Goal: Transaction & Acquisition: Book appointment/travel/reservation

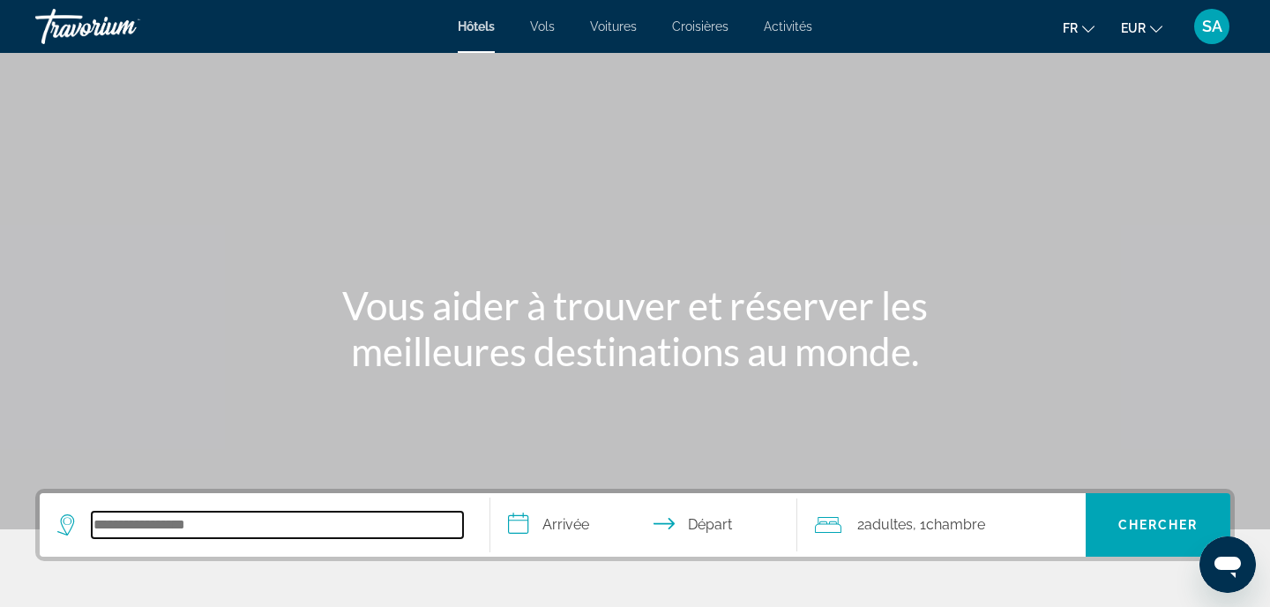
click at [147, 520] on input "Search hotel destination" at bounding box center [277, 524] width 371 height 26
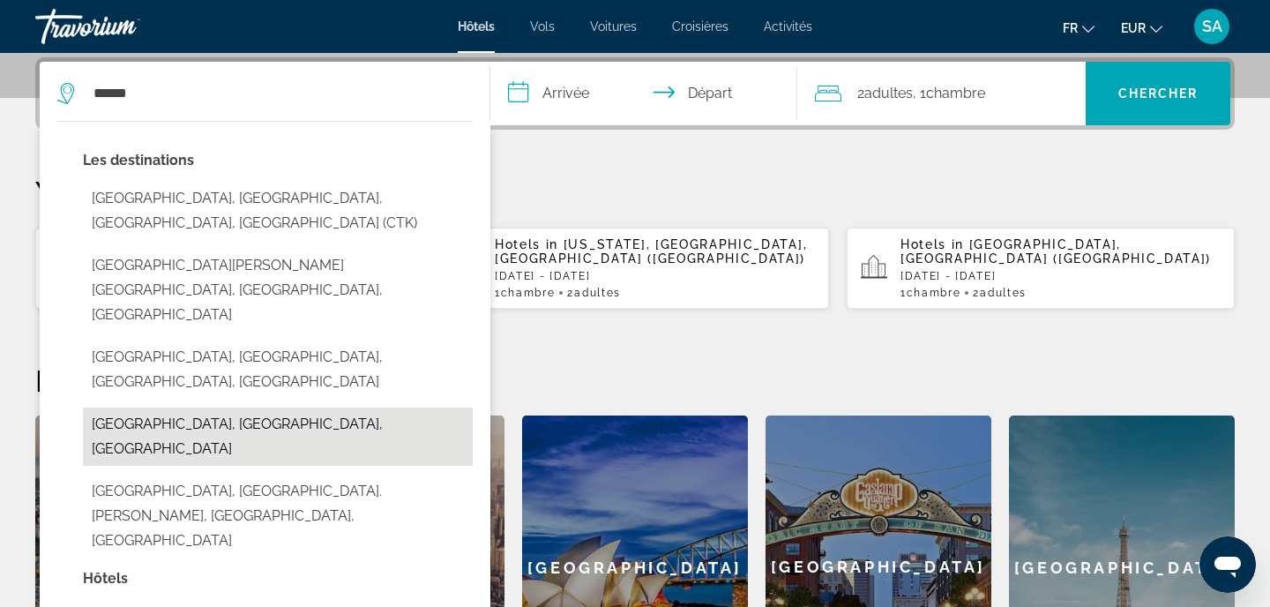
click at [142, 407] on button "[GEOGRAPHIC_DATA], [GEOGRAPHIC_DATA], [GEOGRAPHIC_DATA]" at bounding box center [278, 436] width 390 height 58
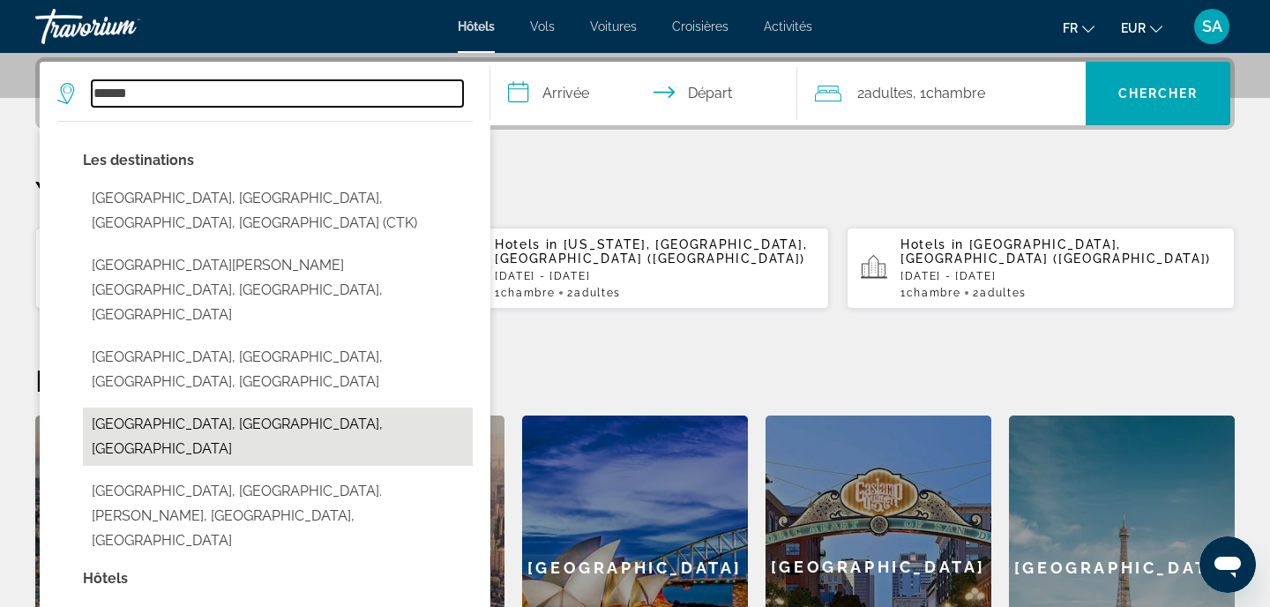
type input "**********"
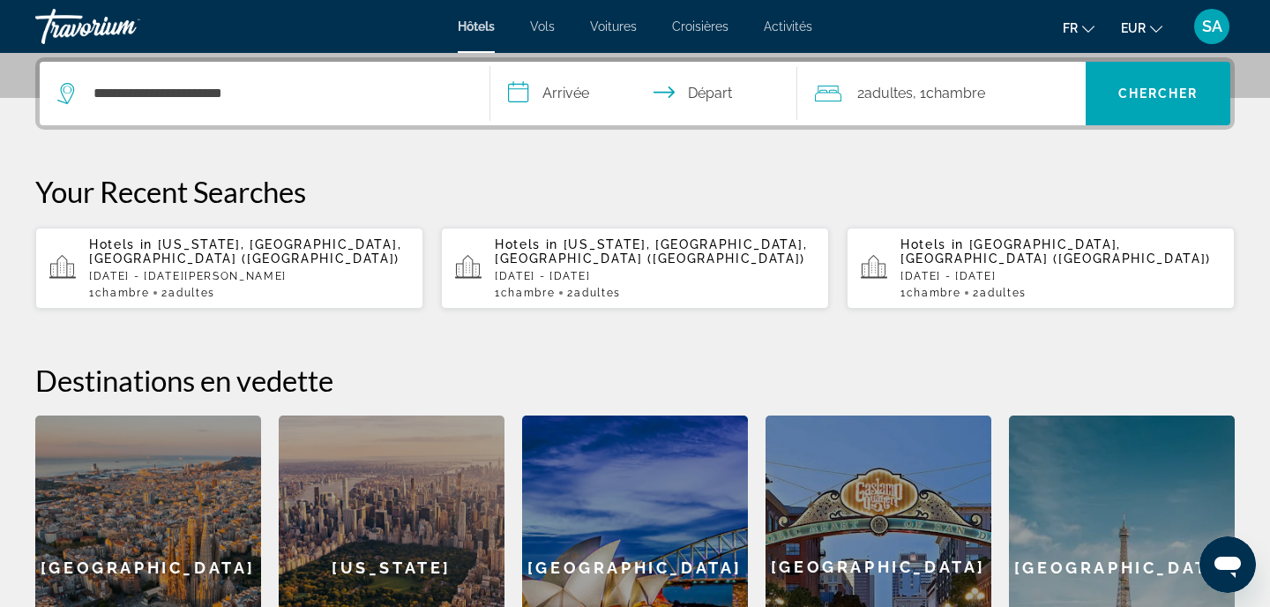
click at [572, 90] on input "**********" at bounding box center [647, 96] width 314 height 69
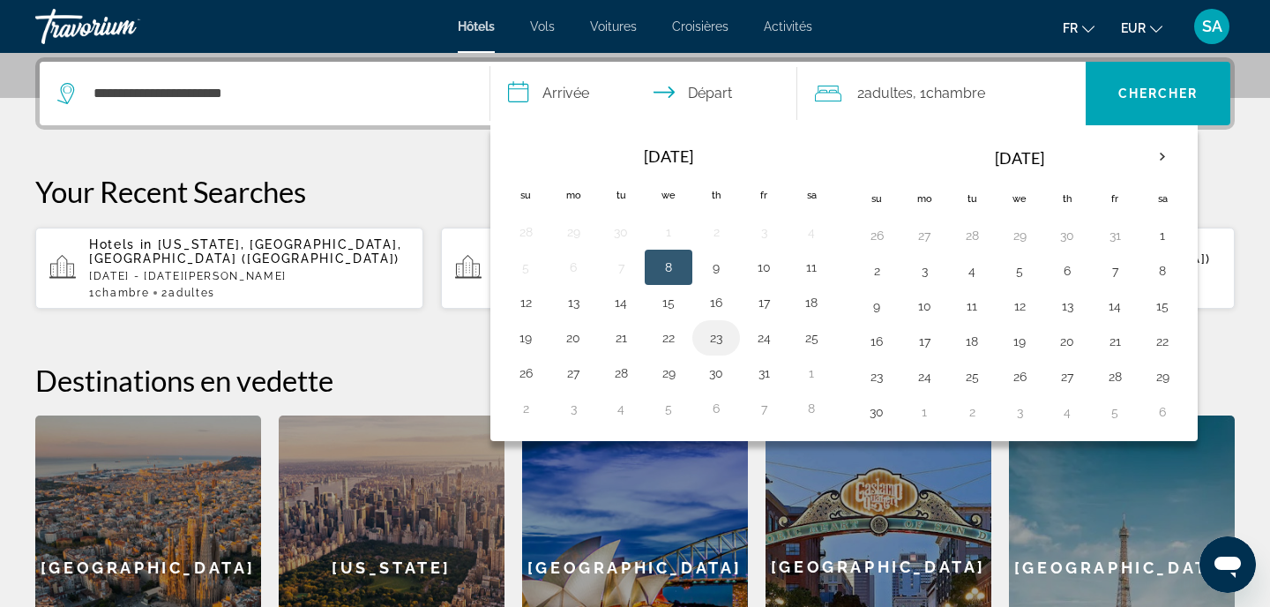
click at [720, 340] on button "23" at bounding box center [716, 337] width 28 height 25
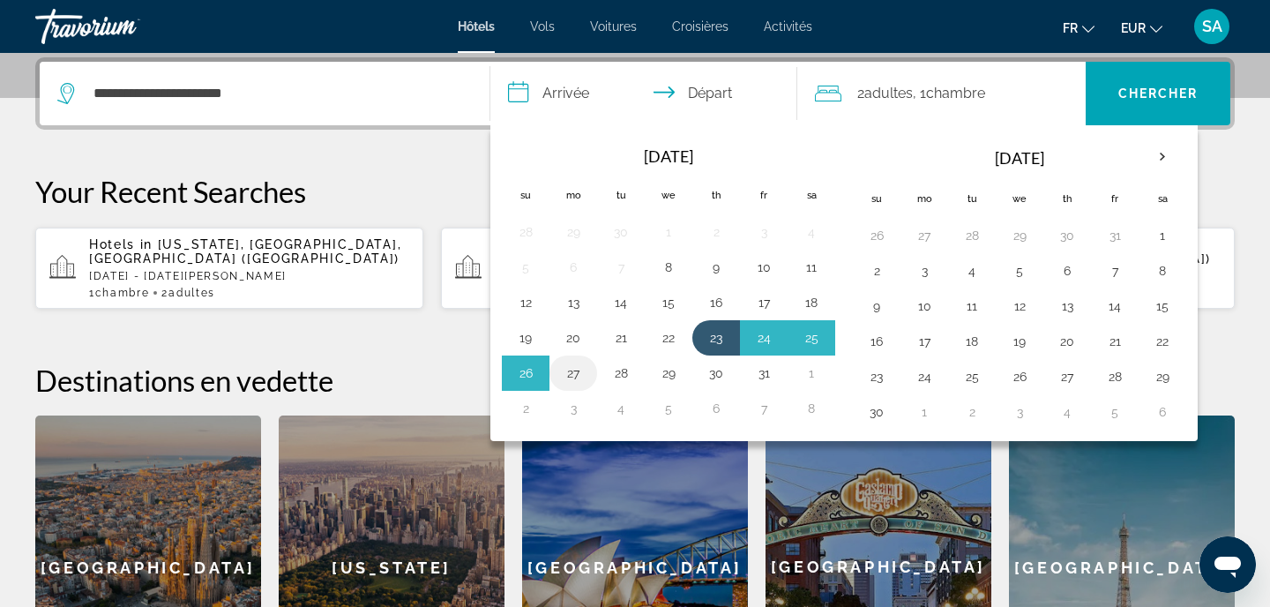
click at [571, 381] on button "27" at bounding box center [573, 373] width 28 height 25
type input "**********"
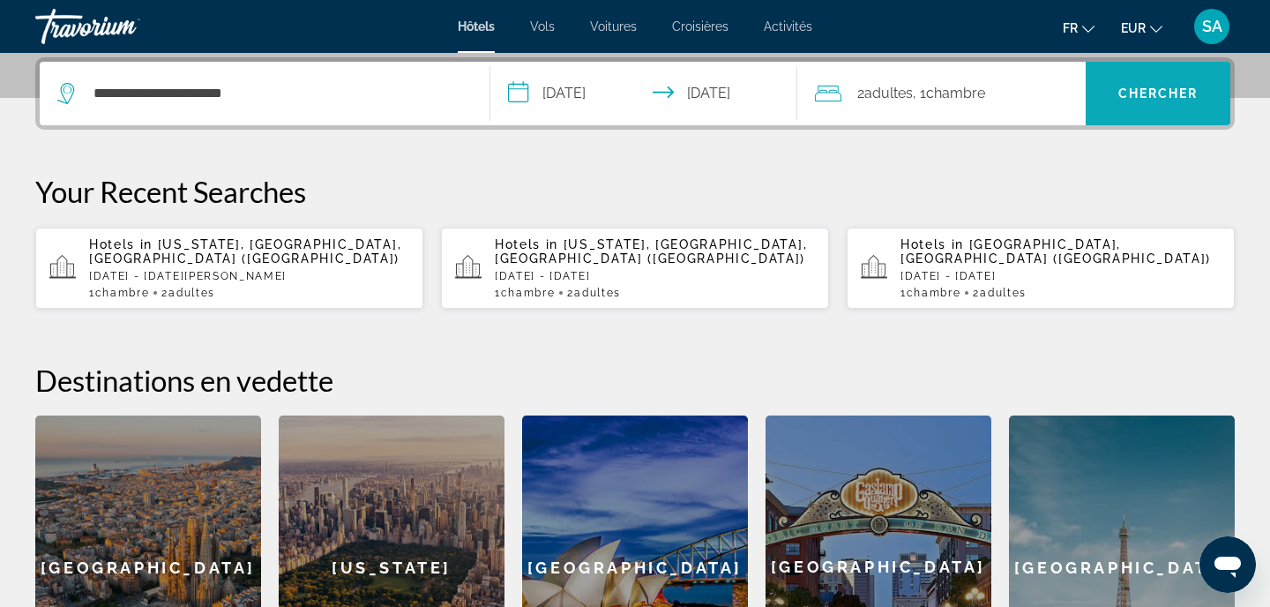
click at [1202, 91] on span "Search" at bounding box center [1157, 93] width 145 height 42
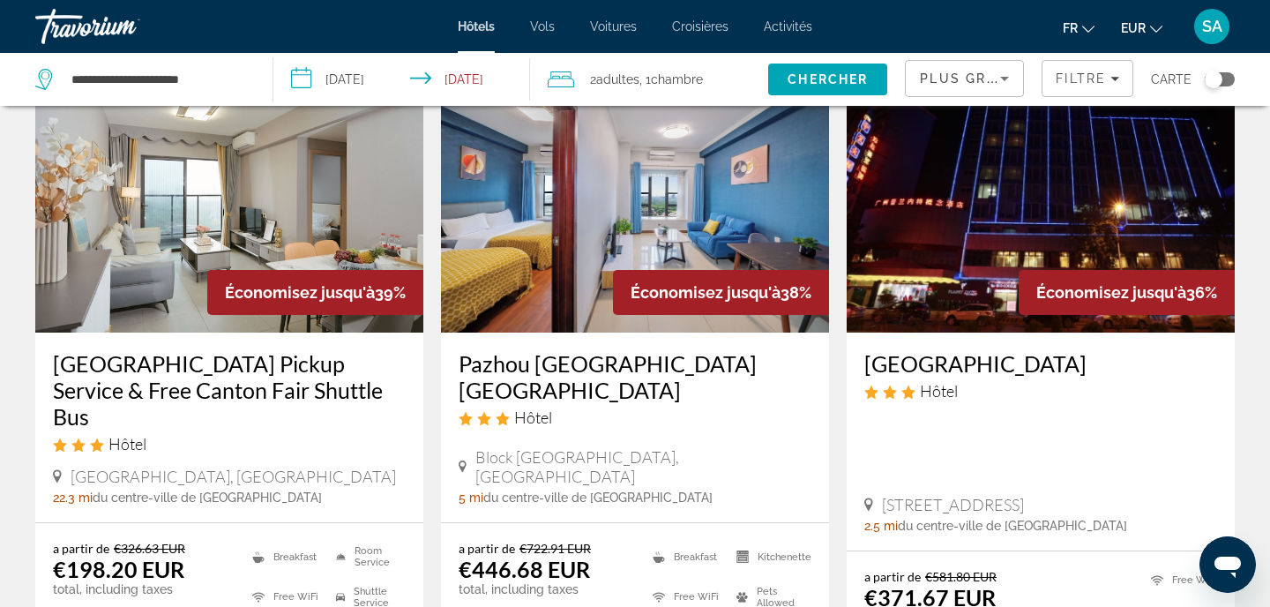
scroll to position [824, 0]
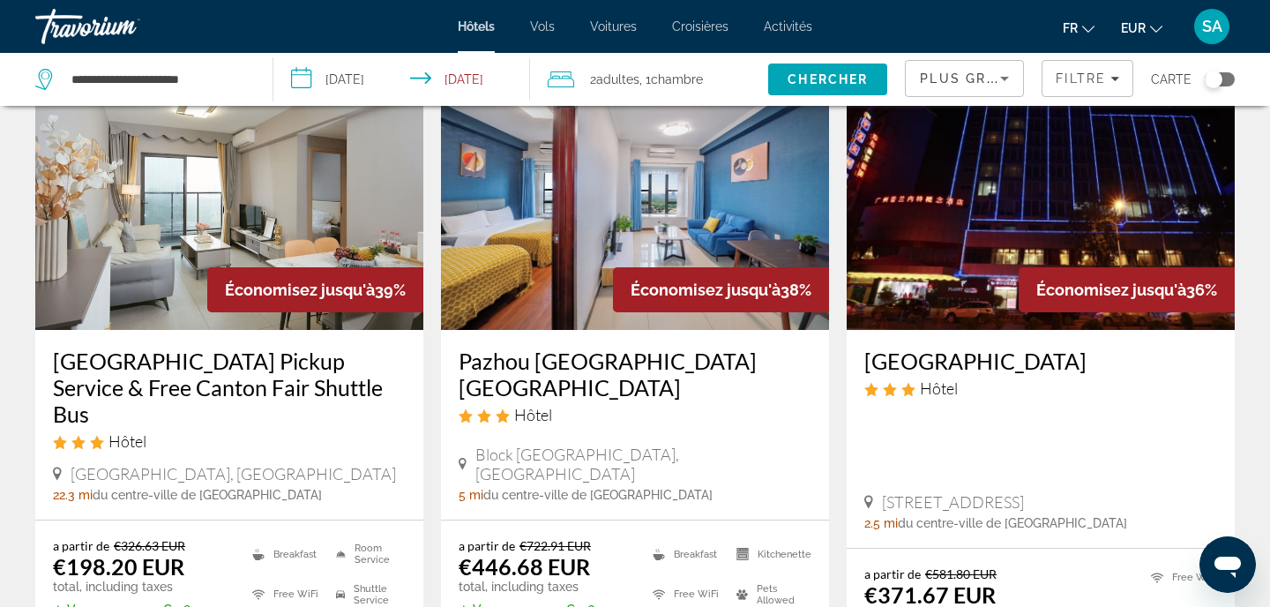
click at [751, 193] on img "Main content" at bounding box center [635, 189] width 388 height 282
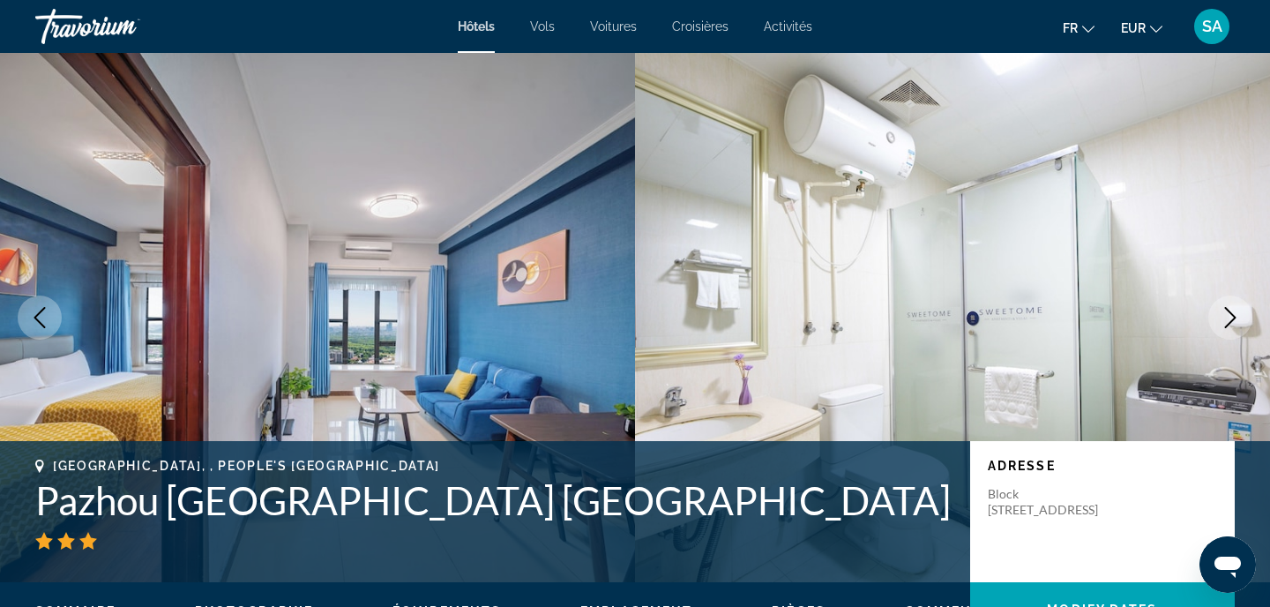
click at [298, 477] on h1 "Pazhou [GEOGRAPHIC_DATA] [GEOGRAPHIC_DATA]" at bounding box center [493, 500] width 917 height 46
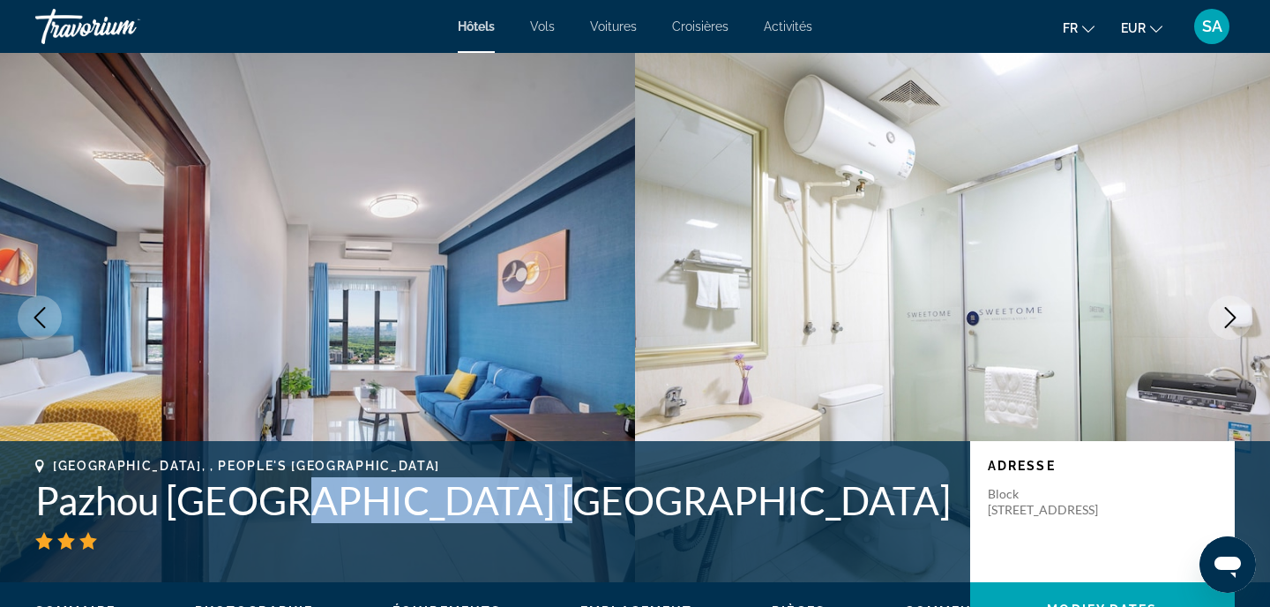
click at [298, 477] on h1 "Pazhou [GEOGRAPHIC_DATA] [GEOGRAPHIC_DATA]" at bounding box center [493, 500] width 917 height 46
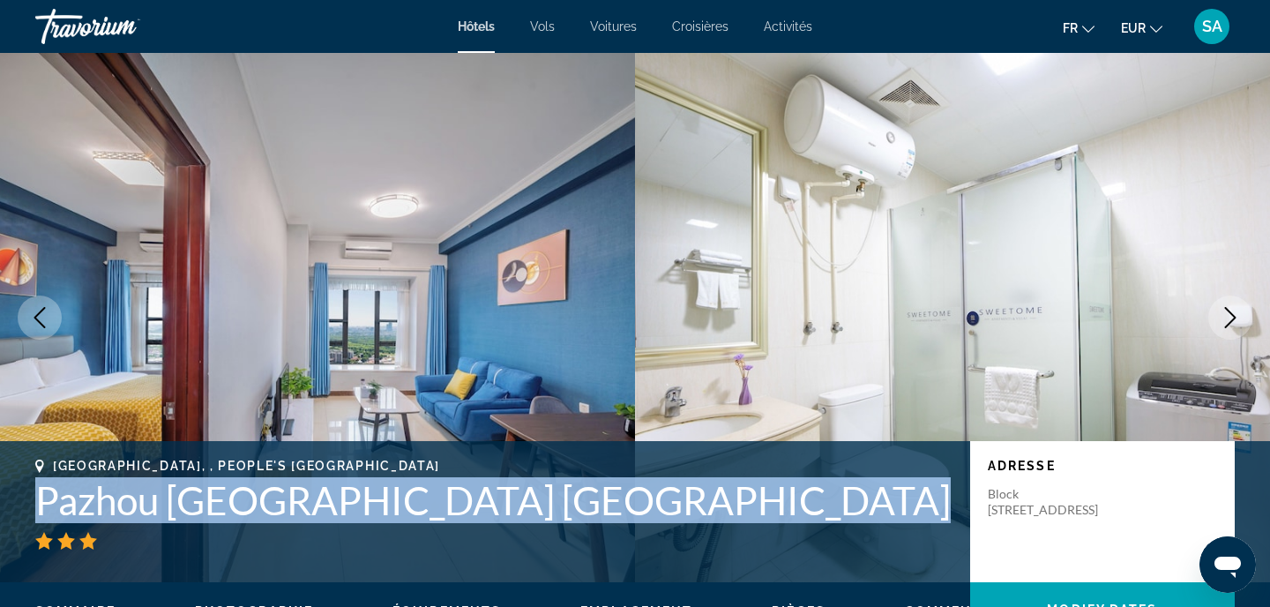
click at [298, 477] on h1 "Pazhou [GEOGRAPHIC_DATA] [GEOGRAPHIC_DATA]" at bounding box center [493, 500] width 917 height 46
copy h1 "Pazhou [GEOGRAPHIC_DATA] [GEOGRAPHIC_DATA]"
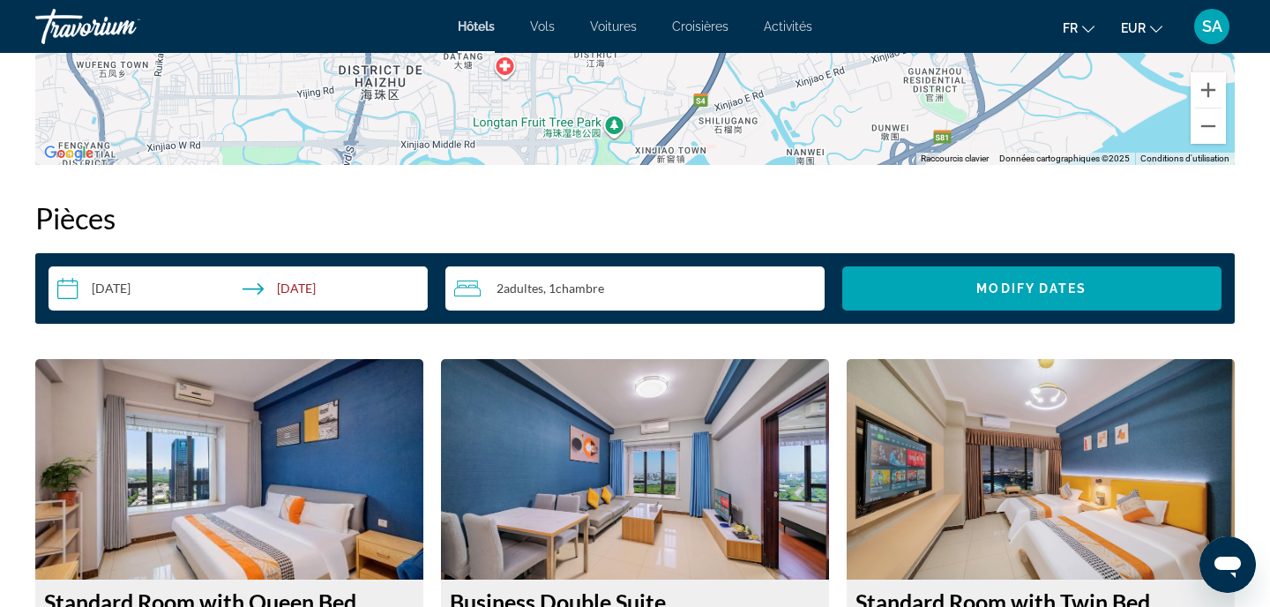
scroll to position [2150, 0]
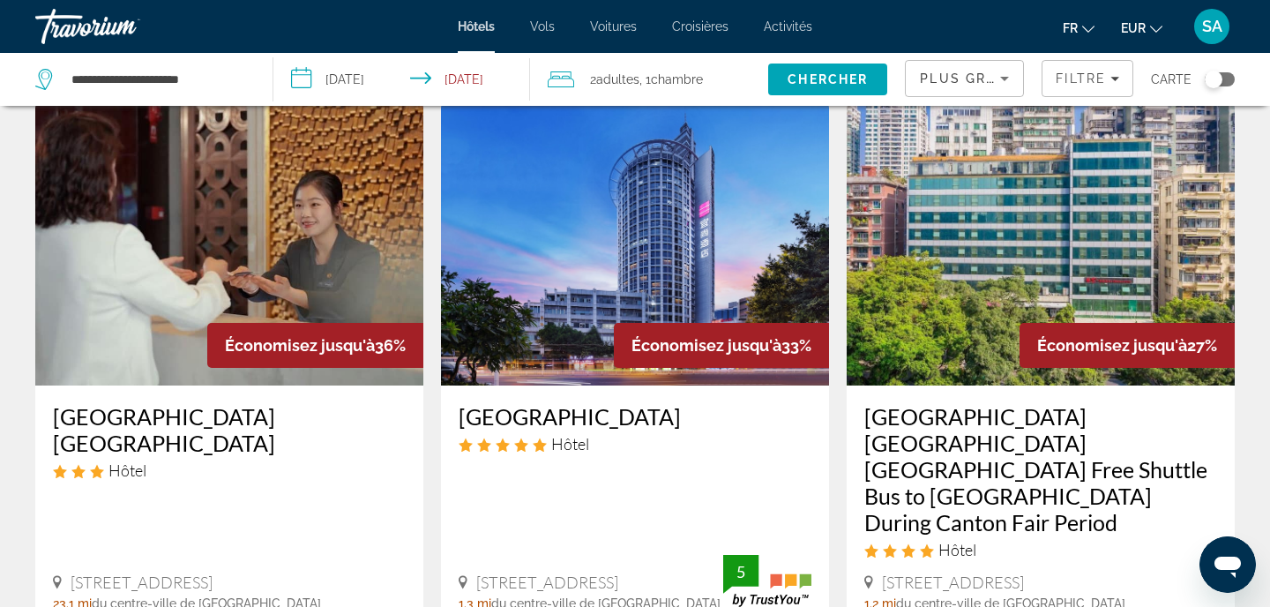
scroll to position [1480, 0]
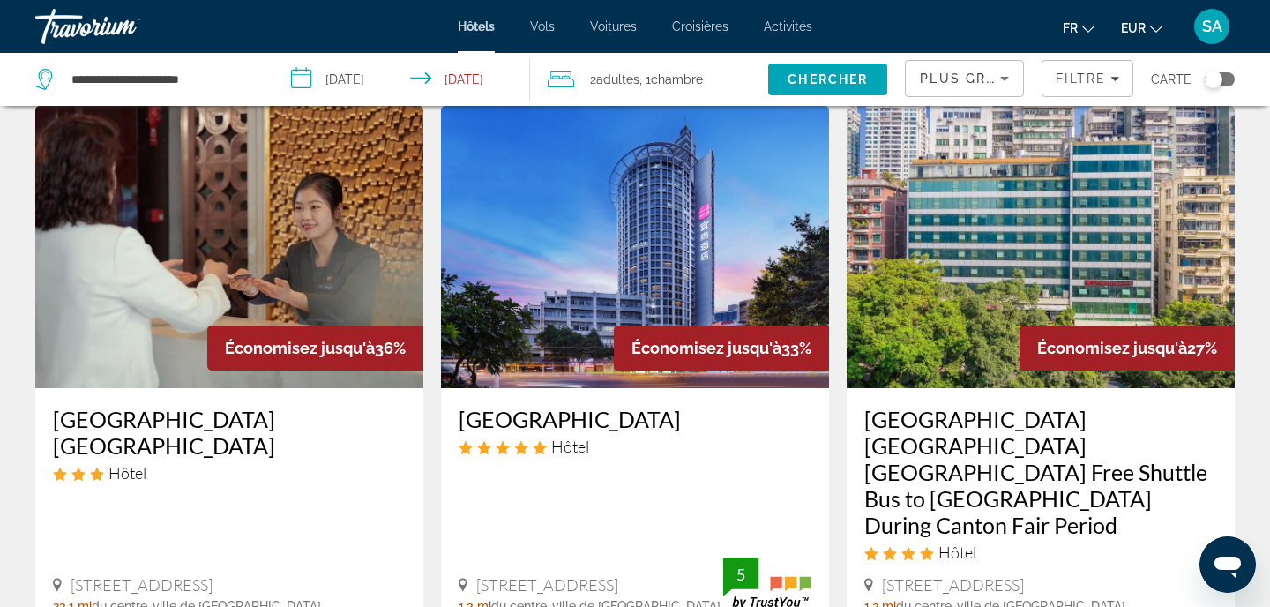
click at [607, 304] on img "Main content" at bounding box center [635, 247] width 388 height 282
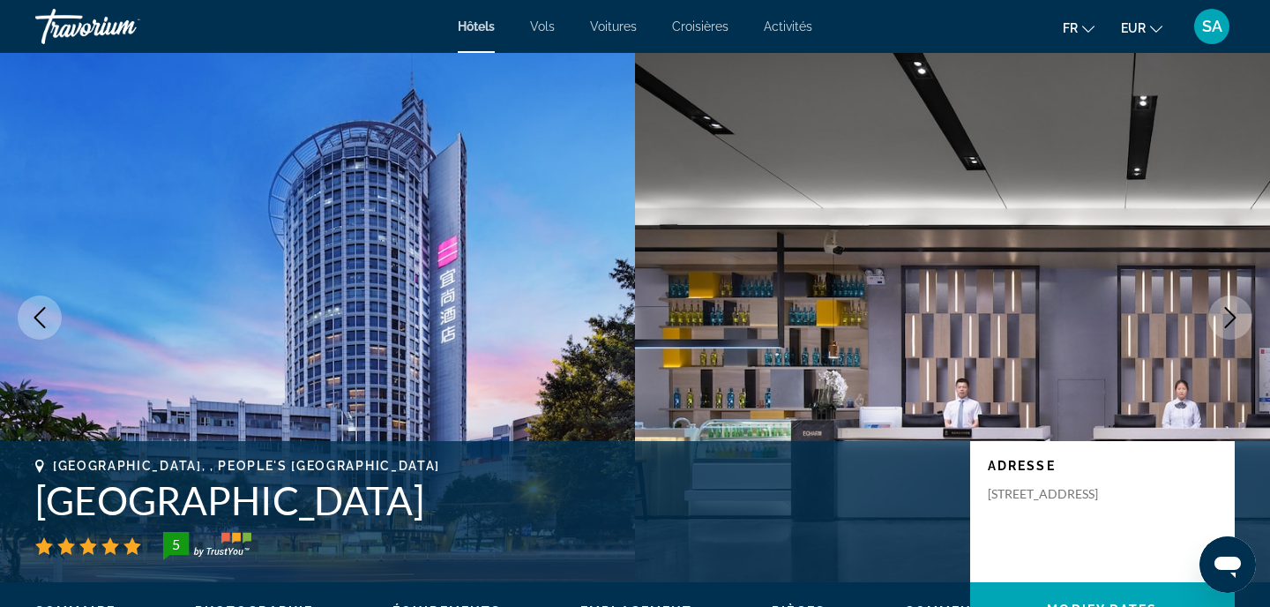
click at [404, 477] on h1 "[GEOGRAPHIC_DATA]" at bounding box center [493, 500] width 917 height 46
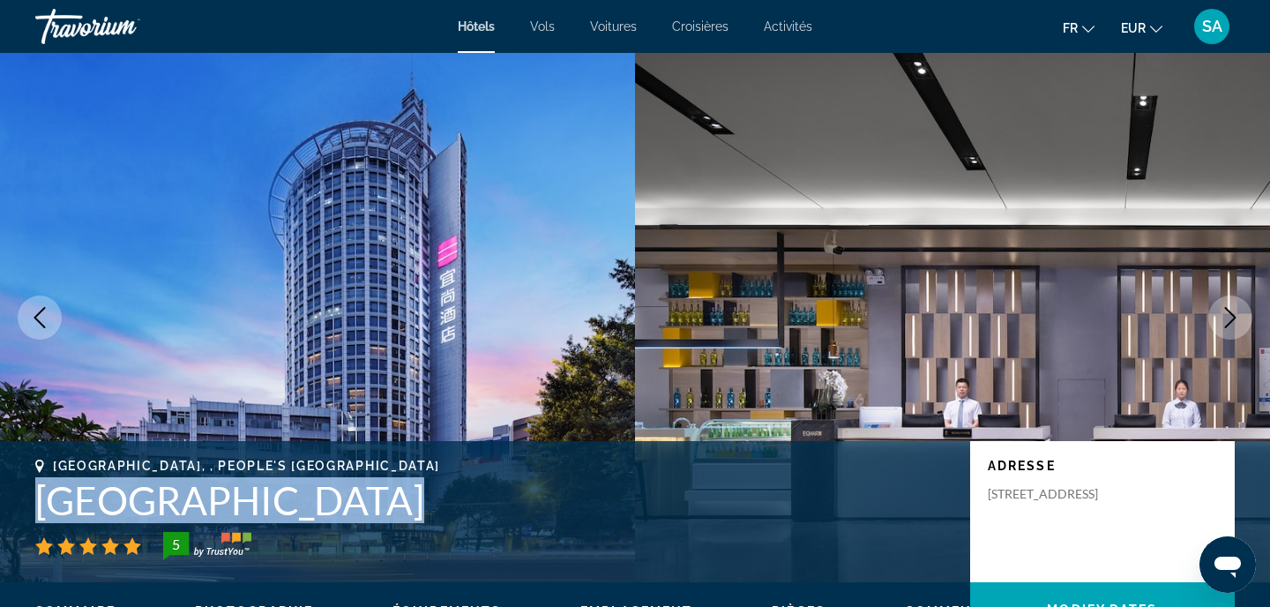
click at [404, 477] on h1 "[GEOGRAPHIC_DATA]" at bounding box center [493, 500] width 917 height 46
copy h1 "[GEOGRAPHIC_DATA]"
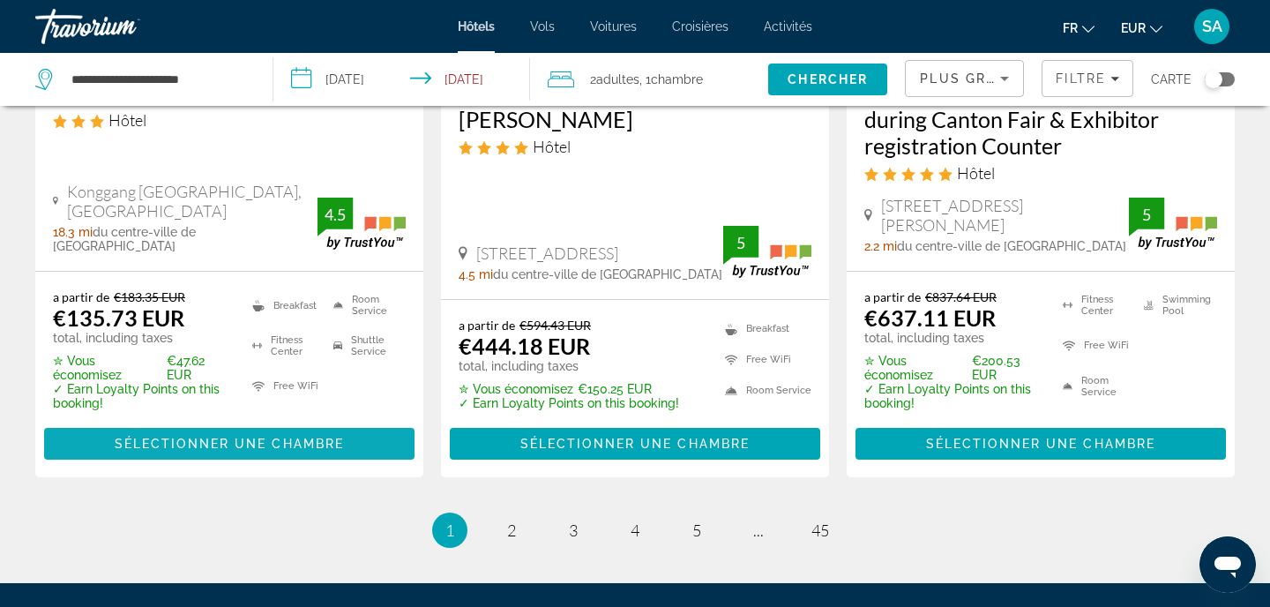
scroll to position [2606, 0]
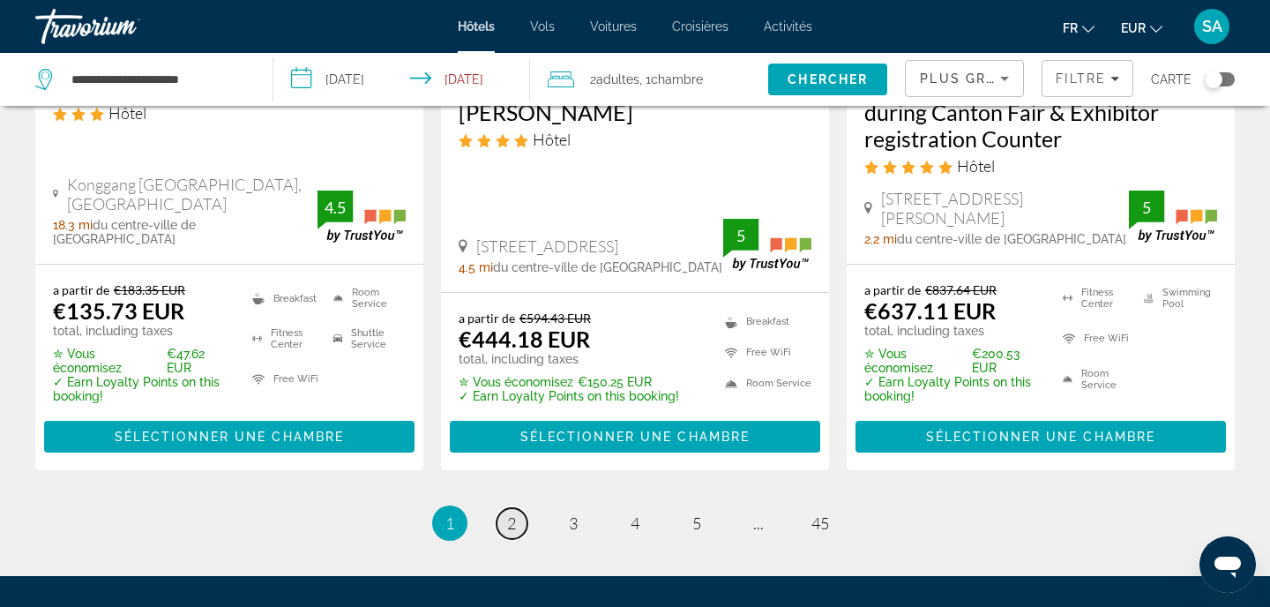
click at [511, 513] on span "2" at bounding box center [511, 522] width 9 height 19
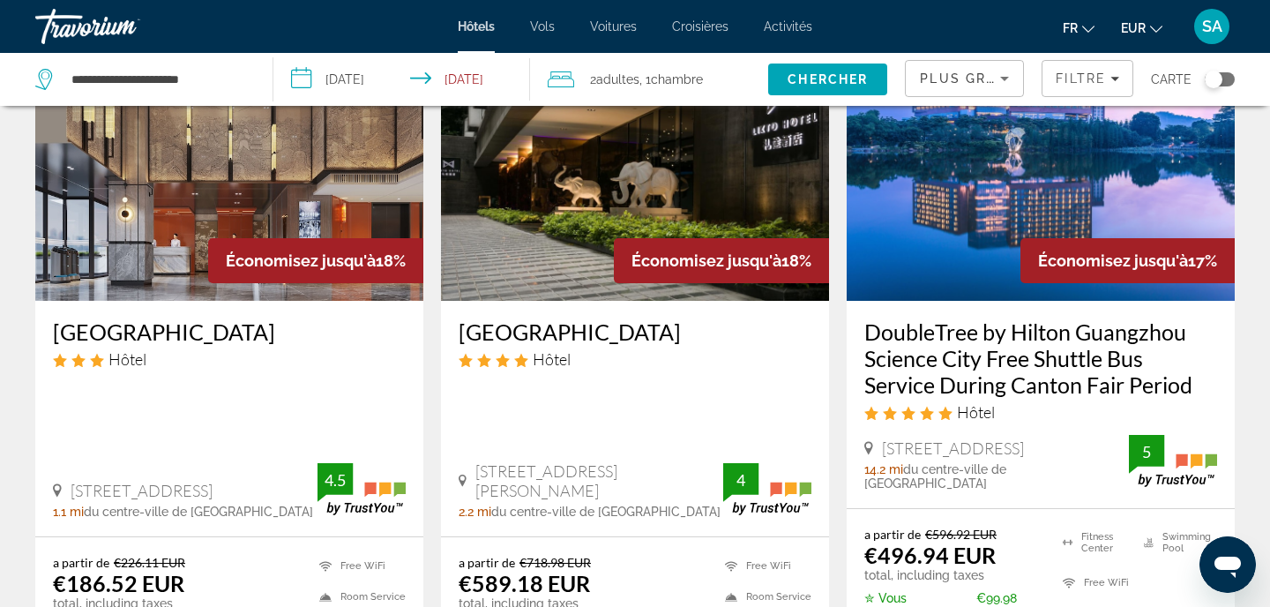
scroll to position [2331, 0]
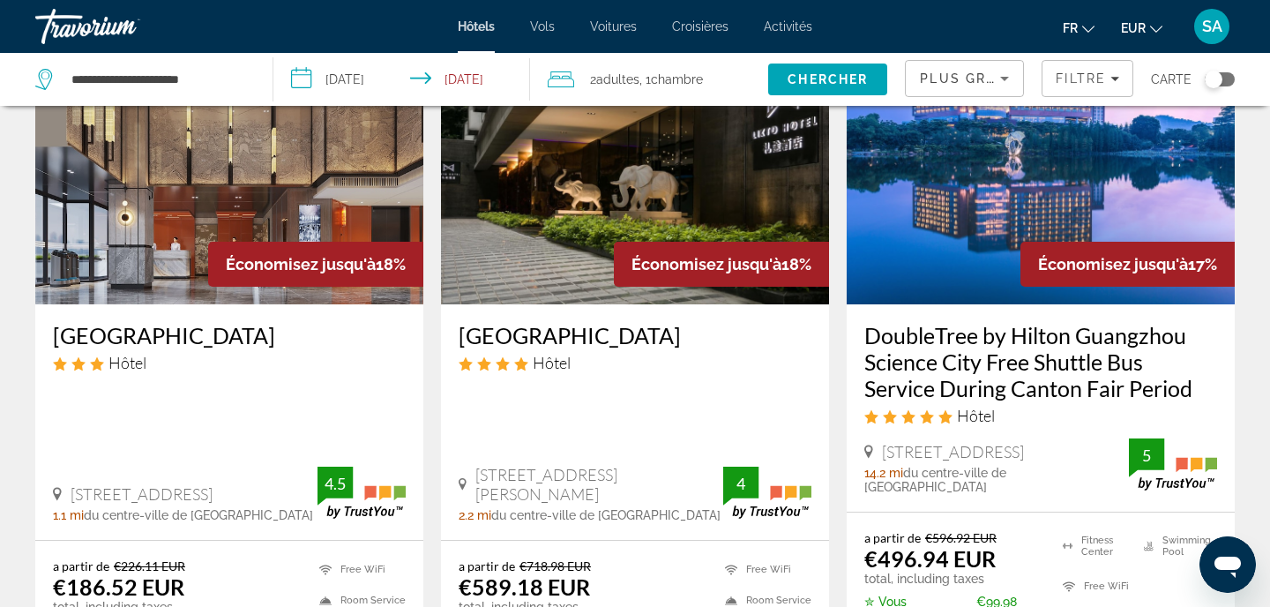
click at [218, 144] on img "Main content" at bounding box center [229, 163] width 388 height 282
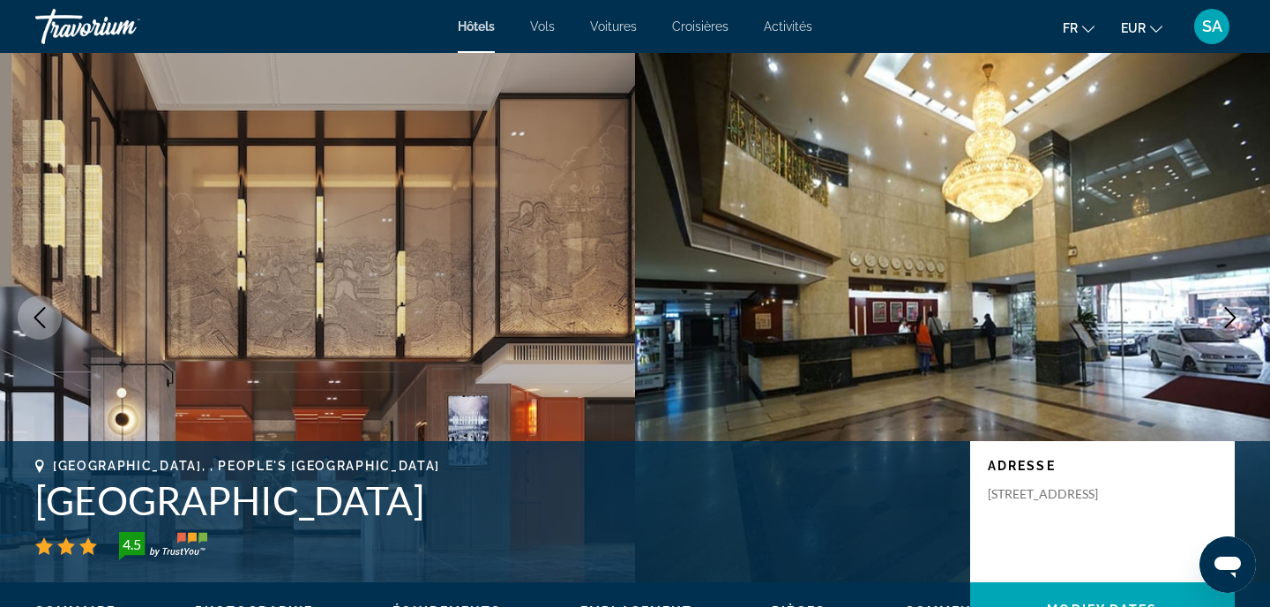
click at [317, 497] on h1 "[GEOGRAPHIC_DATA]" at bounding box center [493, 500] width 917 height 46
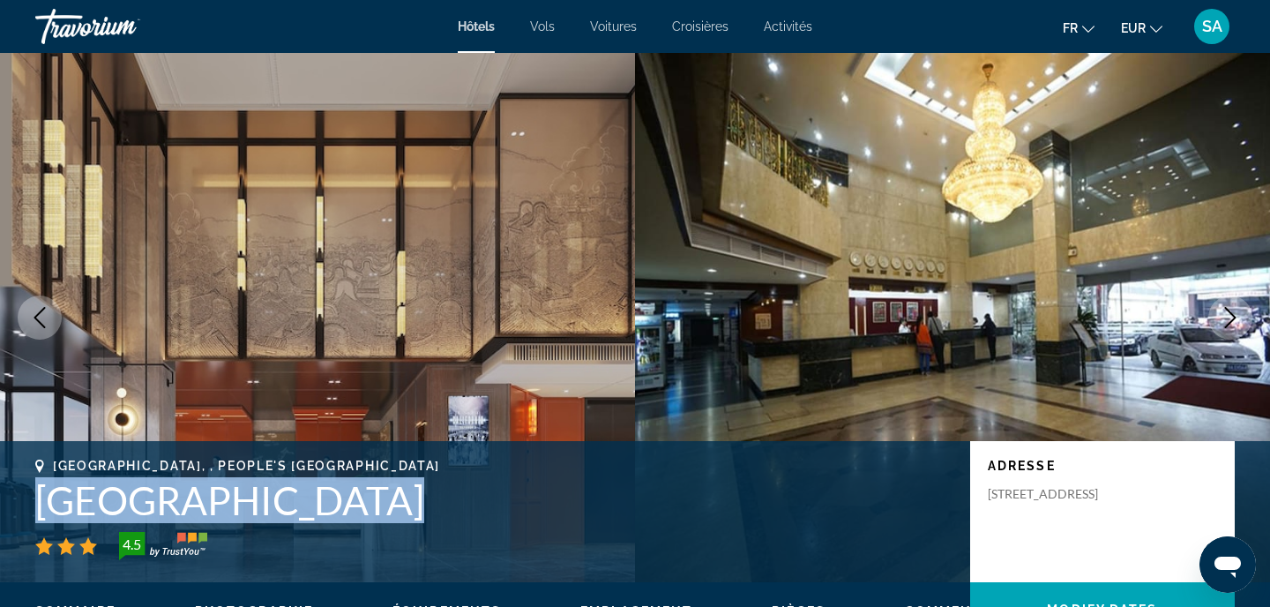
click at [317, 497] on h1 "[GEOGRAPHIC_DATA]" at bounding box center [493, 500] width 917 height 46
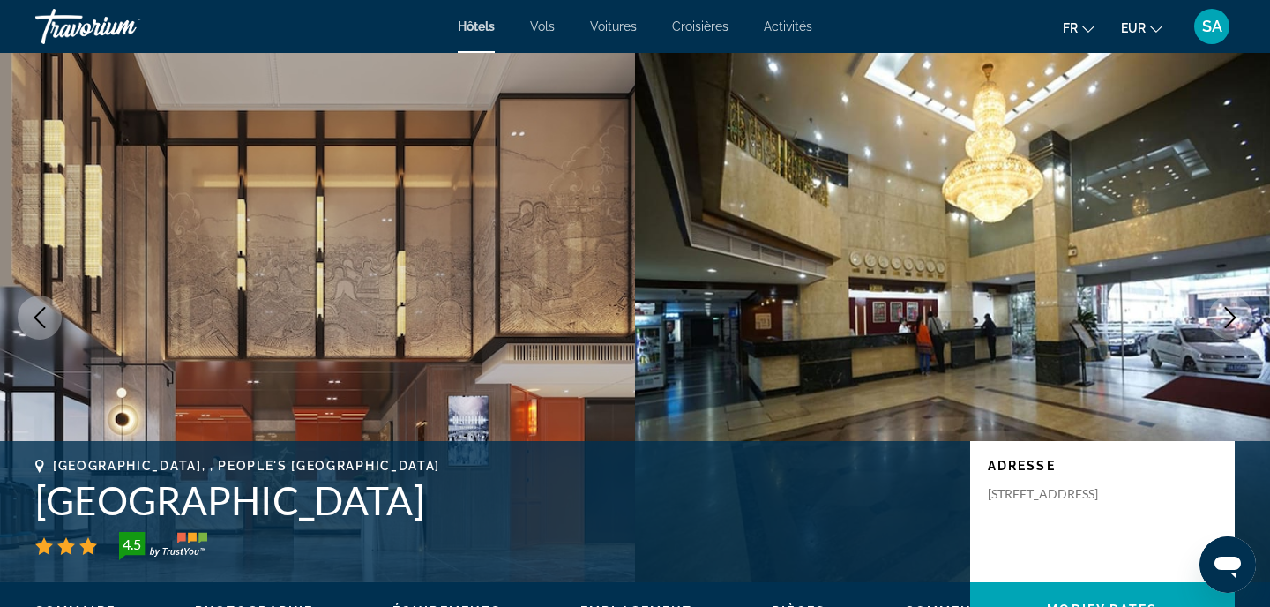
click at [317, 497] on h1 "[GEOGRAPHIC_DATA]" at bounding box center [493, 500] width 917 height 46
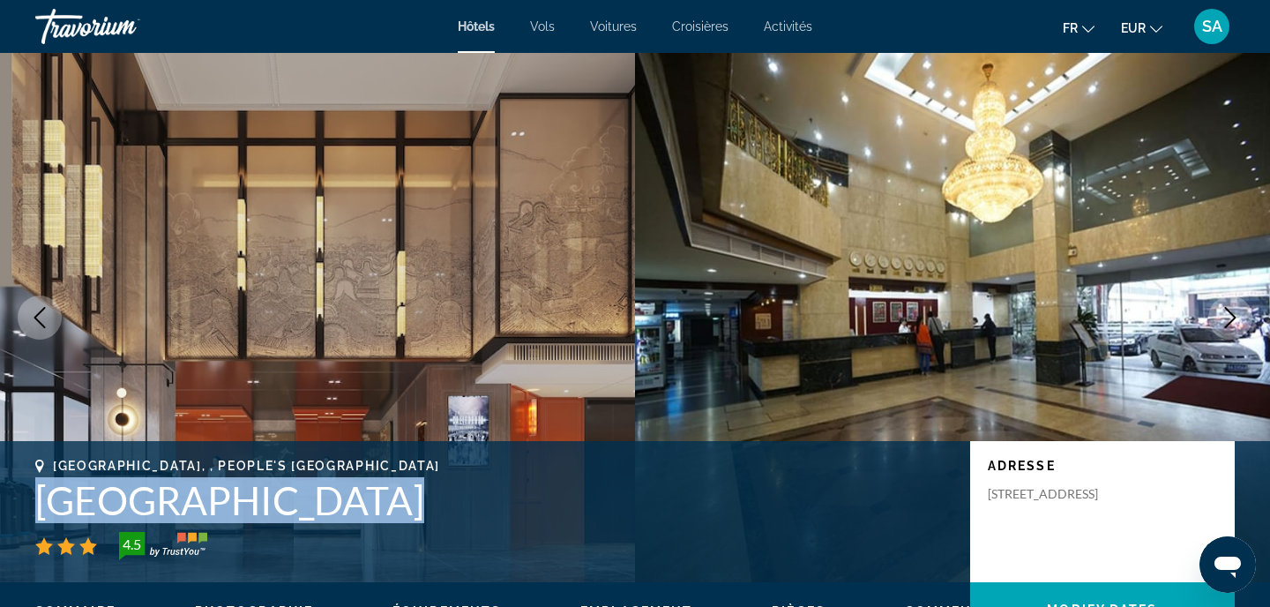
click at [317, 497] on h1 "[GEOGRAPHIC_DATA]" at bounding box center [493, 500] width 917 height 46
copy h1 "[GEOGRAPHIC_DATA]"
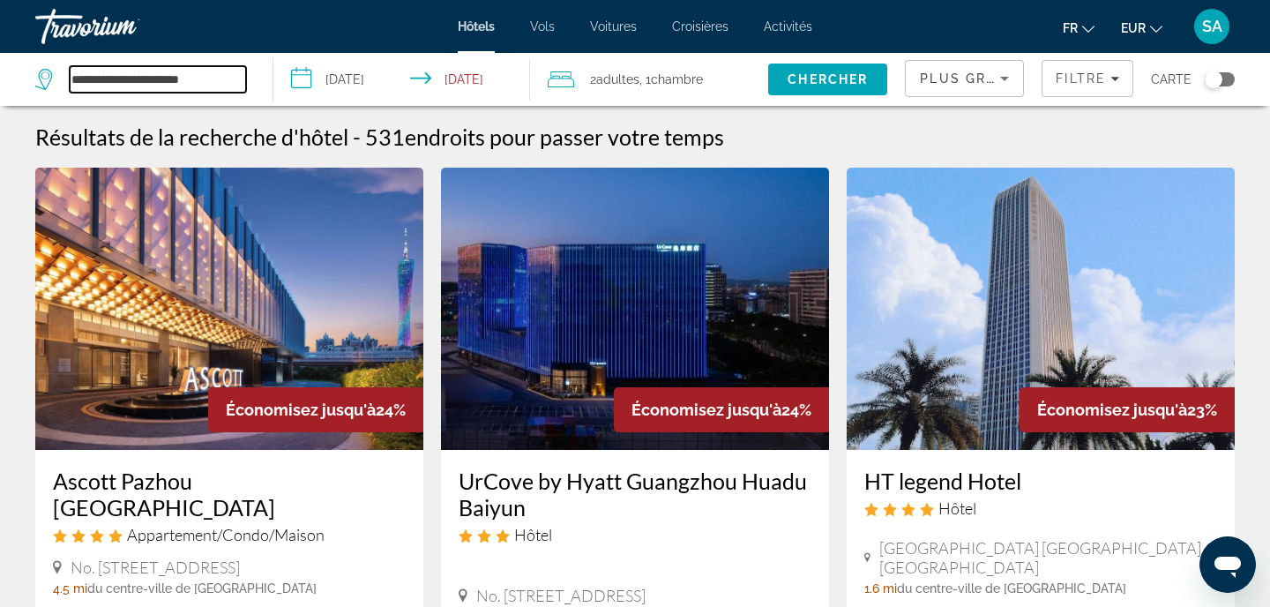
click at [195, 78] on input "**********" at bounding box center [158, 79] width 176 height 26
click at [351, 71] on input "**********" at bounding box center [404, 82] width 263 height 58
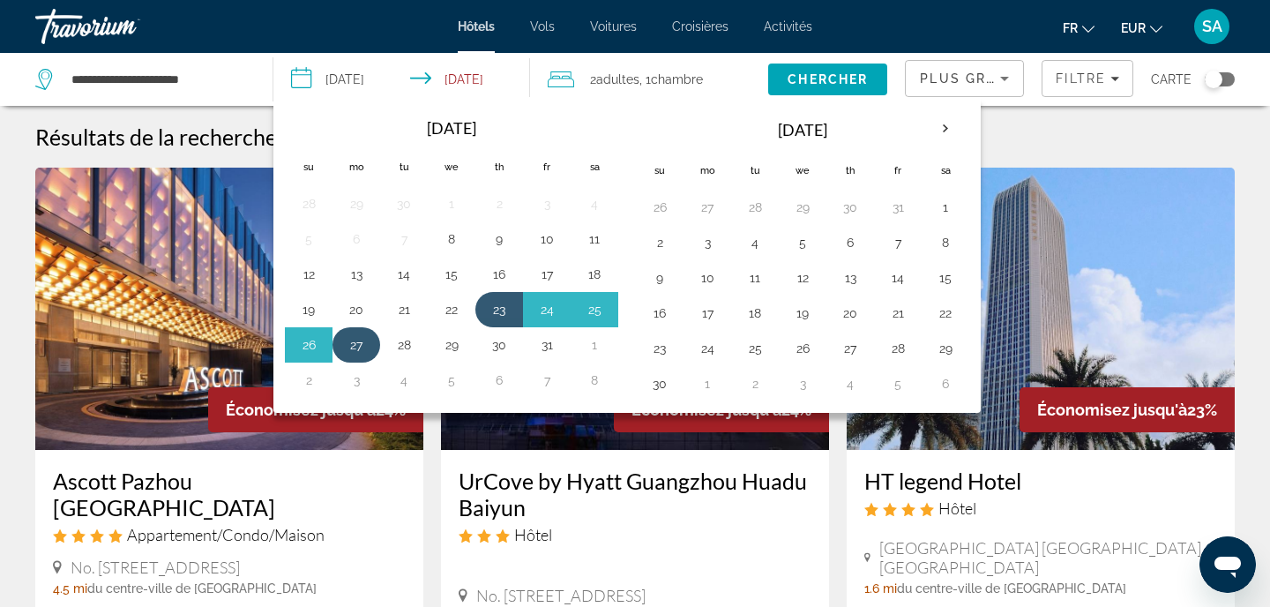
click at [358, 347] on button "27" at bounding box center [356, 344] width 28 height 25
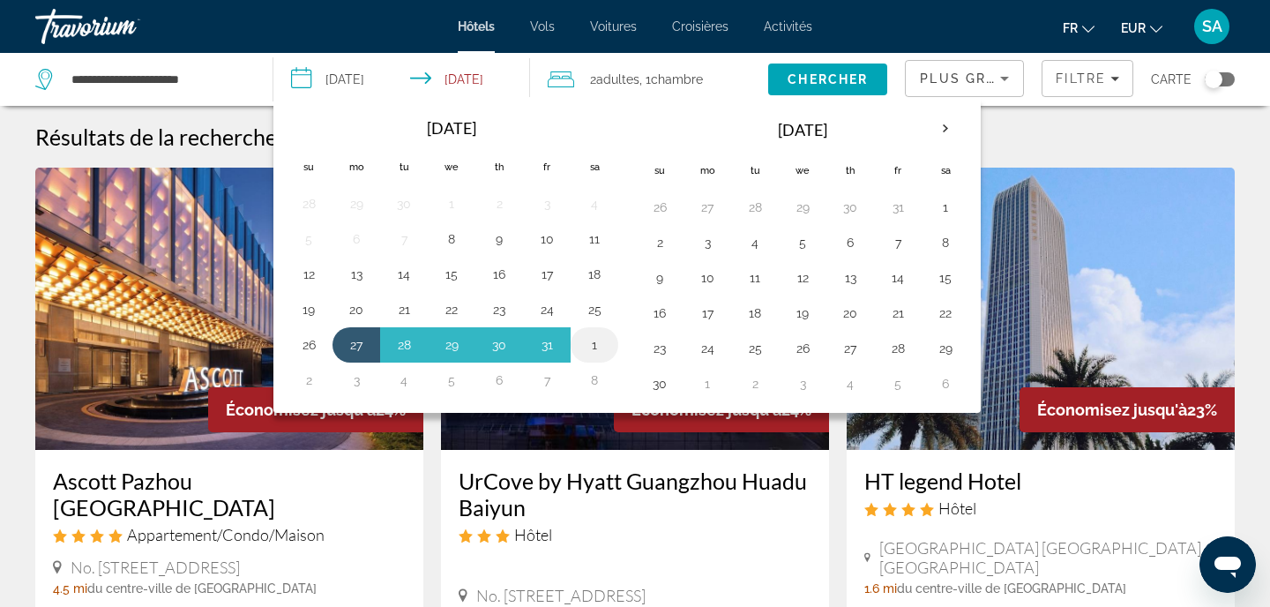
click at [593, 342] on button "1" at bounding box center [594, 344] width 28 height 25
type input "**********"
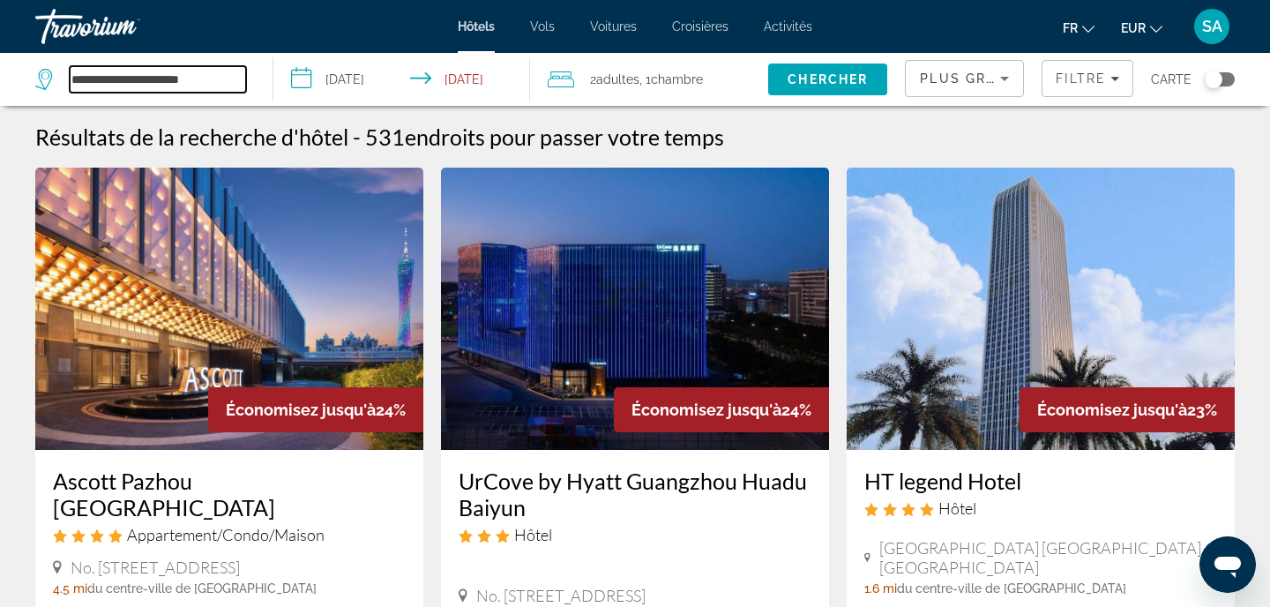
click at [126, 79] on input "**********" at bounding box center [158, 79] width 176 height 26
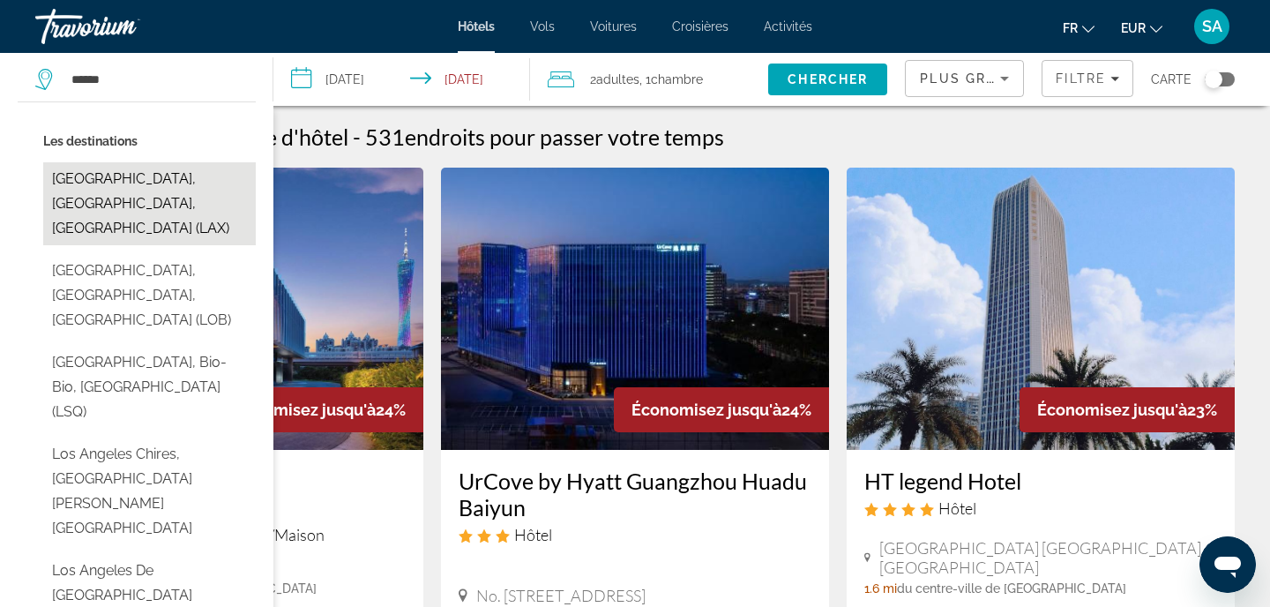
click at [71, 183] on button "[GEOGRAPHIC_DATA], [GEOGRAPHIC_DATA], [GEOGRAPHIC_DATA] (LAX)" at bounding box center [149, 203] width 213 height 83
type input "**********"
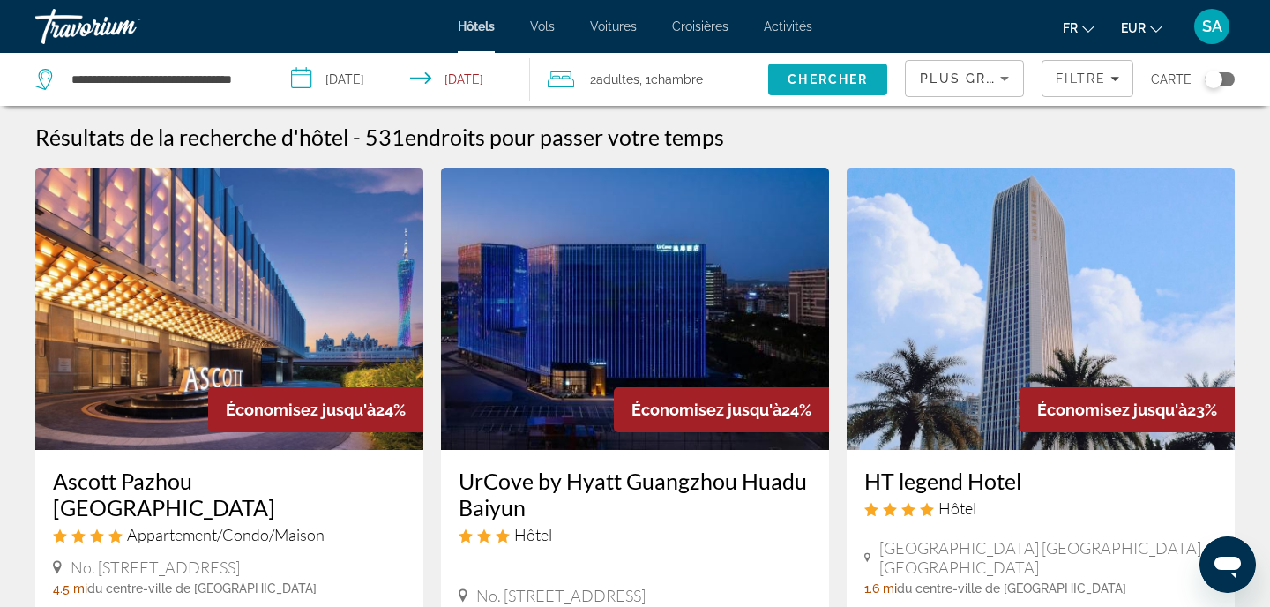
click at [803, 80] on span "Chercher" at bounding box center [827, 79] width 80 height 14
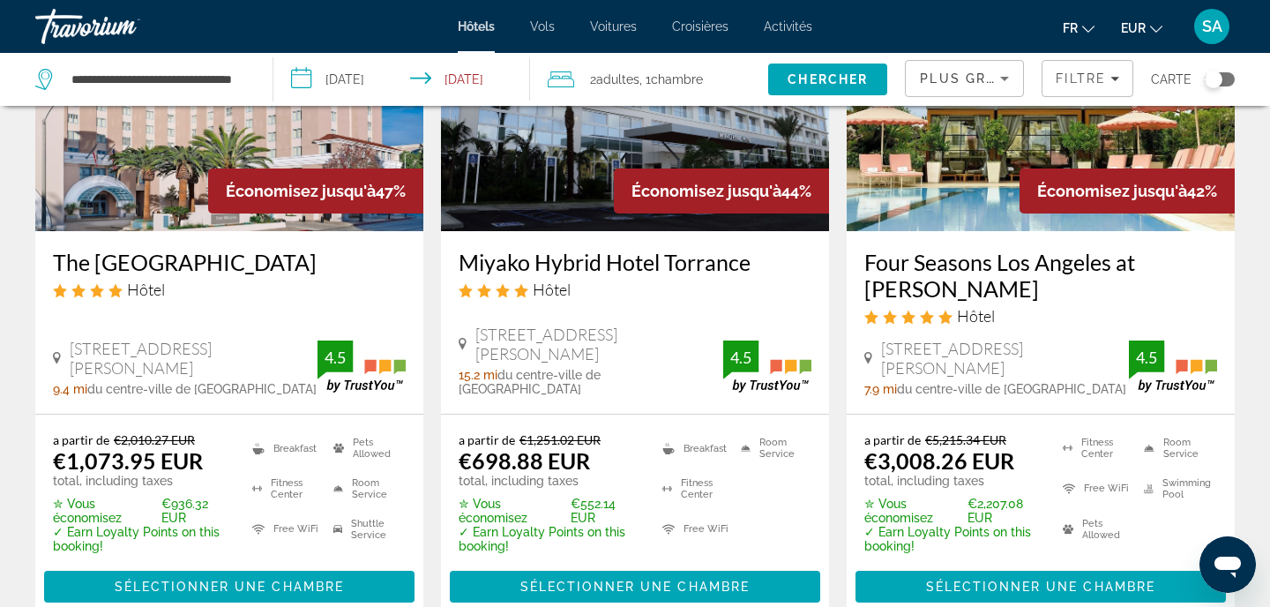
scroll to position [950, 0]
click at [242, 579] on span "Sélectionner une chambre" at bounding box center [229, 586] width 229 height 14
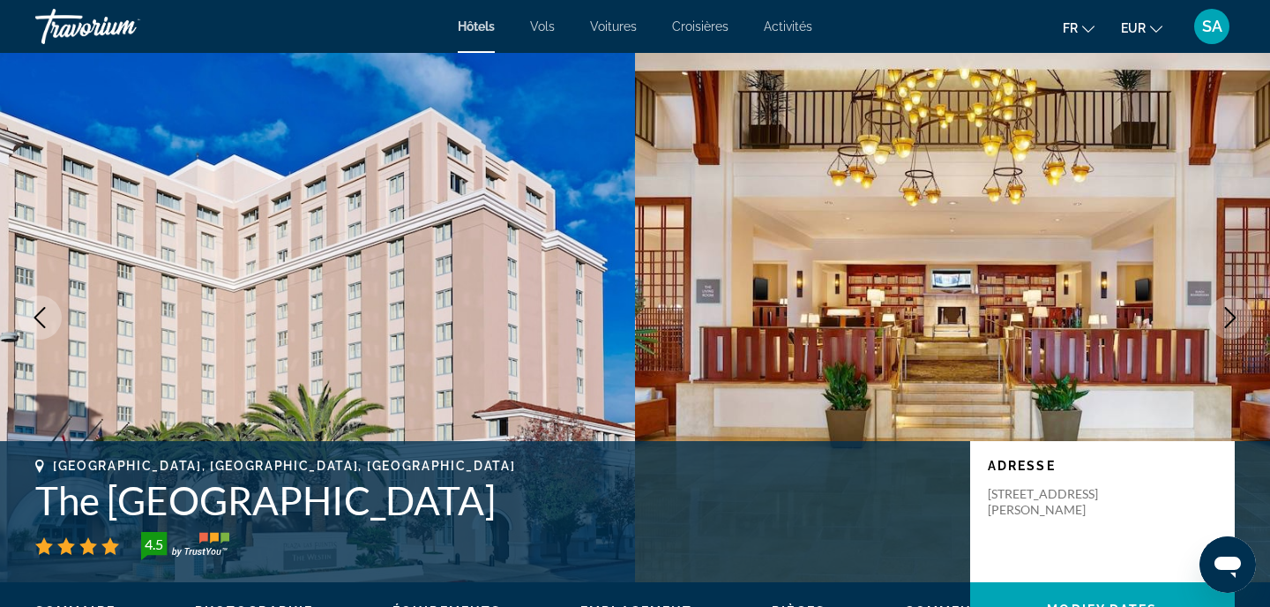
click at [287, 491] on h1 "The [GEOGRAPHIC_DATA]" at bounding box center [493, 500] width 917 height 46
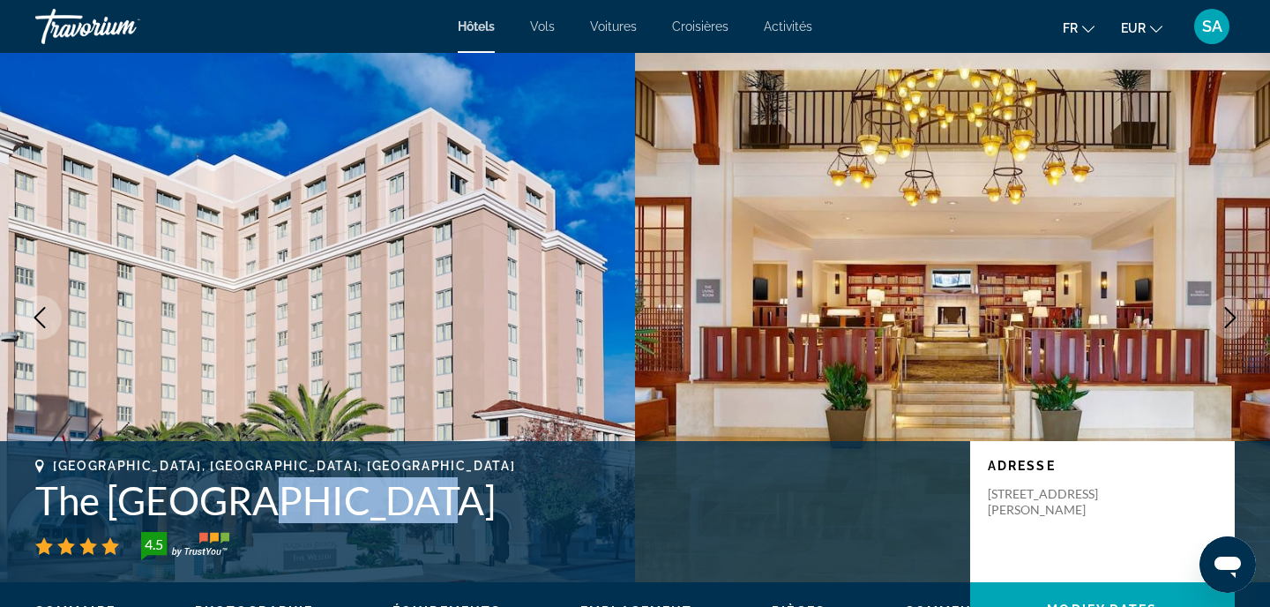
click at [287, 491] on h1 "The [GEOGRAPHIC_DATA]" at bounding box center [493, 500] width 917 height 46
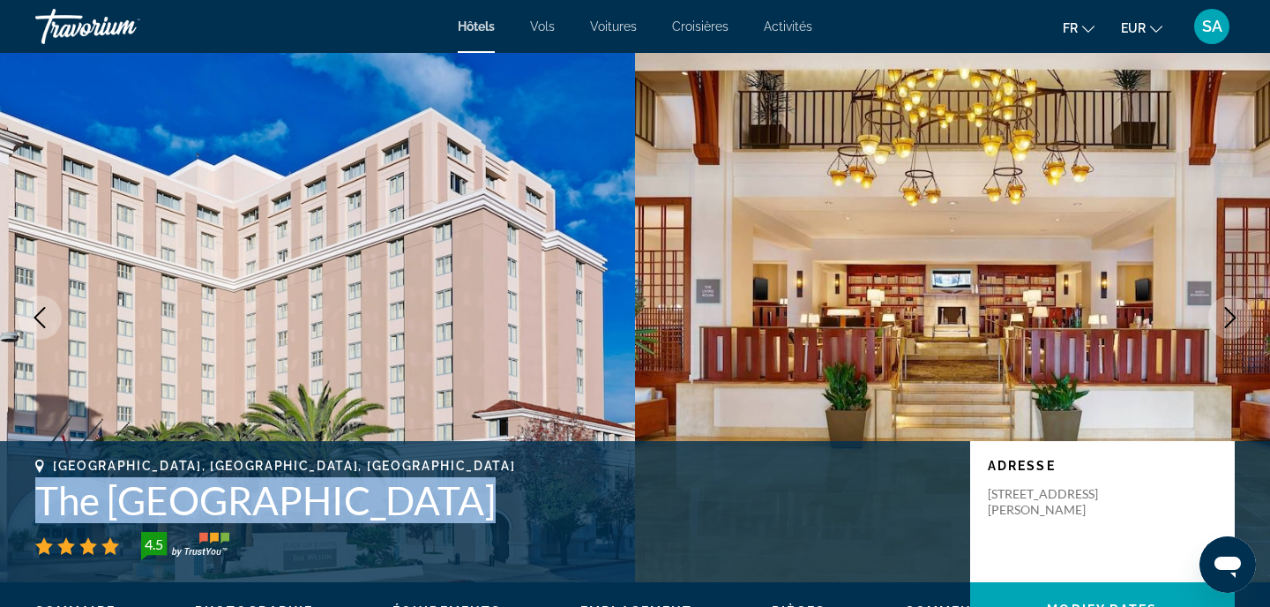
click at [287, 491] on h1 "The [GEOGRAPHIC_DATA]" at bounding box center [493, 500] width 917 height 46
copy h1 "The [GEOGRAPHIC_DATA]"
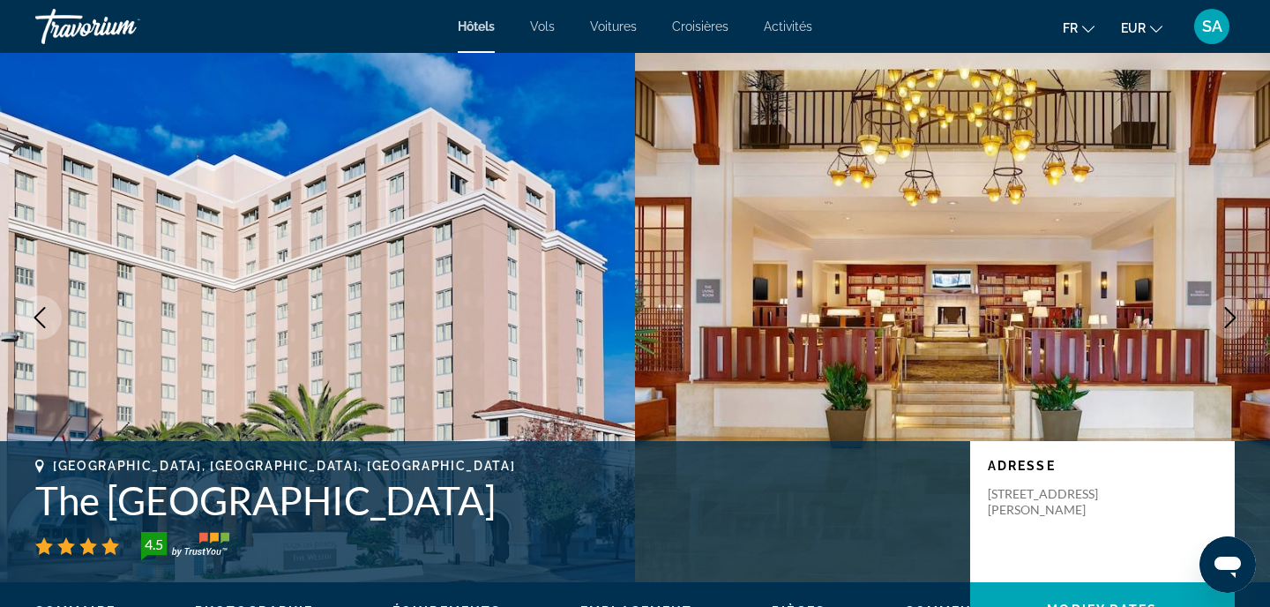
click at [648, 572] on div "[GEOGRAPHIC_DATA], [GEOGRAPHIC_DATA], [GEOGRAPHIC_DATA] The Westin [GEOGRAPHIC_…" at bounding box center [635, 511] width 1270 height 141
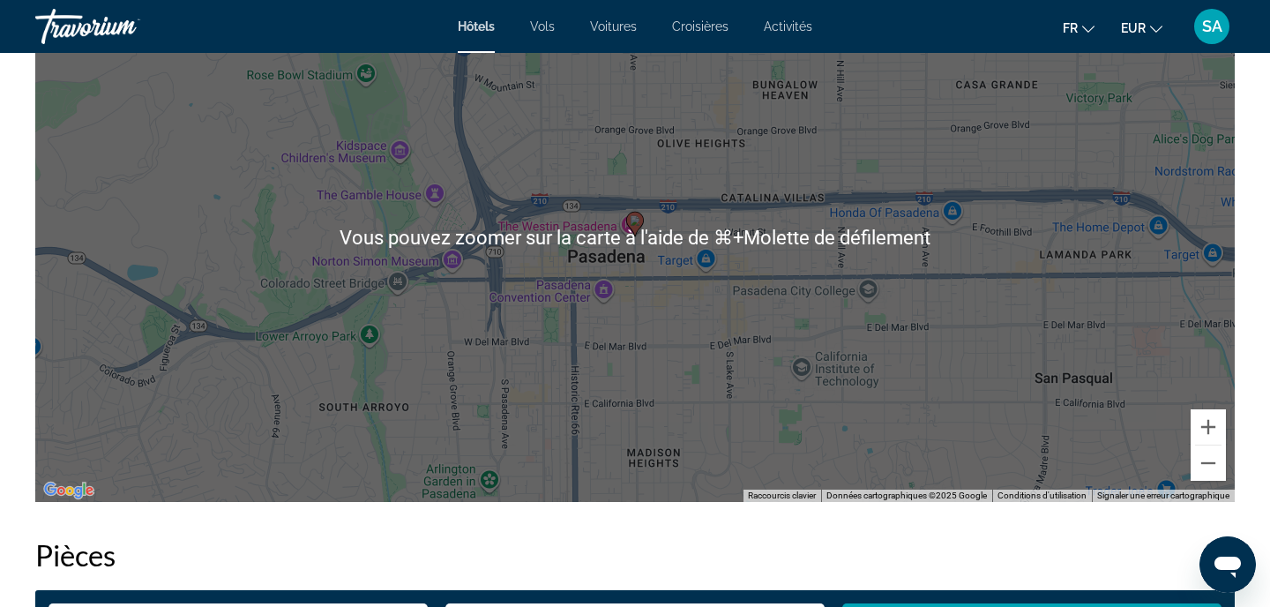
scroll to position [1792, 0]
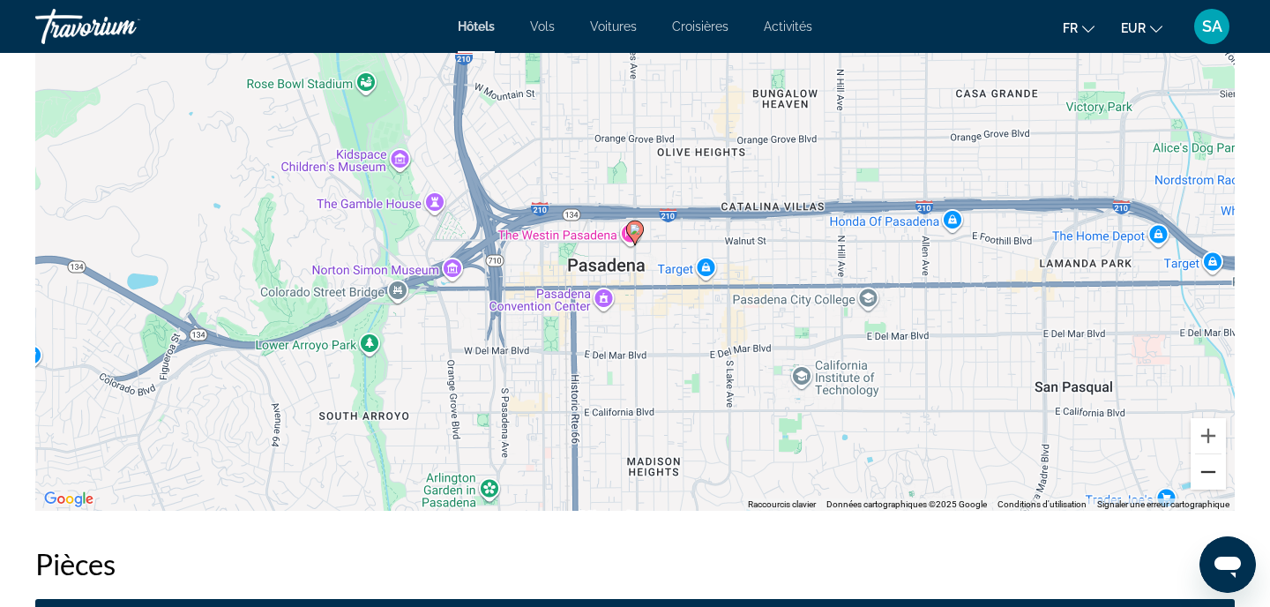
click at [1209, 481] on button "Zoom arrière" at bounding box center [1207, 471] width 35 height 35
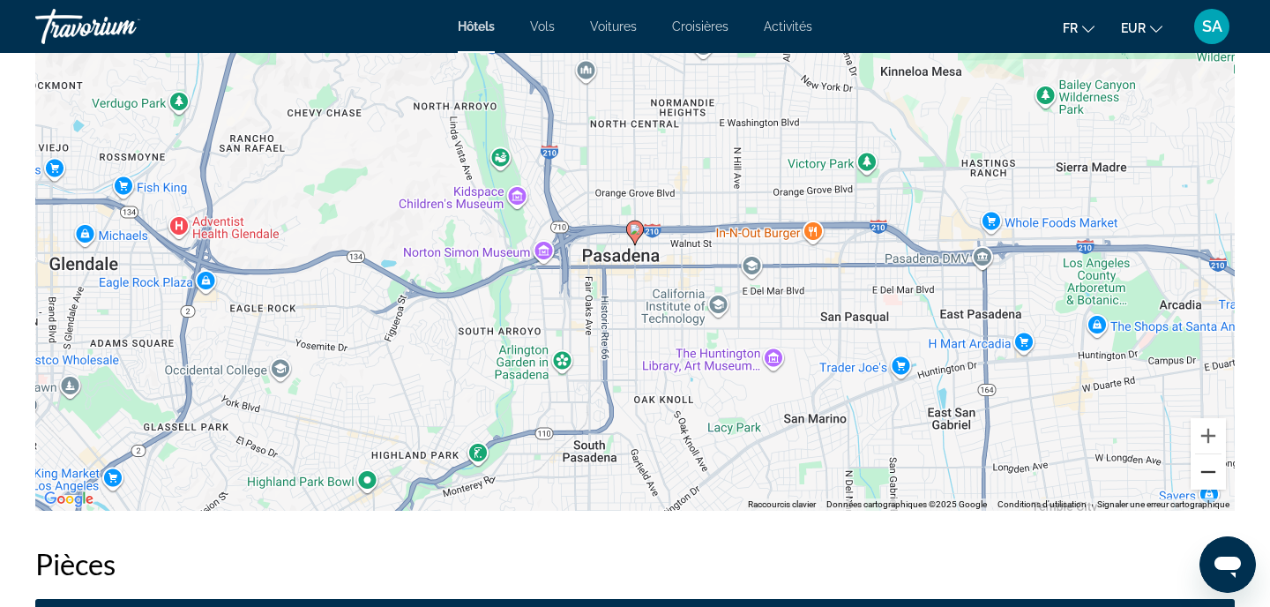
click at [1209, 481] on button "Zoom arrière" at bounding box center [1207, 471] width 35 height 35
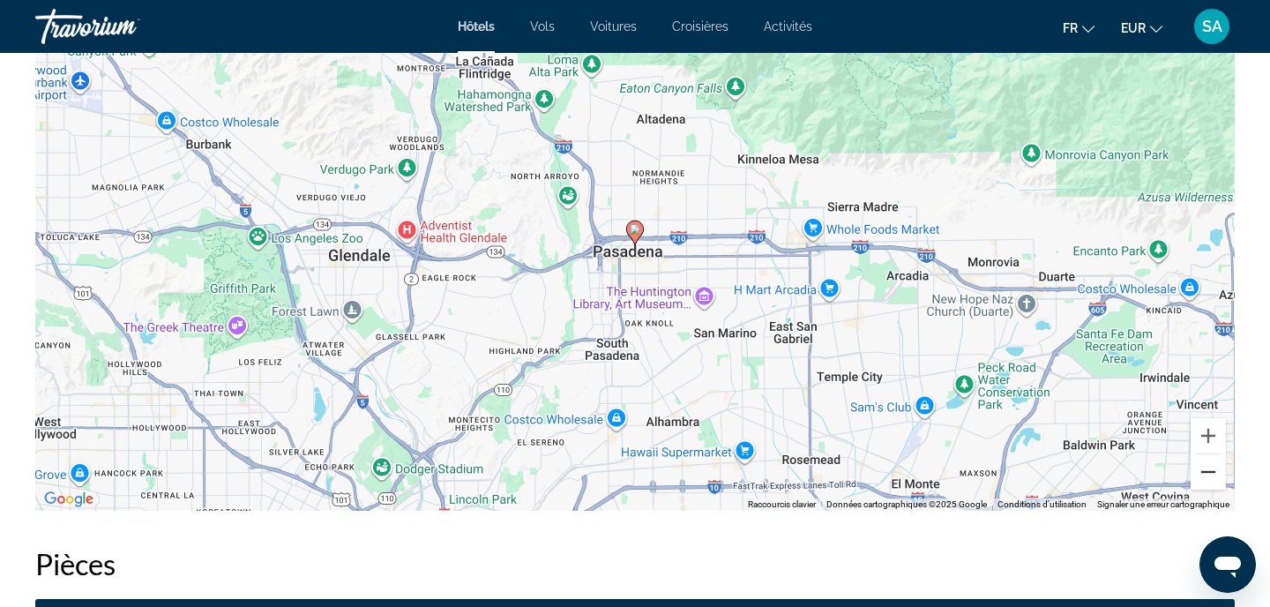
click at [1209, 482] on button "Zoom arrière" at bounding box center [1207, 471] width 35 height 35
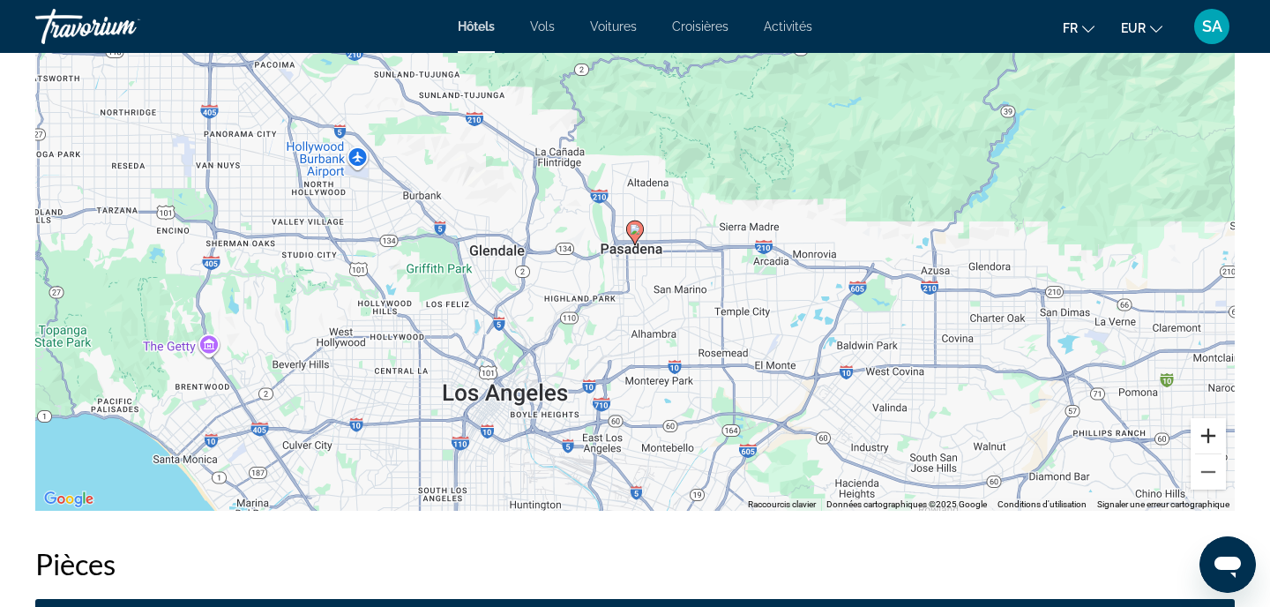
click at [1204, 436] on button "Zoom avant" at bounding box center [1207, 435] width 35 height 35
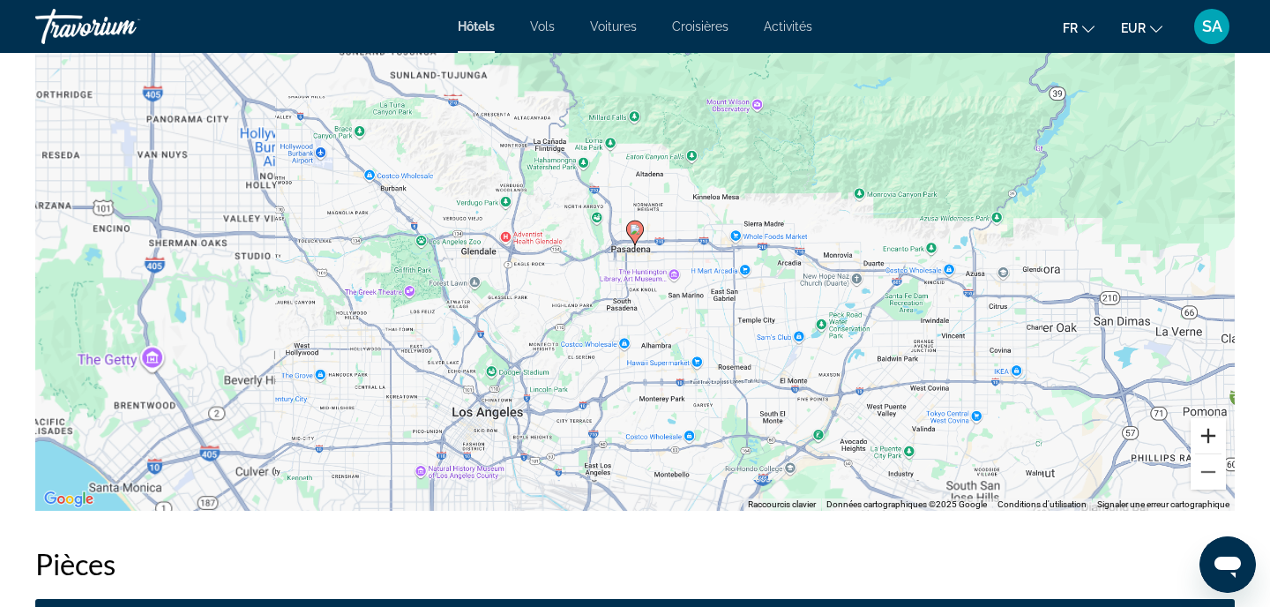
click at [1204, 436] on button "Zoom avant" at bounding box center [1207, 435] width 35 height 35
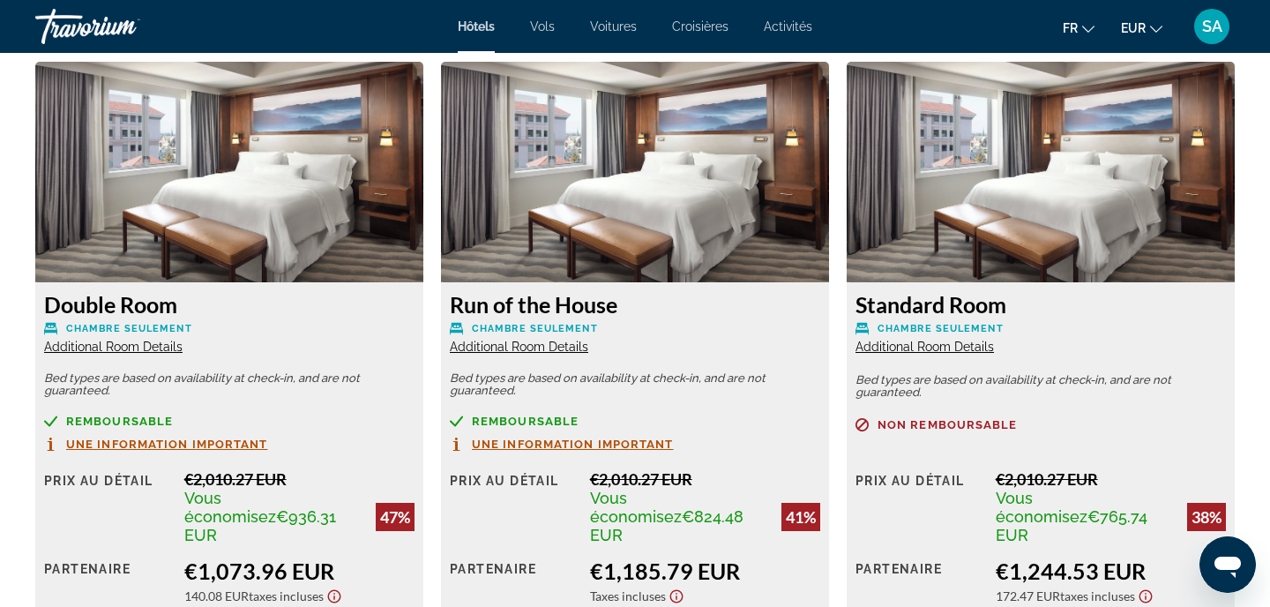
scroll to position [2429, 0]
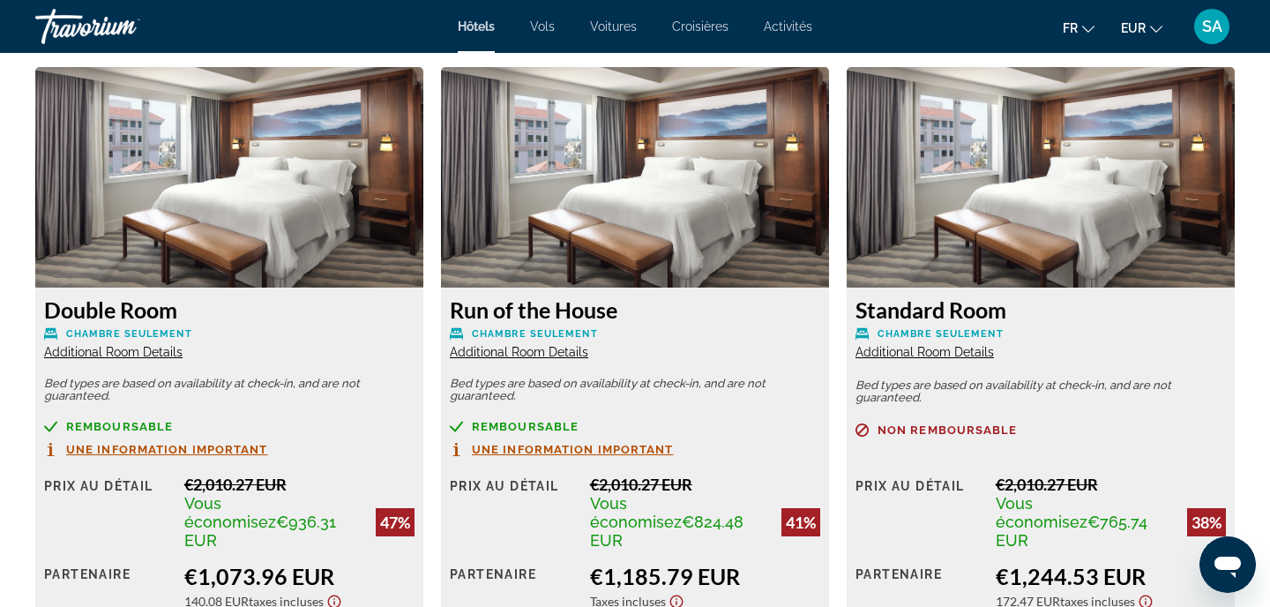
click at [136, 357] on span "Additional Room Details" at bounding box center [113, 352] width 138 height 14
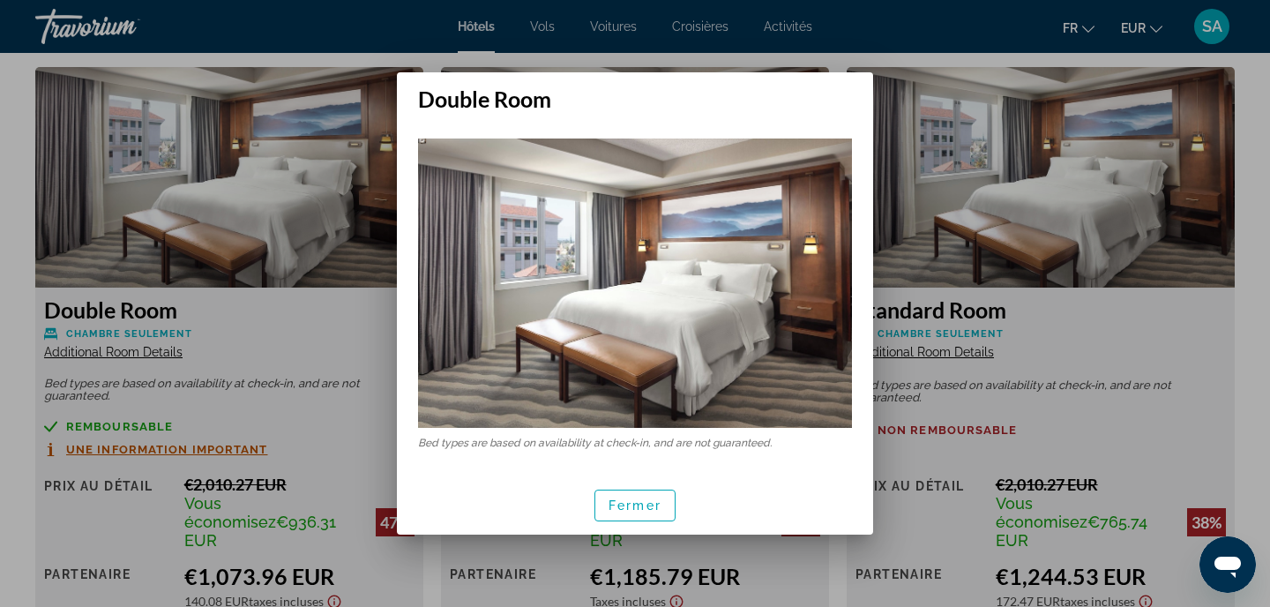
scroll to position [0, 0]
click at [652, 511] on span "Fermer" at bounding box center [634, 505] width 53 height 14
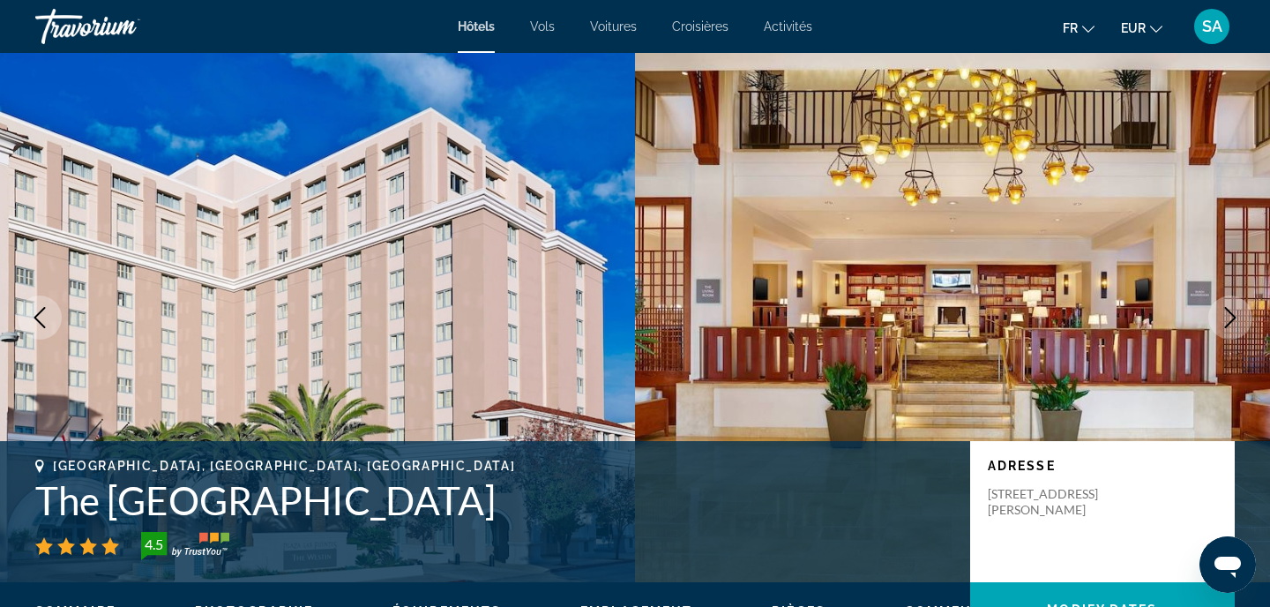
scroll to position [2429, 0]
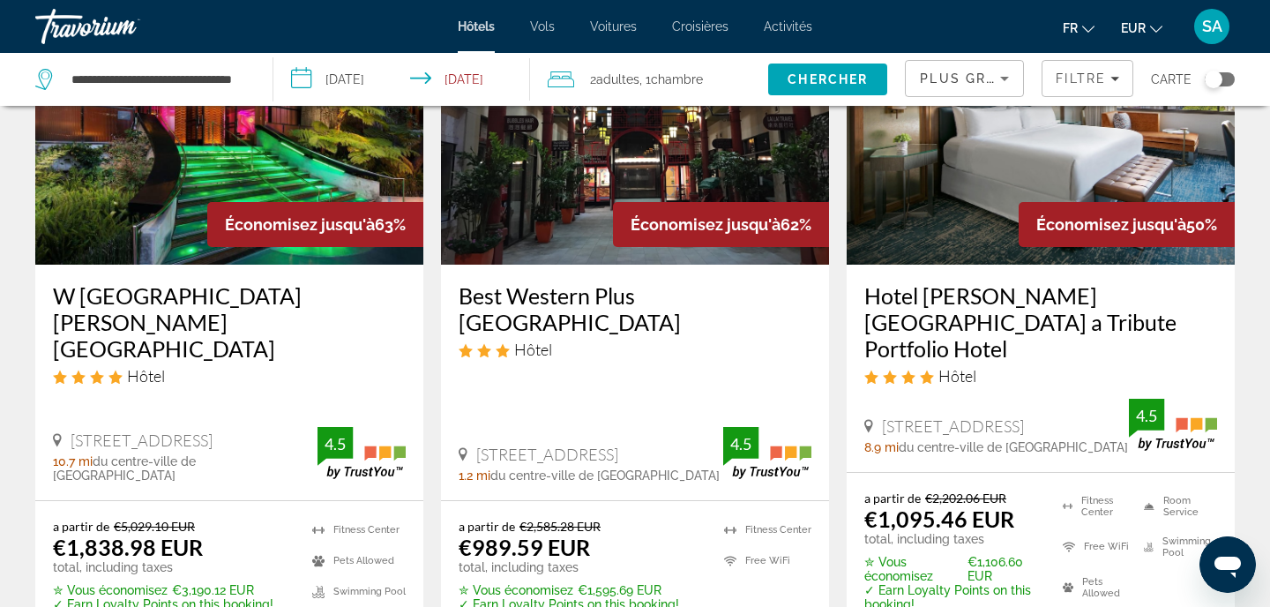
scroll to position [187, 0]
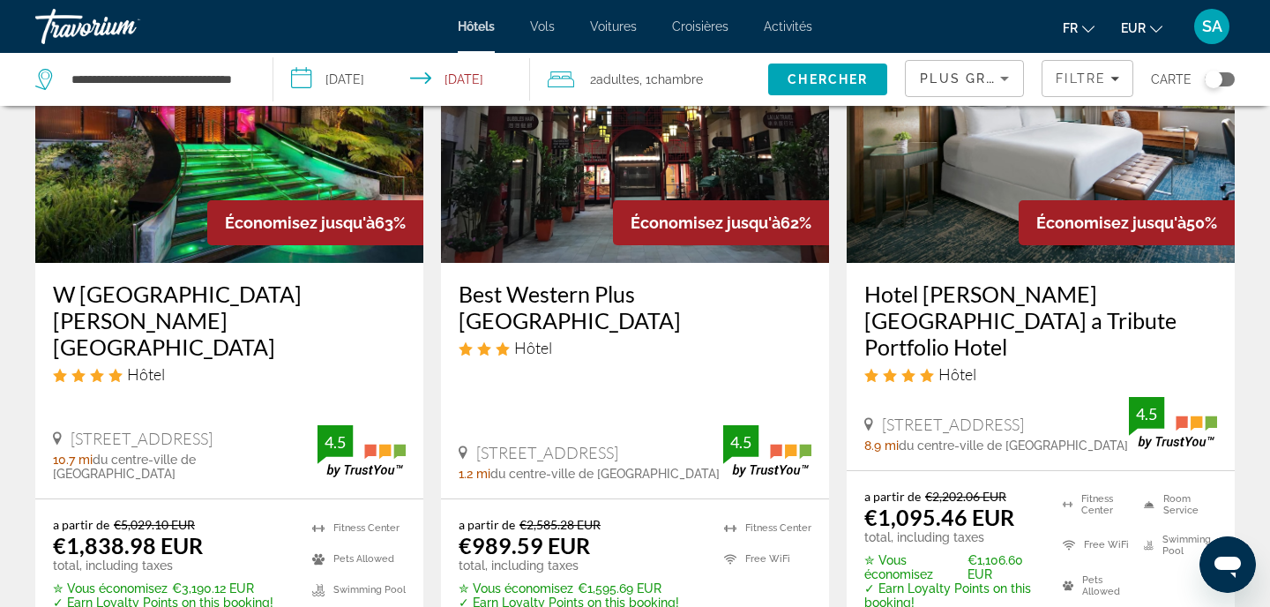
click at [575, 219] on img "Main content" at bounding box center [635, 122] width 388 height 282
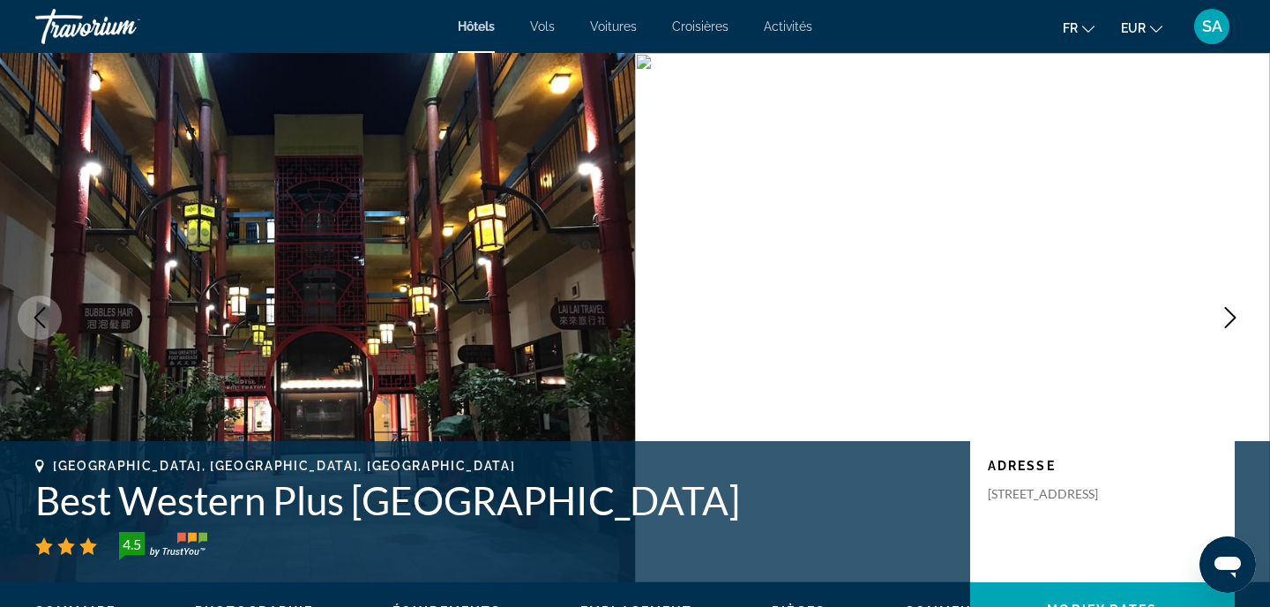
scroll to position [1700, 0]
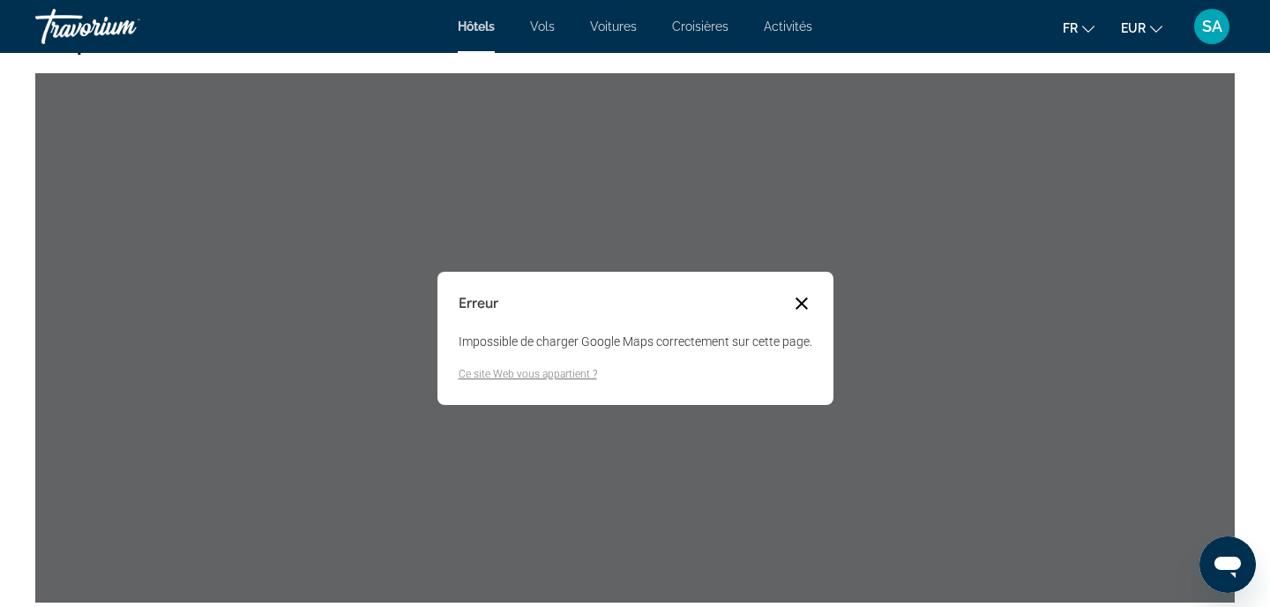
click at [802, 302] on button "Fermer la boîte de dialogue" at bounding box center [801, 303] width 21 height 21
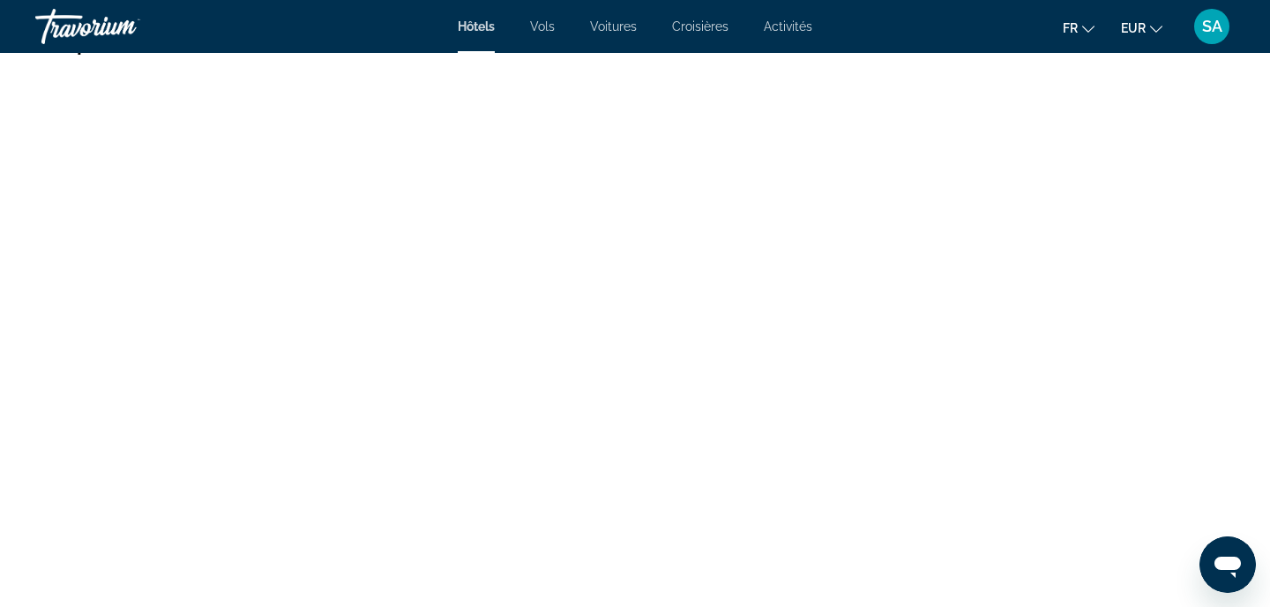
scroll to position [14, 0]
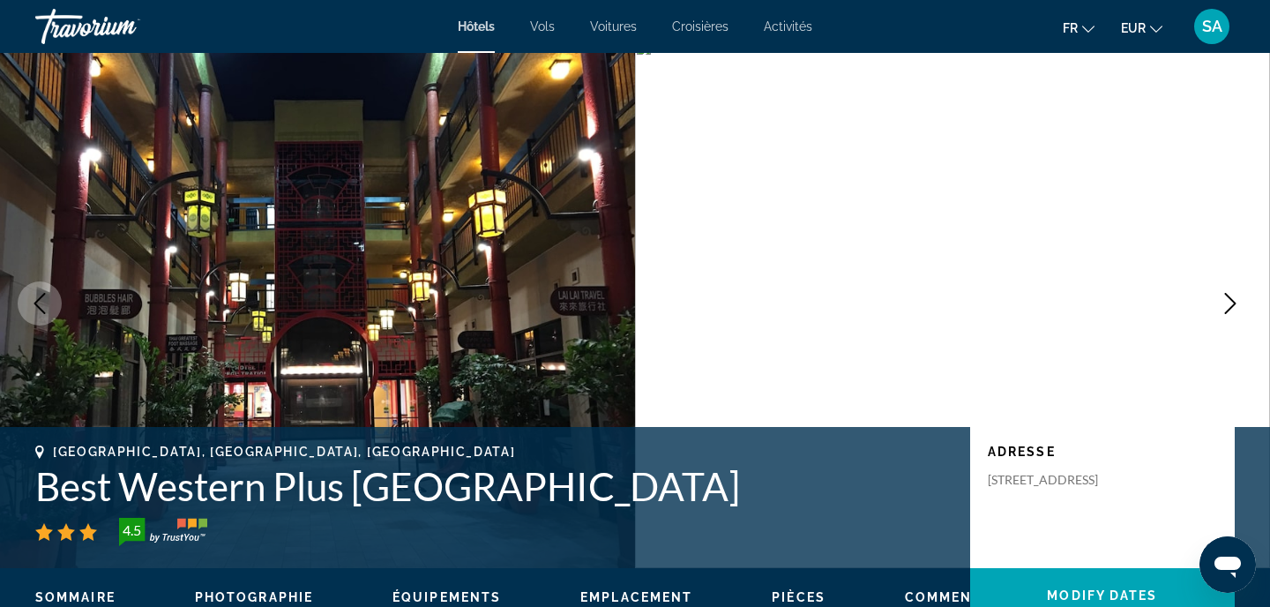
click at [463, 492] on h1 "Best Western Plus [GEOGRAPHIC_DATA]" at bounding box center [493, 486] width 917 height 46
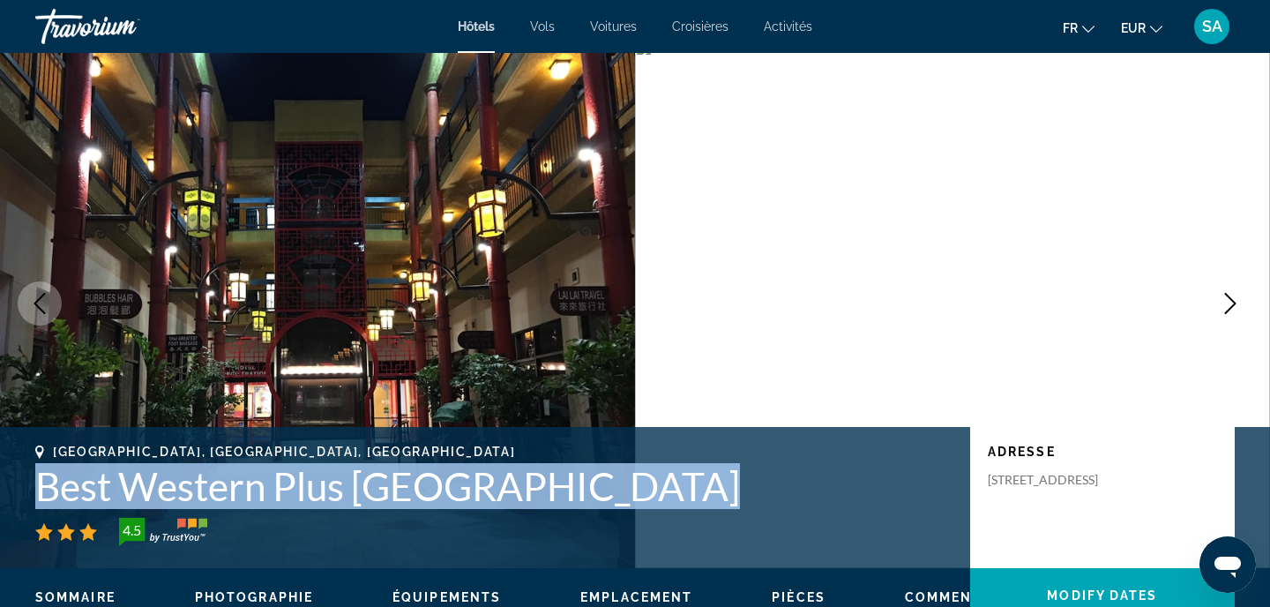
click at [463, 492] on h1 "Best Western Plus [GEOGRAPHIC_DATA]" at bounding box center [493, 486] width 917 height 46
copy h1 "Best Western Plus [GEOGRAPHIC_DATA]"
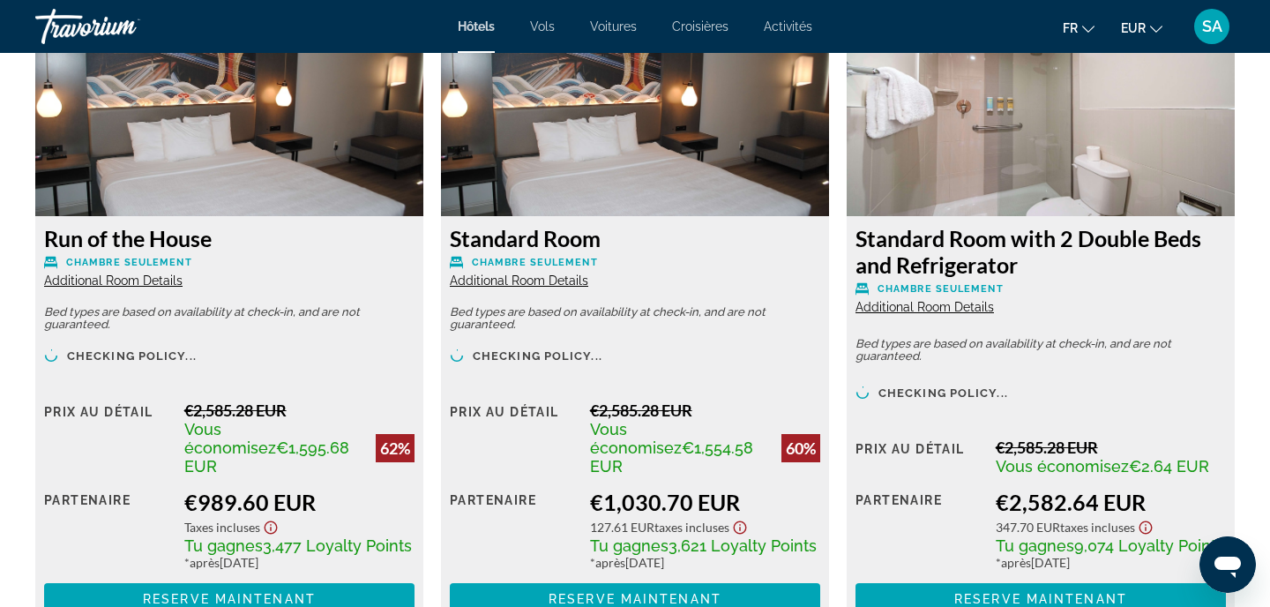
scroll to position [2499, 0]
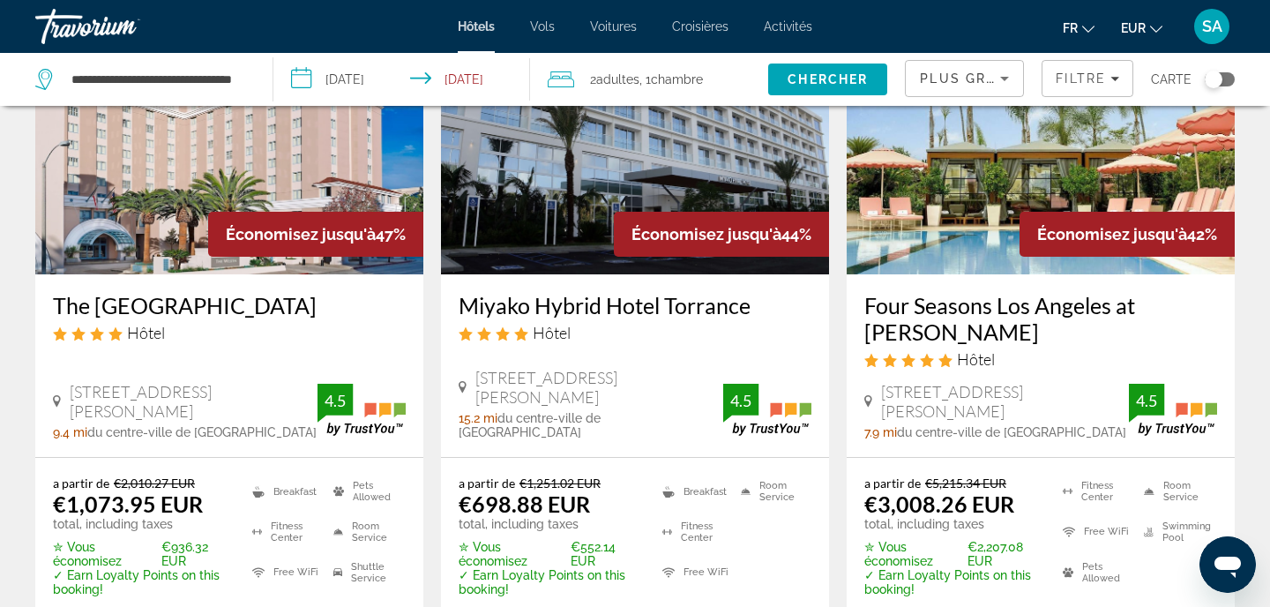
scroll to position [894, 0]
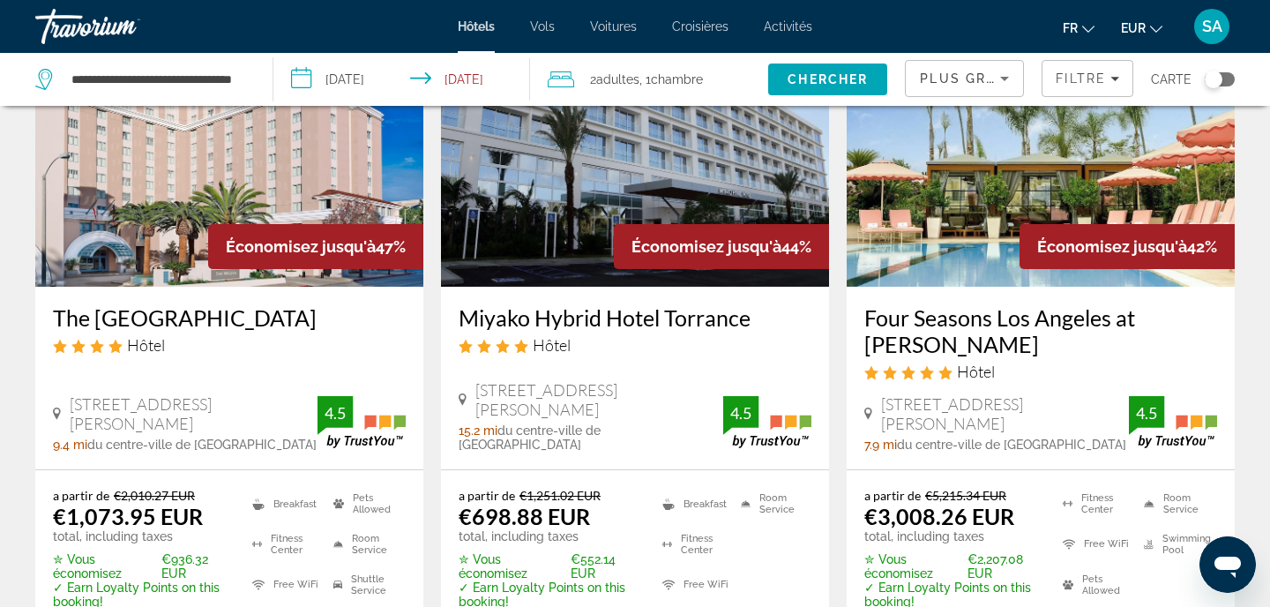
click at [615, 147] on img "Main content" at bounding box center [635, 145] width 388 height 282
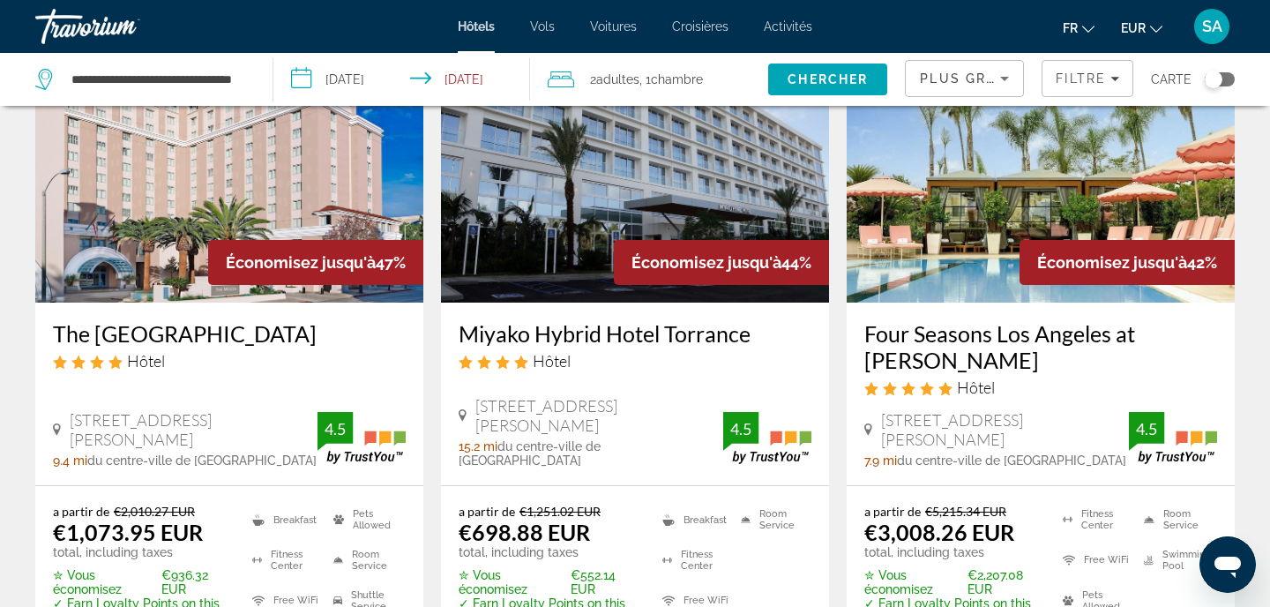
scroll to position [874, 0]
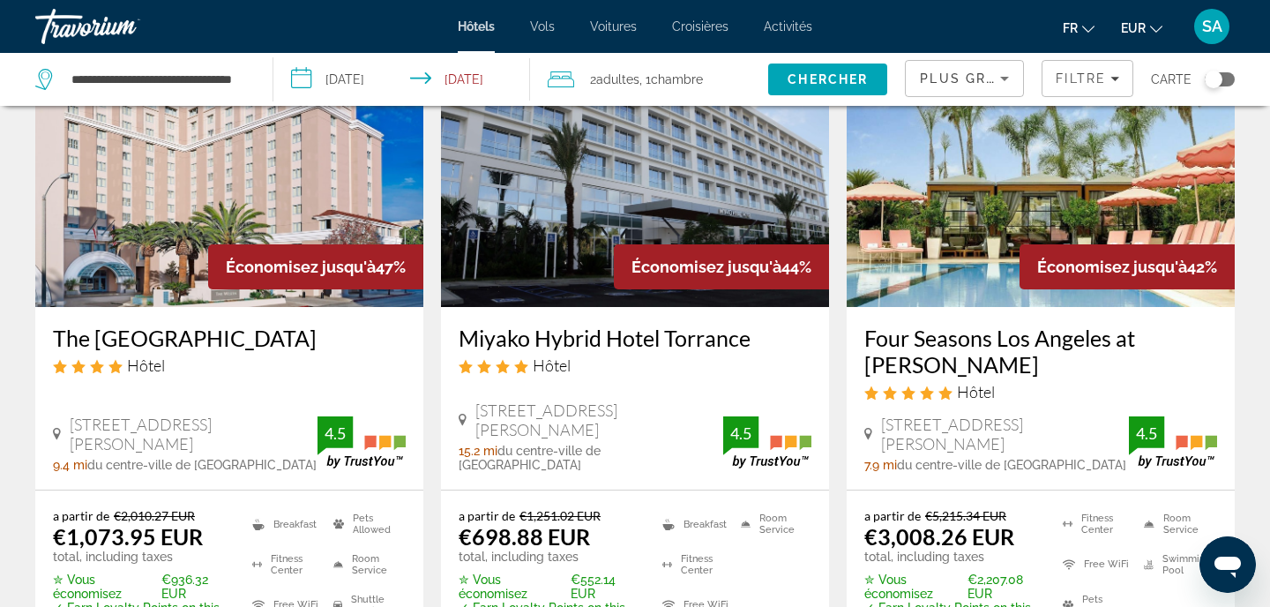
click at [996, 165] on img "Main content" at bounding box center [1041, 166] width 388 height 282
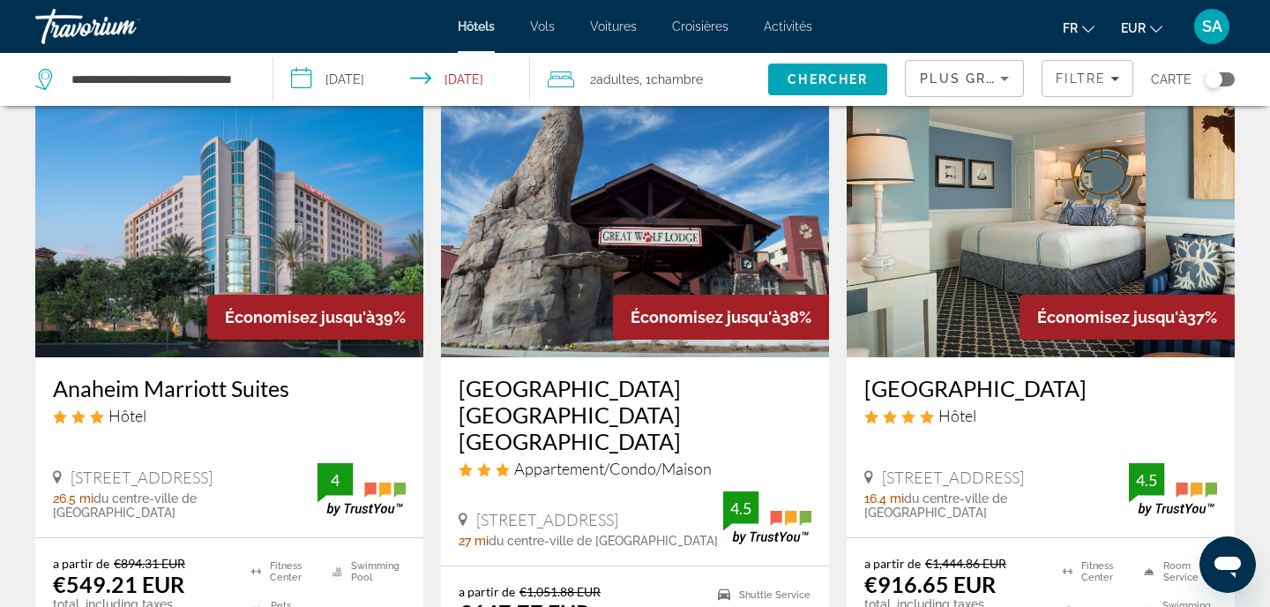
scroll to position [1527, 0]
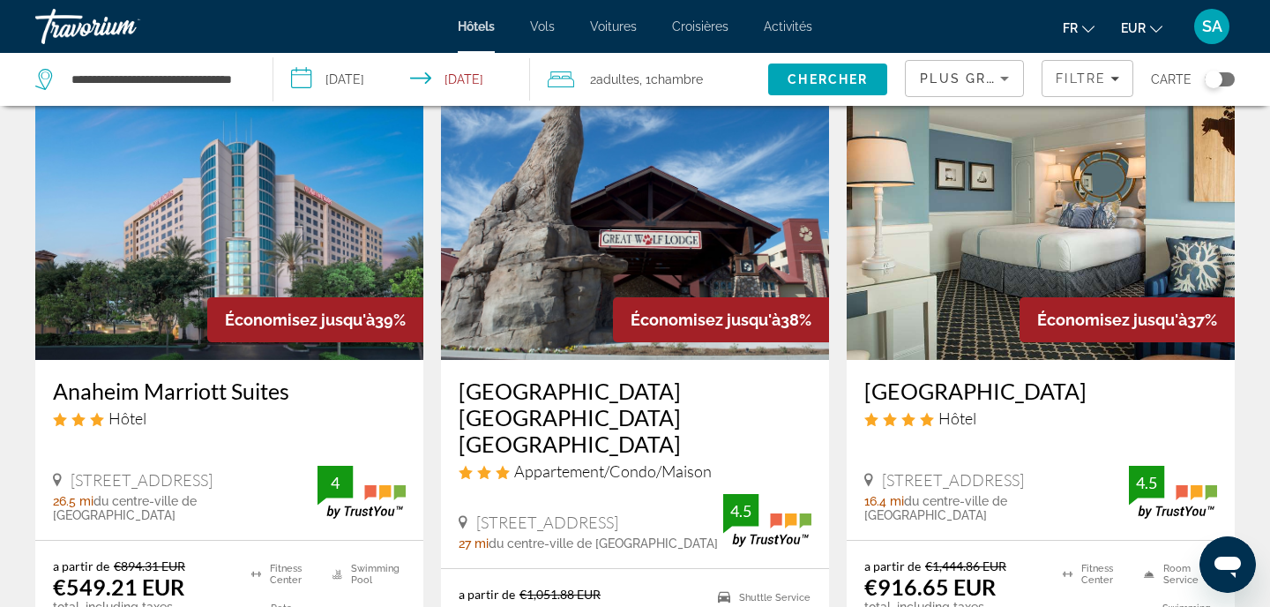
click at [293, 235] on img "Main content" at bounding box center [229, 219] width 388 height 282
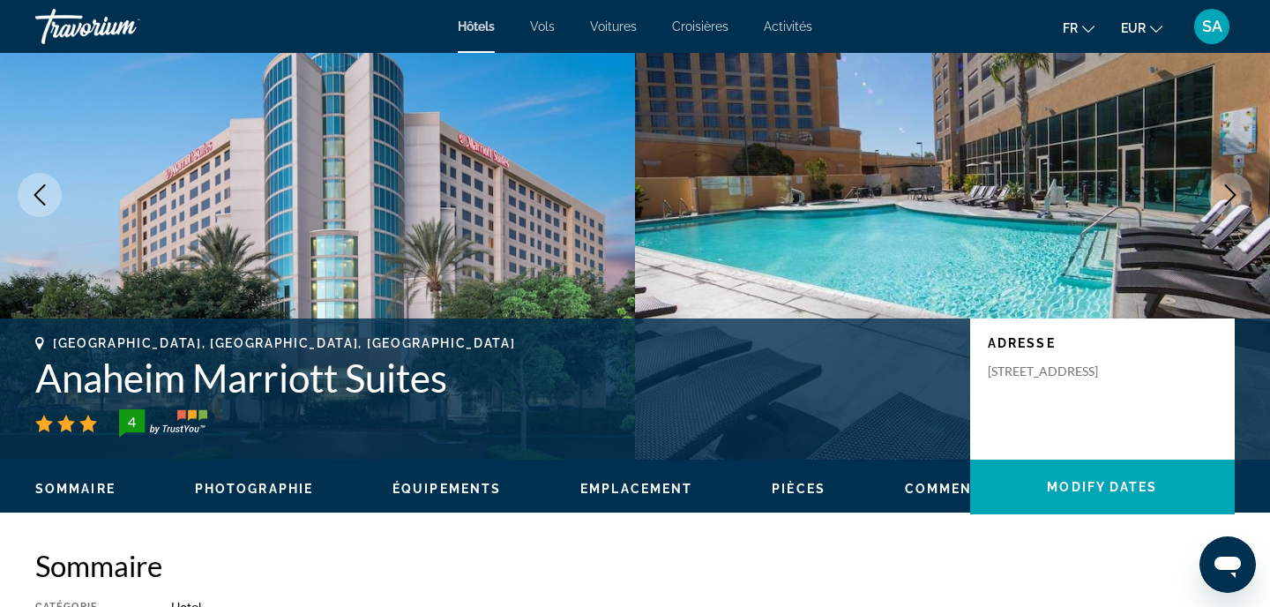
scroll to position [123, 0]
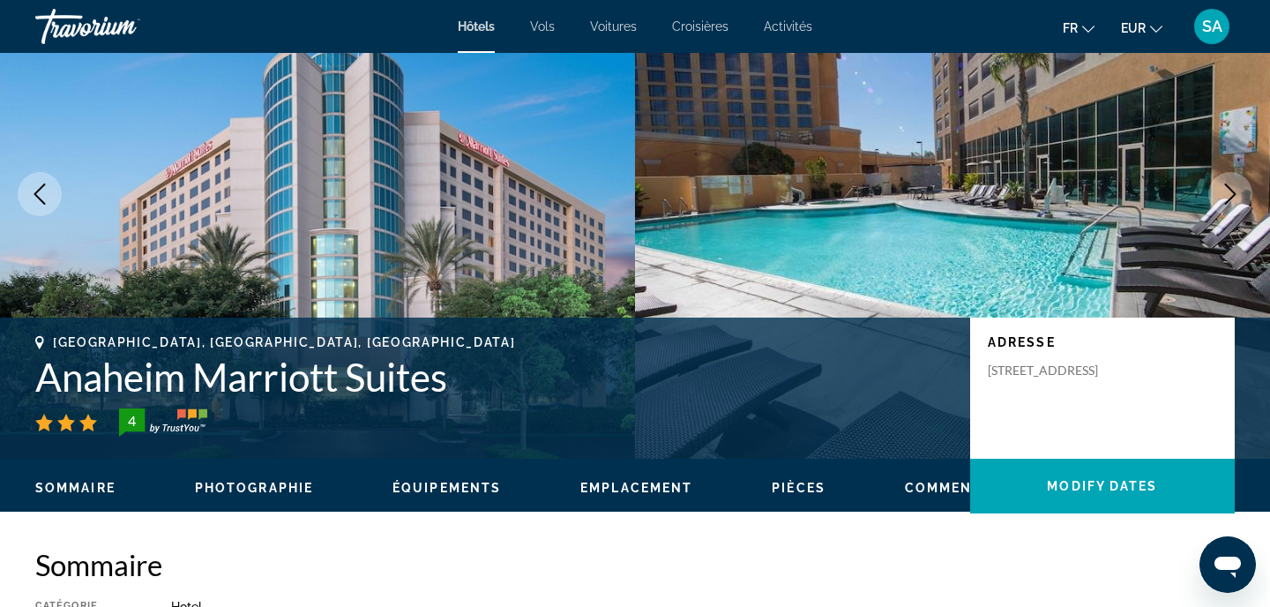
click at [235, 382] on h1 "Anaheim Marriott Suites" at bounding box center [493, 377] width 917 height 46
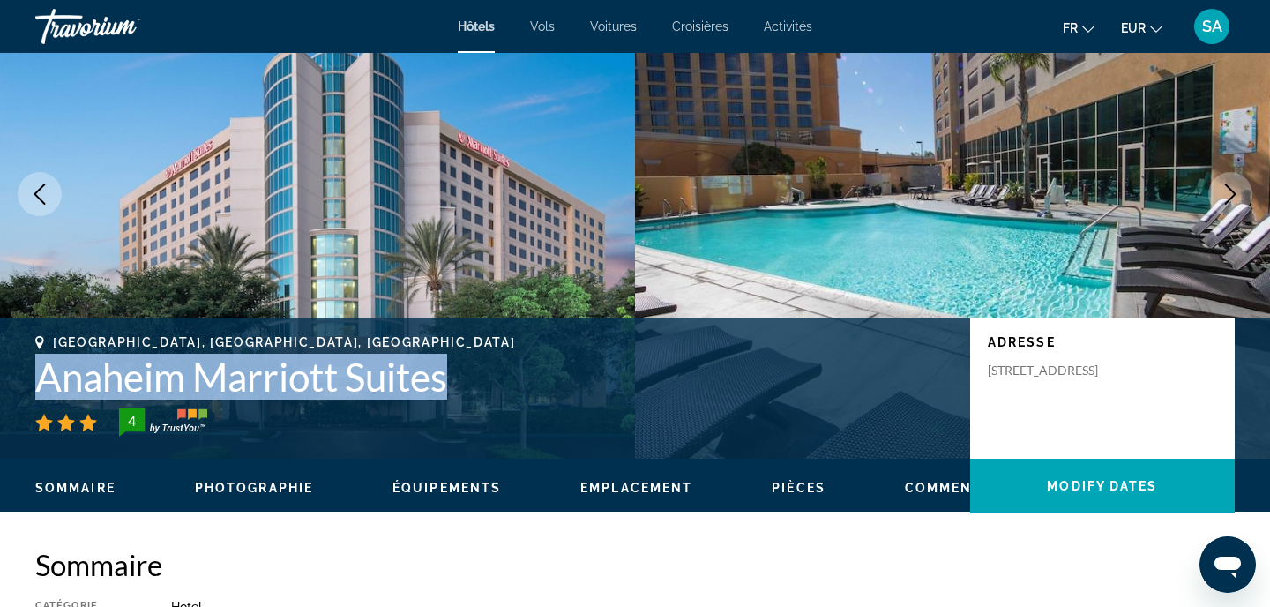
click at [235, 382] on h1 "Anaheim Marriott Suites" at bounding box center [493, 377] width 917 height 46
copy h1 "Anaheim Marriott Suites"
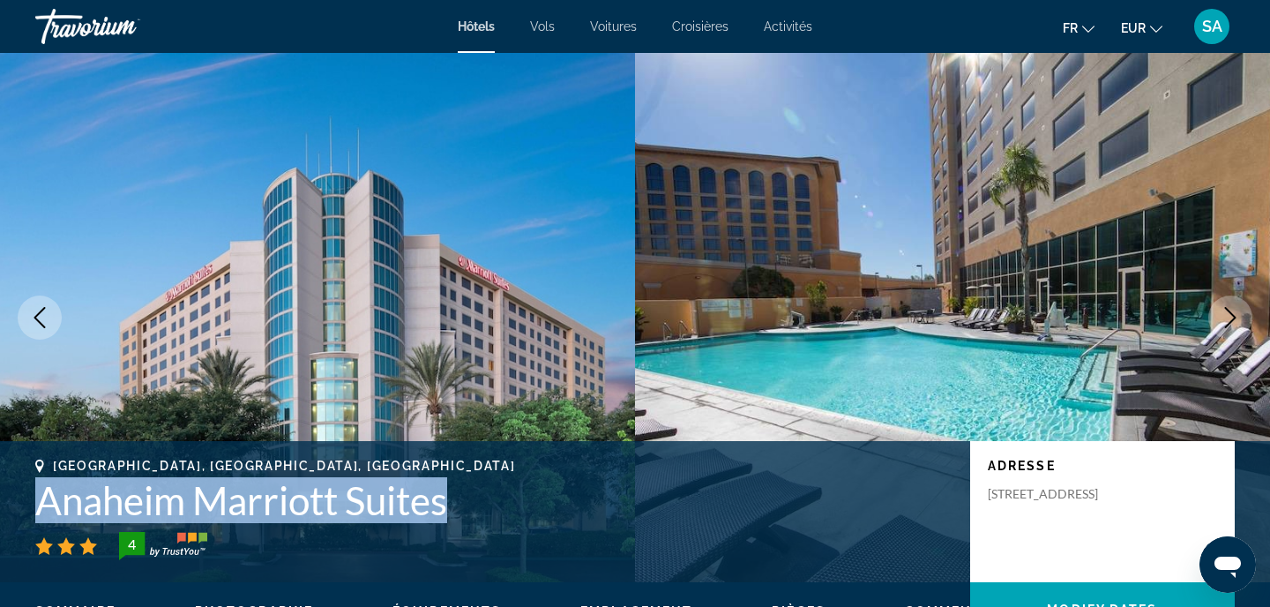
scroll to position [0, 0]
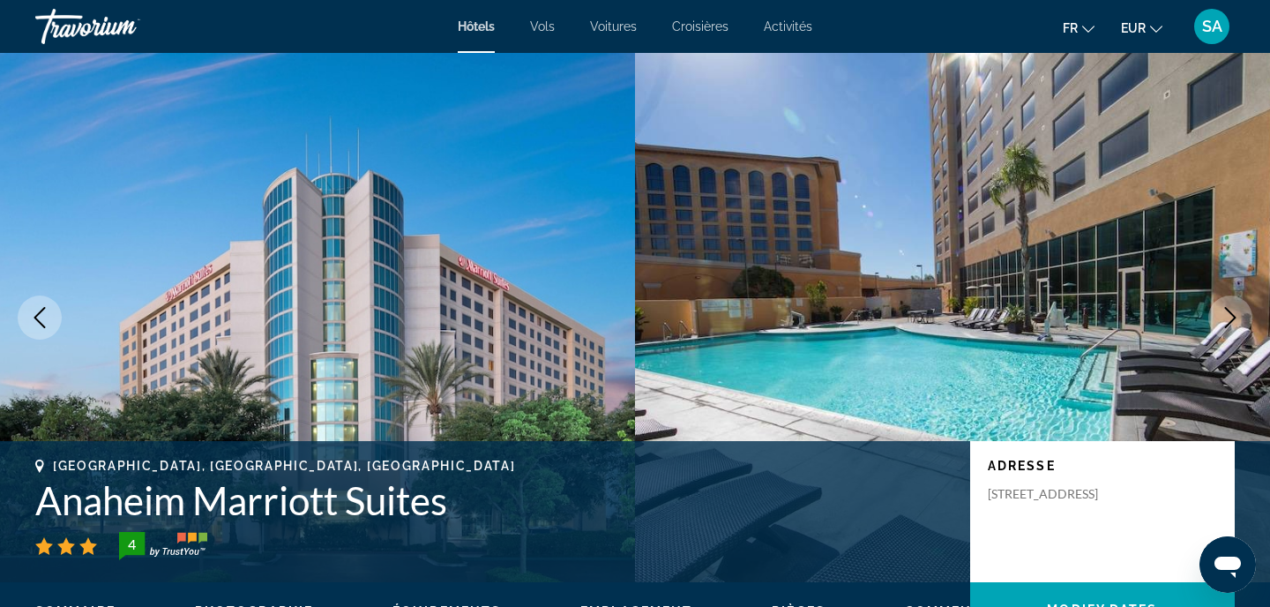
click at [519, 557] on div "4" at bounding box center [493, 546] width 917 height 28
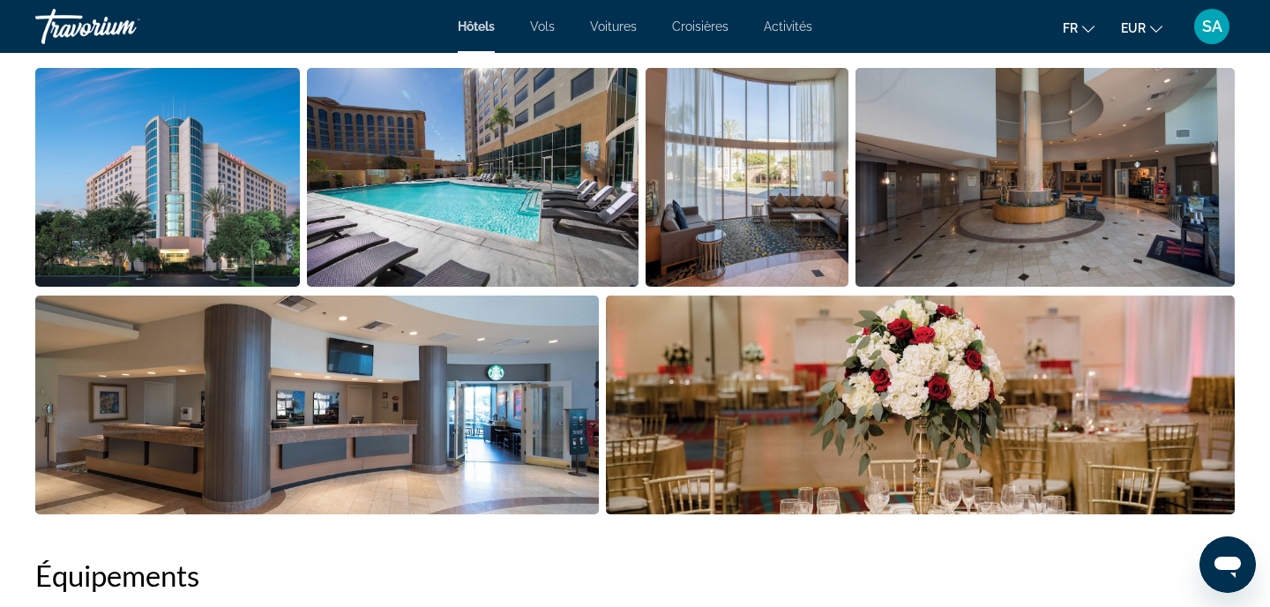
scroll to position [928, 0]
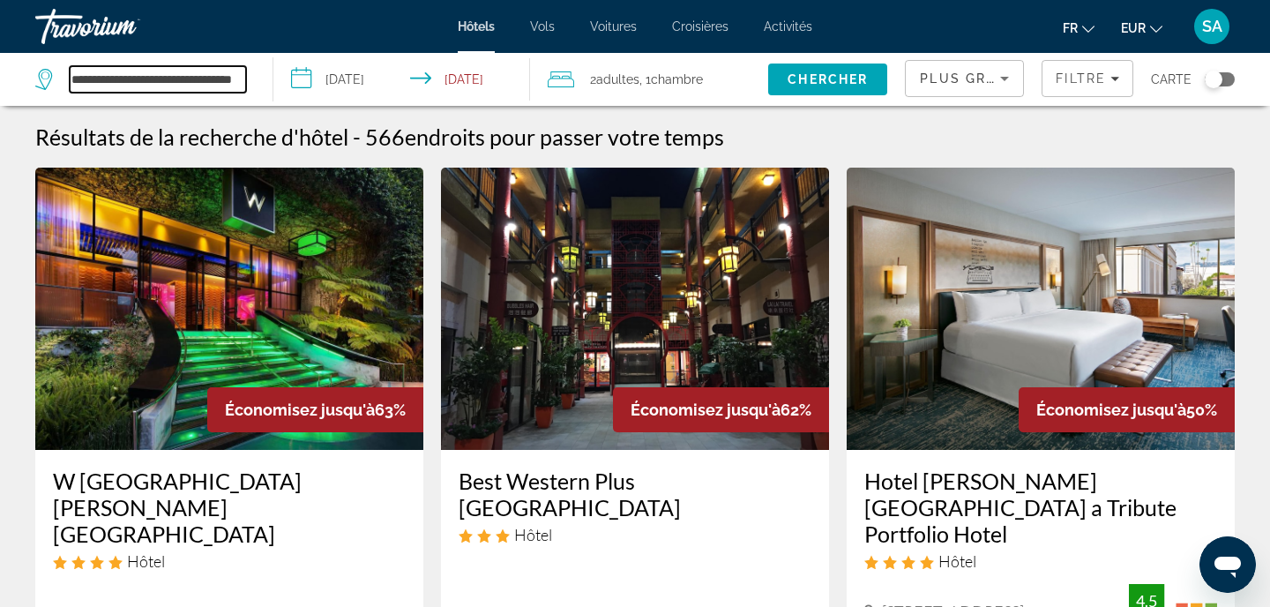
click at [110, 81] on input "**********" at bounding box center [158, 79] width 176 height 26
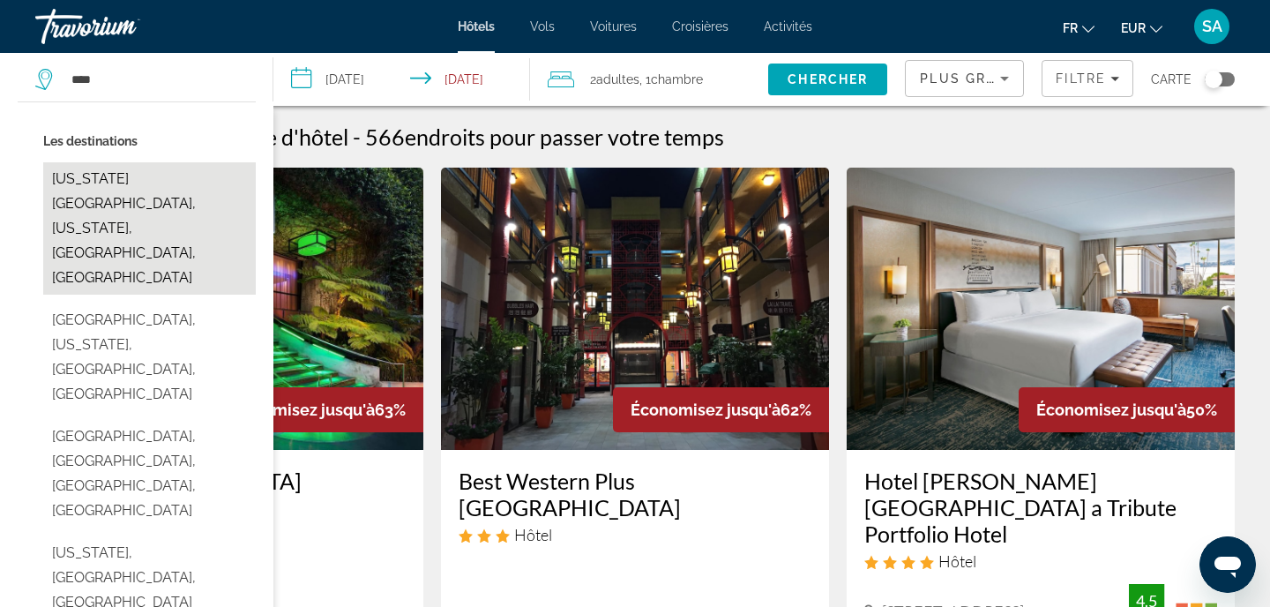
drag, startPoint x: 110, startPoint y: 81, endPoint x: 128, endPoint y: 185, distance: 105.5
click at [128, 185] on button "[US_STATE][GEOGRAPHIC_DATA], [US_STATE], [GEOGRAPHIC_DATA], [GEOGRAPHIC_DATA]" at bounding box center [149, 228] width 213 height 132
type input "**********"
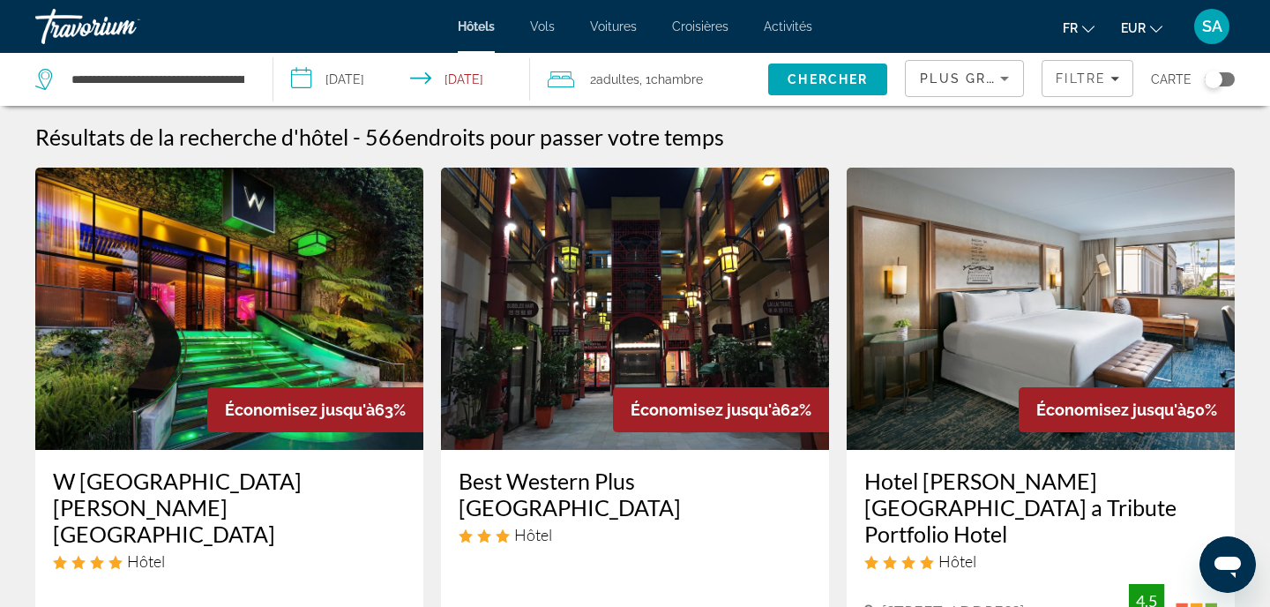
click at [382, 75] on input "**********" at bounding box center [404, 82] width 263 height 58
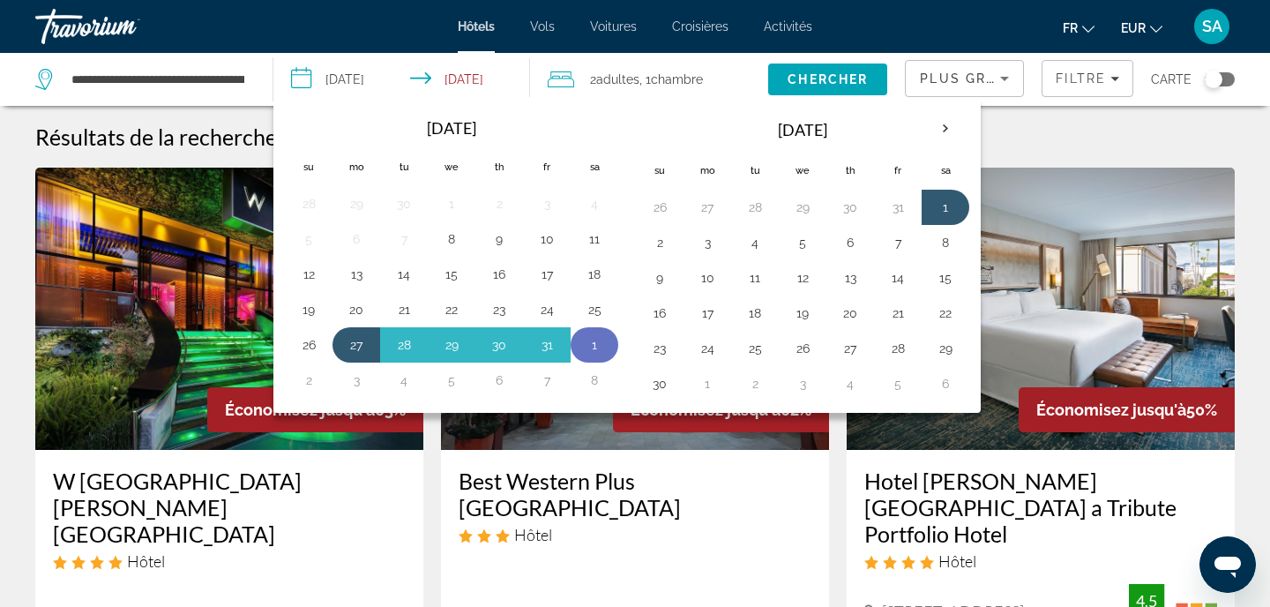
click at [589, 343] on button "1" at bounding box center [594, 344] width 28 height 25
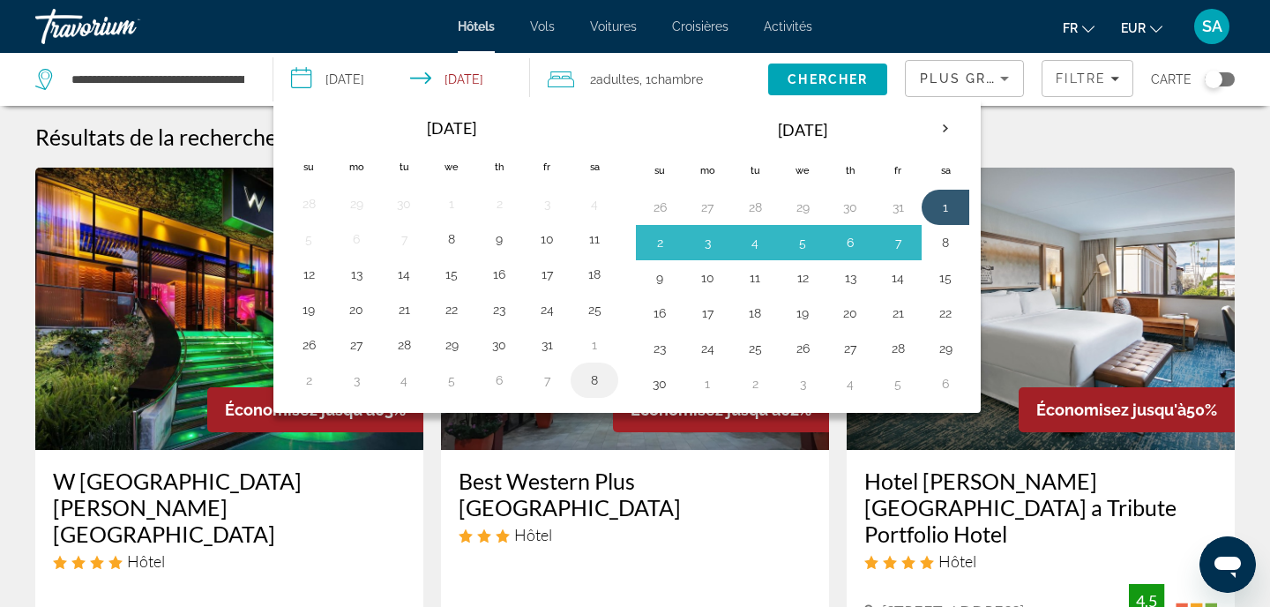
click at [594, 377] on button "8" at bounding box center [594, 380] width 28 height 25
type input "**********"
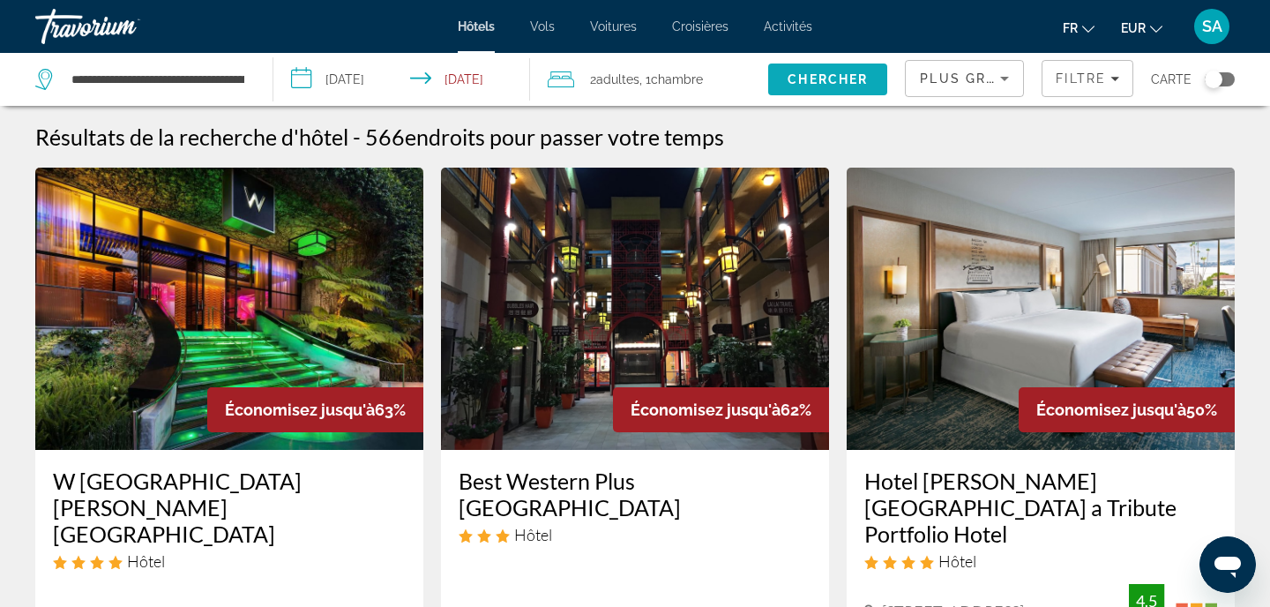
click at [866, 84] on span "Chercher" at bounding box center [827, 79] width 80 height 14
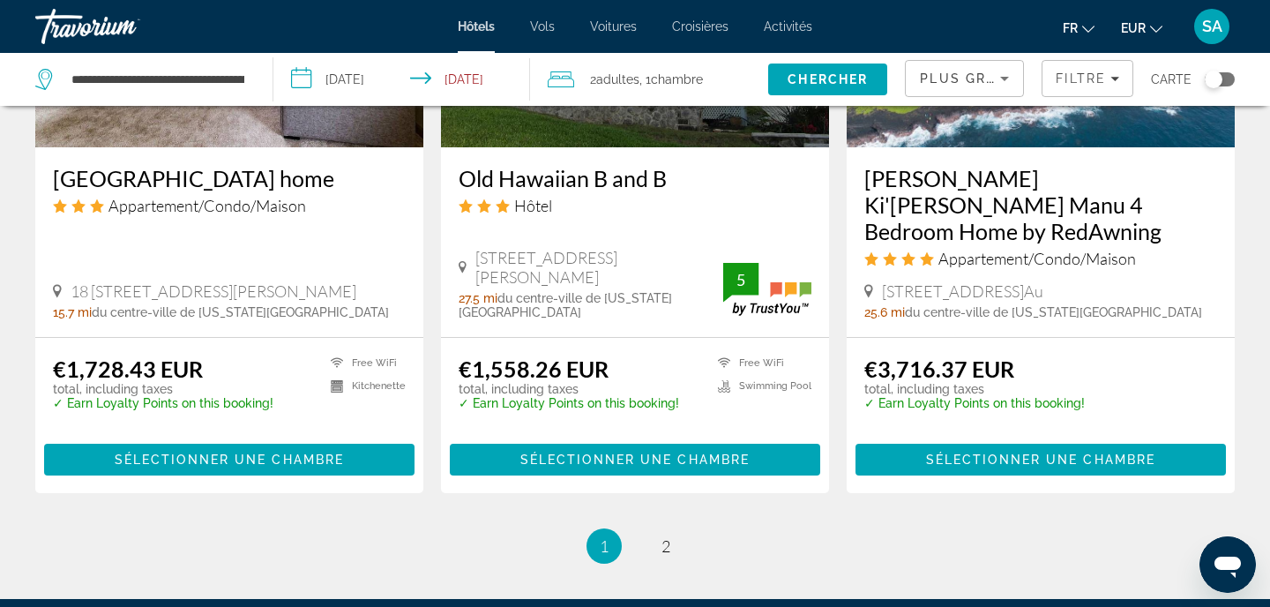
scroll to position [2326, 0]
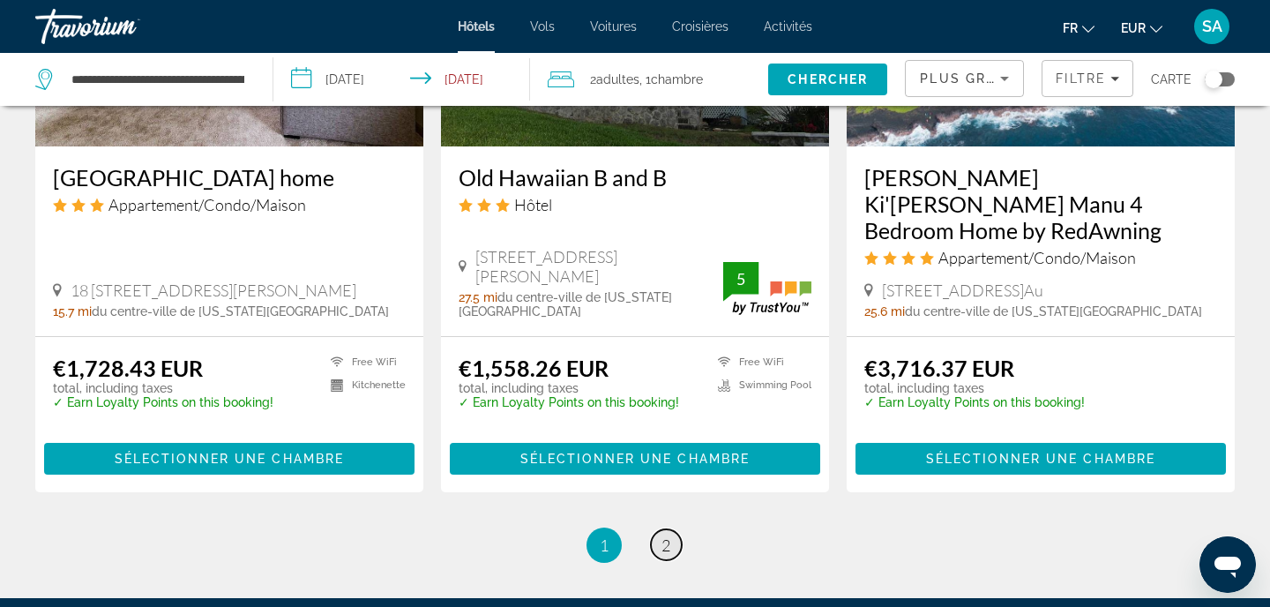
click at [661, 535] on span "2" at bounding box center [665, 544] width 9 height 19
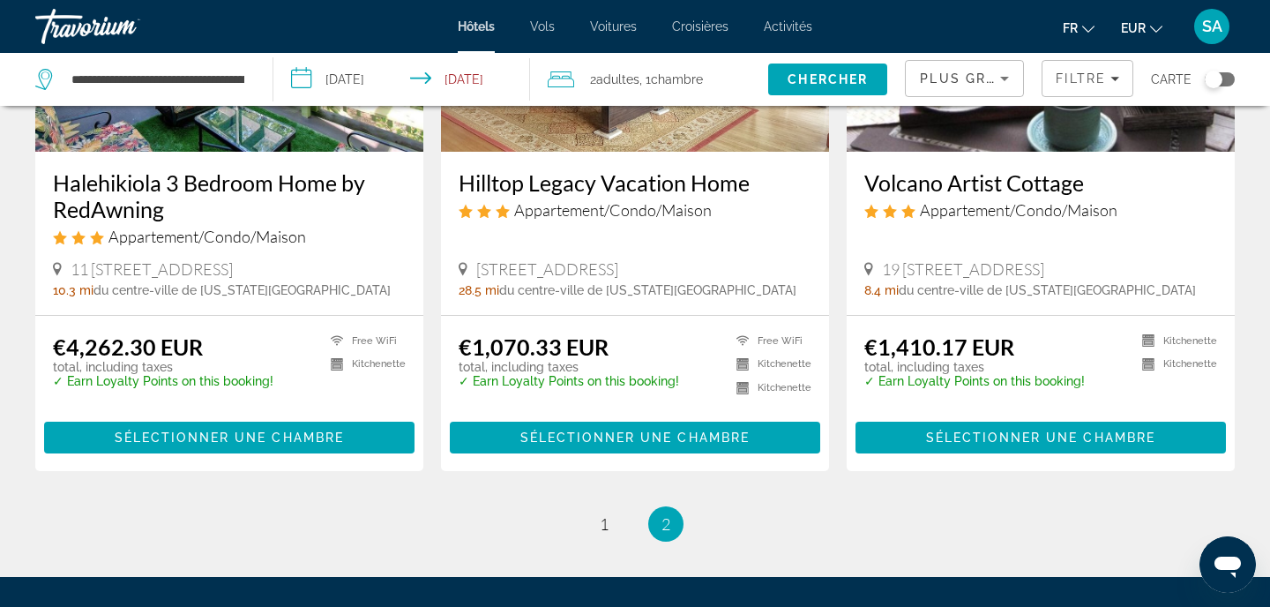
scroll to position [309, 0]
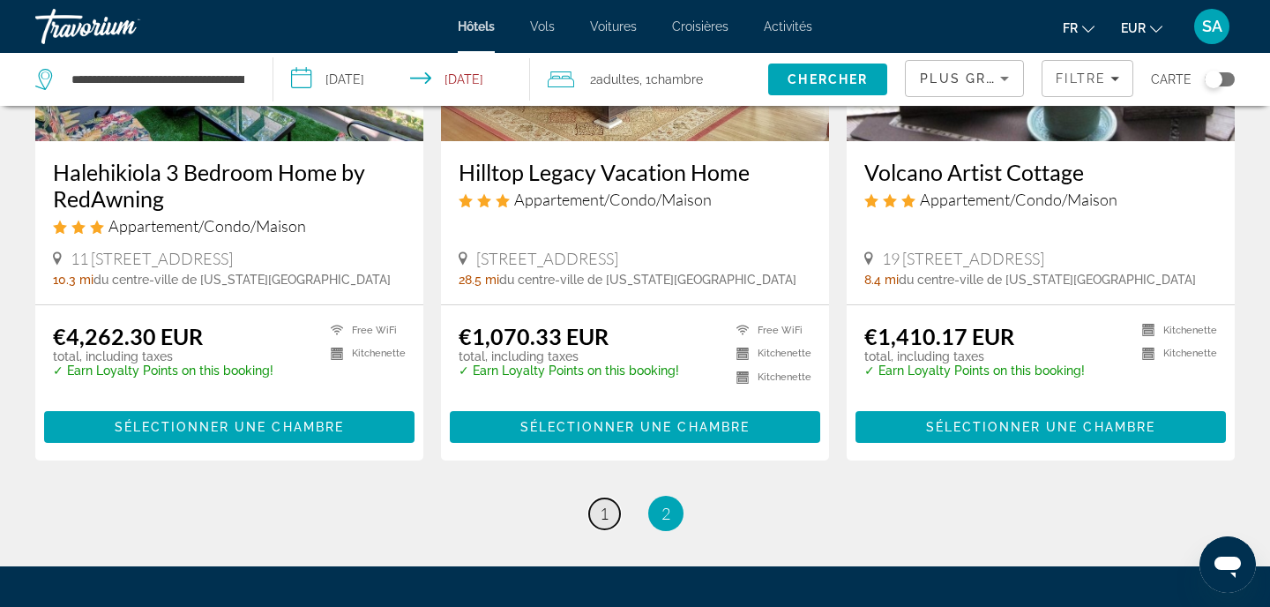
click at [602, 518] on span "1" at bounding box center [604, 513] width 9 height 19
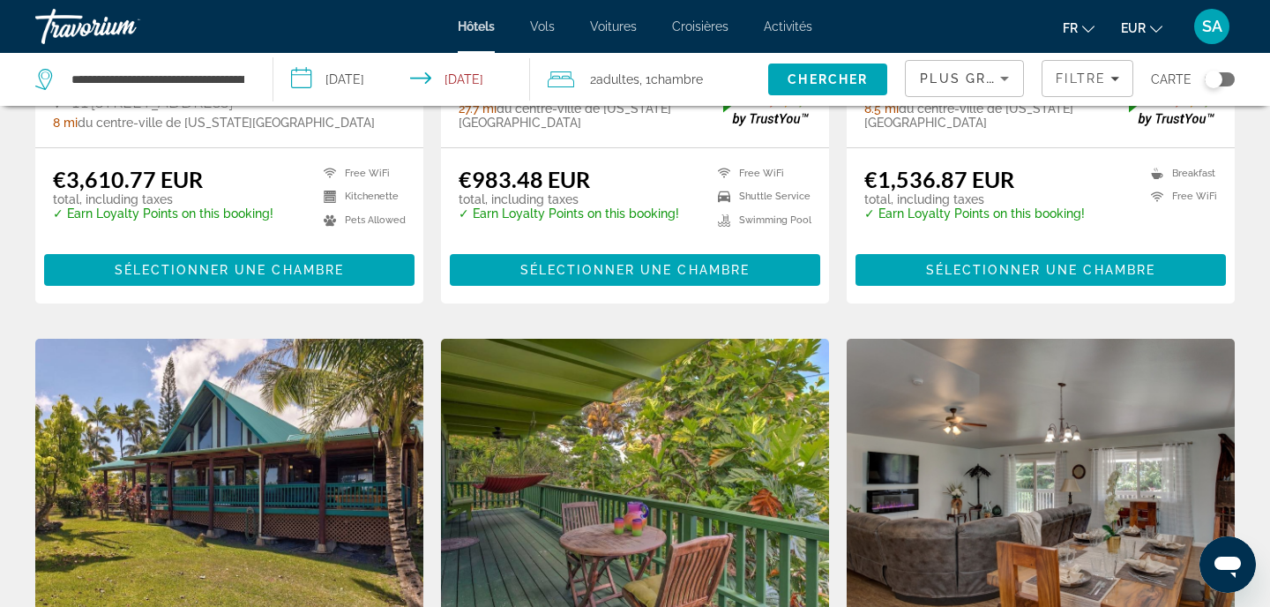
scroll to position [1206, 0]
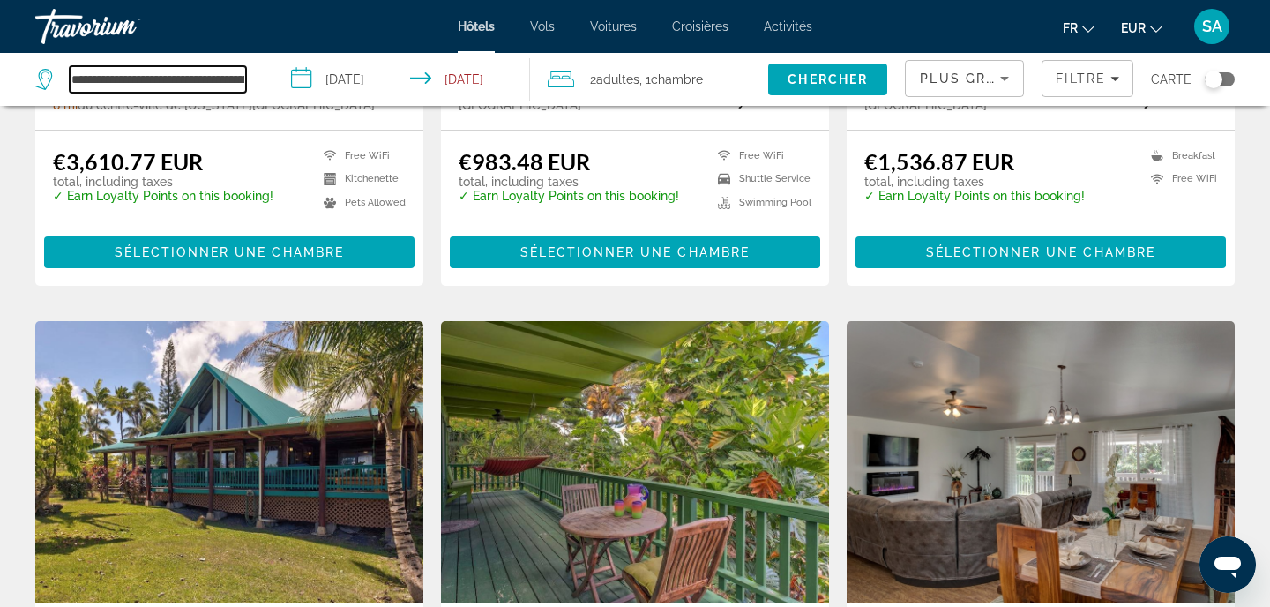
click at [192, 83] on input "**********" at bounding box center [158, 79] width 176 height 26
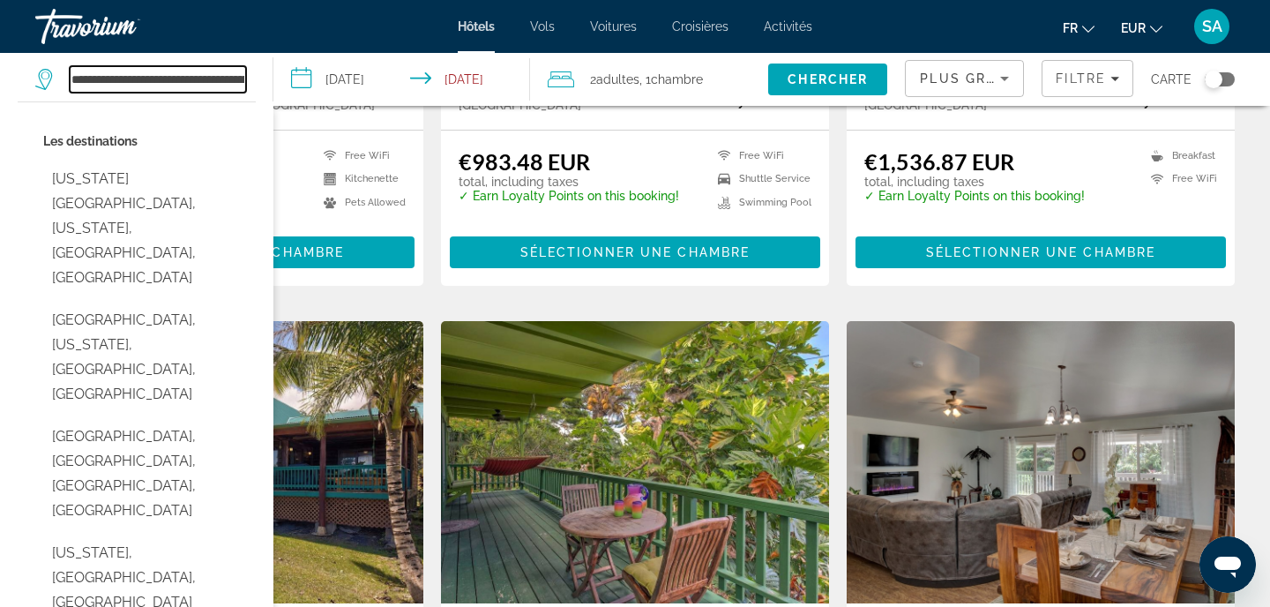
click at [192, 83] on input "**********" at bounding box center [158, 79] width 176 height 26
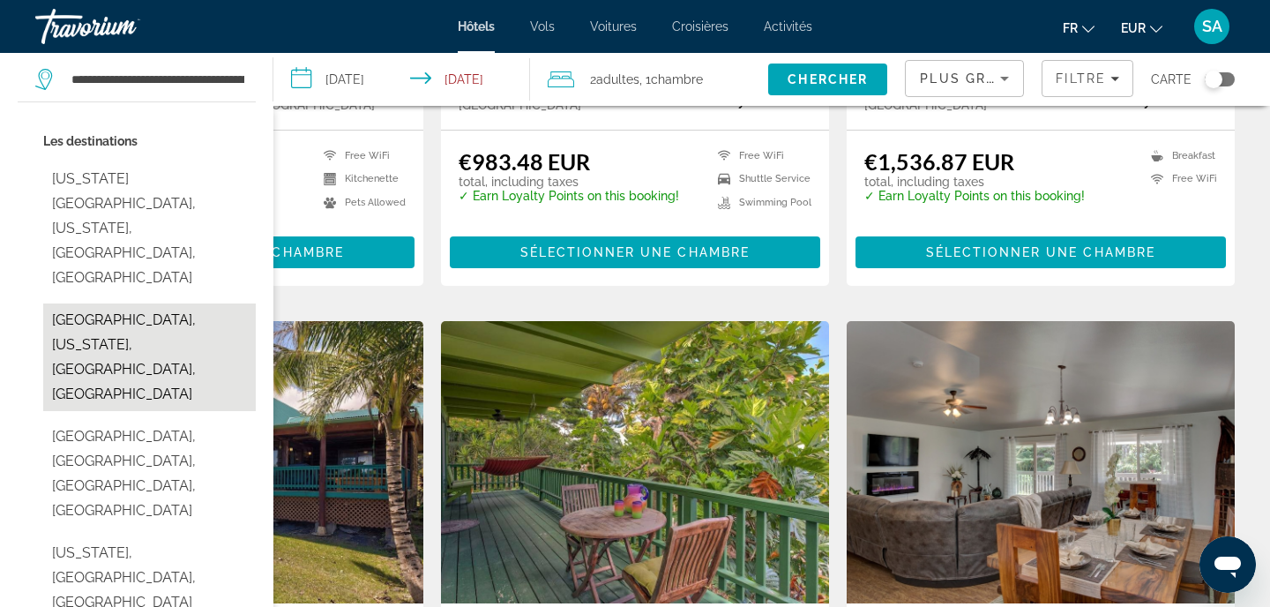
click at [159, 303] on button "[GEOGRAPHIC_DATA], [US_STATE], [GEOGRAPHIC_DATA], [GEOGRAPHIC_DATA]" at bounding box center [149, 357] width 213 height 108
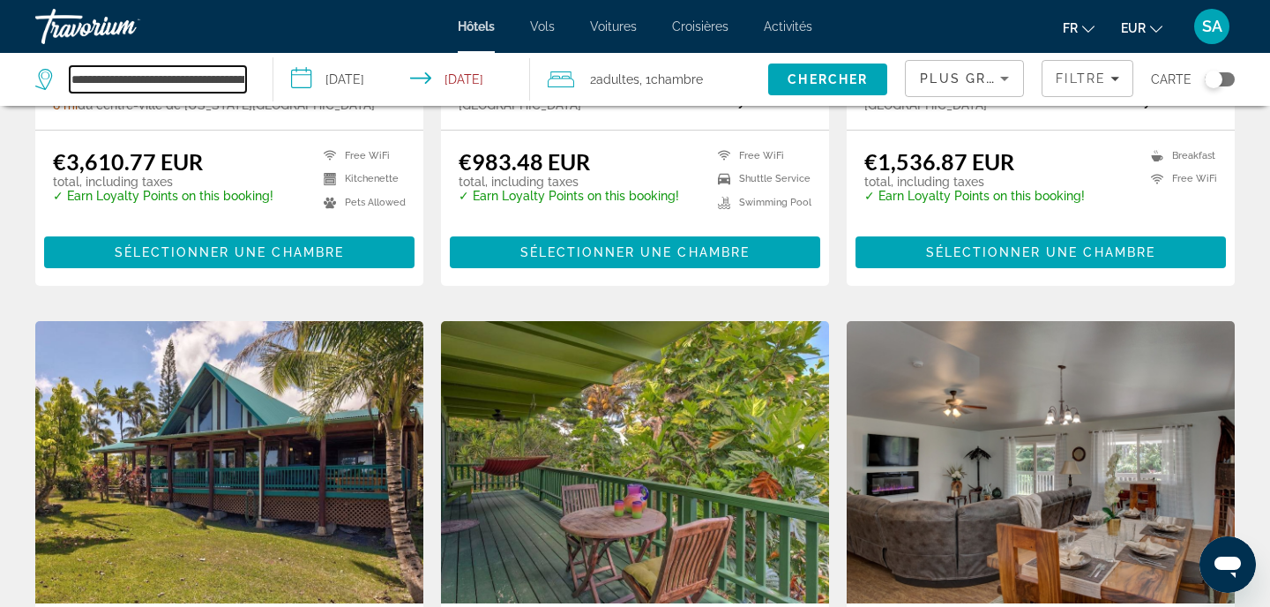
click at [195, 86] on input "**********" at bounding box center [158, 79] width 176 height 26
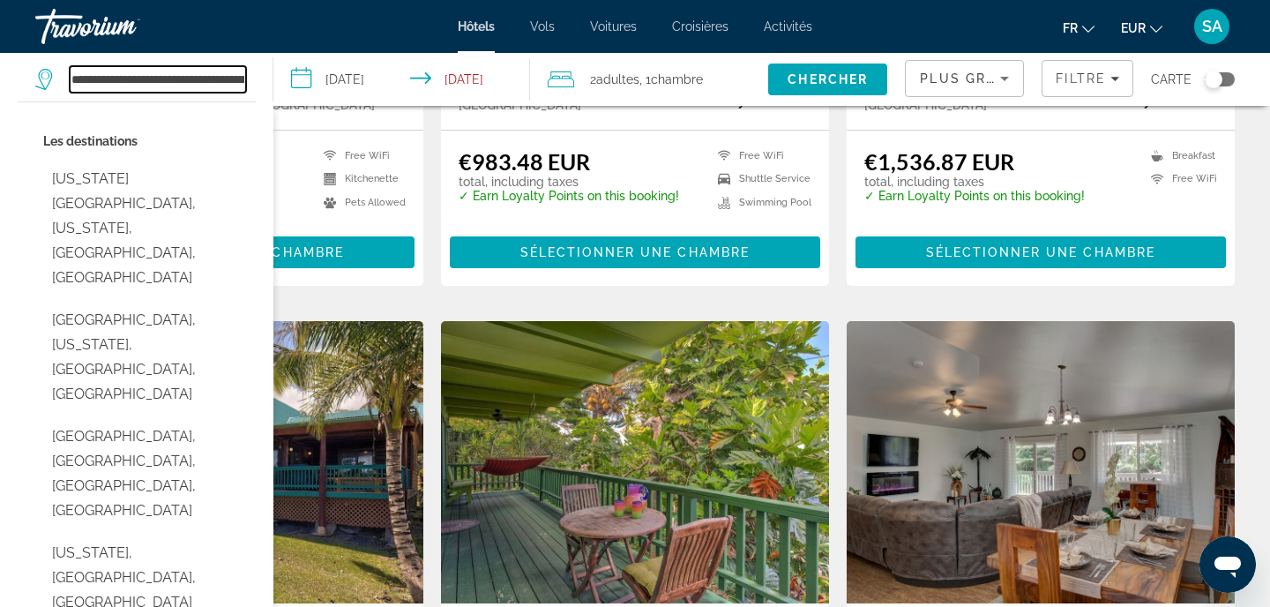
click at [195, 86] on input "**********" at bounding box center [158, 79] width 176 height 26
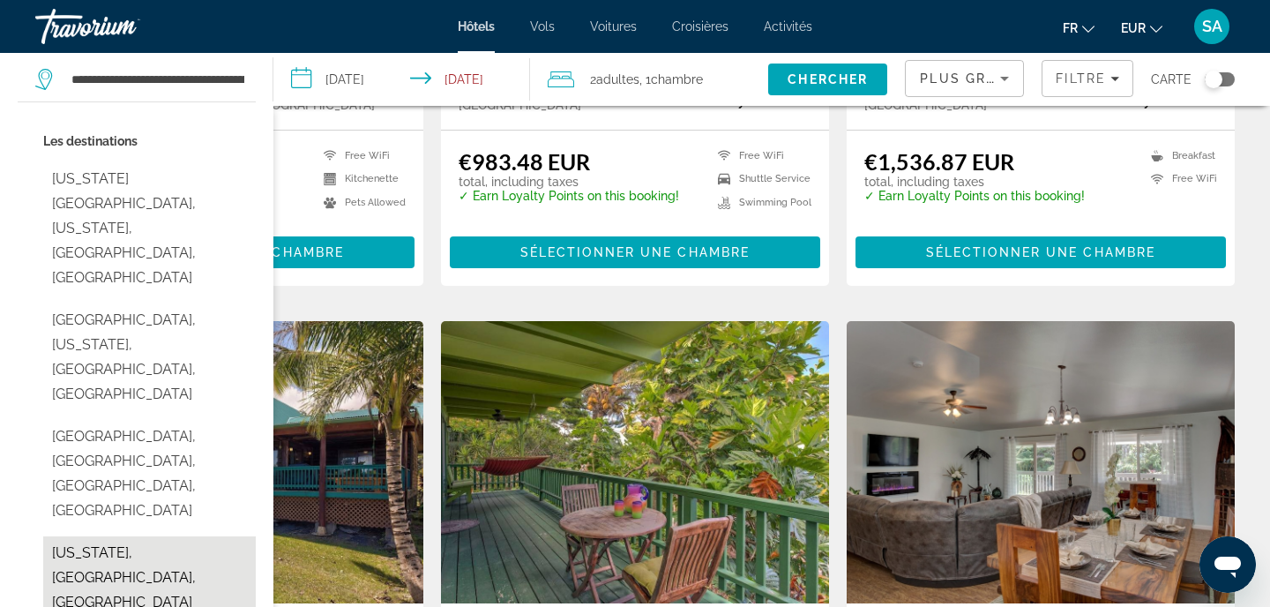
click at [148, 536] on button "[US_STATE], [GEOGRAPHIC_DATA], [GEOGRAPHIC_DATA]" at bounding box center [149, 577] width 213 height 83
type input "**********"
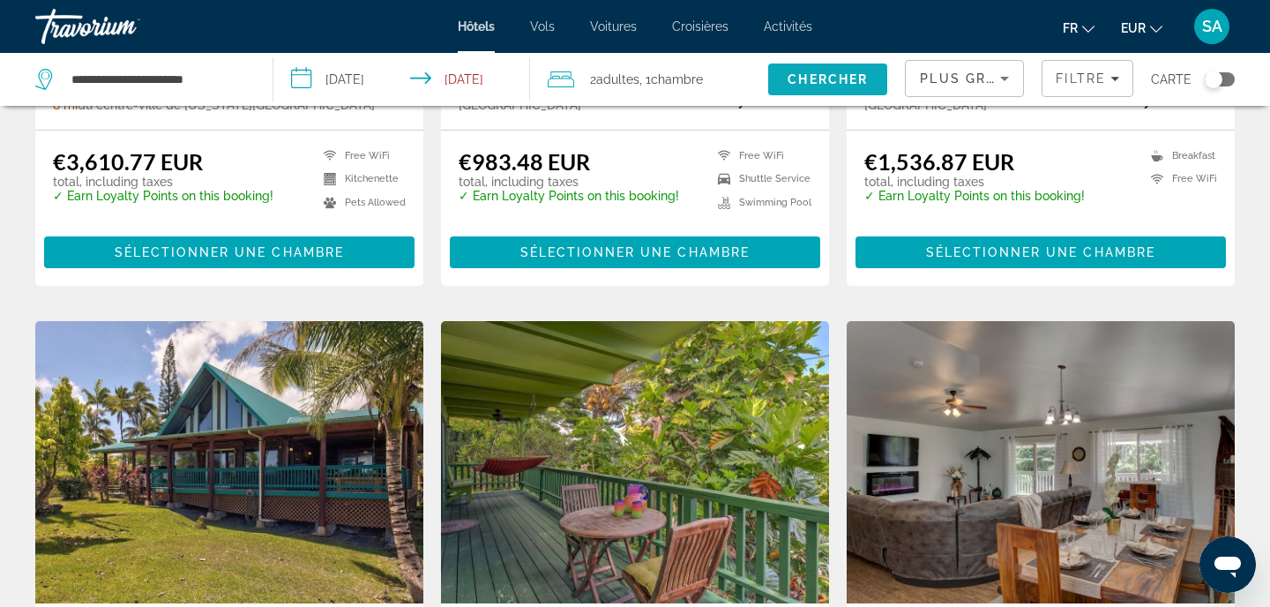
click at [851, 79] on span "Chercher" at bounding box center [827, 79] width 80 height 14
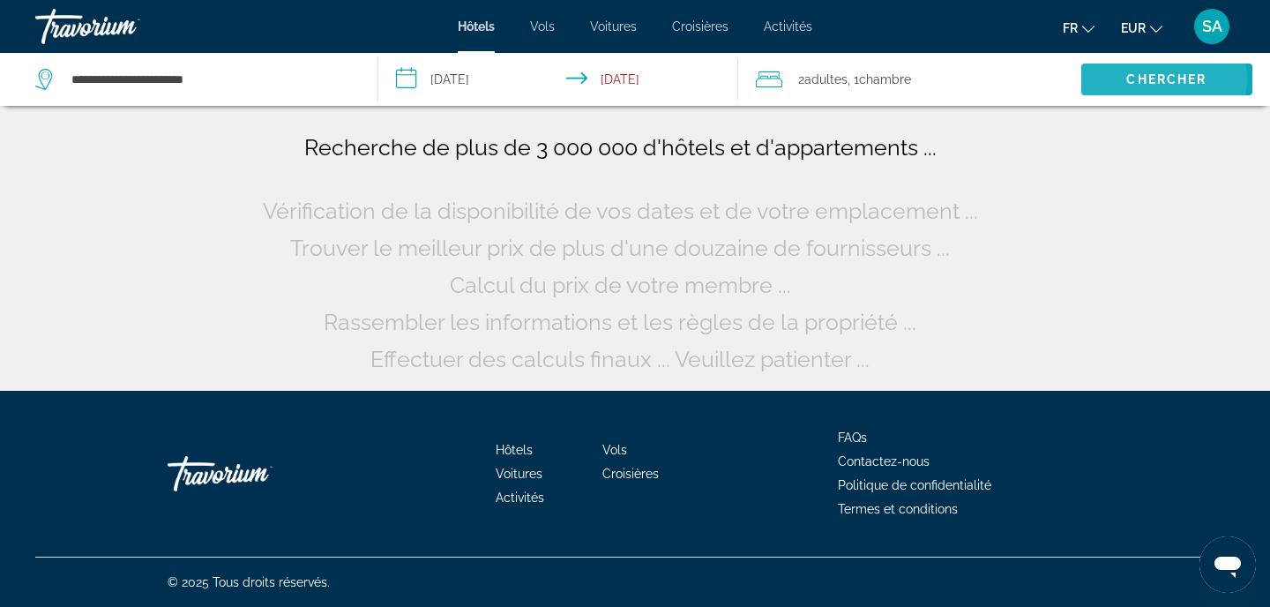
scroll to position [0, 0]
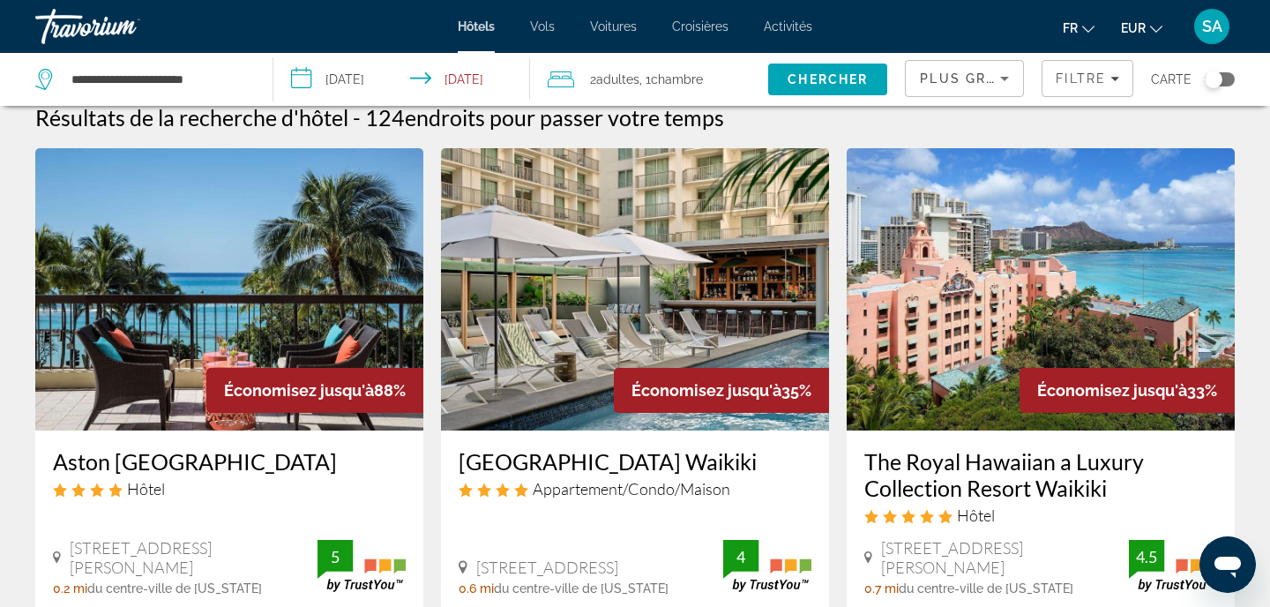
scroll to position [19, 0]
click at [354, 257] on img "Main content" at bounding box center [229, 289] width 388 height 282
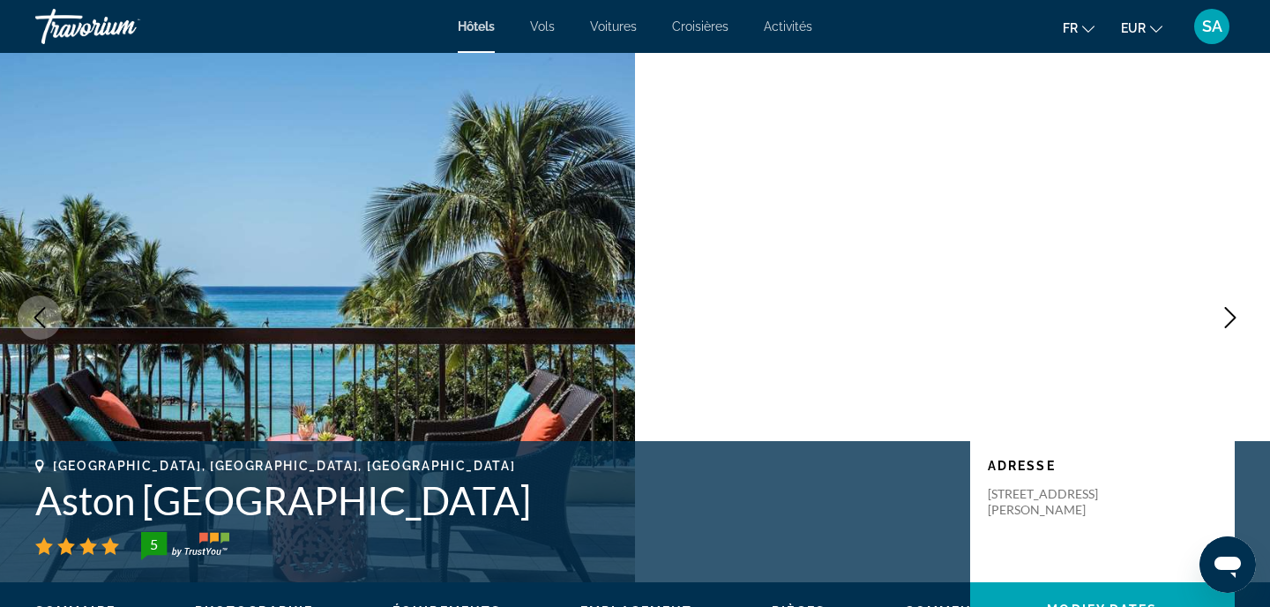
scroll to position [97, 0]
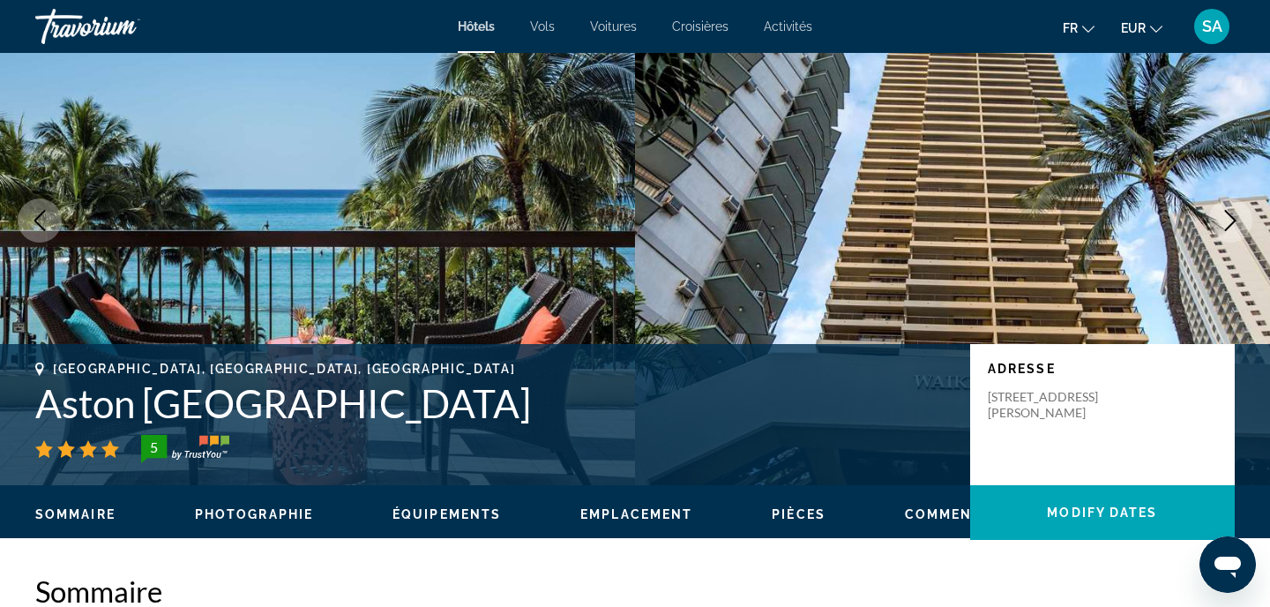
click at [251, 414] on h1 "Aston [GEOGRAPHIC_DATA]" at bounding box center [493, 403] width 917 height 46
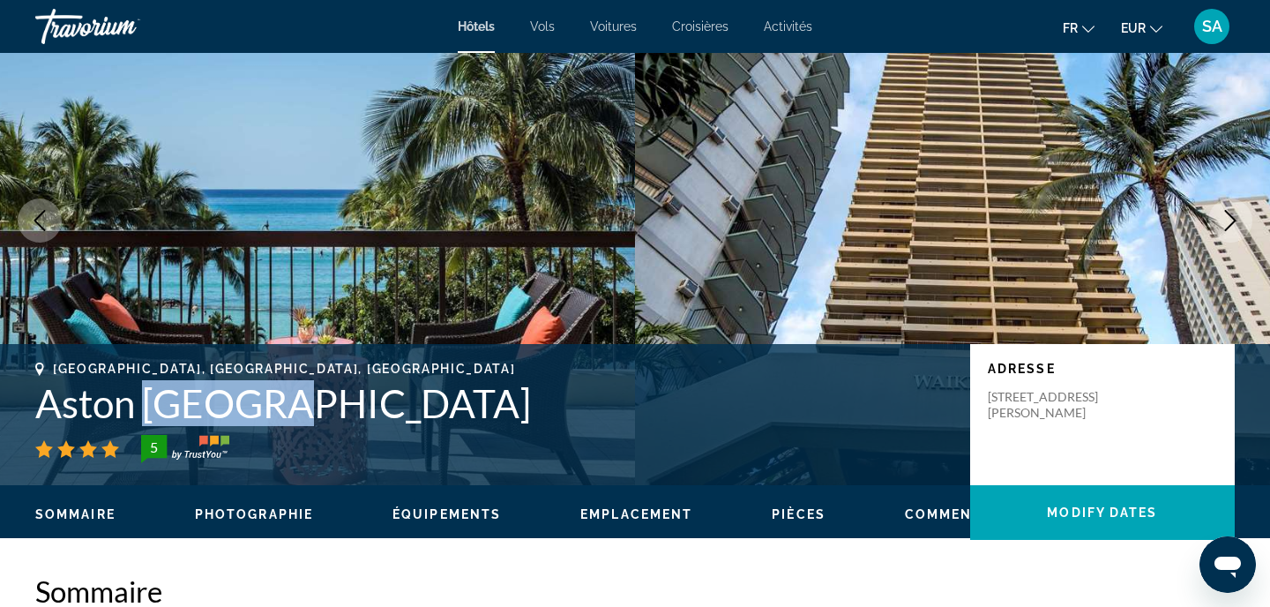
click at [251, 414] on h1 "Aston [GEOGRAPHIC_DATA]" at bounding box center [493, 403] width 917 height 46
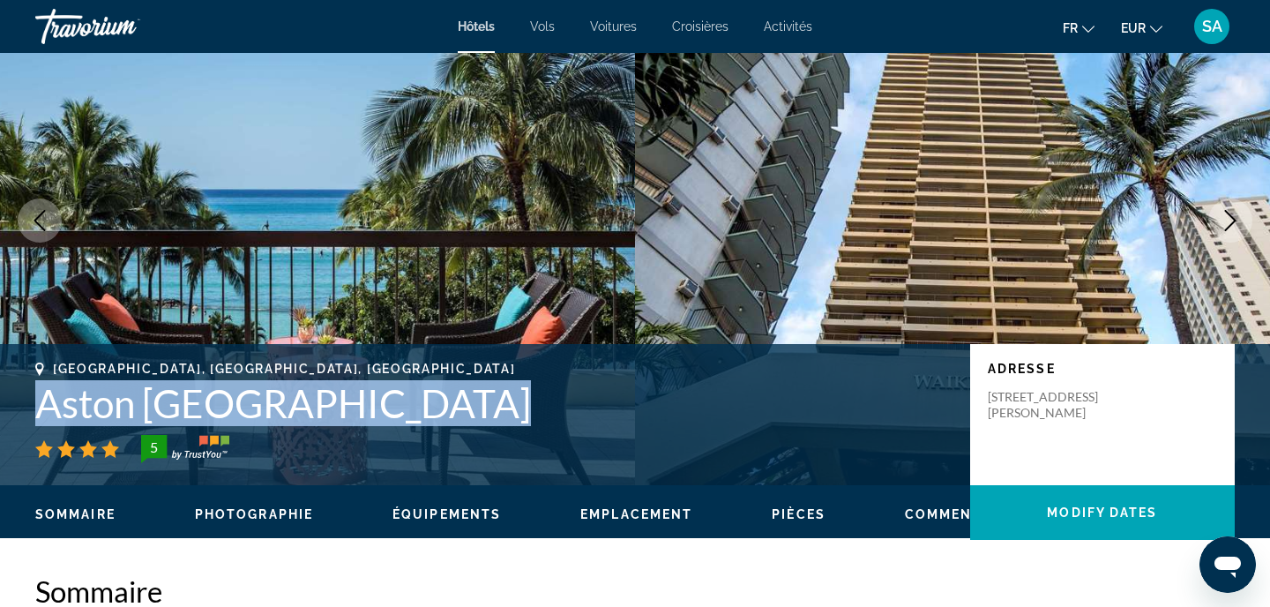
click at [251, 414] on h1 "Aston [GEOGRAPHIC_DATA]" at bounding box center [493, 403] width 917 height 46
copy h1 "Aston [GEOGRAPHIC_DATA]"
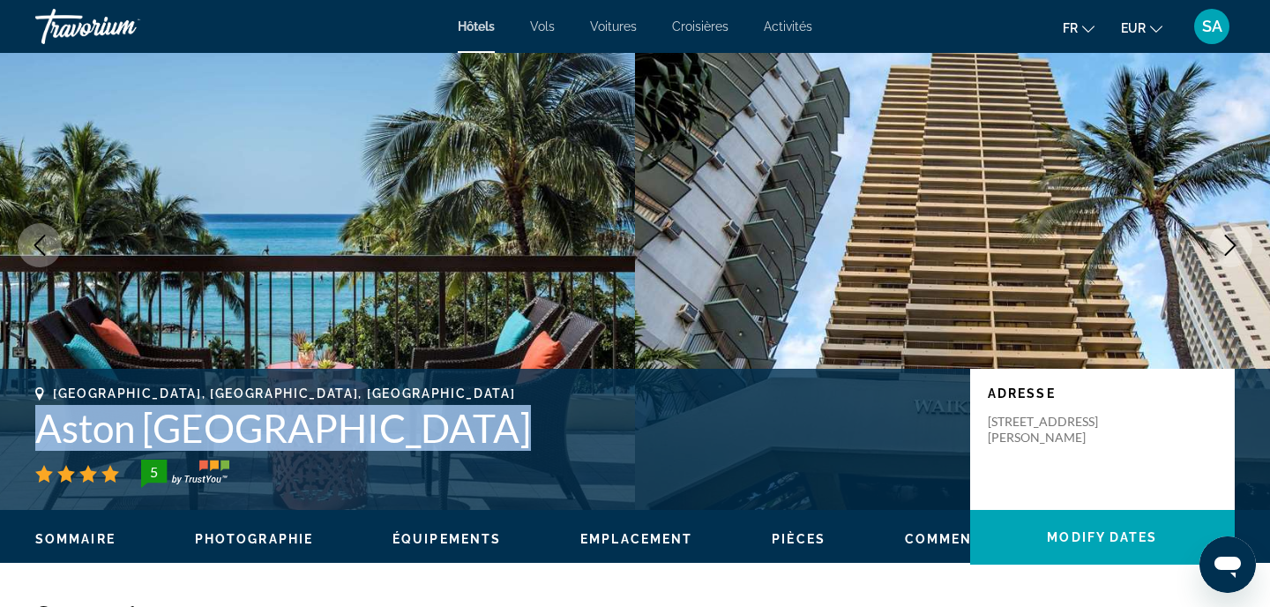
scroll to position [91, 0]
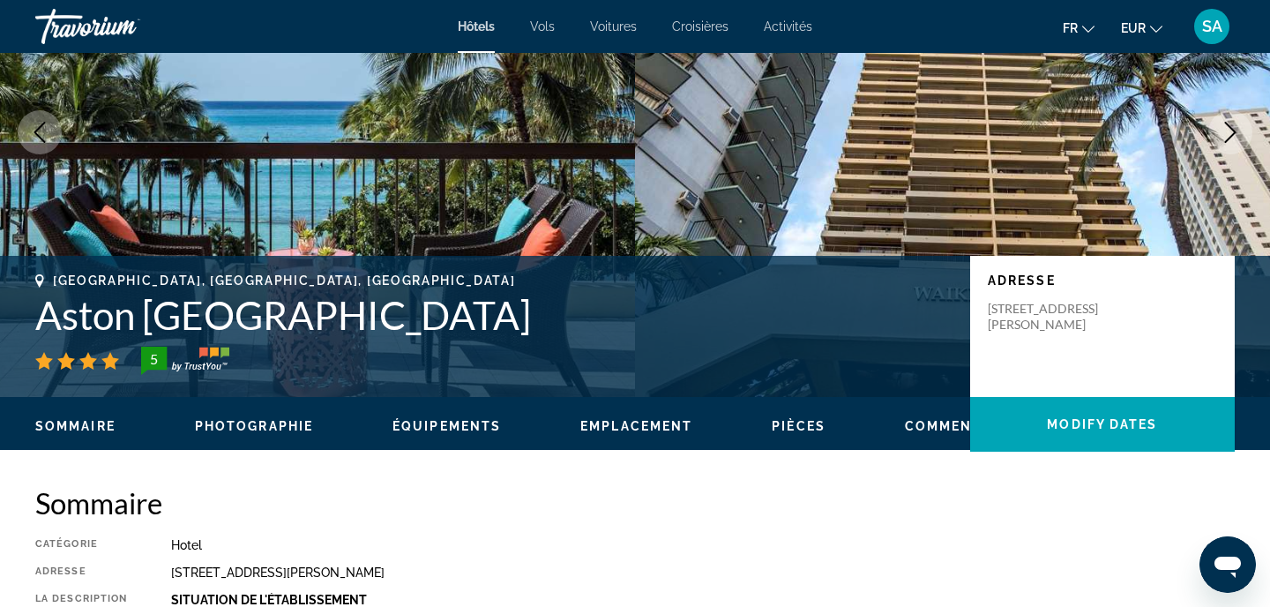
scroll to position [190, 0]
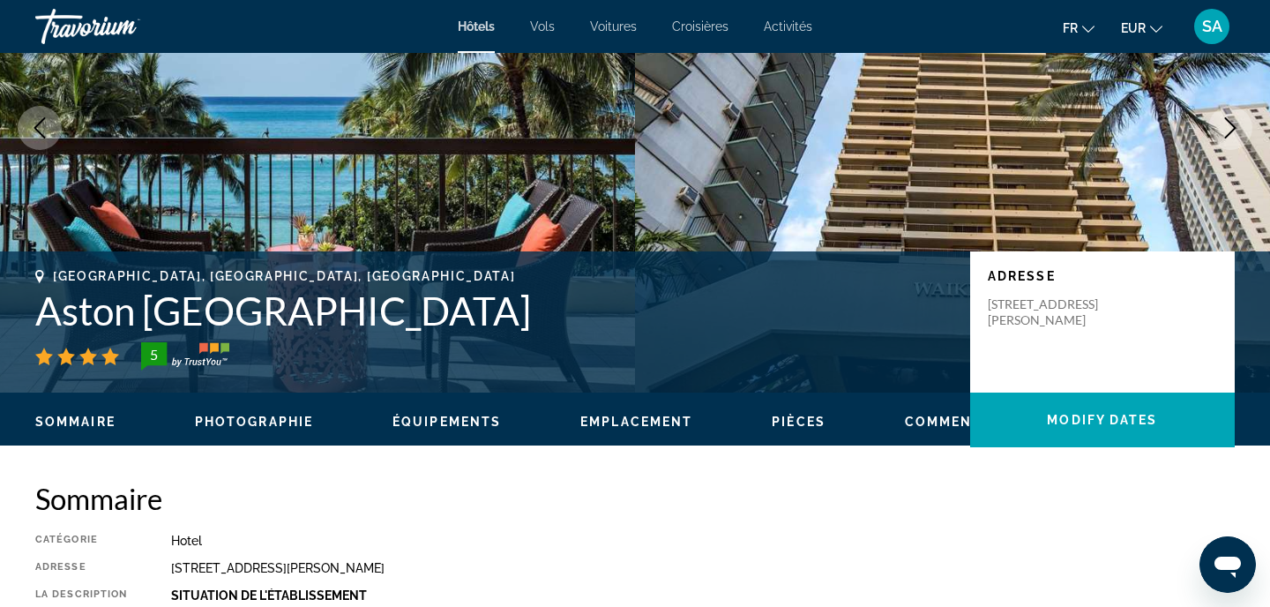
click at [438, 320] on h1 "Aston [GEOGRAPHIC_DATA]" at bounding box center [493, 310] width 917 height 46
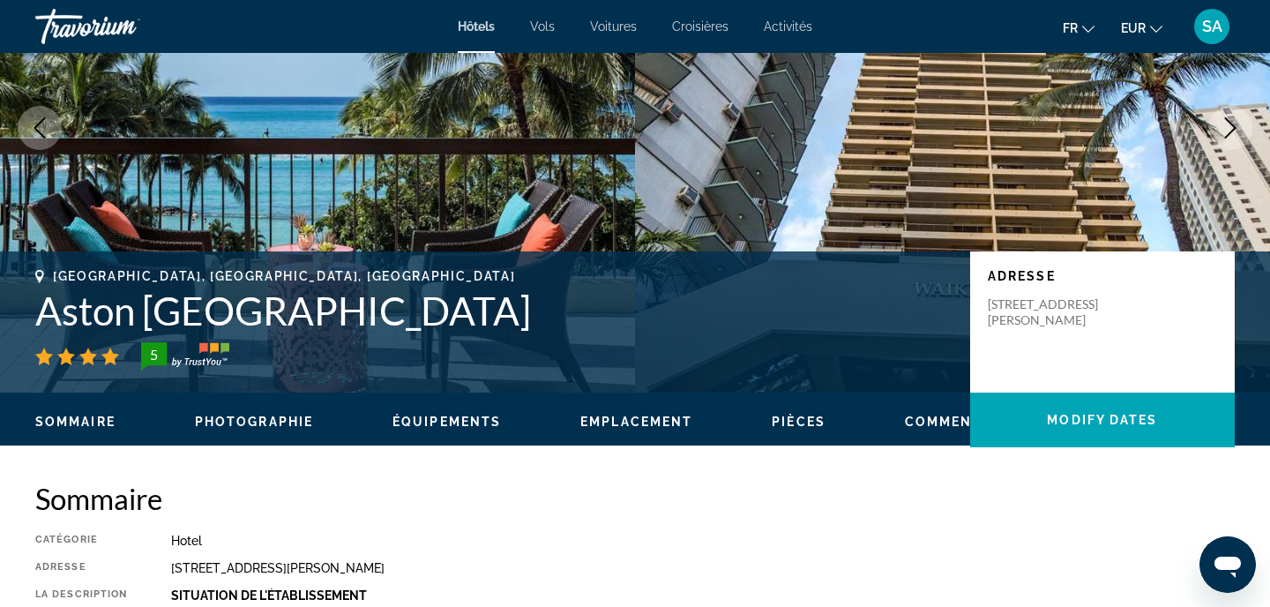
click at [438, 320] on h1 "Aston [GEOGRAPHIC_DATA]" at bounding box center [493, 310] width 917 height 46
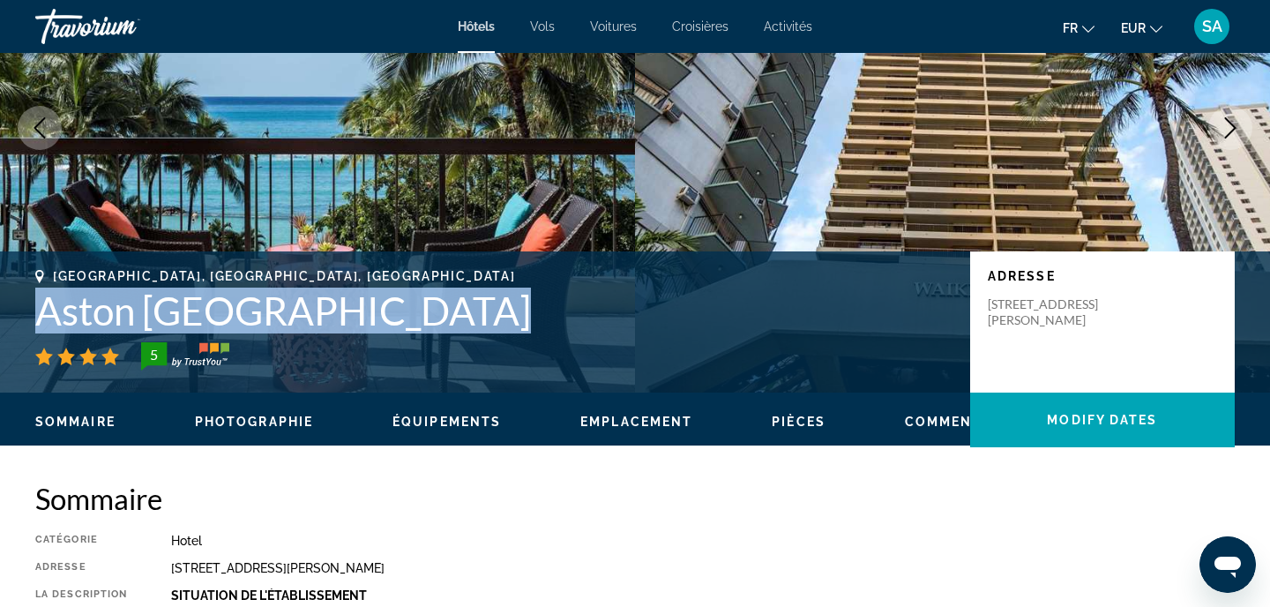
click at [438, 320] on h1 "Aston [GEOGRAPHIC_DATA]" at bounding box center [493, 310] width 917 height 46
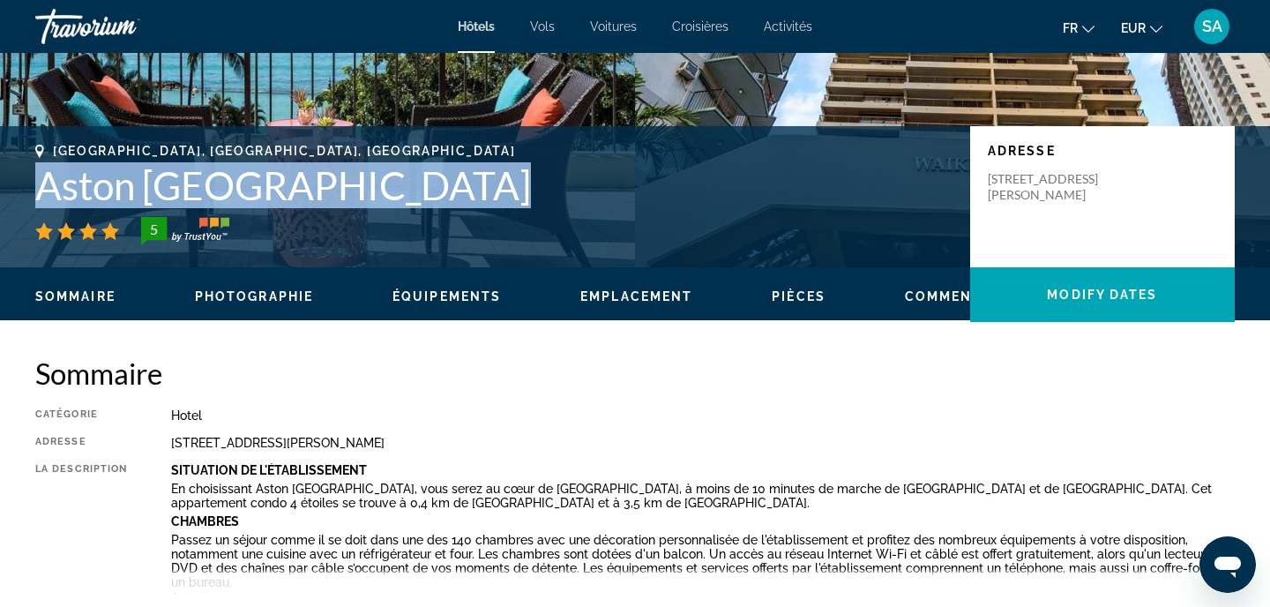
scroll to position [318, 0]
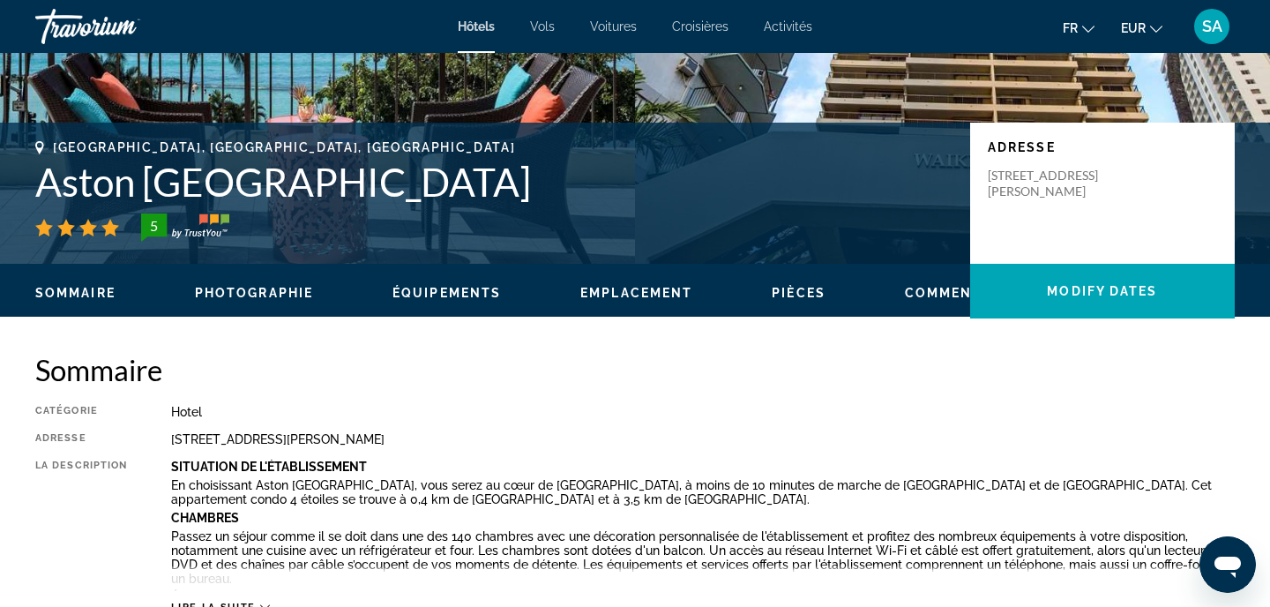
click at [639, 384] on h2 "Sommaire" at bounding box center [634, 369] width 1199 height 35
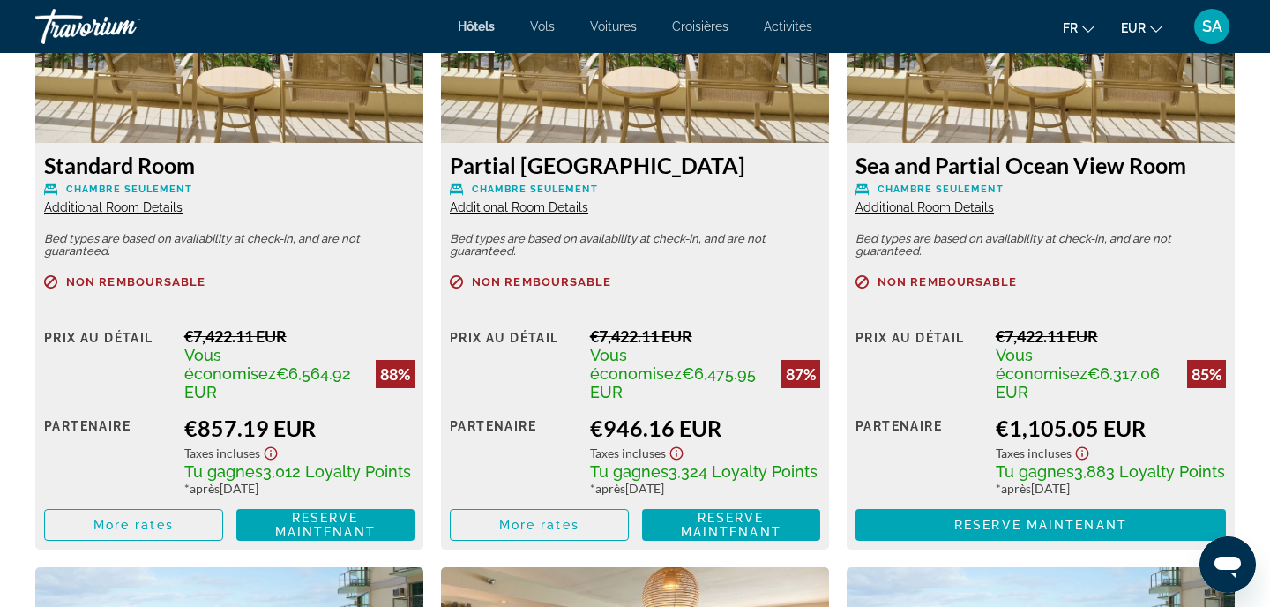
scroll to position [2567, 0]
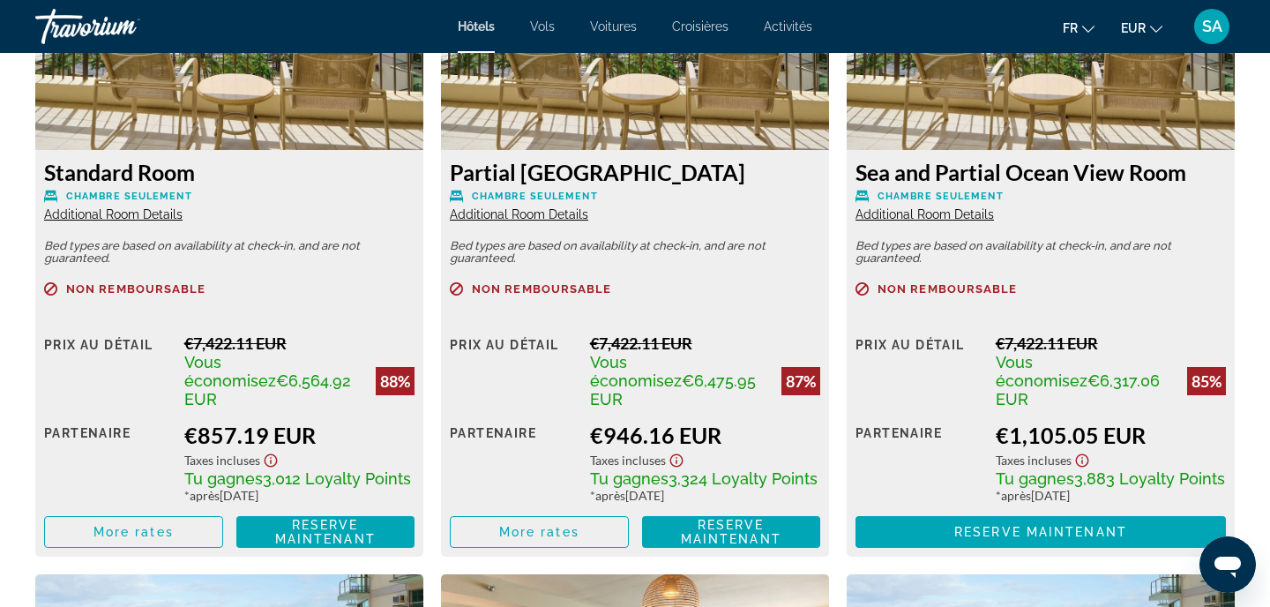
click at [142, 211] on span "Additional Room Details" at bounding box center [113, 214] width 138 height 14
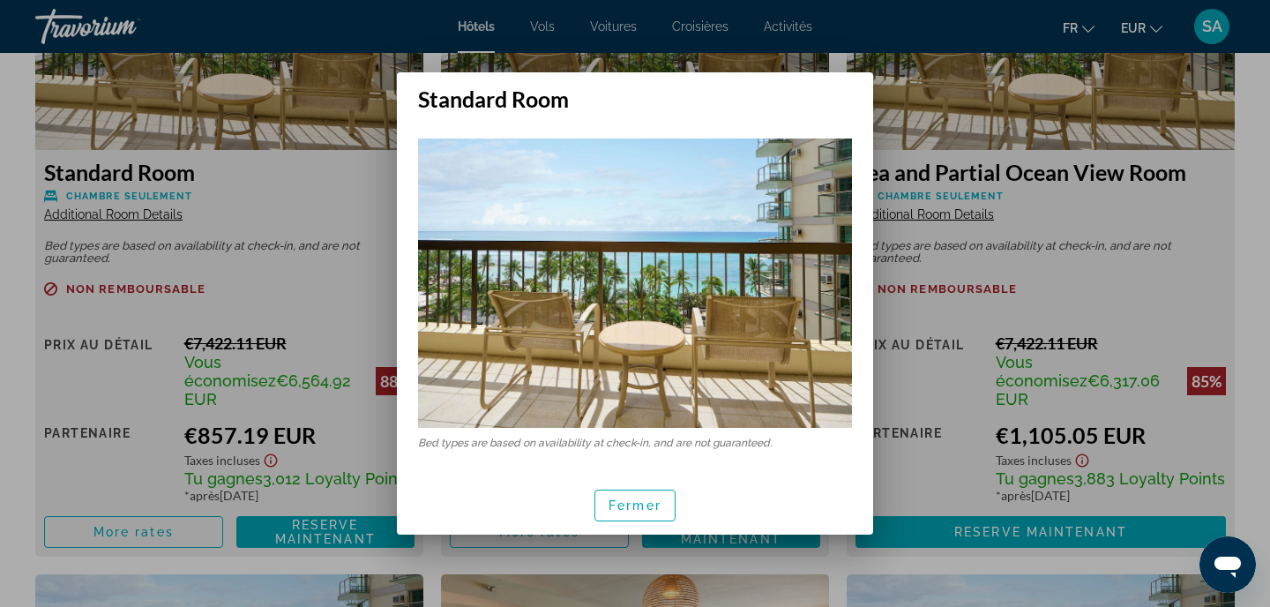
scroll to position [0, 0]
click at [635, 510] on span "Fermer" at bounding box center [634, 505] width 53 height 14
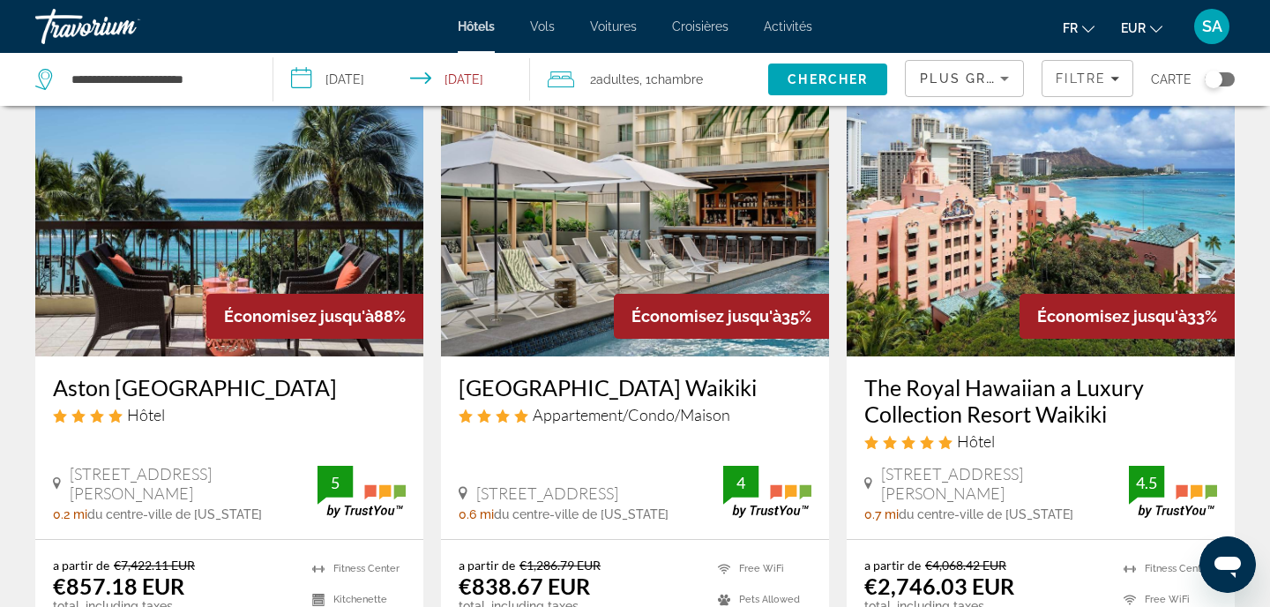
scroll to position [104, 0]
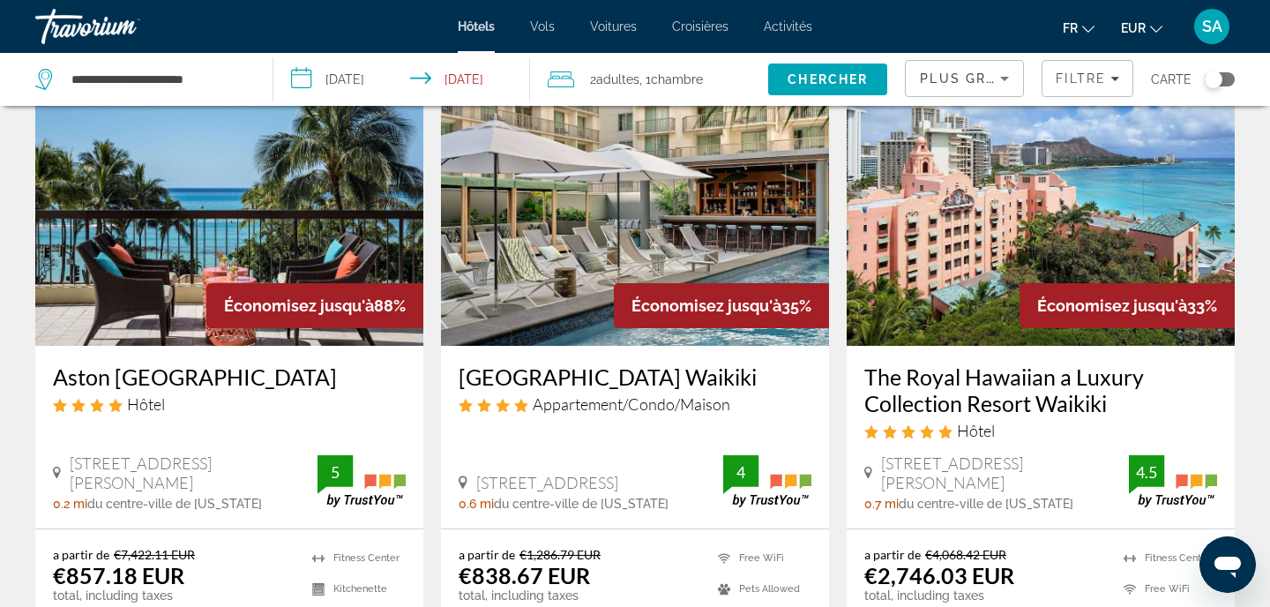
click at [593, 259] on img "Main content" at bounding box center [635, 204] width 388 height 282
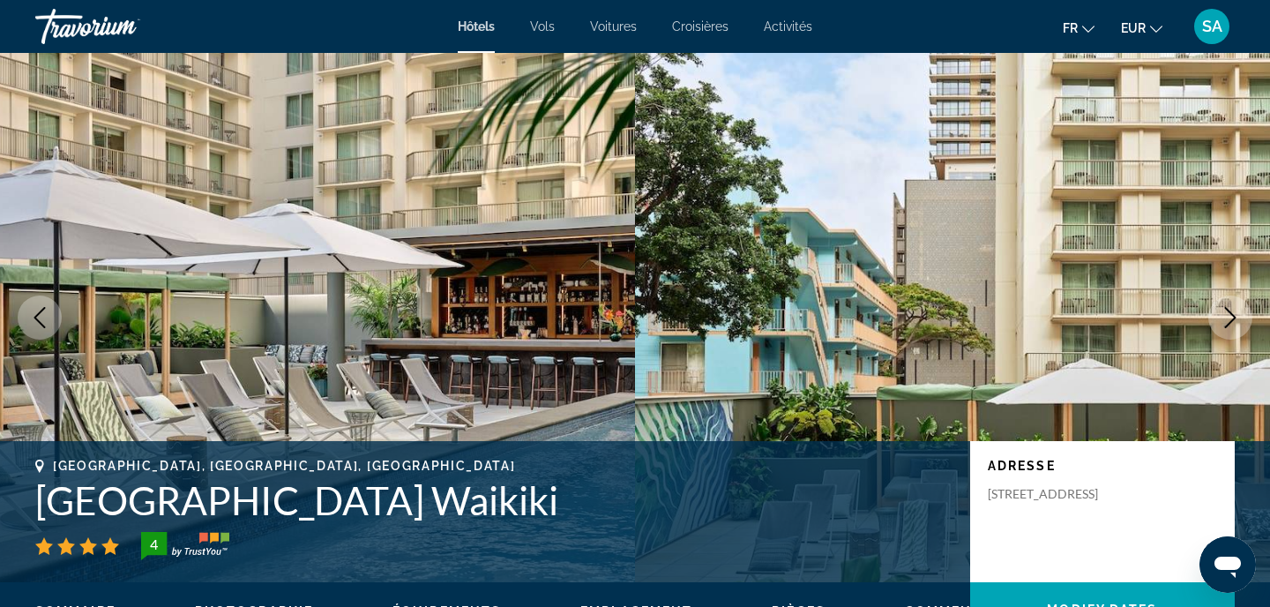
click at [245, 510] on h1 "[GEOGRAPHIC_DATA] Waikiki" at bounding box center [493, 500] width 917 height 46
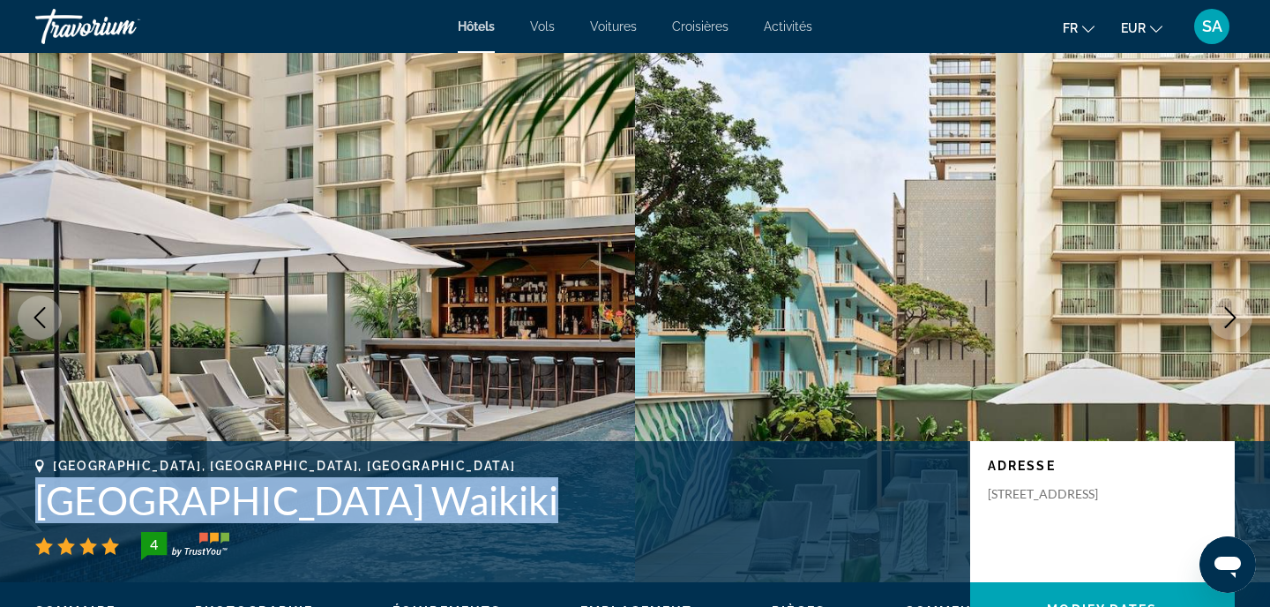
click at [245, 510] on h1 "[GEOGRAPHIC_DATA] Waikiki" at bounding box center [493, 500] width 917 height 46
copy h1 "[GEOGRAPHIC_DATA] Waikiki"
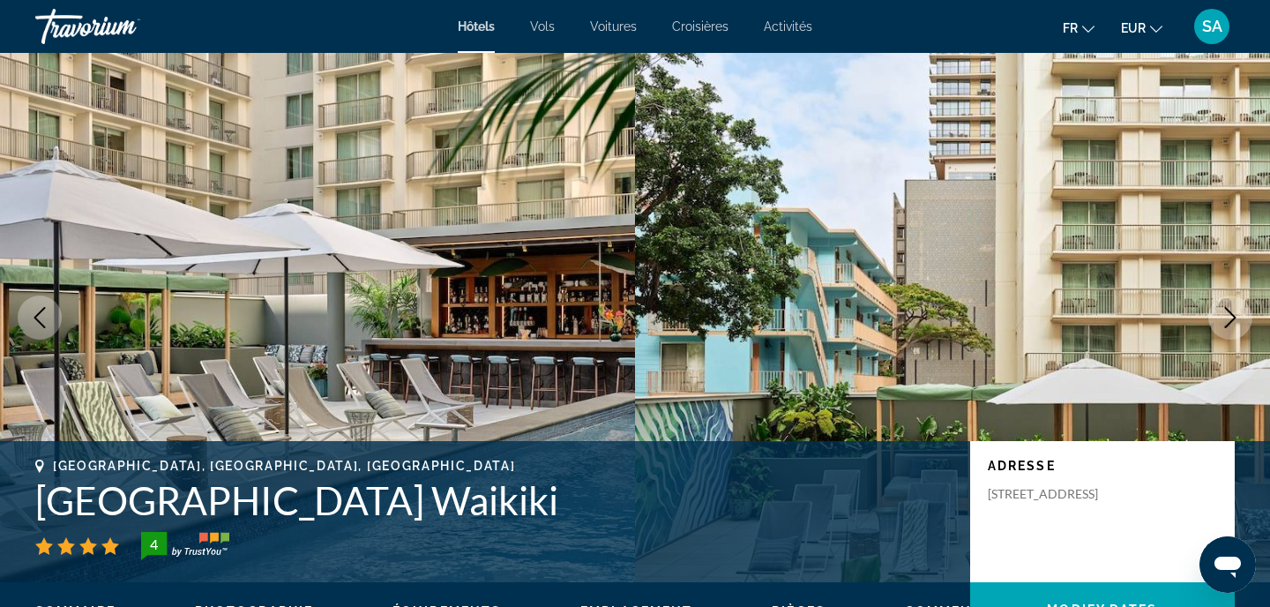
click at [545, 562] on div "[GEOGRAPHIC_DATA], [GEOGRAPHIC_DATA], [GEOGRAPHIC_DATA] [GEOGRAPHIC_DATA] [GEOG…" at bounding box center [635, 512] width 1270 height 106
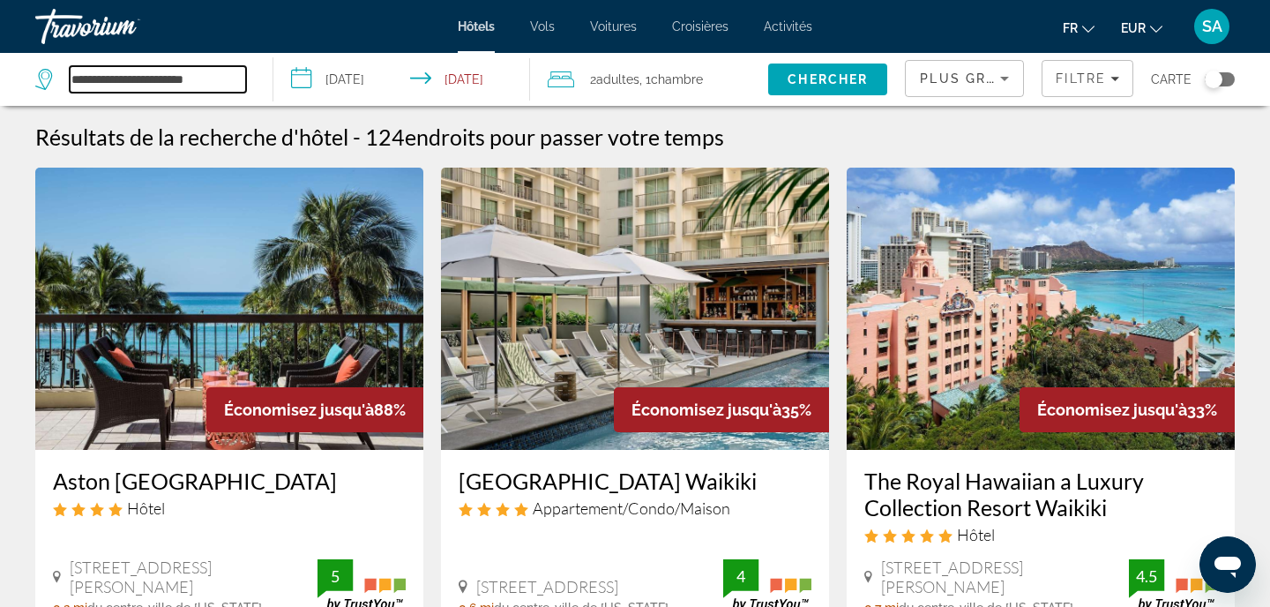
click at [160, 83] on input "**********" at bounding box center [158, 79] width 176 height 26
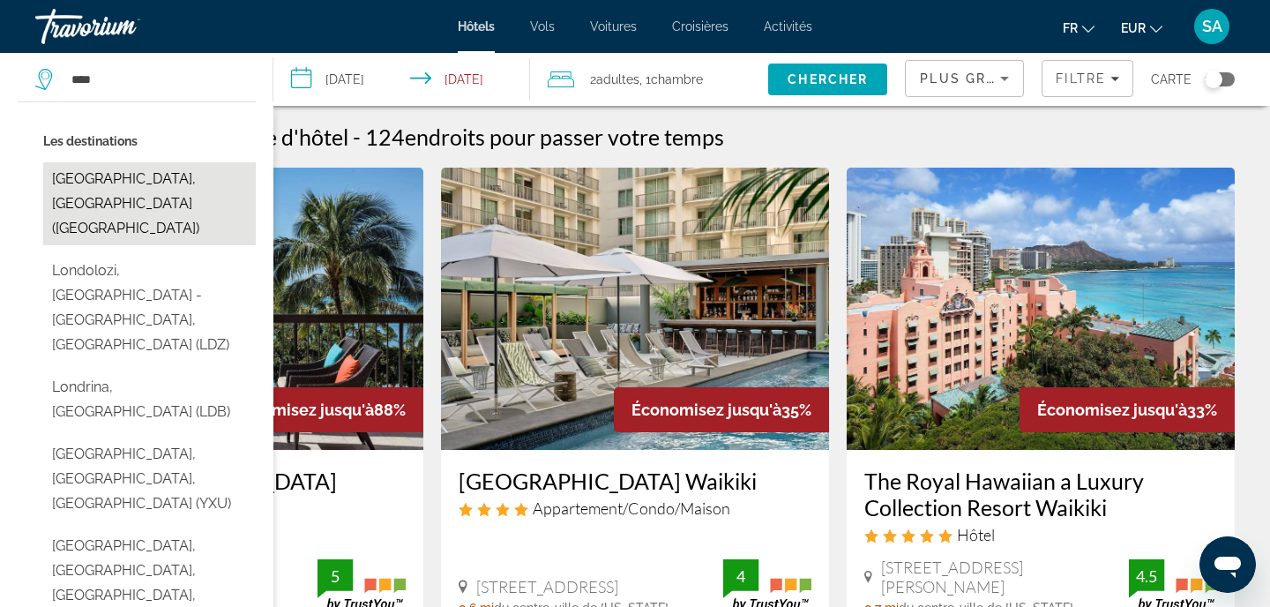
click at [78, 179] on button "[GEOGRAPHIC_DATA], [GEOGRAPHIC_DATA] ([GEOGRAPHIC_DATA])" at bounding box center [149, 203] width 213 height 83
type input "**********"
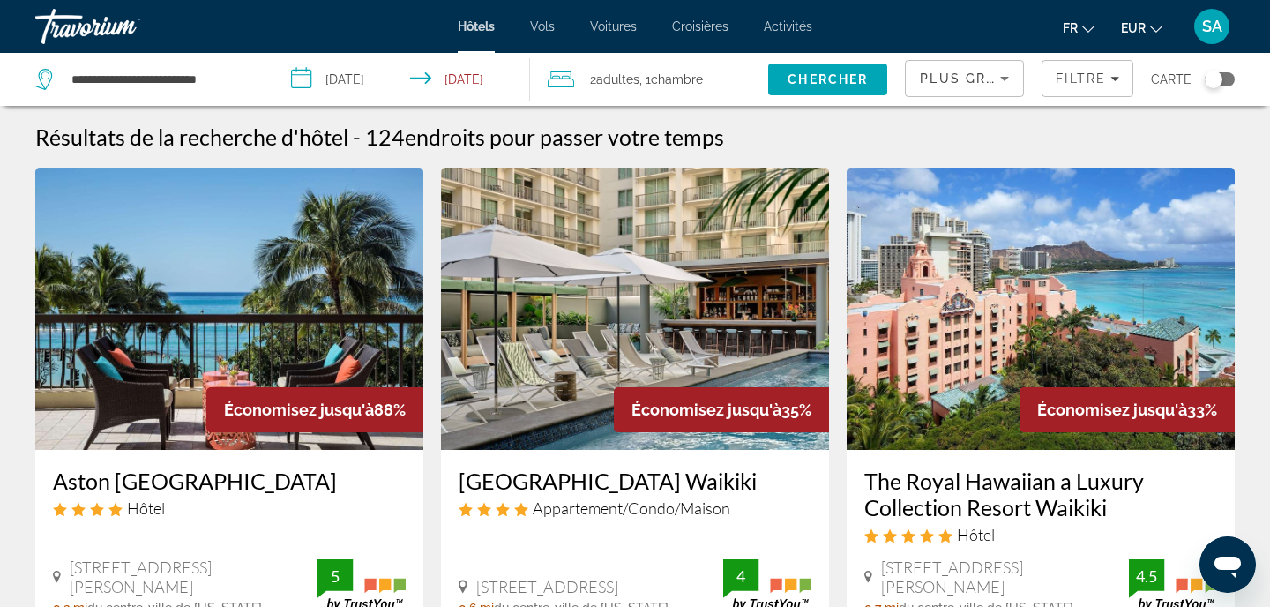
click at [377, 75] on input "**********" at bounding box center [404, 82] width 263 height 58
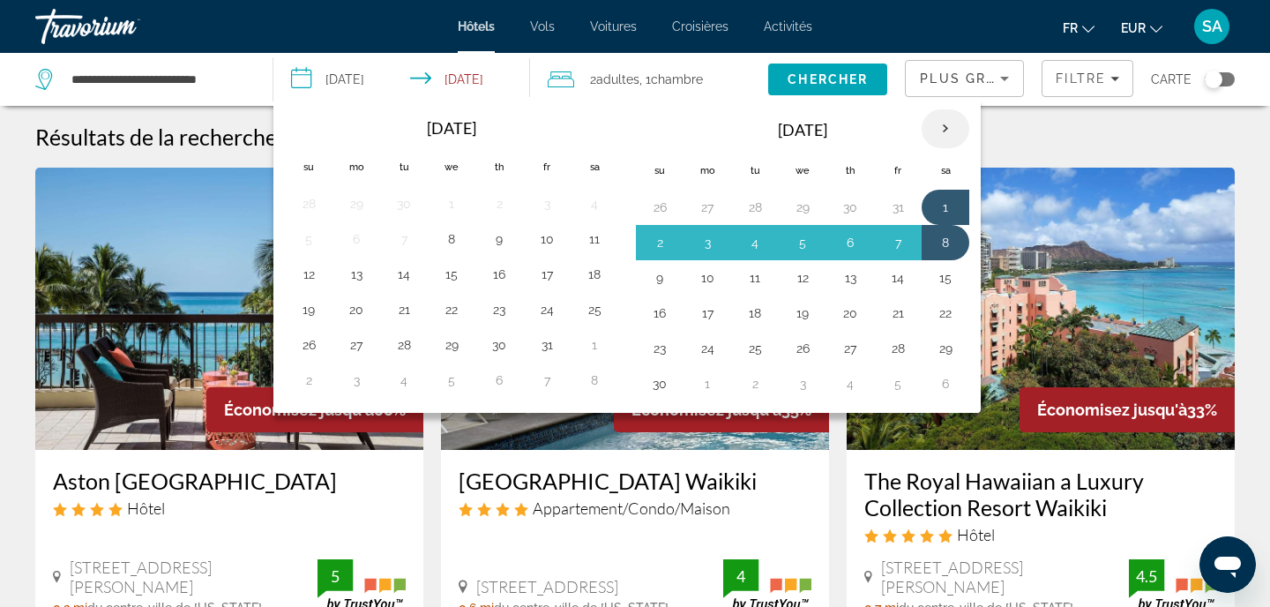
click at [947, 131] on th "Next month" at bounding box center [945, 128] width 48 height 39
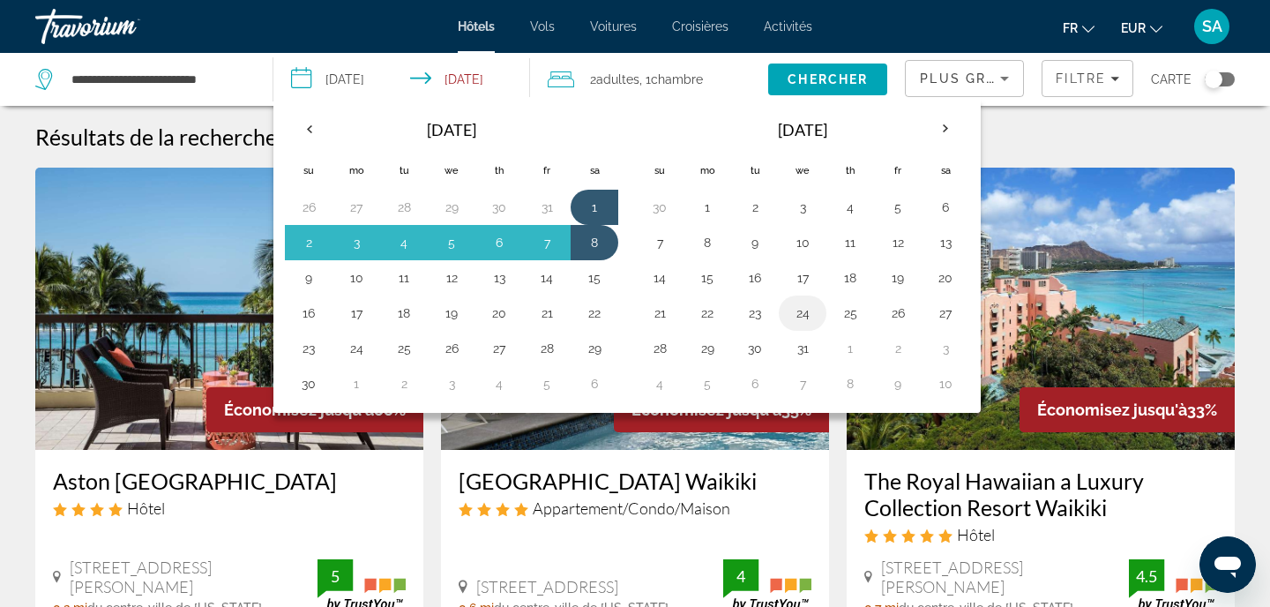
click at [801, 314] on button "24" at bounding box center [802, 313] width 28 height 25
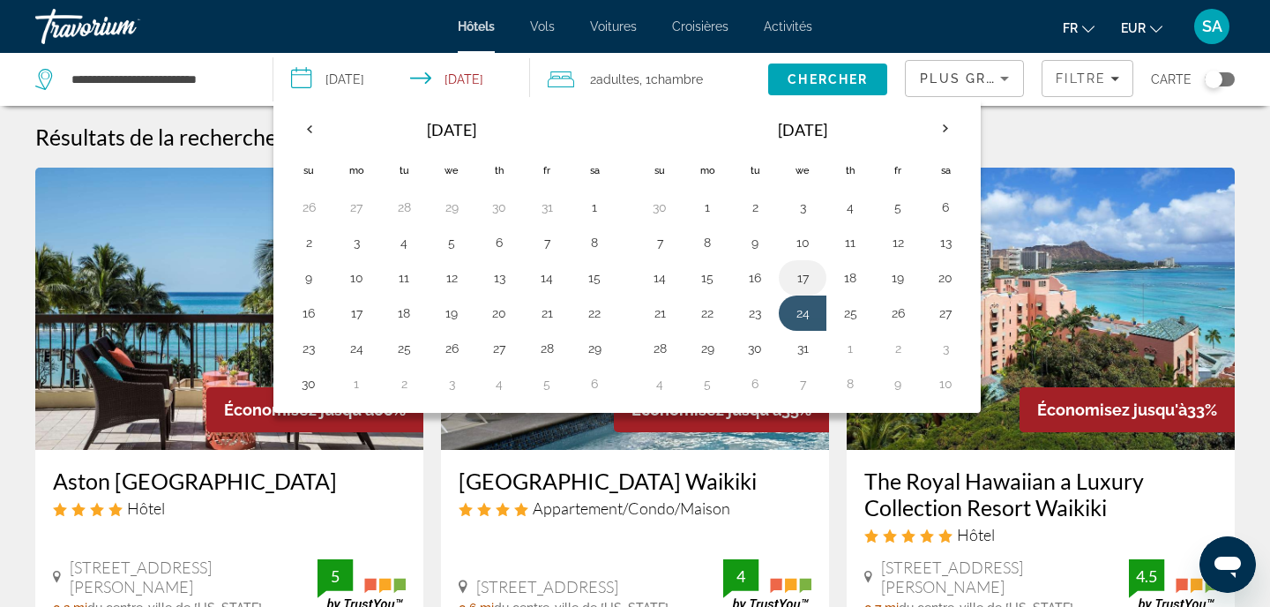
click at [804, 279] on button "17" at bounding box center [802, 277] width 28 height 25
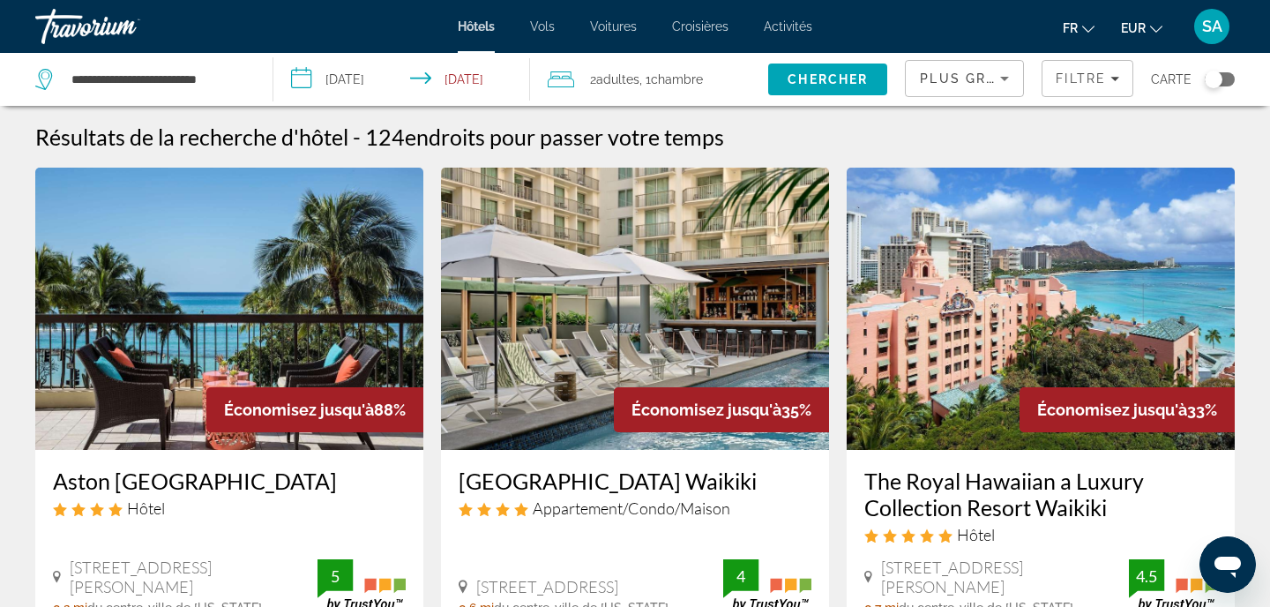
click at [353, 71] on input "**********" at bounding box center [404, 82] width 263 height 58
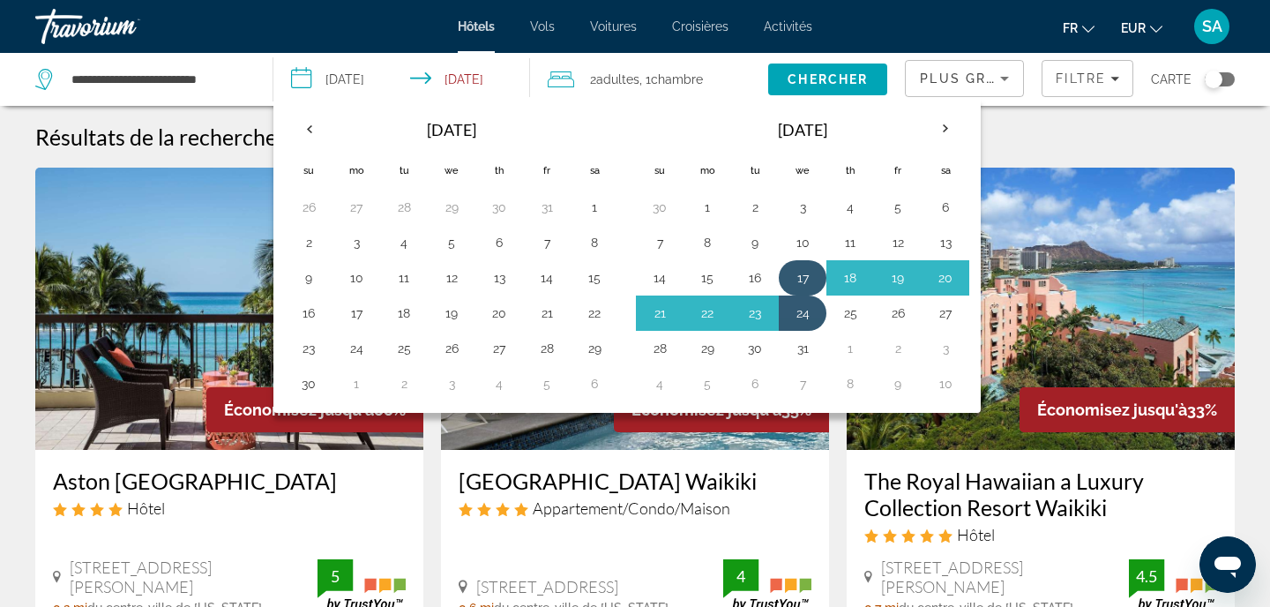
click at [803, 278] on button "17" at bounding box center [802, 277] width 28 height 25
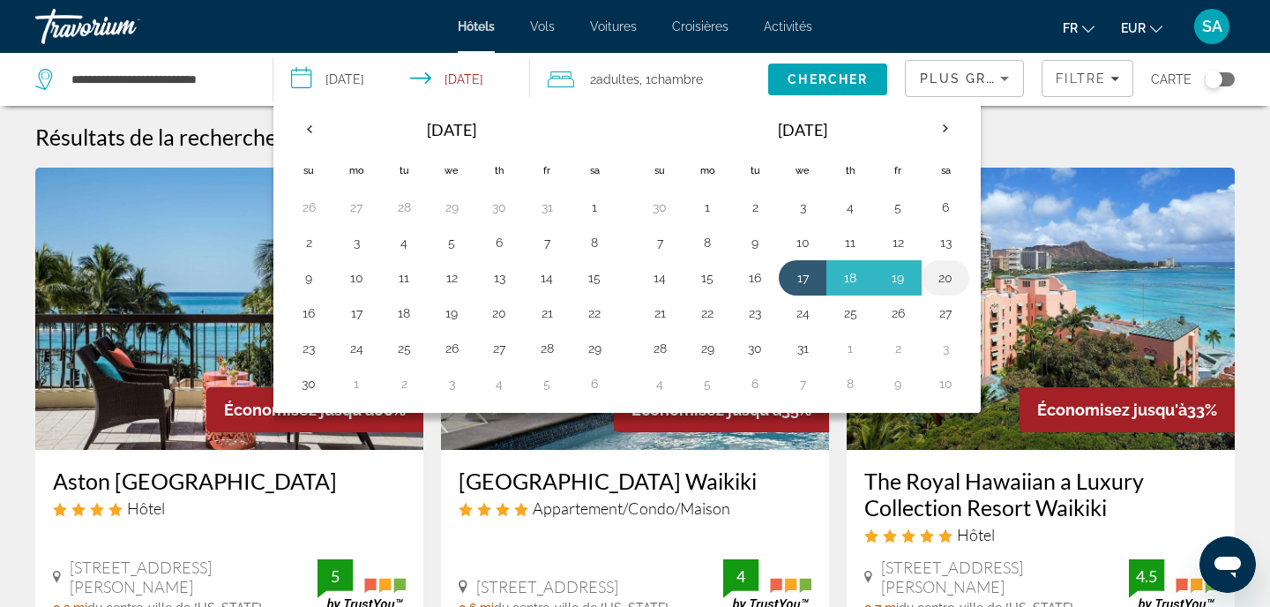
click at [945, 279] on button "20" at bounding box center [945, 277] width 28 height 25
type input "**********"
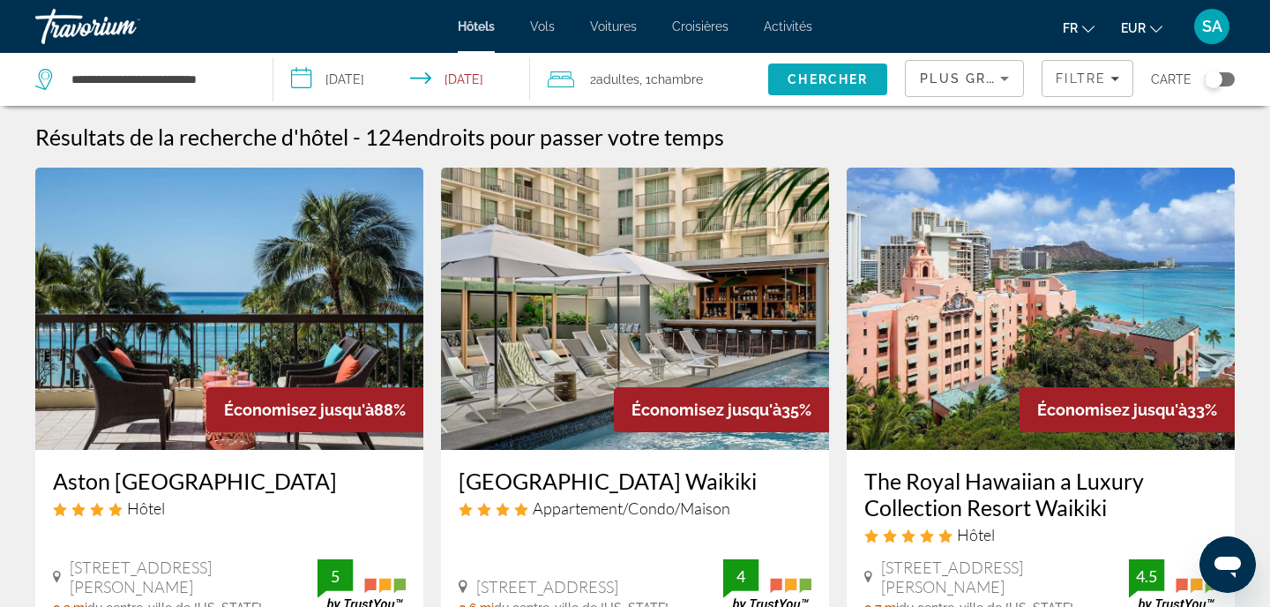
click at [835, 82] on span "Chercher" at bounding box center [827, 79] width 80 height 14
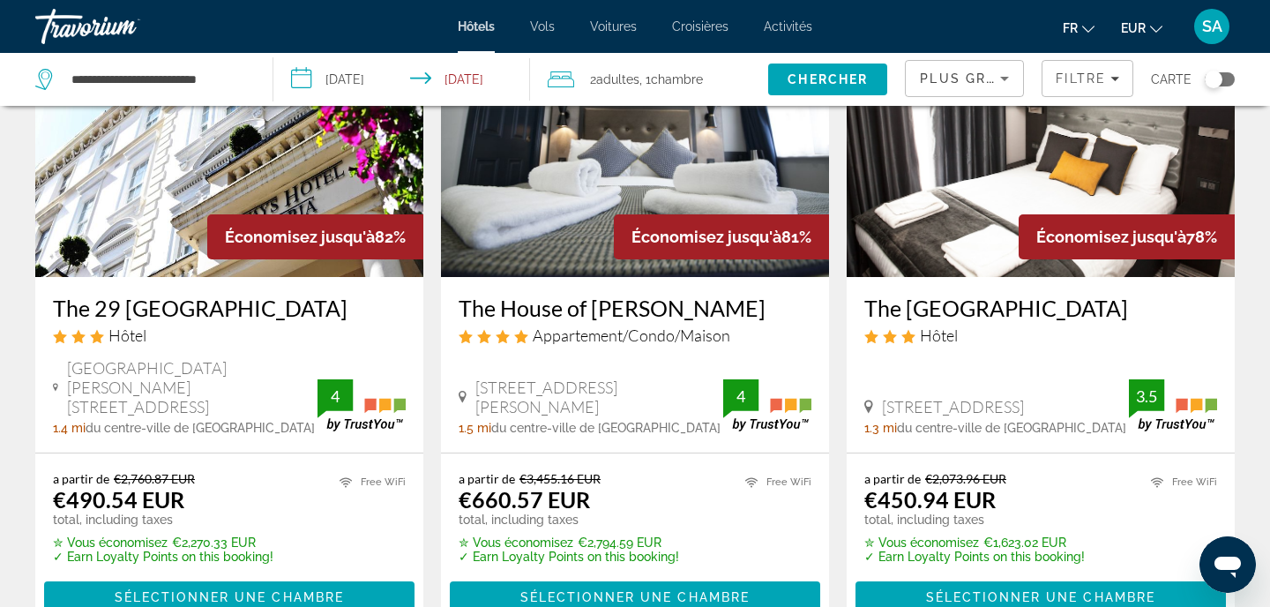
scroll to position [161, 0]
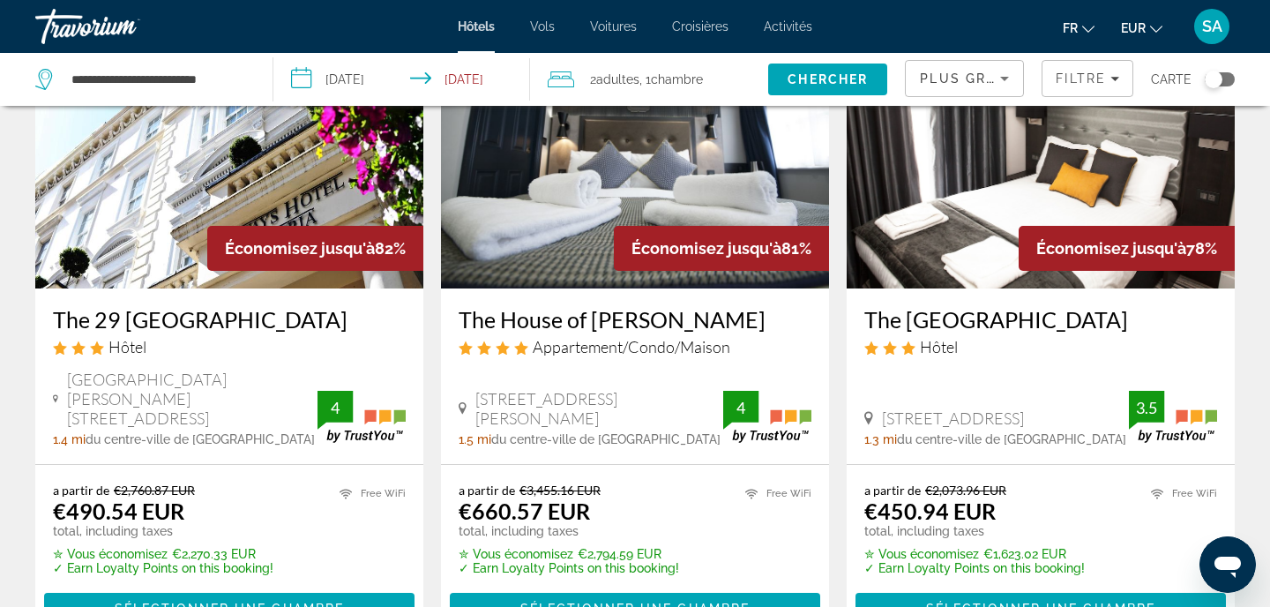
click at [160, 201] on img "Main content" at bounding box center [229, 147] width 388 height 282
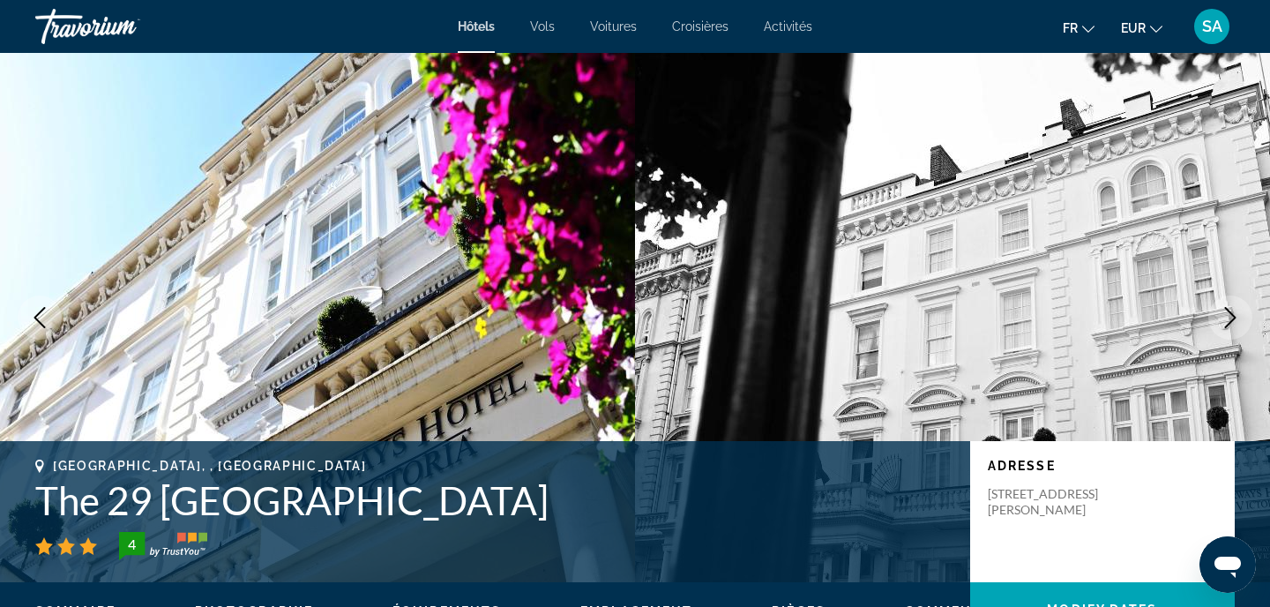
click at [116, 504] on h1 "The 29 [GEOGRAPHIC_DATA]" at bounding box center [493, 500] width 917 height 46
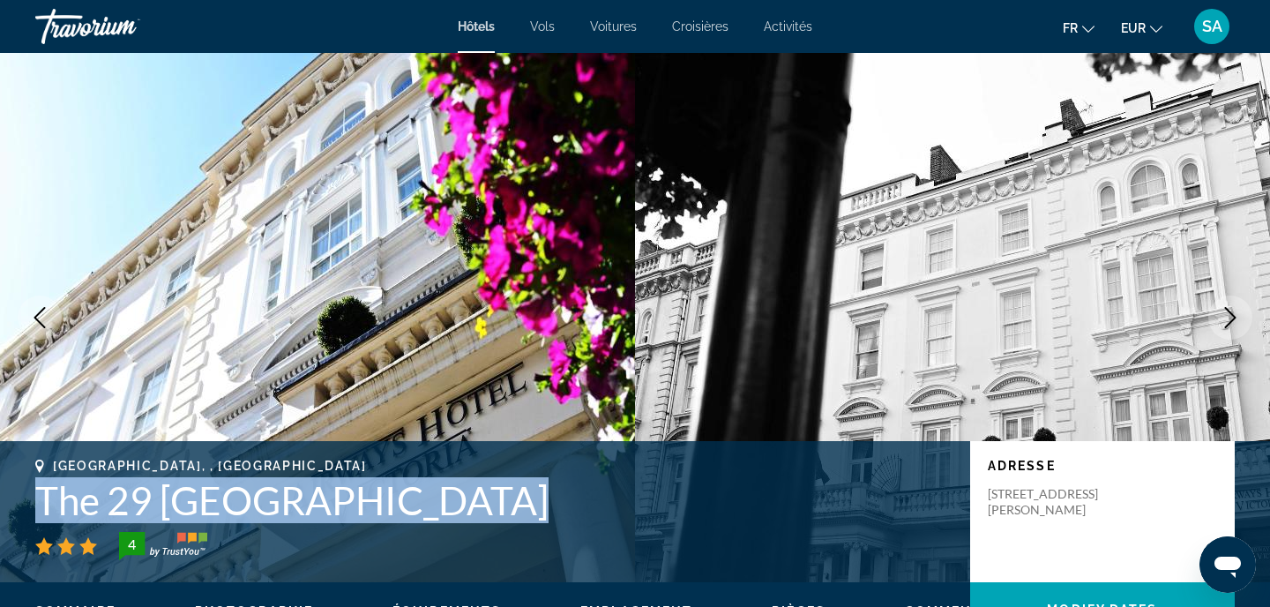
click at [116, 504] on h1 "The 29 [GEOGRAPHIC_DATA]" at bounding box center [493, 500] width 917 height 46
copy h1 "The 29 [GEOGRAPHIC_DATA]"
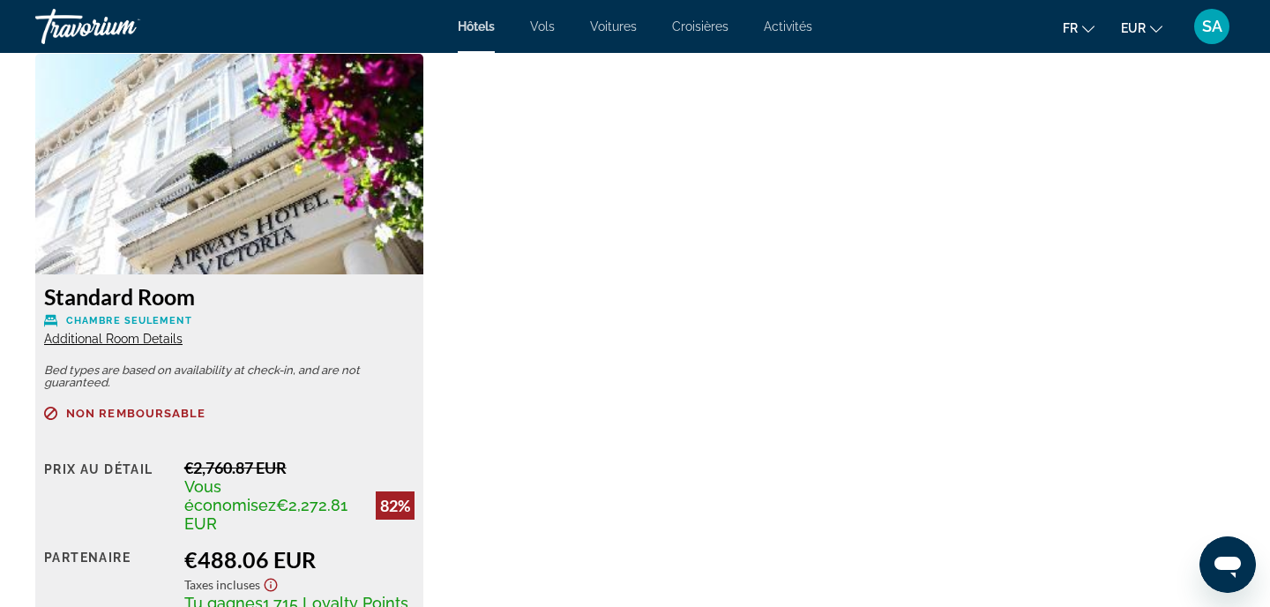
scroll to position [2436, 0]
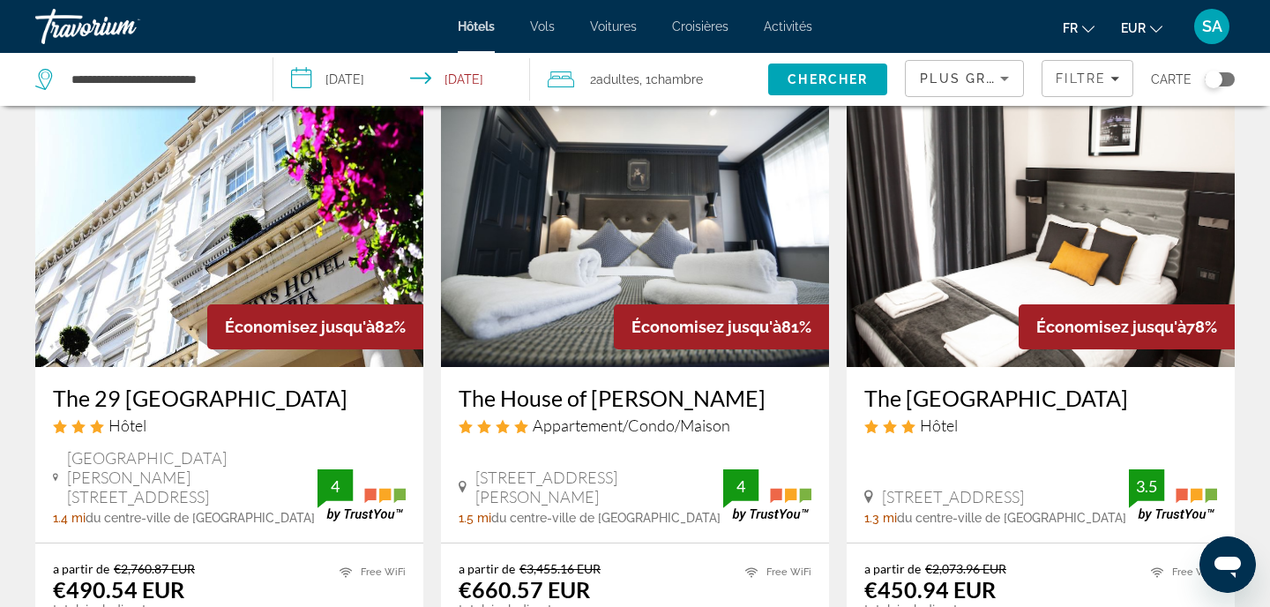
scroll to position [78, 0]
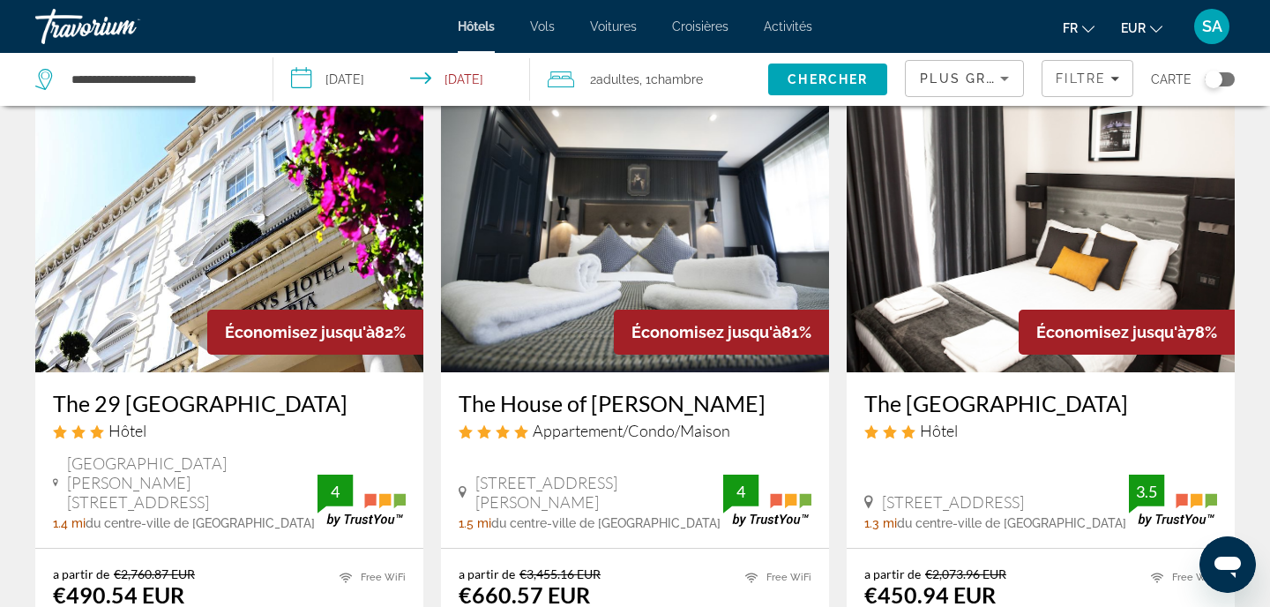
click at [1086, 203] on img "Main content" at bounding box center [1041, 231] width 388 height 282
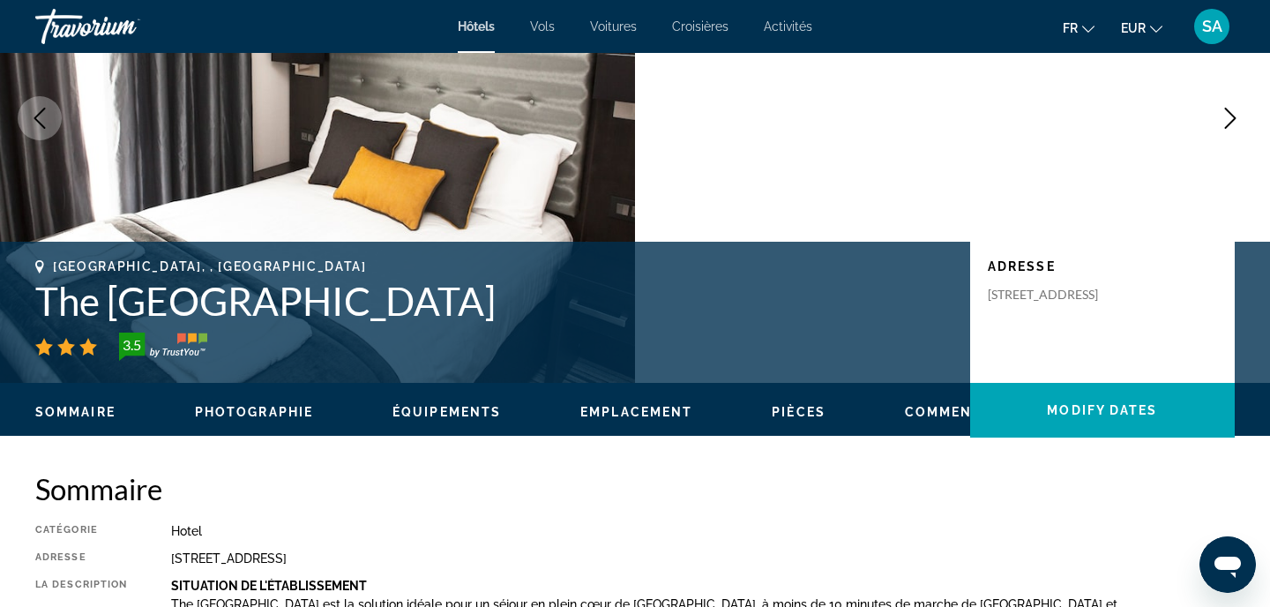
scroll to position [202, 0]
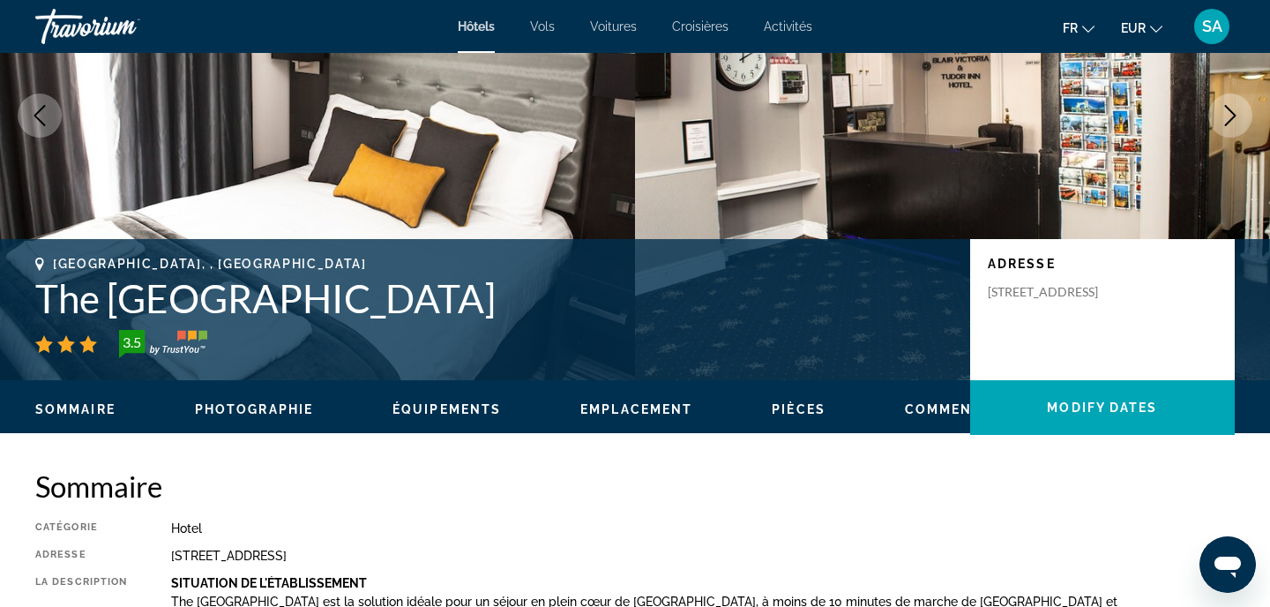
click at [247, 295] on h1 "The [GEOGRAPHIC_DATA]" at bounding box center [493, 298] width 917 height 46
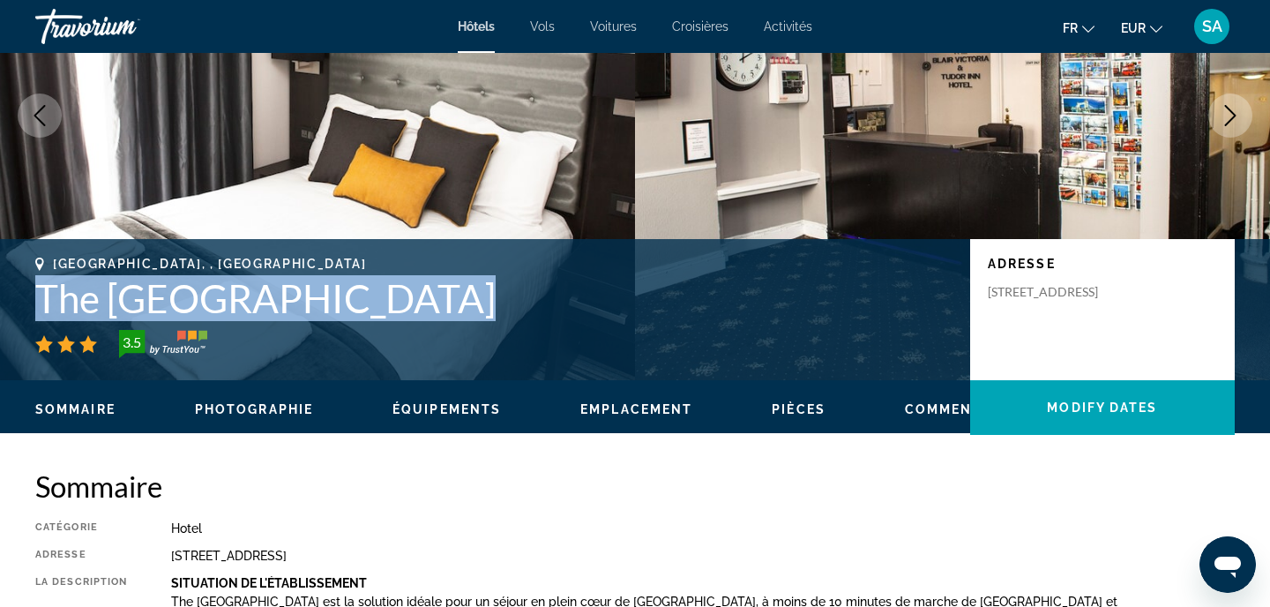
click at [247, 295] on h1 "The [GEOGRAPHIC_DATA]" at bounding box center [493, 298] width 917 height 46
copy h1 "The [GEOGRAPHIC_DATA]"
click at [309, 376] on div "[GEOGRAPHIC_DATA], , [GEOGRAPHIC_DATA] [GEOGRAPHIC_DATA] 3.5 Adresse [STREET_AD…" at bounding box center [635, 309] width 1270 height 141
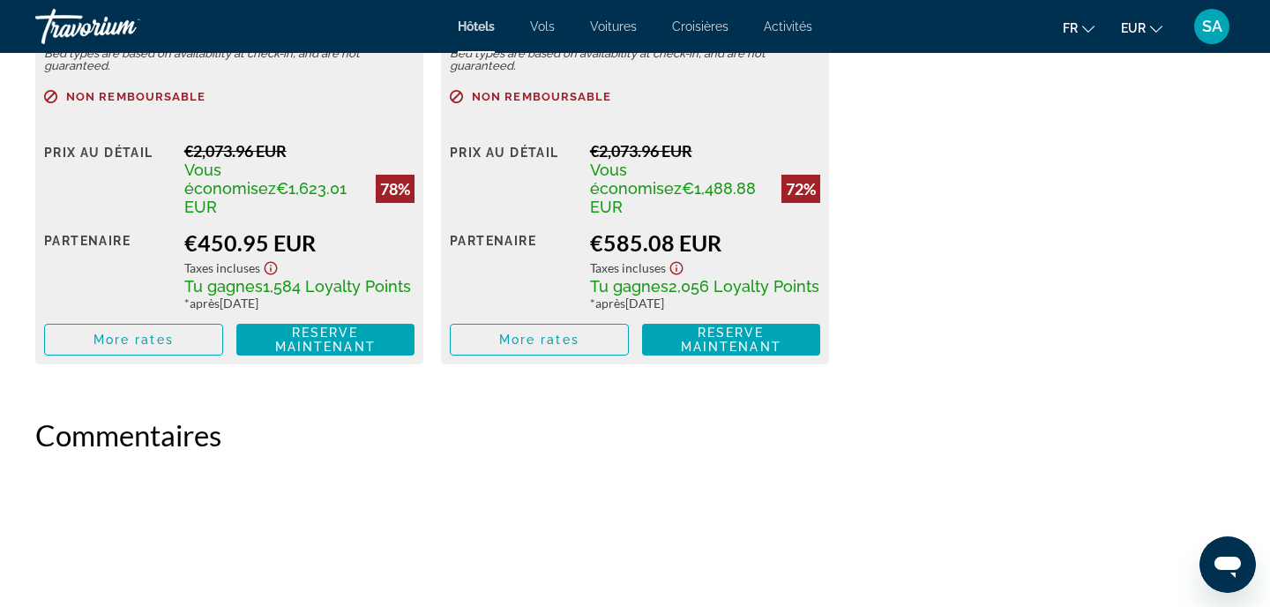
scroll to position [2757, 0]
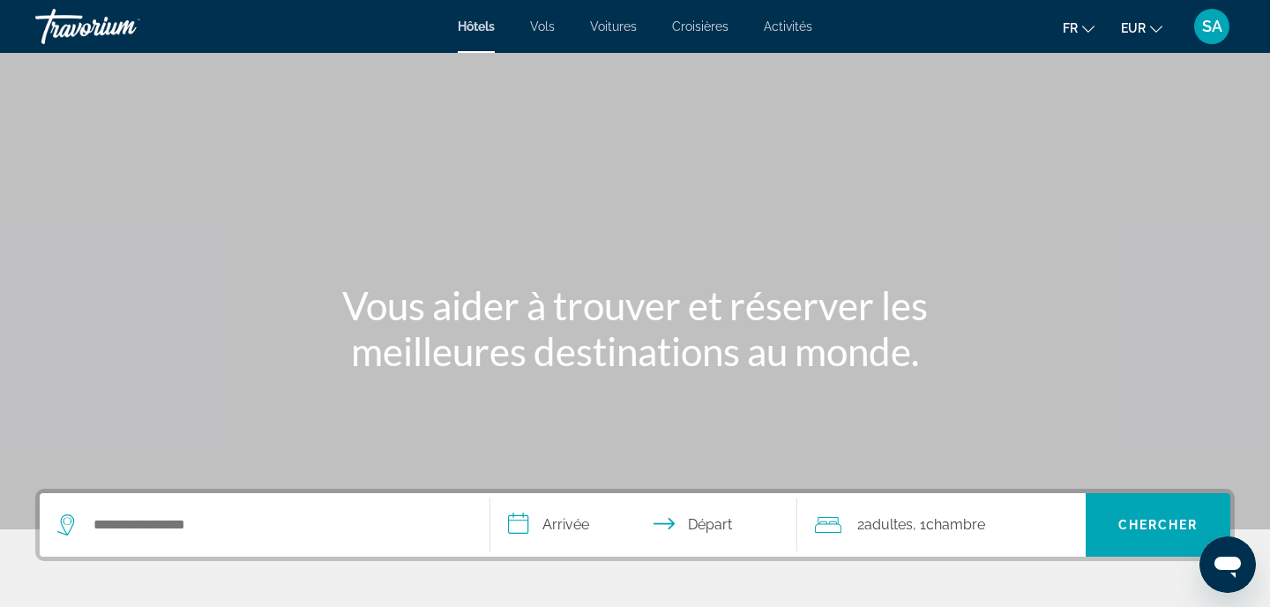
click at [166, 509] on div "Search widget" at bounding box center [264, 524] width 414 height 63
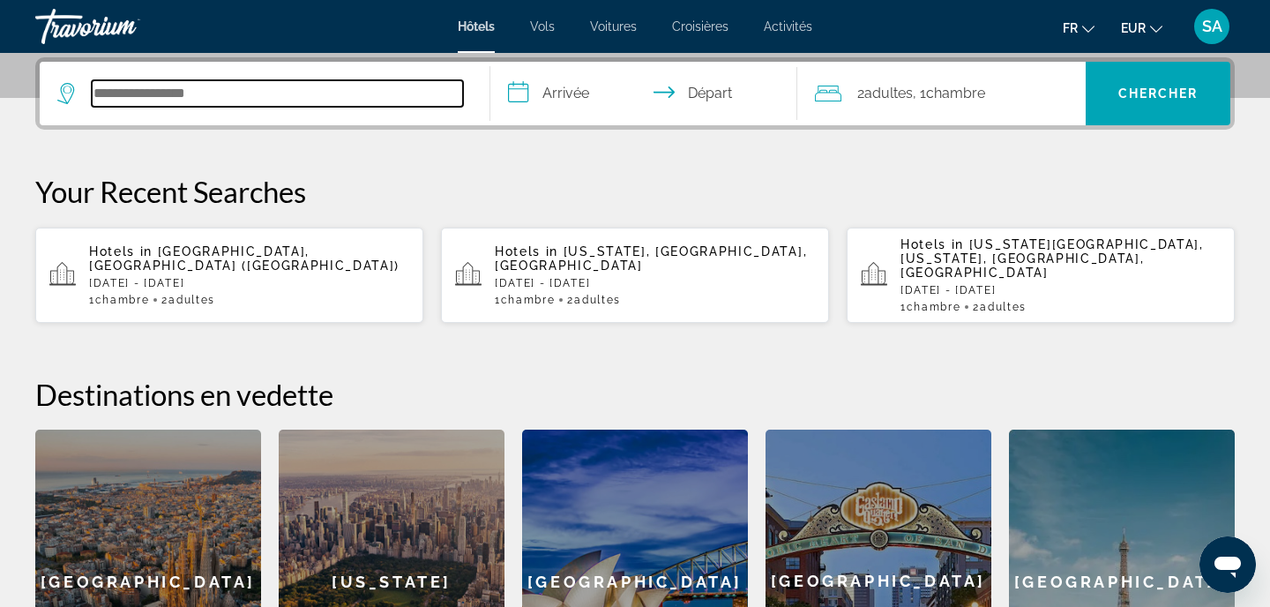
click at [174, 87] on input "Search hotel destination" at bounding box center [277, 93] width 371 height 26
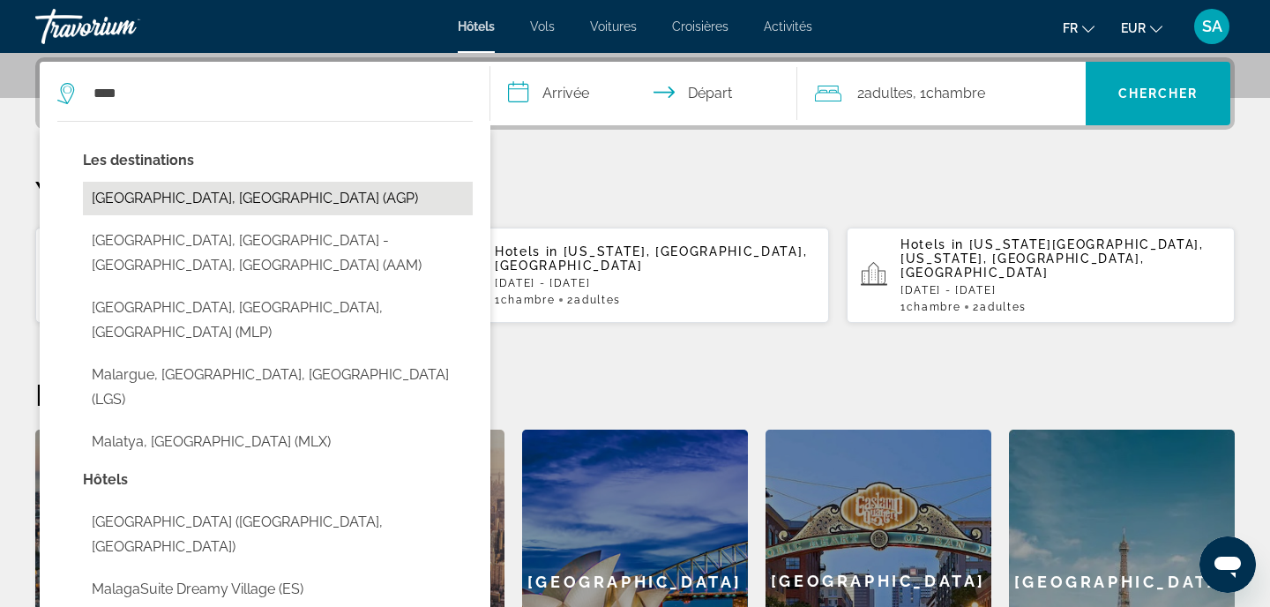
click at [117, 190] on button "Malaga, Spain (AGP)" at bounding box center [278, 199] width 390 height 34
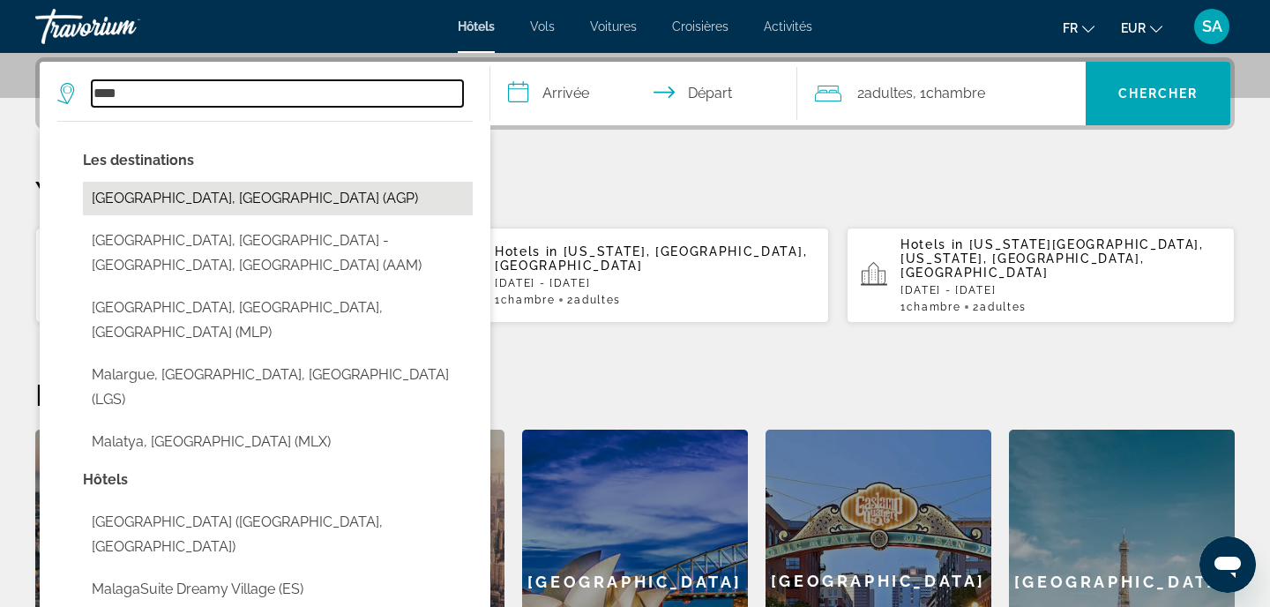
type input "**********"
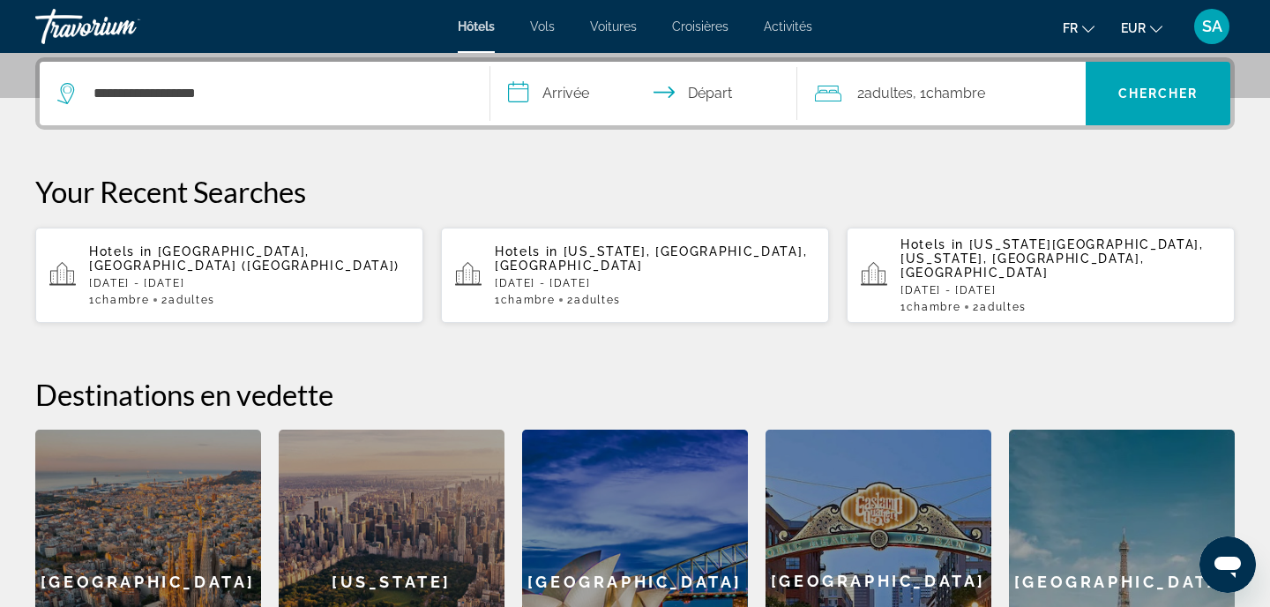
click at [571, 88] on input "**********" at bounding box center [647, 96] width 314 height 69
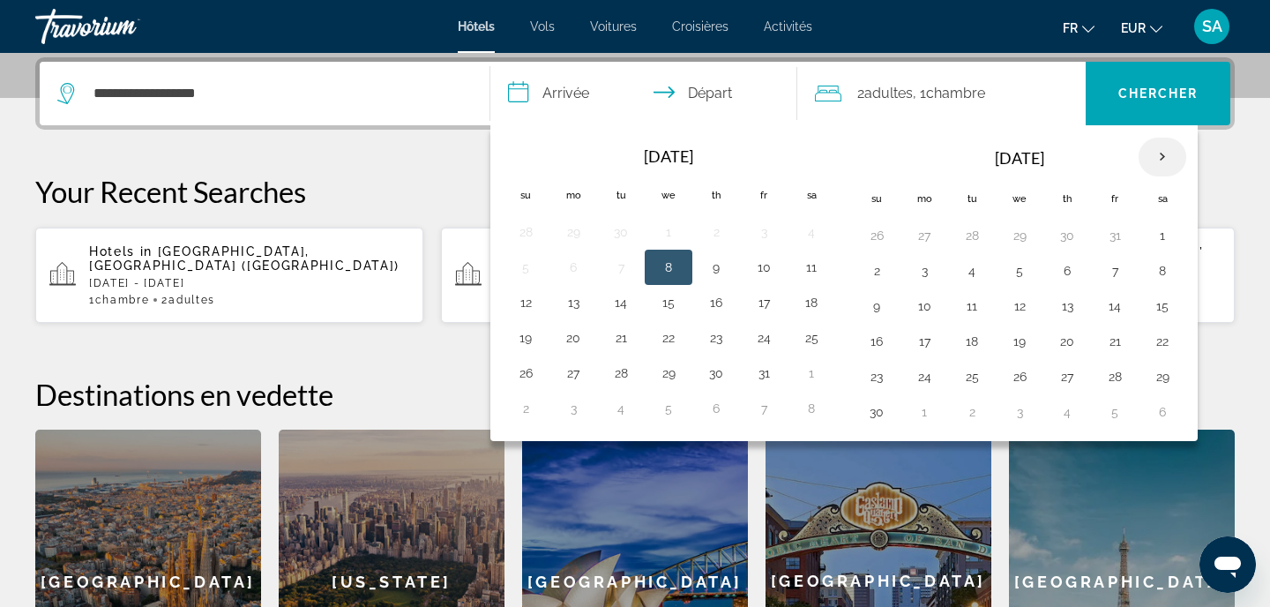
click at [1167, 153] on th "Next month" at bounding box center [1162, 157] width 48 height 39
click at [1066, 237] on button "4" at bounding box center [1067, 235] width 28 height 25
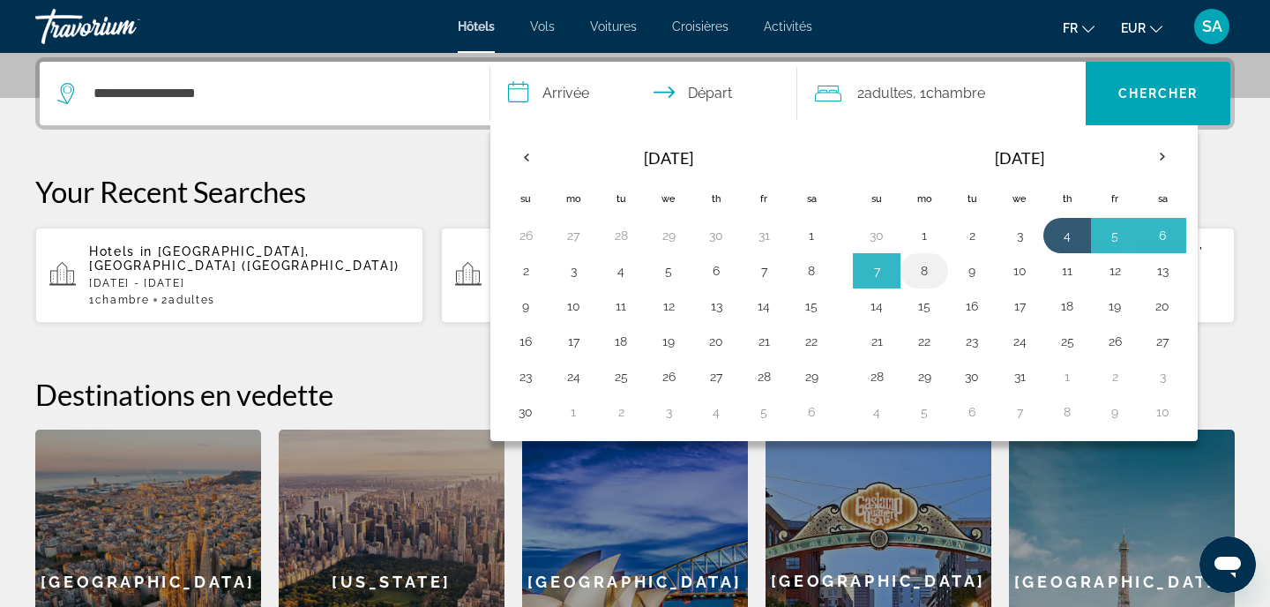
click at [926, 278] on button "8" at bounding box center [924, 270] width 28 height 25
type input "**********"
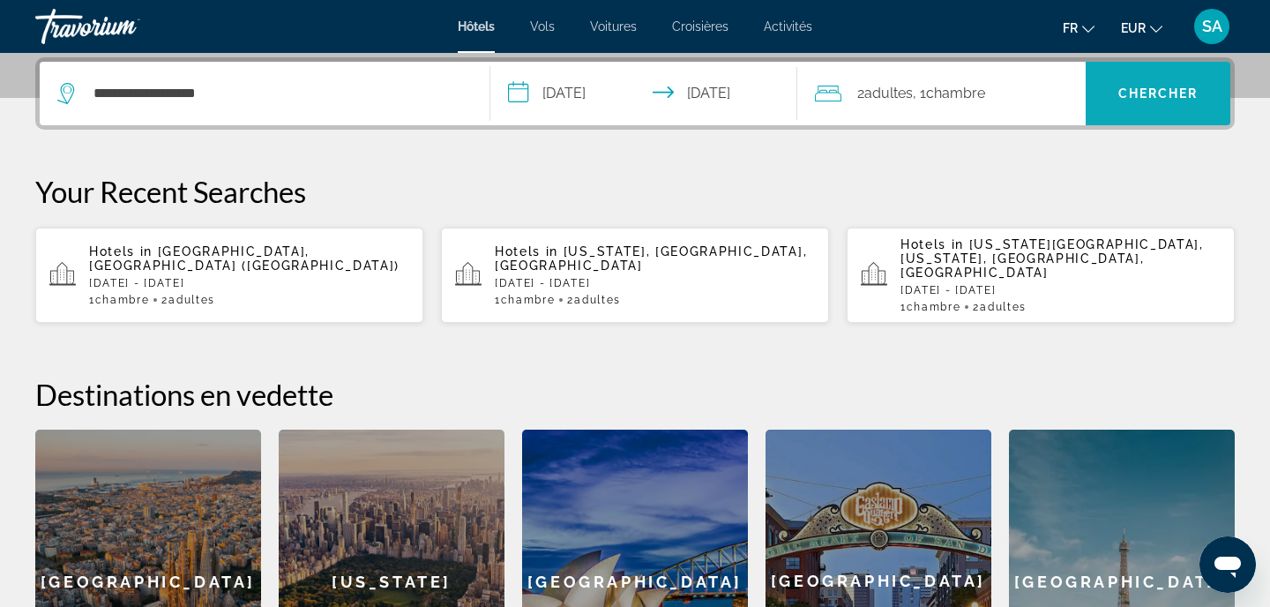
click at [1155, 111] on span "Search" at bounding box center [1157, 93] width 145 height 42
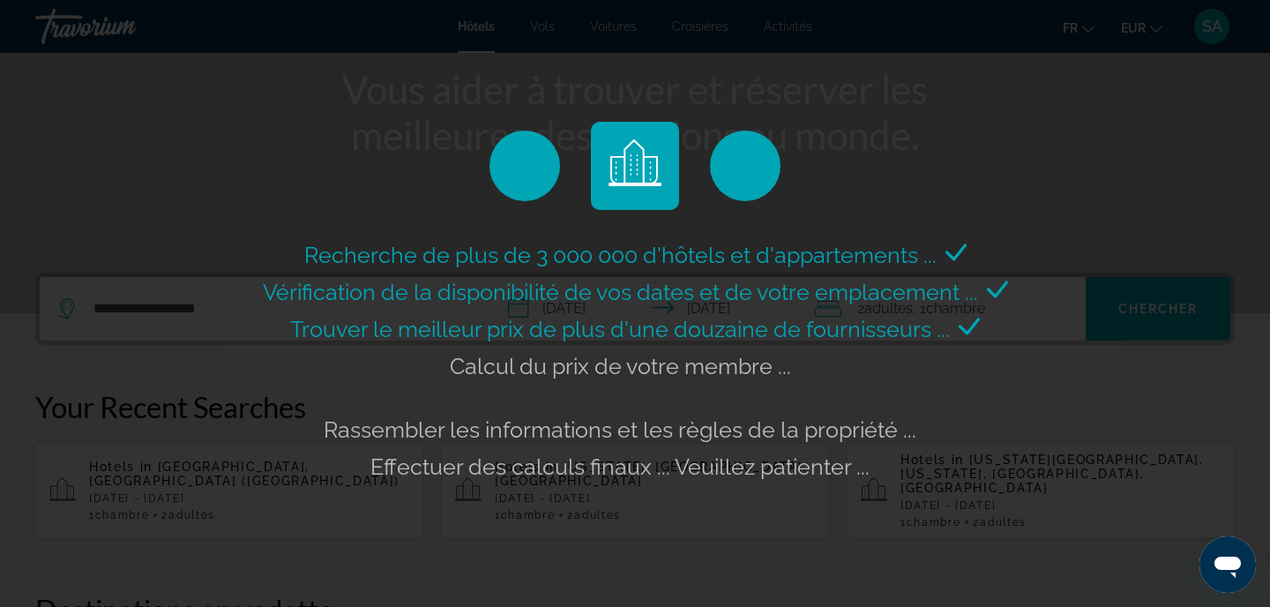
scroll to position [215, 0]
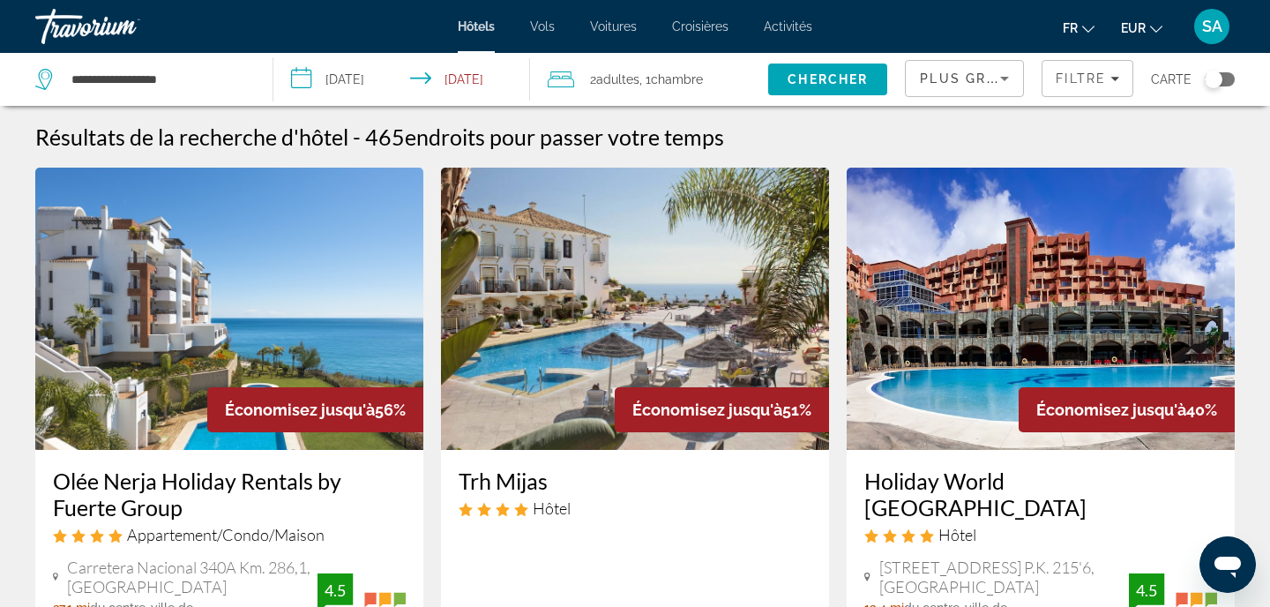
click at [354, 246] on img "Main content" at bounding box center [229, 309] width 388 height 282
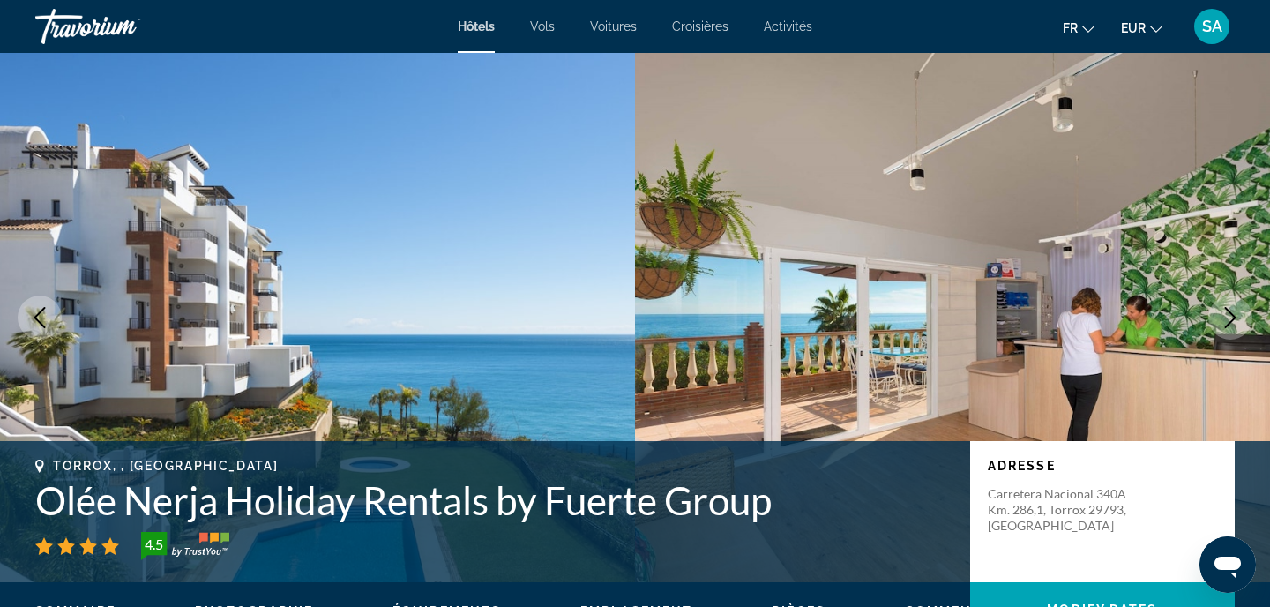
click at [81, 498] on h1 "Olée Nerja Holiday Rentals by Fuerte Group" at bounding box center [493, 500] width 917 height 46
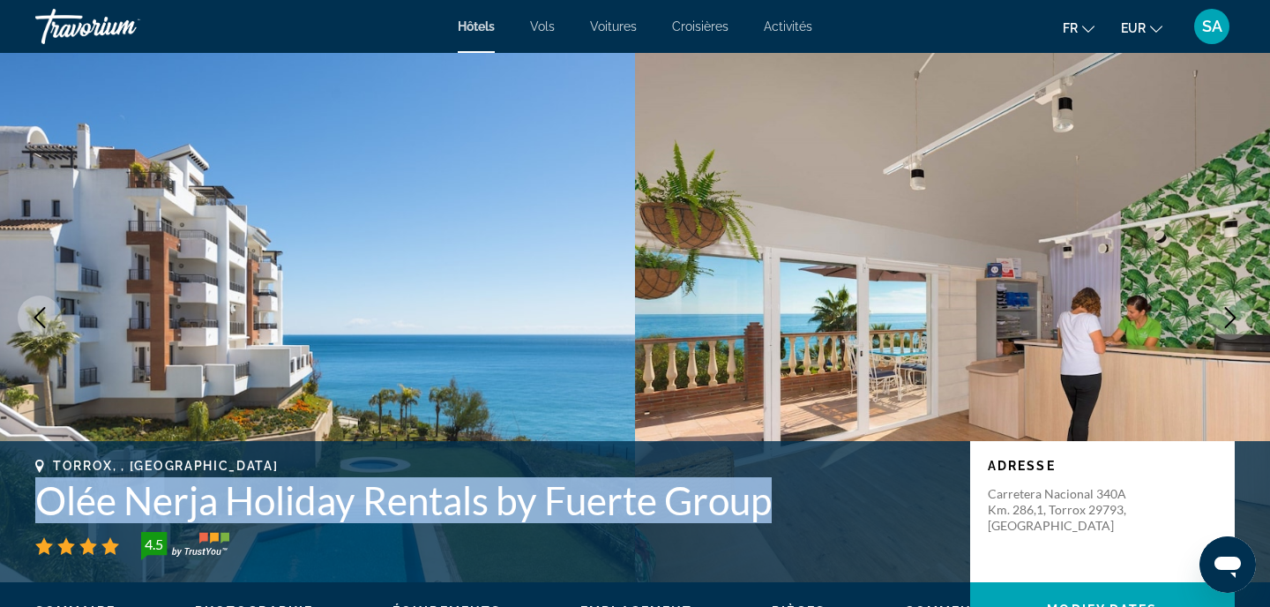
click at [81, 498] on h1 "Olée Nerja Holiday Rentals by Fuerte Group" at bounding box center [493, 500] width 917 height 46
copy h1 "Olée Nerja Holiday Rentals by Fuerte Group"
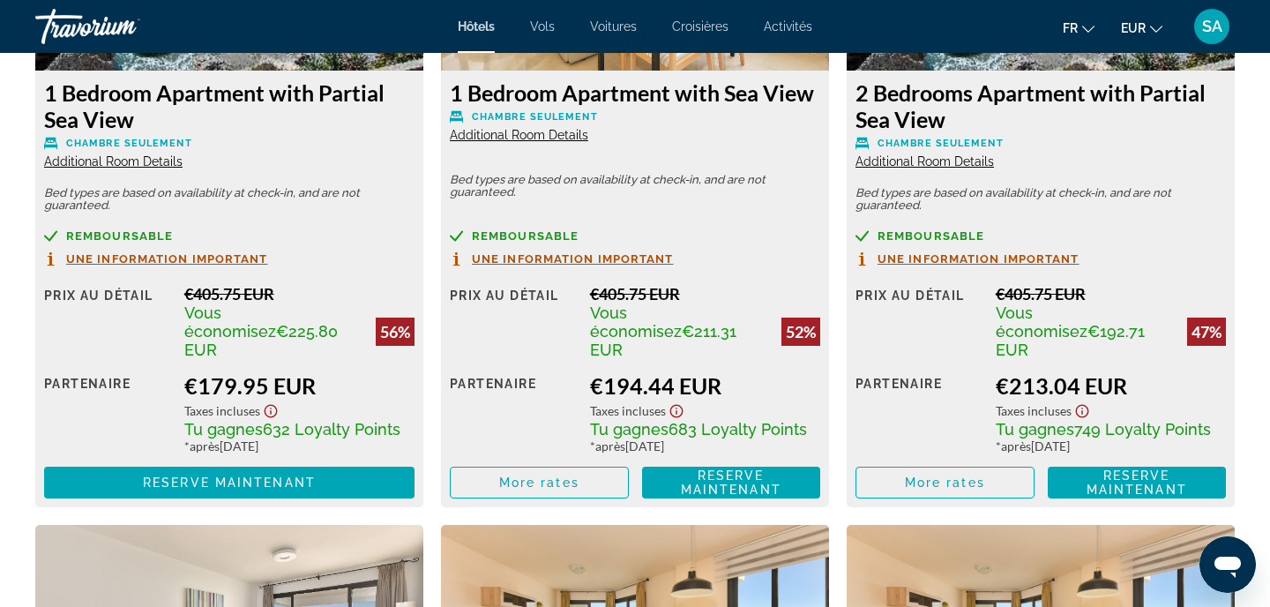
scroll to position [2647, 0]
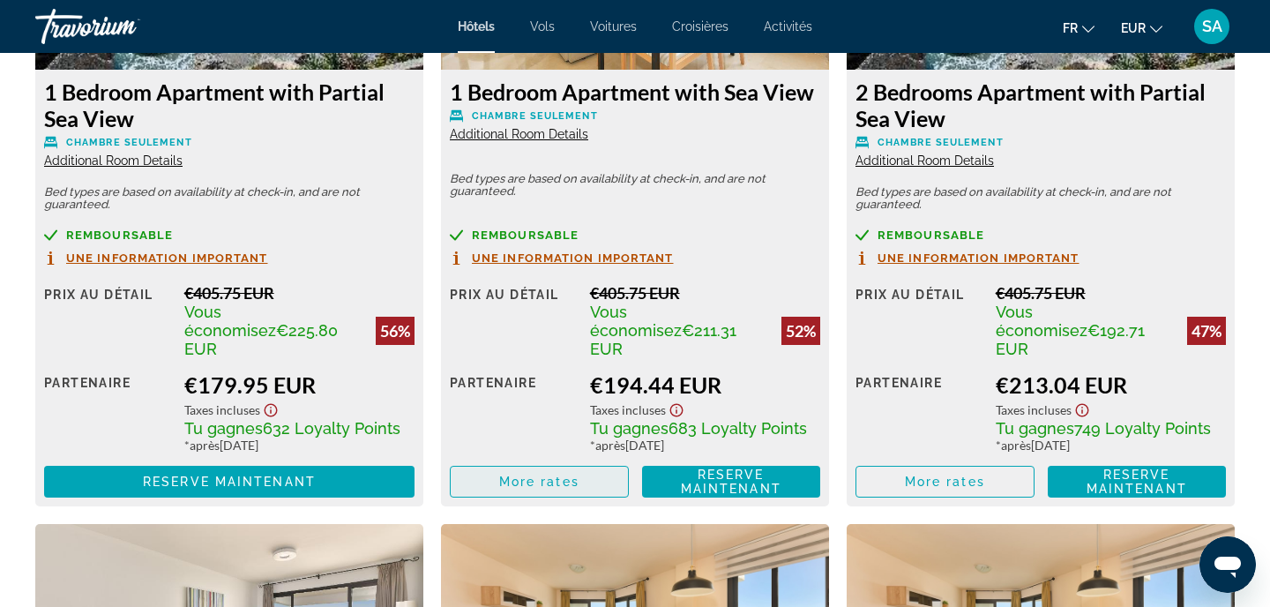
click at [535, 474] on span "More rates" at bounding box center [539, 481] width 80 height 14
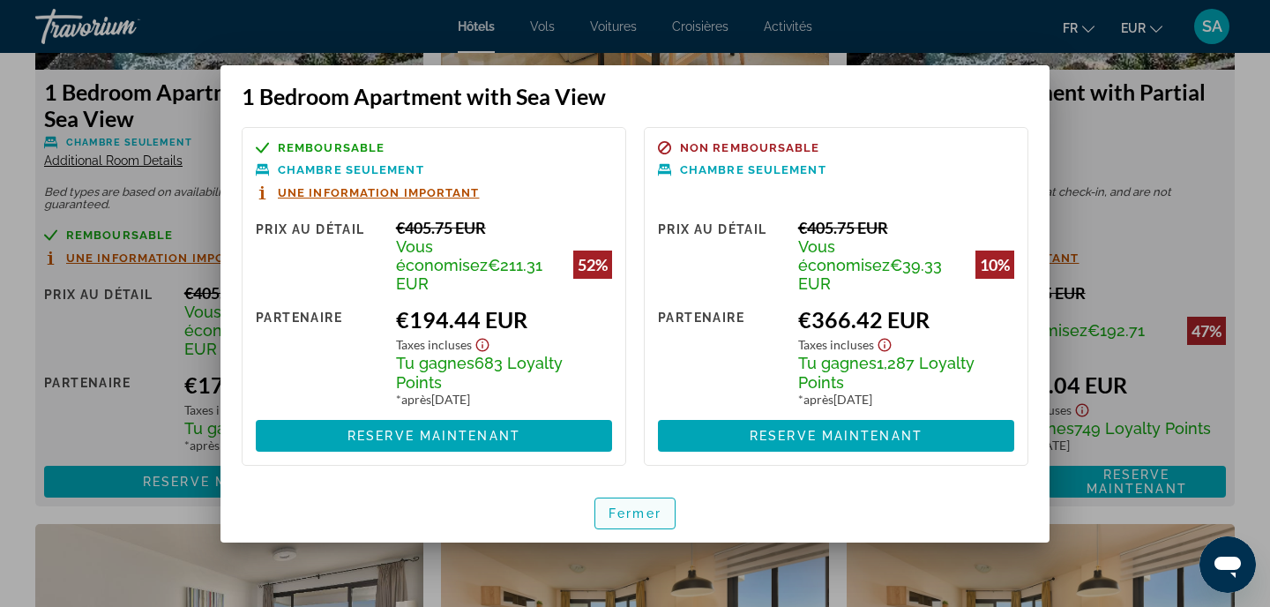
click at [649, 506] on span "Fermer" at bounding box center [634, 513] width 53 height 14
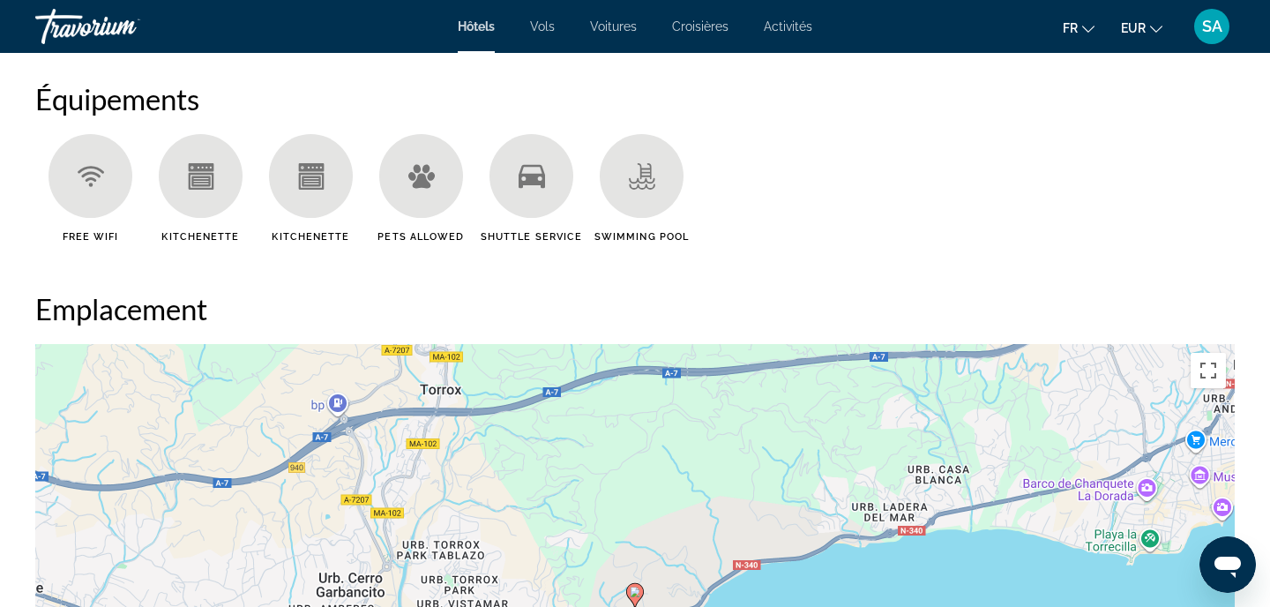
scroll to position [1332, 0]
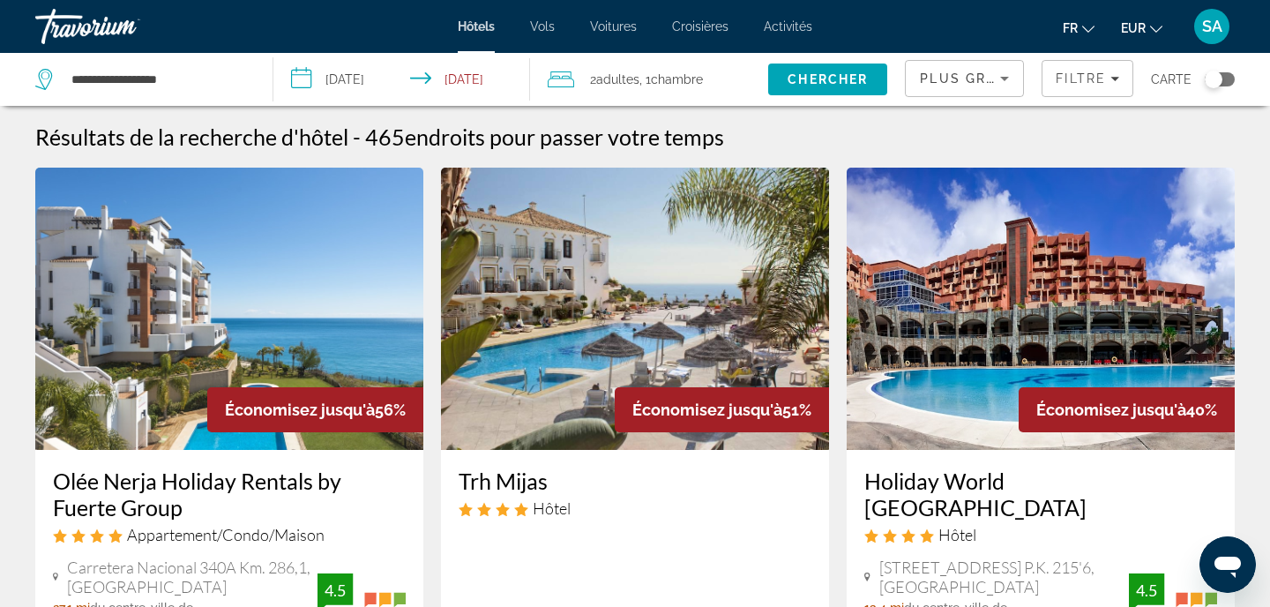
click at [653, 276] on img "Main content" at bounding box center [635, 309] width 388 height 282
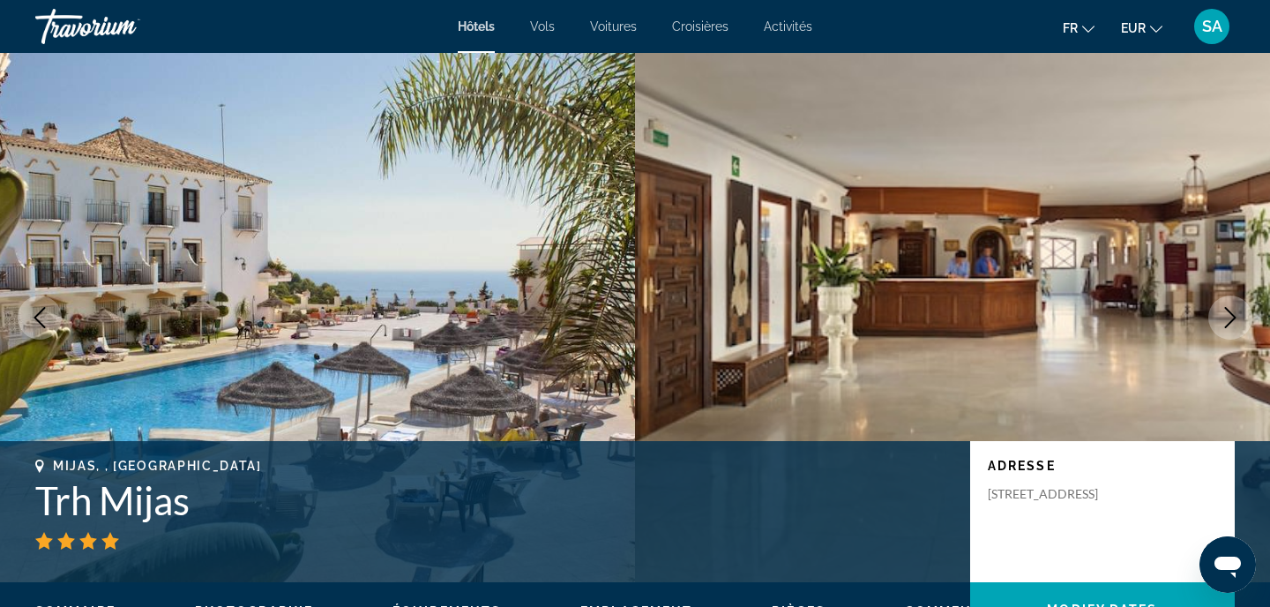
click at [1228, 316] on icon "Next image" at bounding box center [1230, 317] width 21 height 21
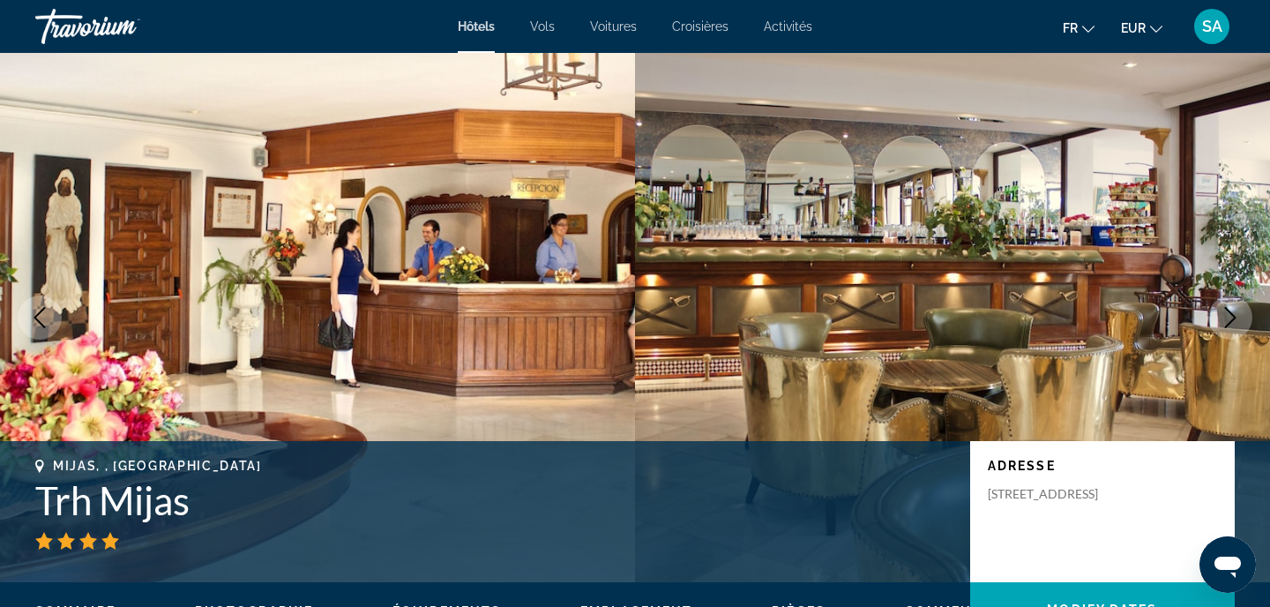
click at [1228, 316] on icon "Next image" at bounding box center [1230, 317] width 21 height 21
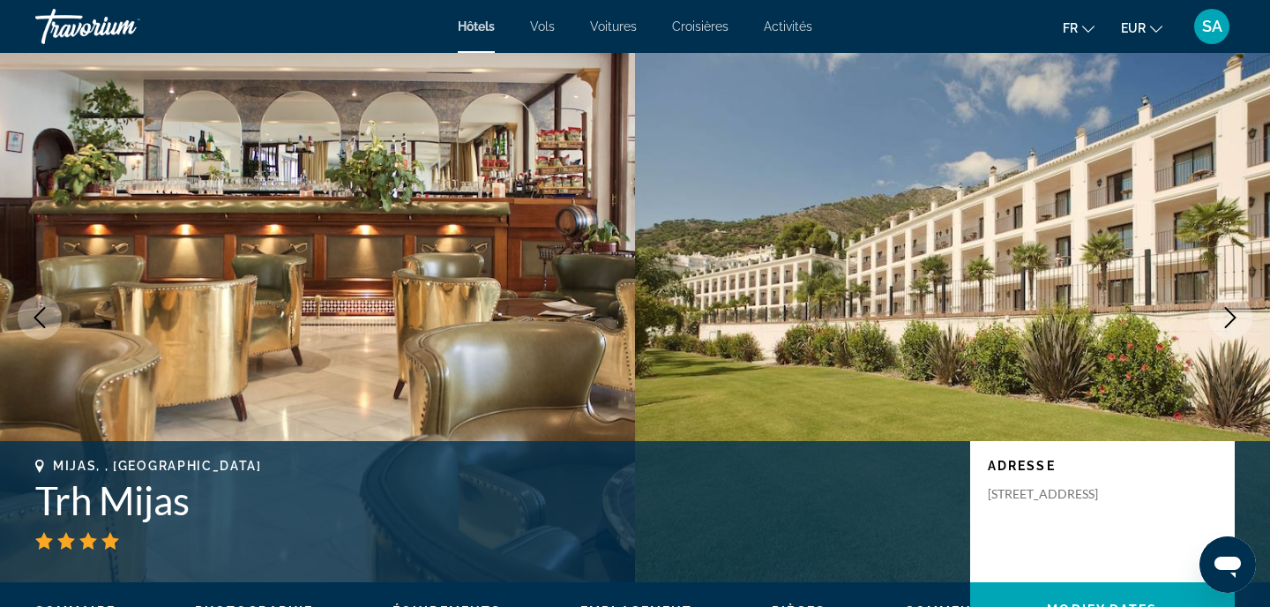
click at [1229, 317] on icon "Next image" at bounding box center [1230, 317] width 21 height 21
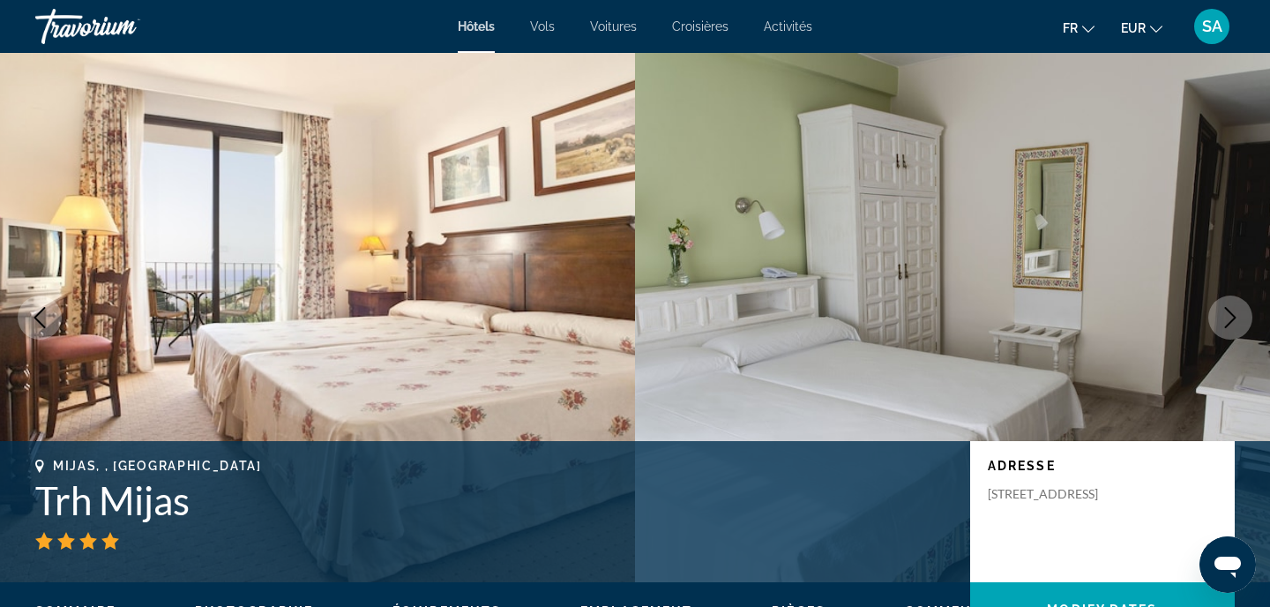
click at [1229, 318] on icon "Next image" at bounding box center [1230, 317] width 21 height 21
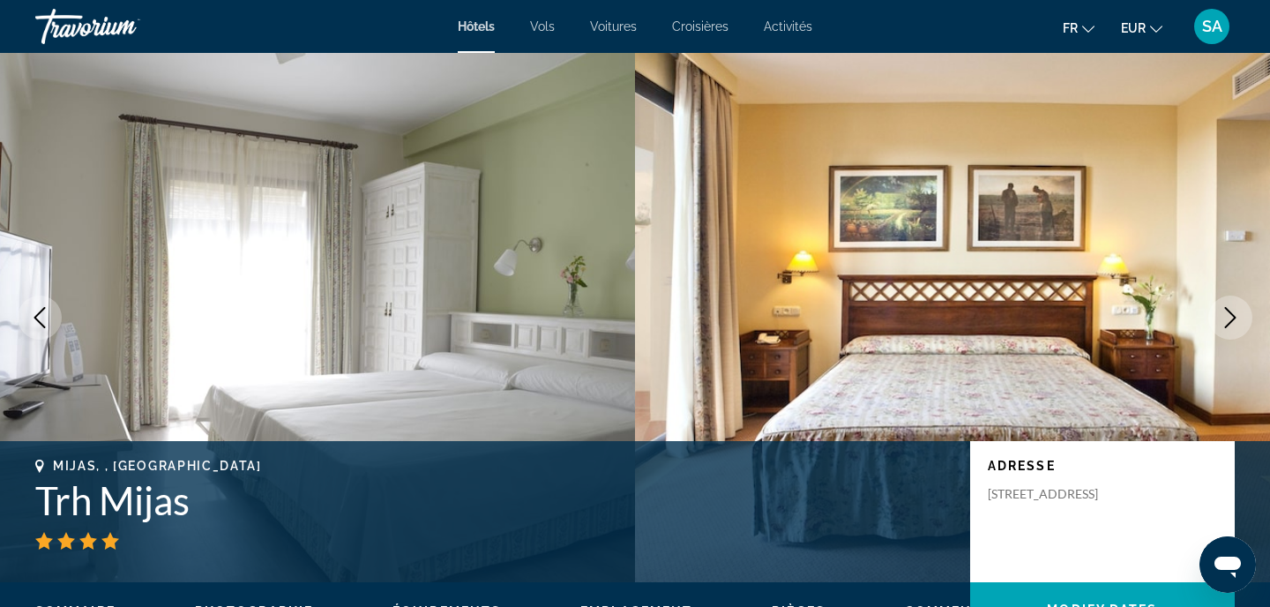
click at [1229, 319] on icon "Next image" at bounding box center [1230, 317] width 21 height 21
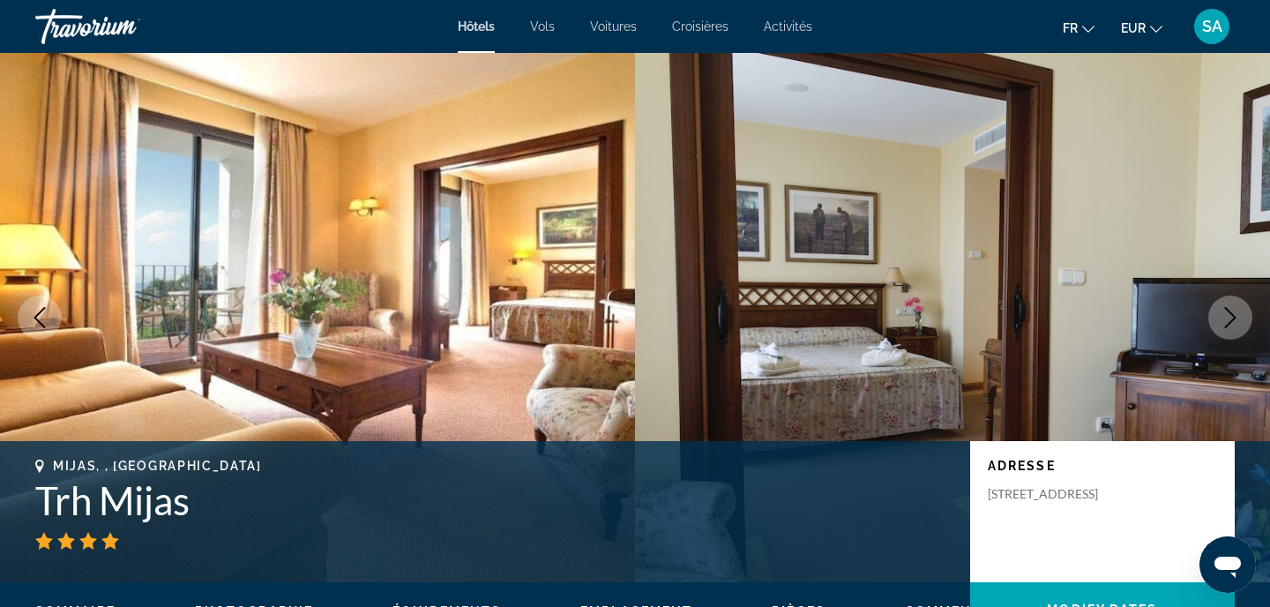
click at [1229, 320] on icon "Next image" at bounding box center [1230, 317] width 21 height 21
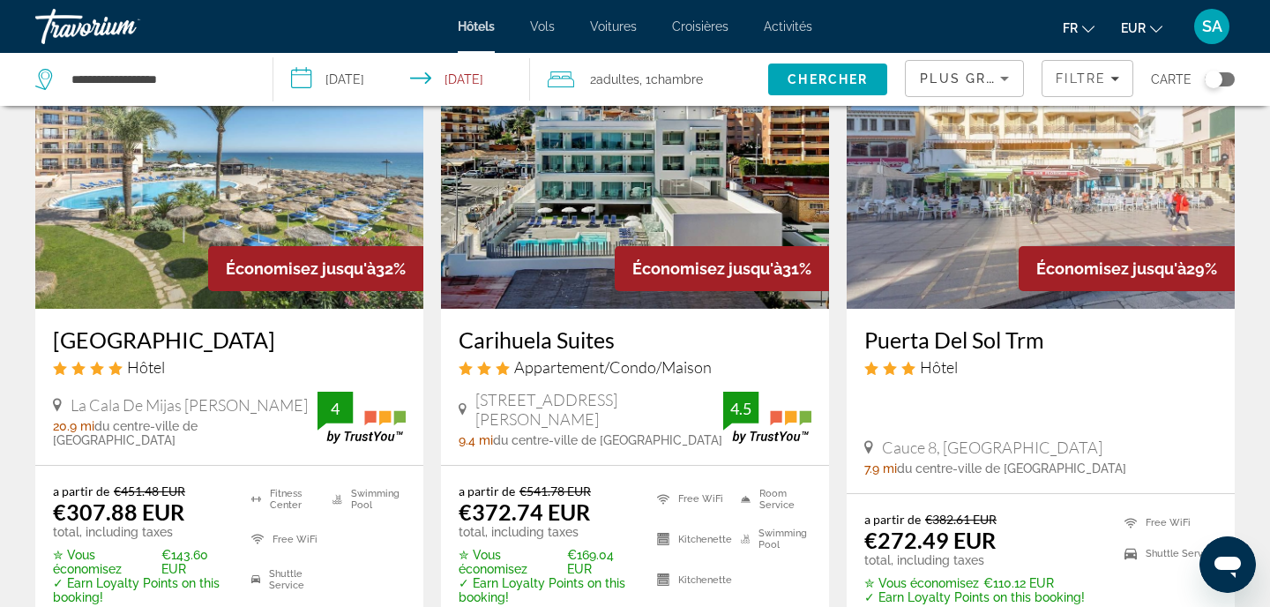
scroll to position [860, 0]
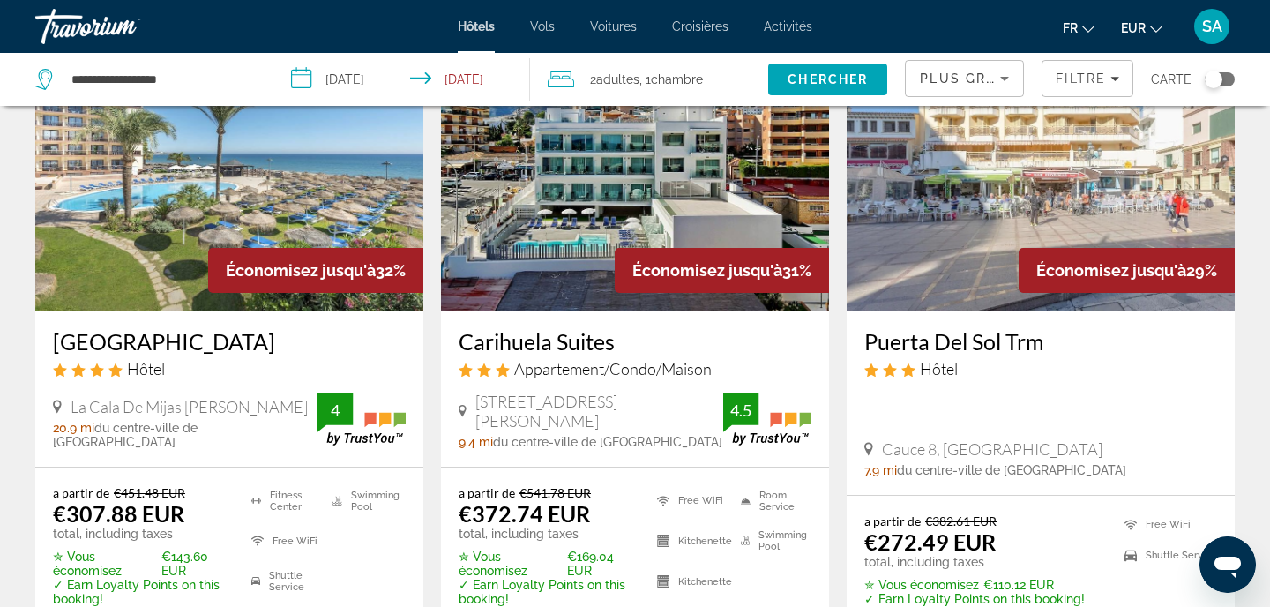
click at [293, 194] on img "Main content" at bounding box center [229, 169] width 388 height 282
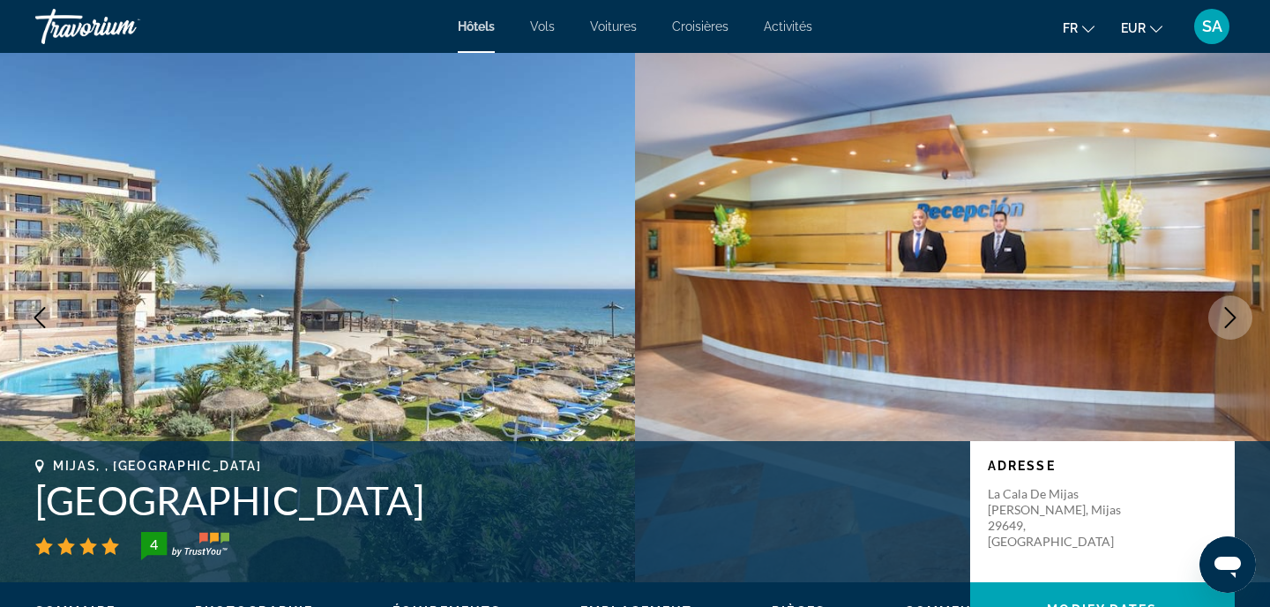
click at [205, 504] on h1 "Gran Hotel Costa del Sol" at bounding box center [493, 500] width 917 height 46
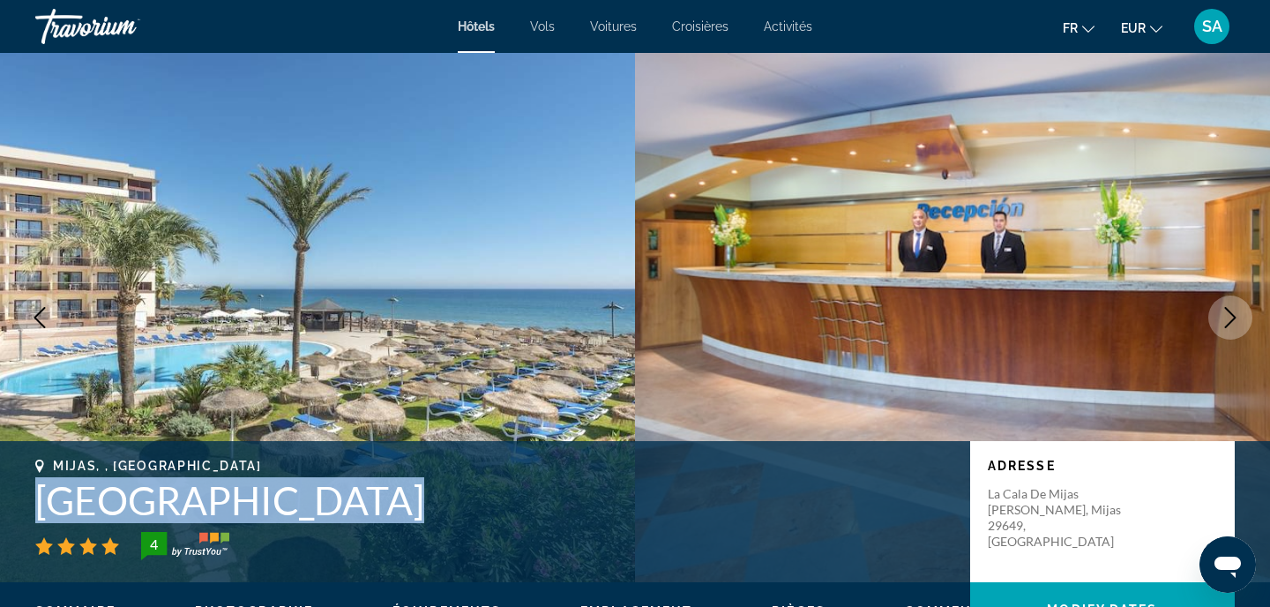
click at [205, 504] on h1 "Gran Hotel Costa del Sol" at bounding box center [493, 500] width 917 height 46
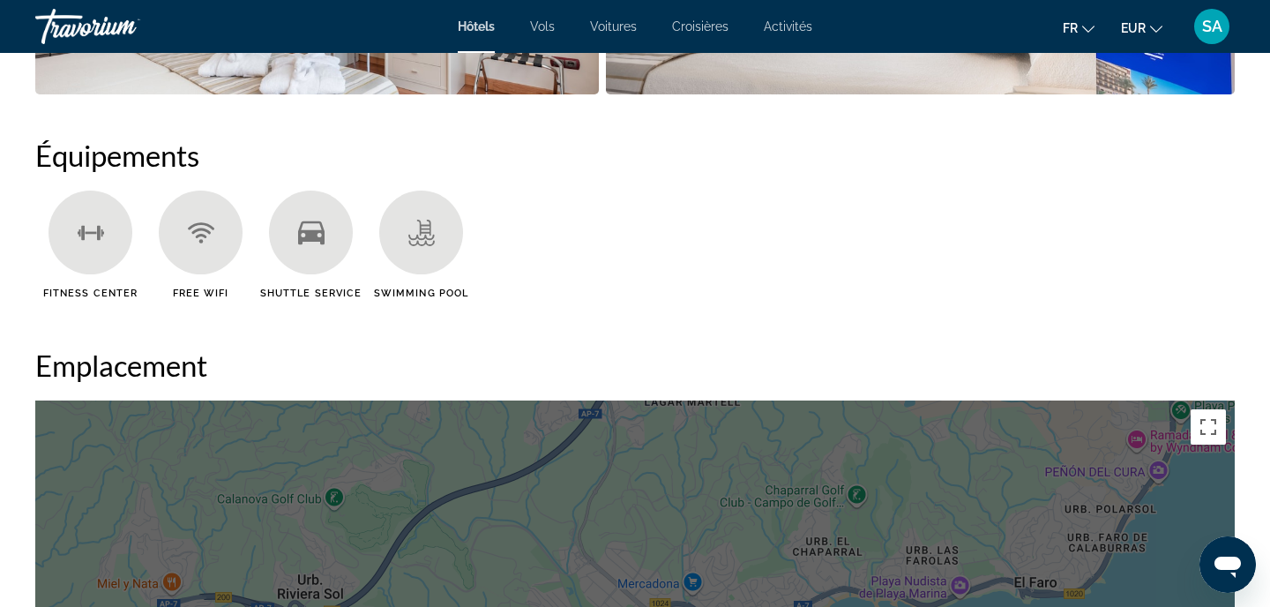
scroll to position [1344, 0]
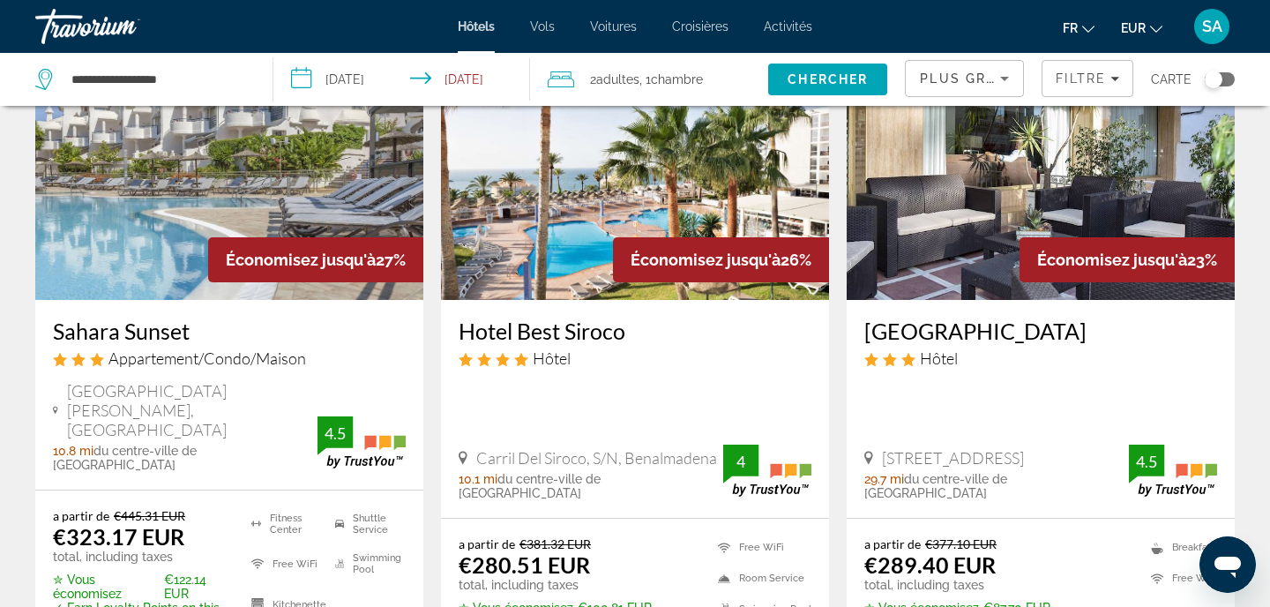
scroll to position [1561, 0]
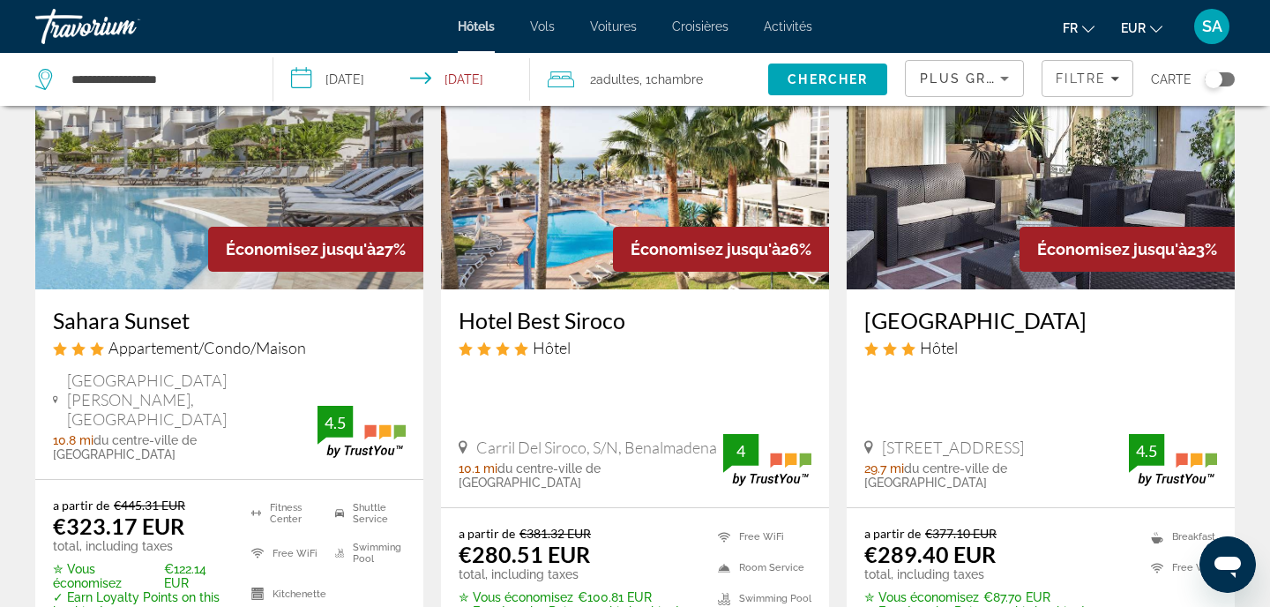
click at [567, 231] on img "Main content" at bounding box center [635, 148] width 388 height 282
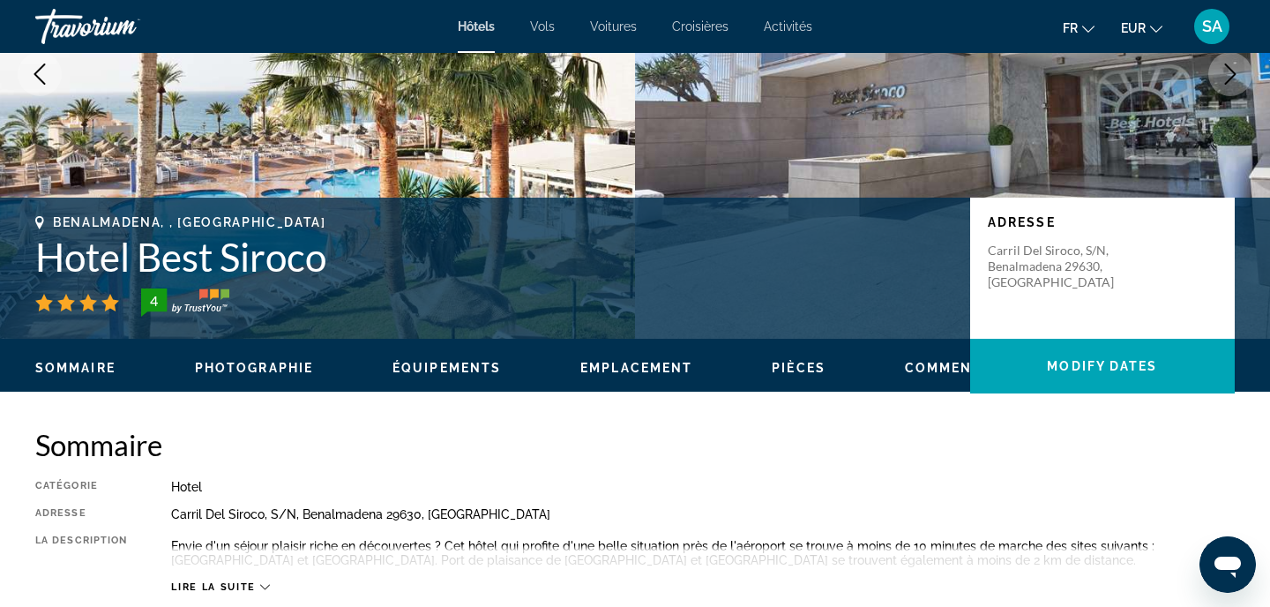
scroll to position [245, 0]
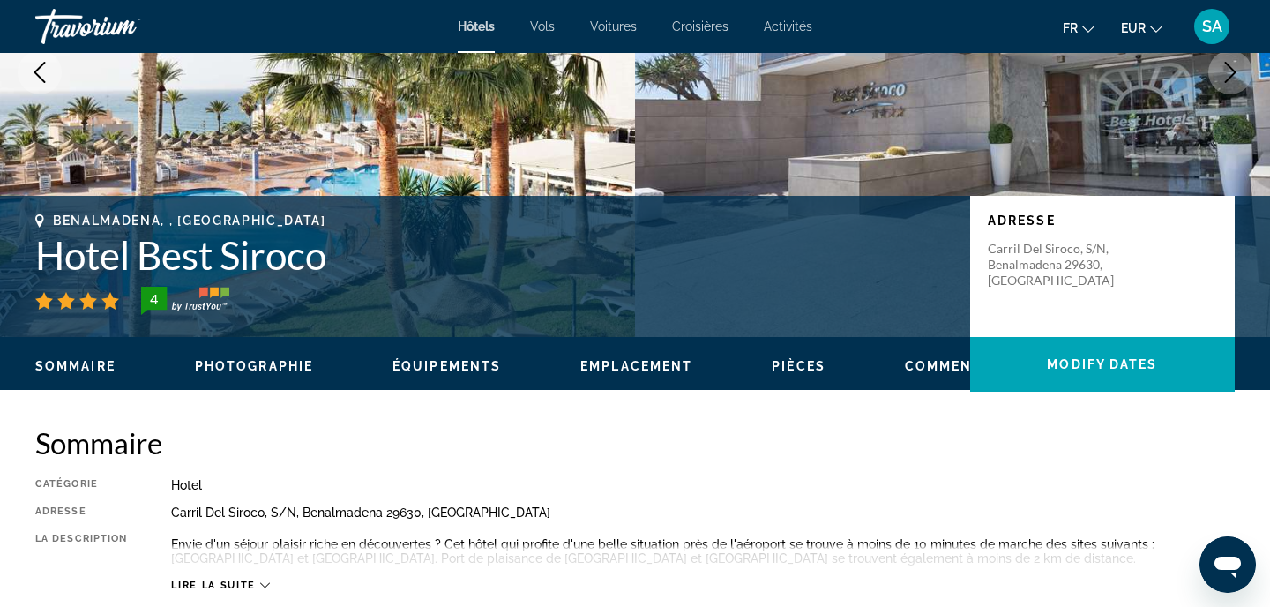
click at [292, 256] on h1 "Hotel Best Siroco" at bounding box center [493, 255] width 917 height 46
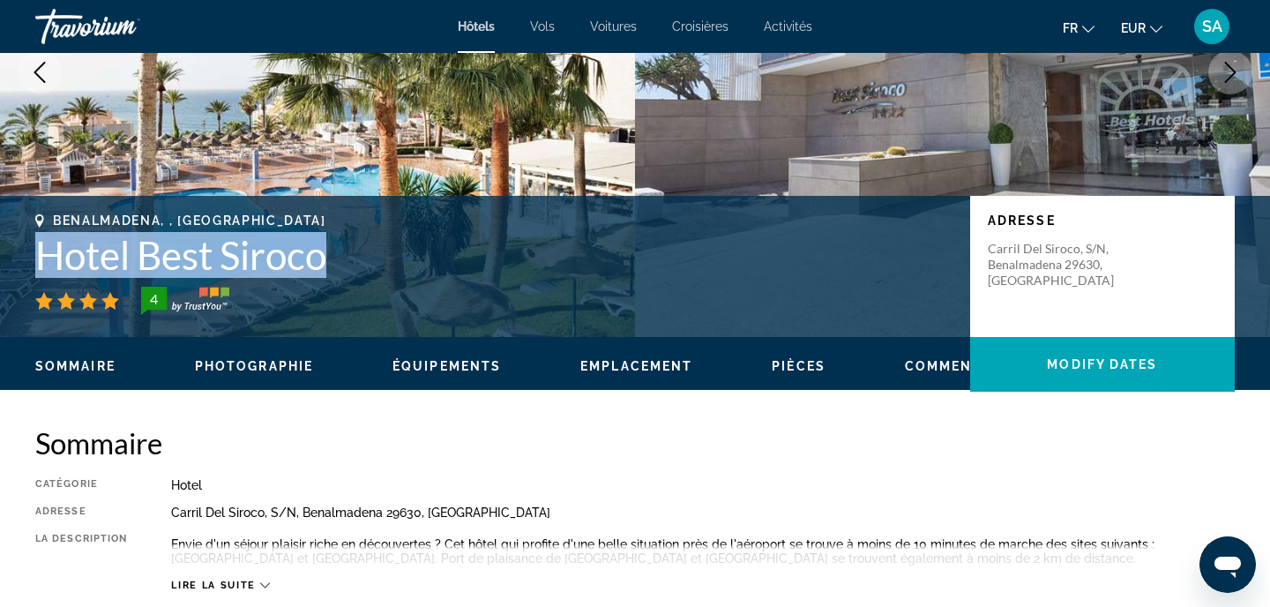
click at [292, 256] on h1 "Hotel Best Siroco" at bounding box center [493, 255] width 917 height 46
copy h1 "Hotel Best Siroco"
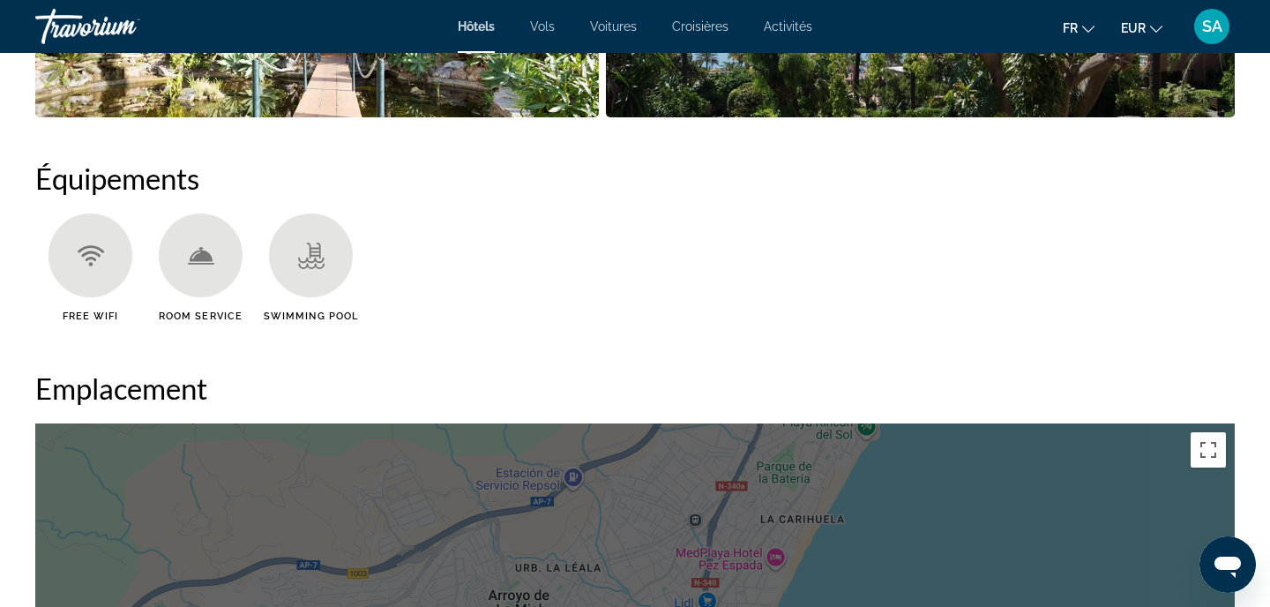
scroll to position [1255, 0]
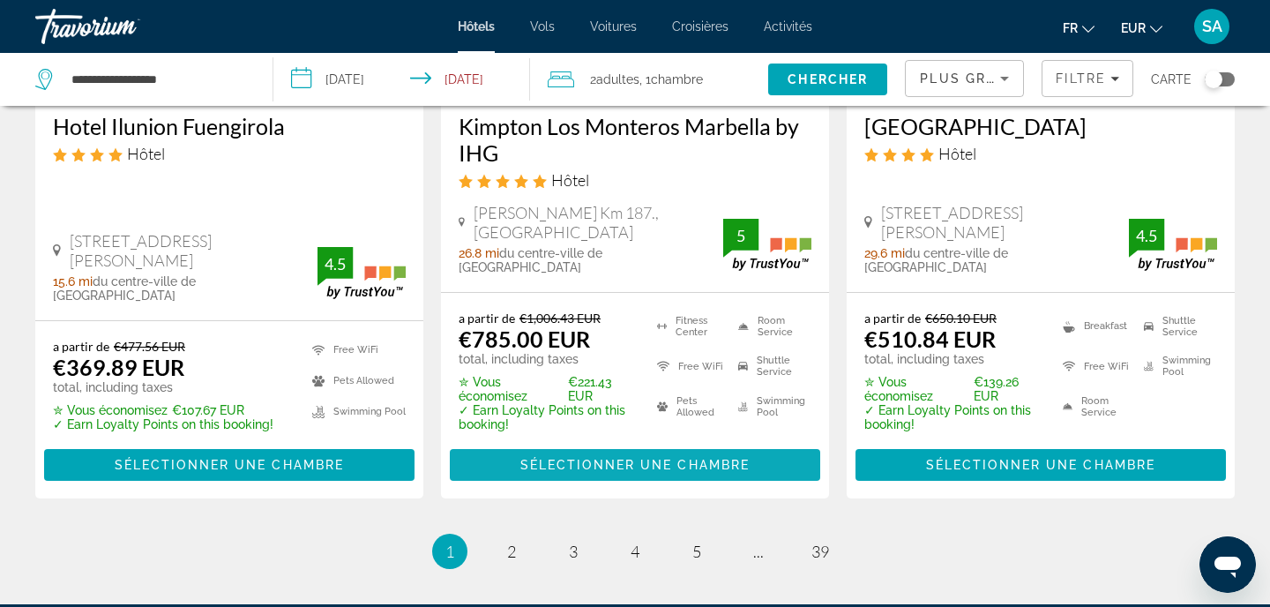
scroll to position [2469, 0]
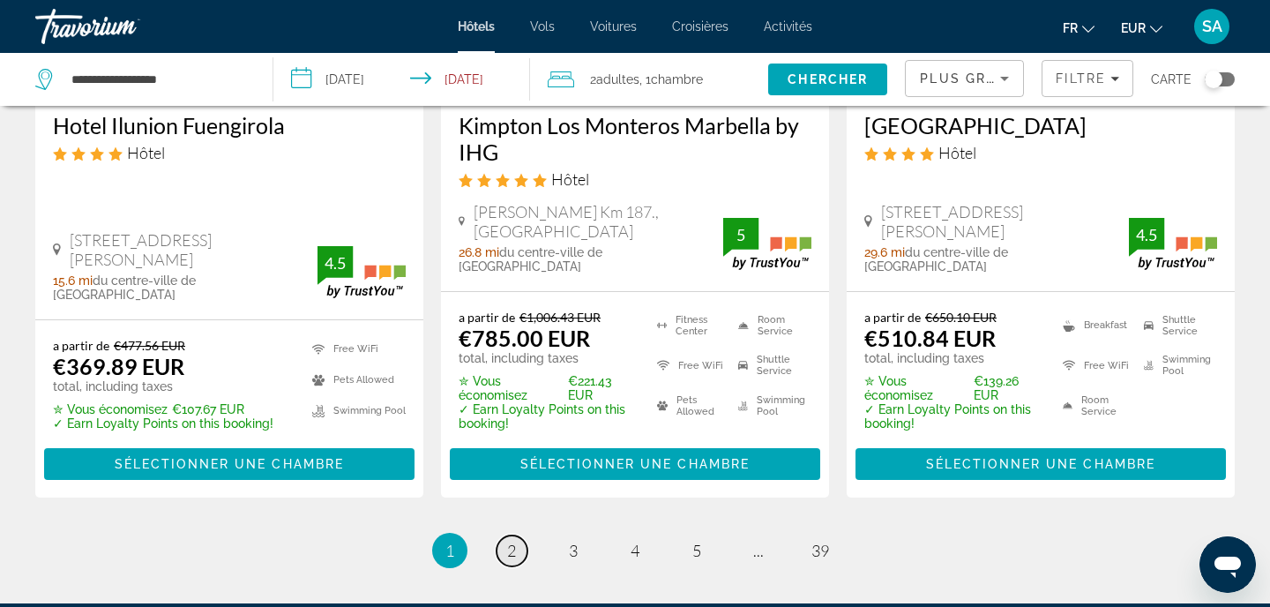
click at [514, 541] on span "2" at bounding box center [511, 550] width 9 height 19
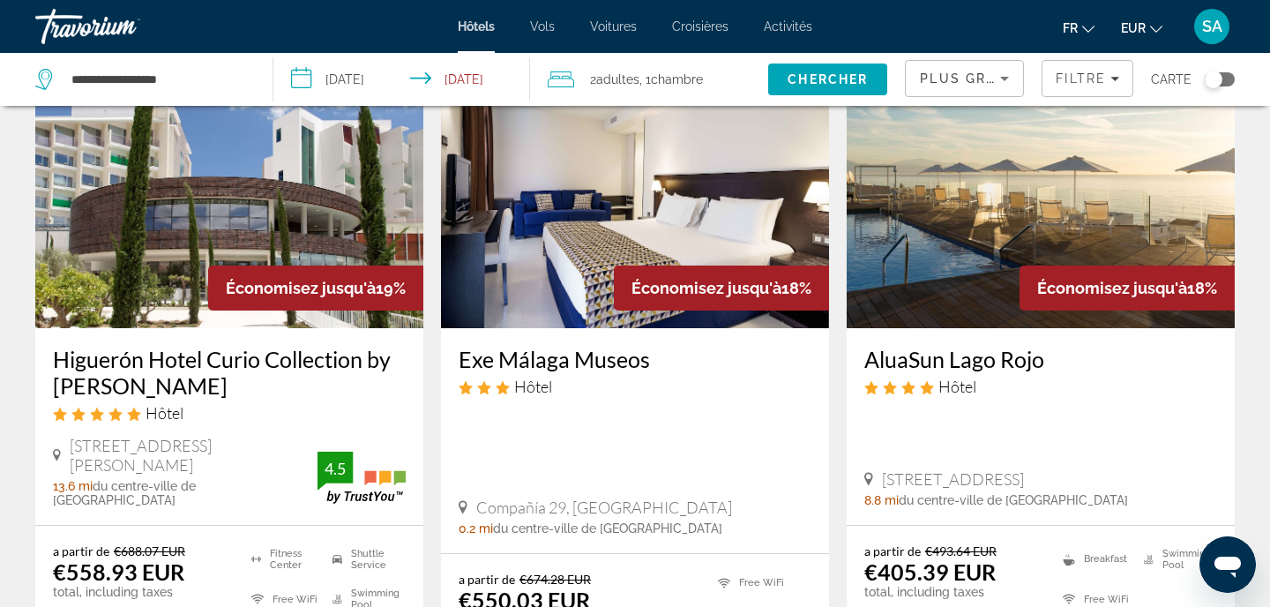
scroll to position [1576, 0]
click at [335, 278] on span "Économisez jusqu'à" at bounding box center [301, 287] width 150 height 19
click at [151, 208] on img "Main content" at bounding box center [229, 186] width 388 height 282
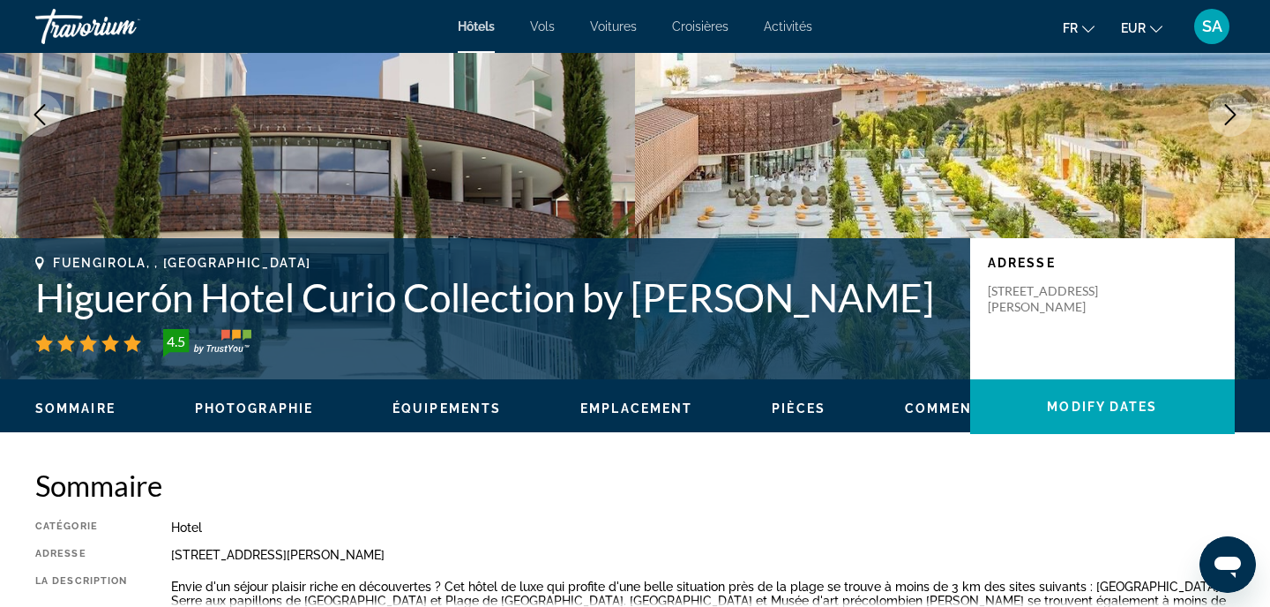
scroll to position [205, 0]
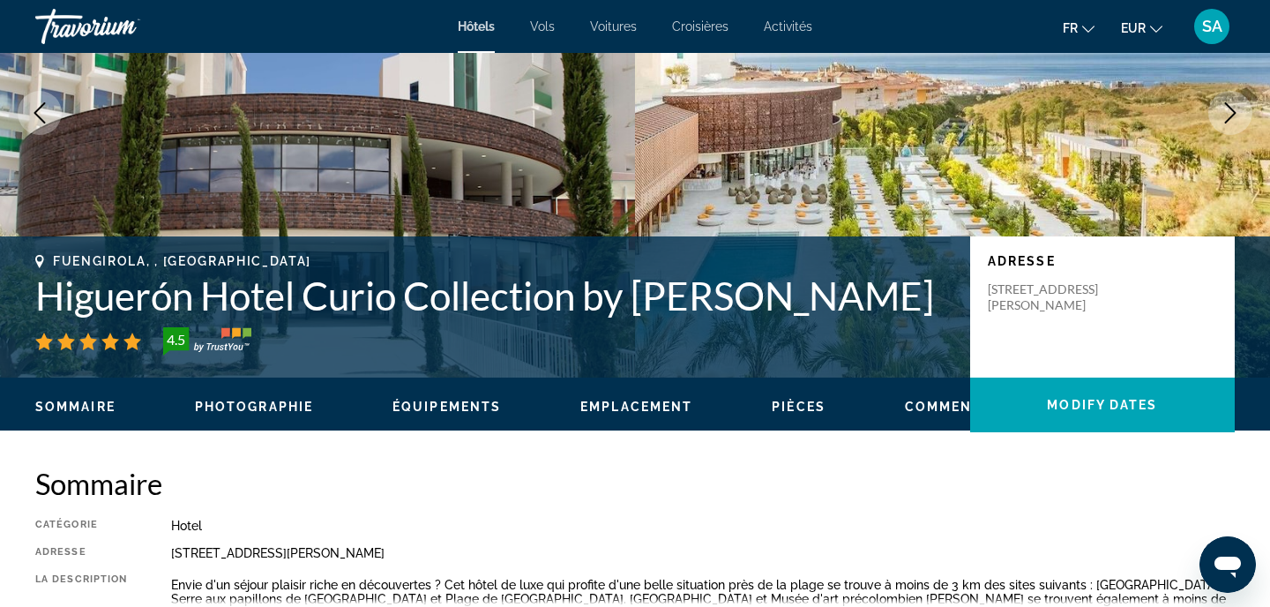
click at [402, 288] on h1 "Higuerón Hotel Curio Collection by Hilton" at bounding box center [493, 295] width 917 height 46
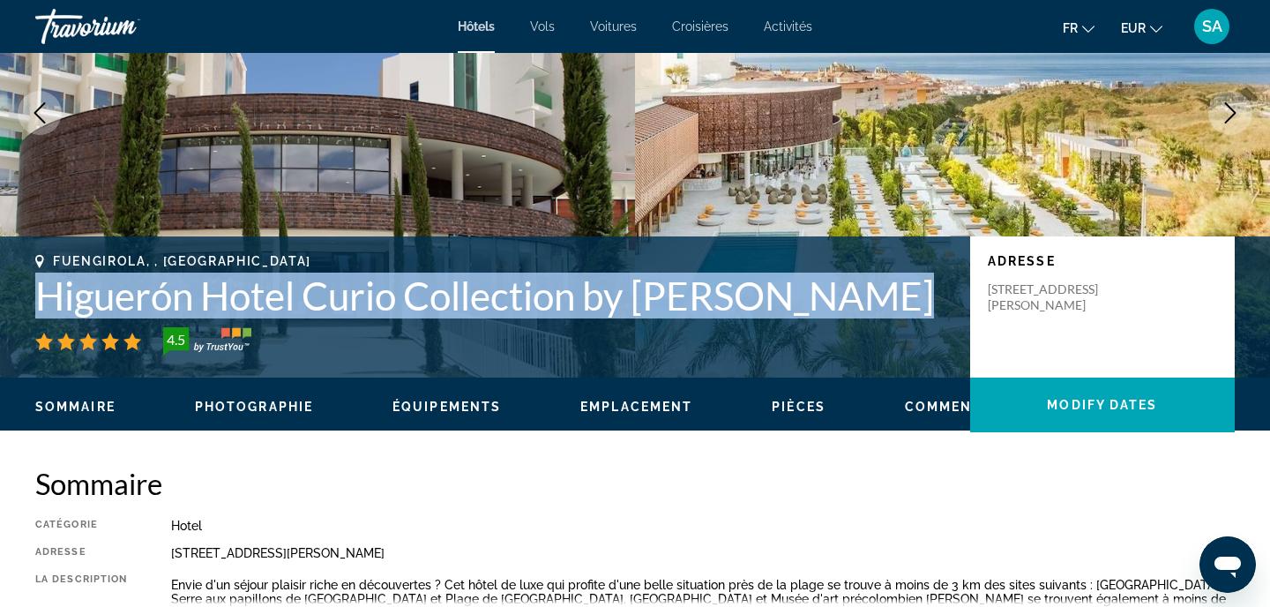
click at [402, 288] on h1 "Higuerón Hotel Curio Collection by Hilton" at bounding box center [493, 295] width 917 height 46
copy h1 "Higuerón Hotel Curio Collection by Hilton"
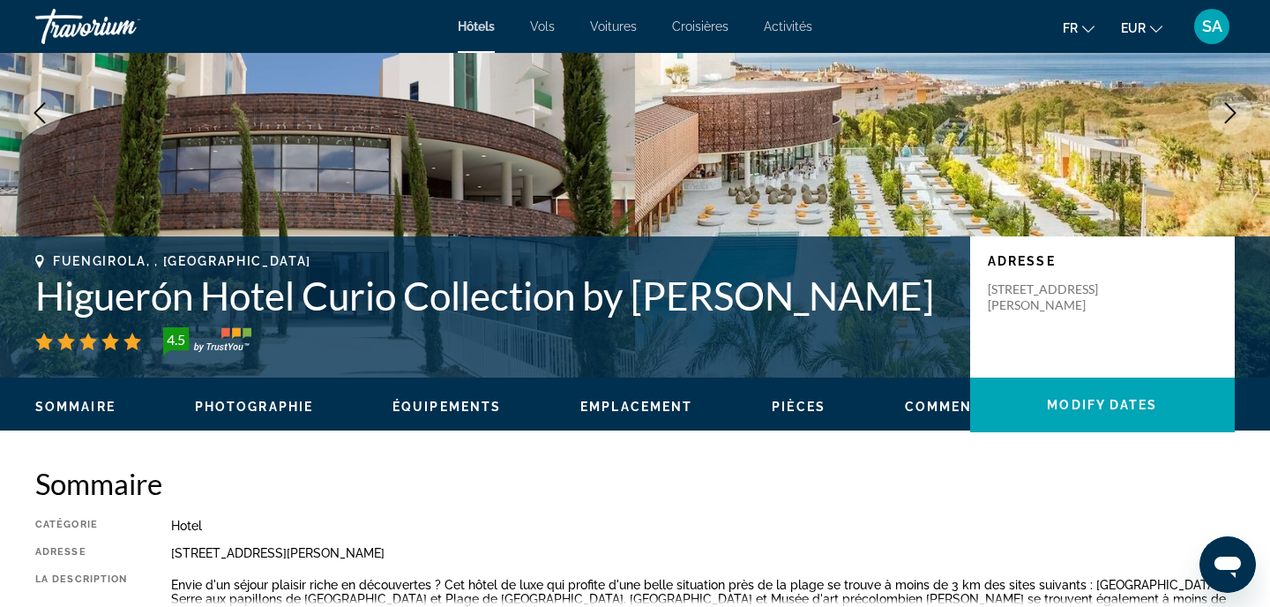
click at [422, 373] on div "Fuengirola, , Spain Higuerón Hotel Curio Collection by Hilton 4.5 Adresse Aveni…" at bounding box center [635, 306] width 1270 height 141
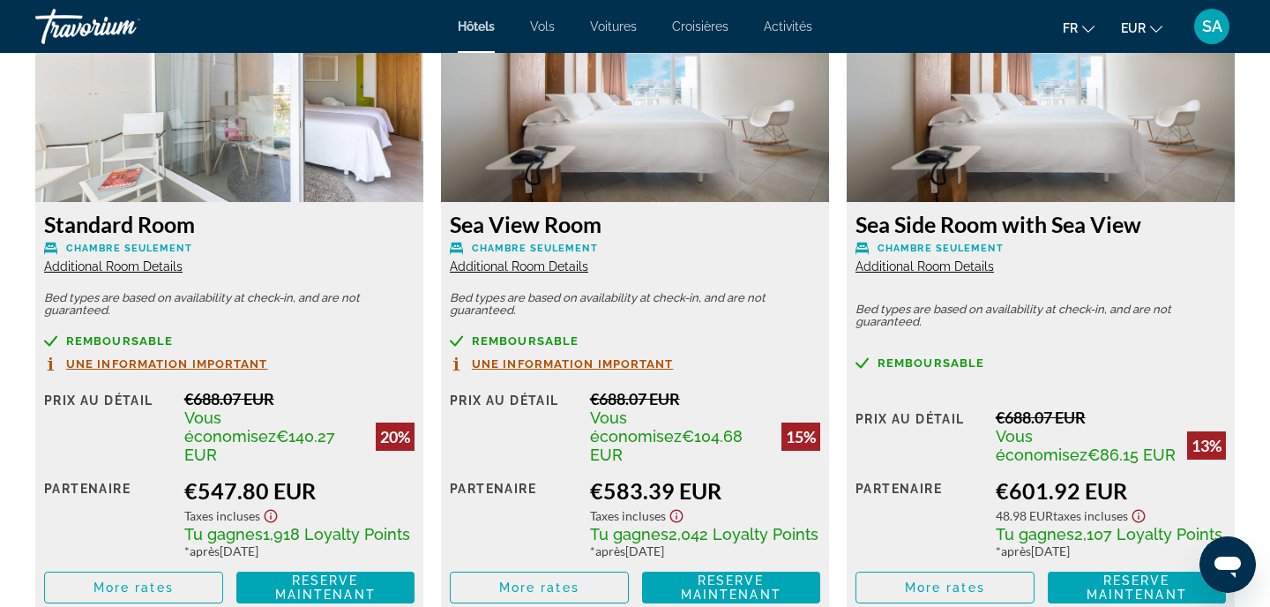
scroll to position [2442, 0]
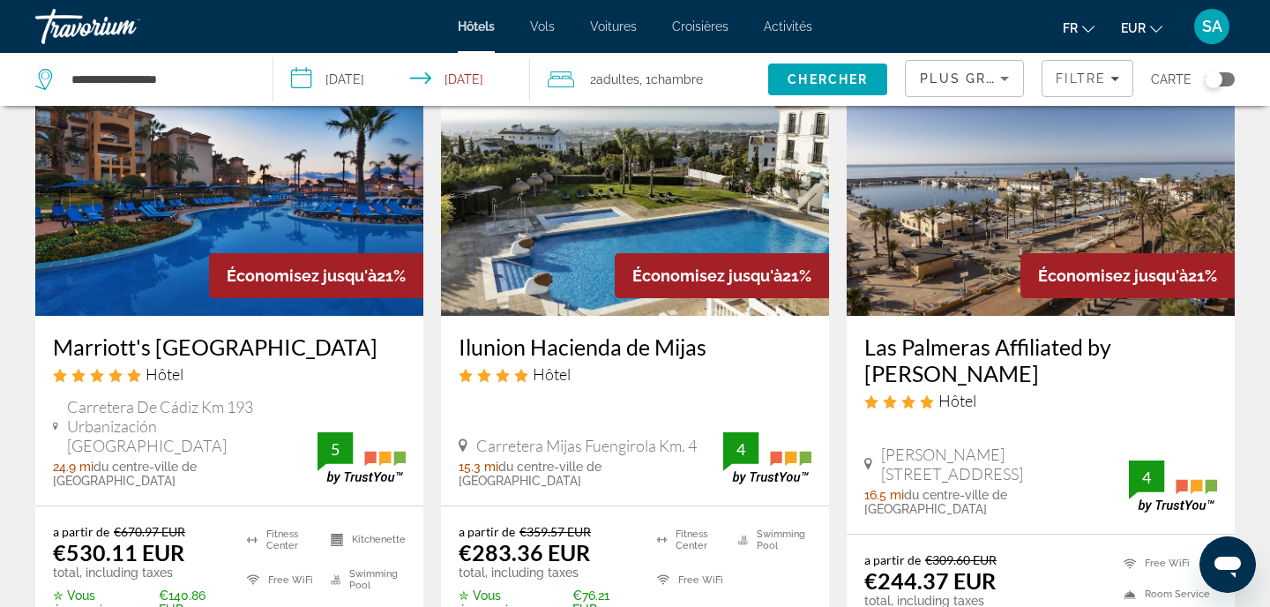
scroll to position [131, 0]
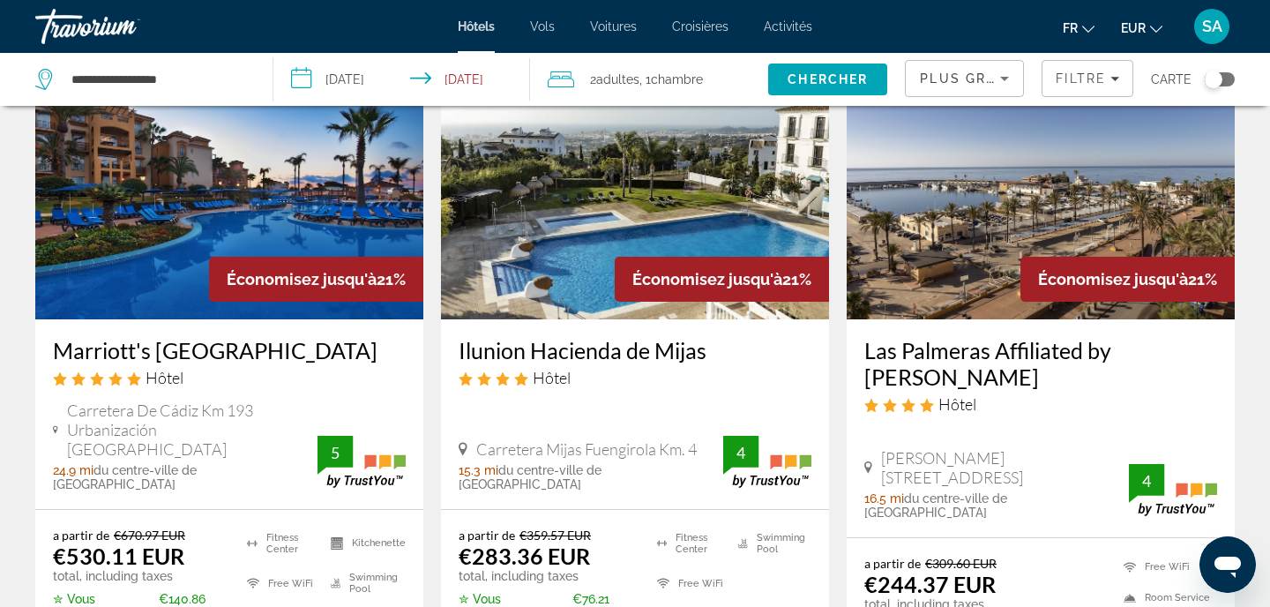
click at [1121, 212] on img "Main content" at bounding box center [1041, 178] width 388 height 282
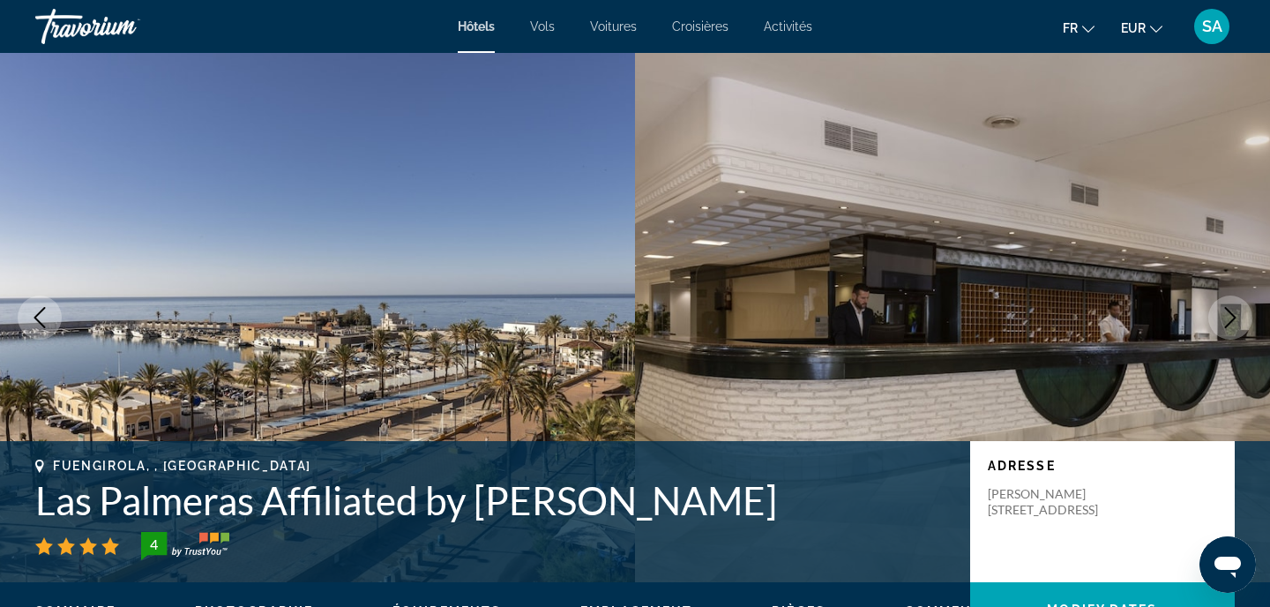
click at [1053, 274] on img "Main content" at bounding box center [952, 317] width 635 height 529
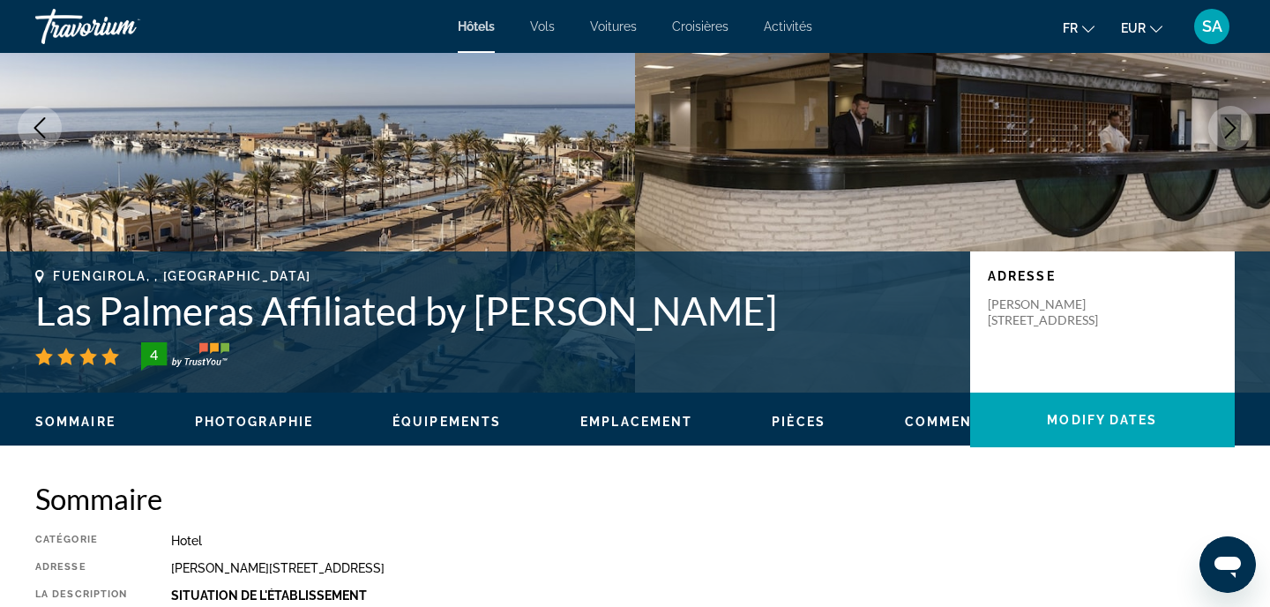
scroll to position [157, 0]
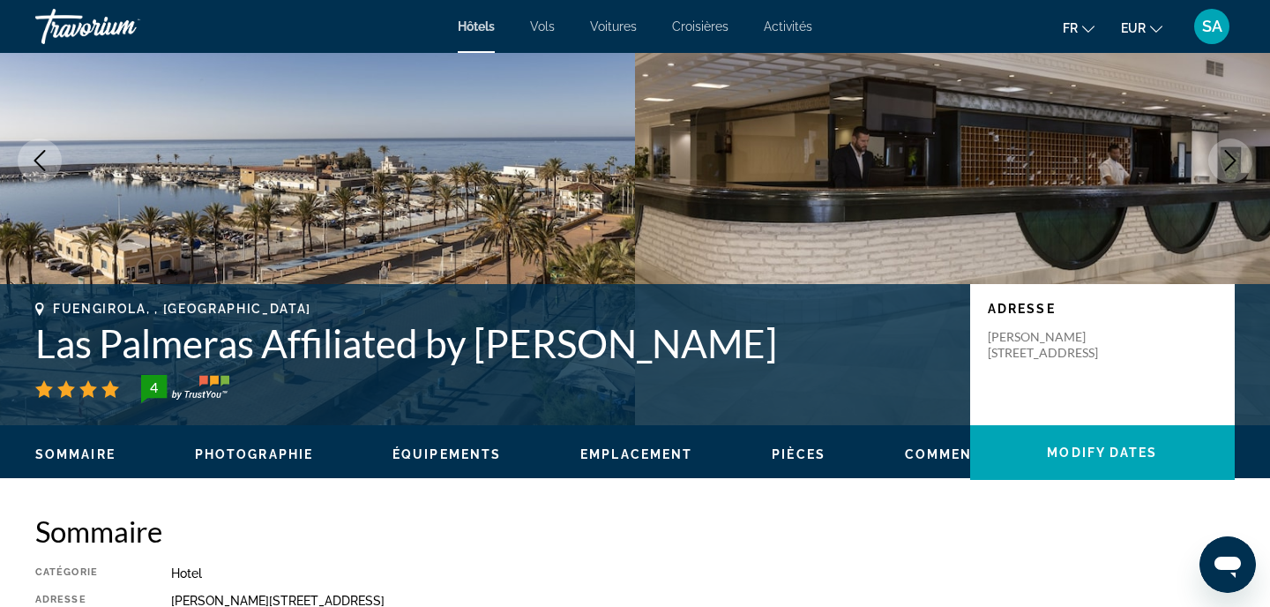
click at [543, 351] on h1 "Las Palmeras Affiliated by FERGUS" at bounding box center [493, 343] width 917 height 46
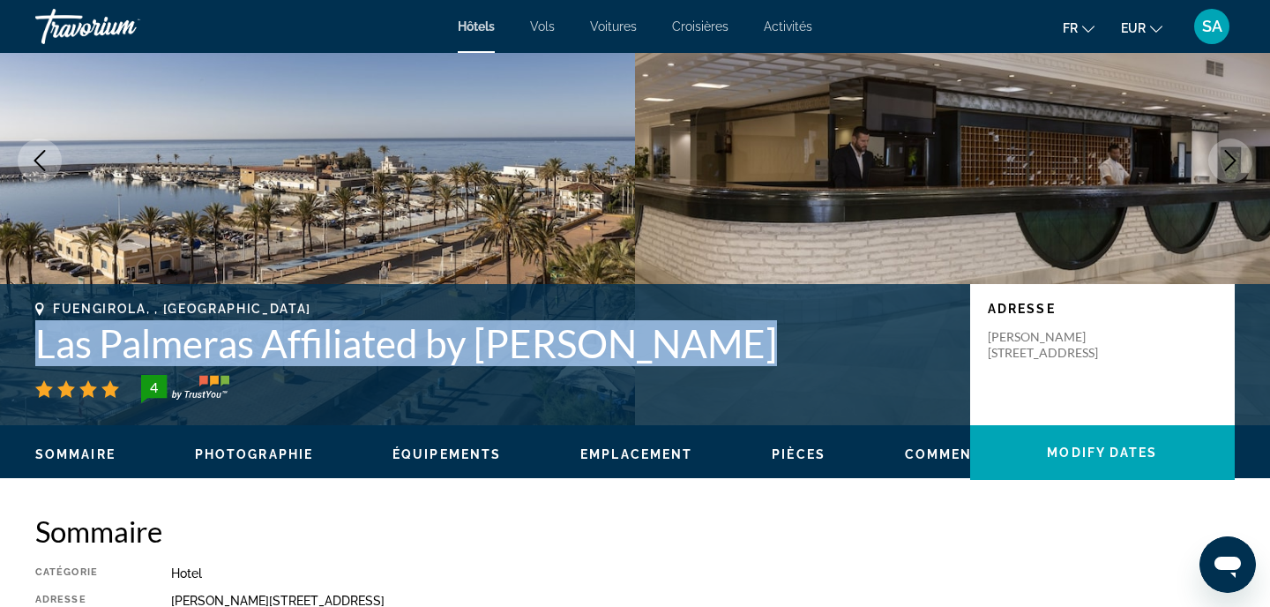
click at [543, 351] on h1 "Las Palmeras Affiliated by FERGUS" at bounding box center [493, 343] width 917 height 46
copy h1 "Las Palmeras Affiliated by FERGUS"
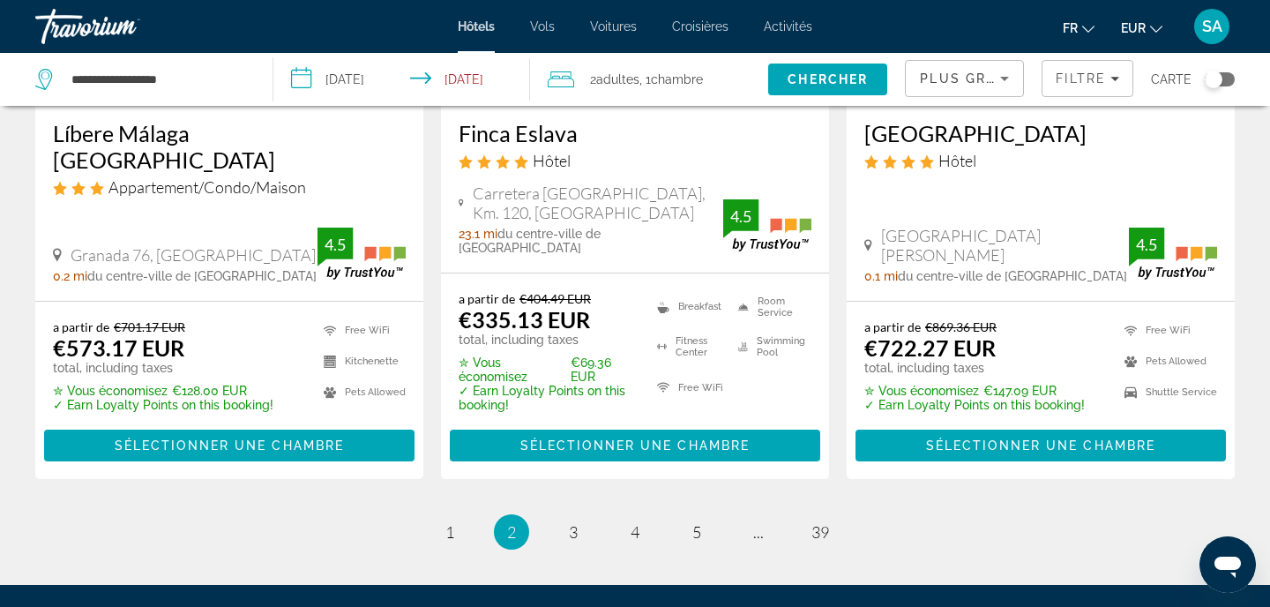
scroll to position [2524, 0]
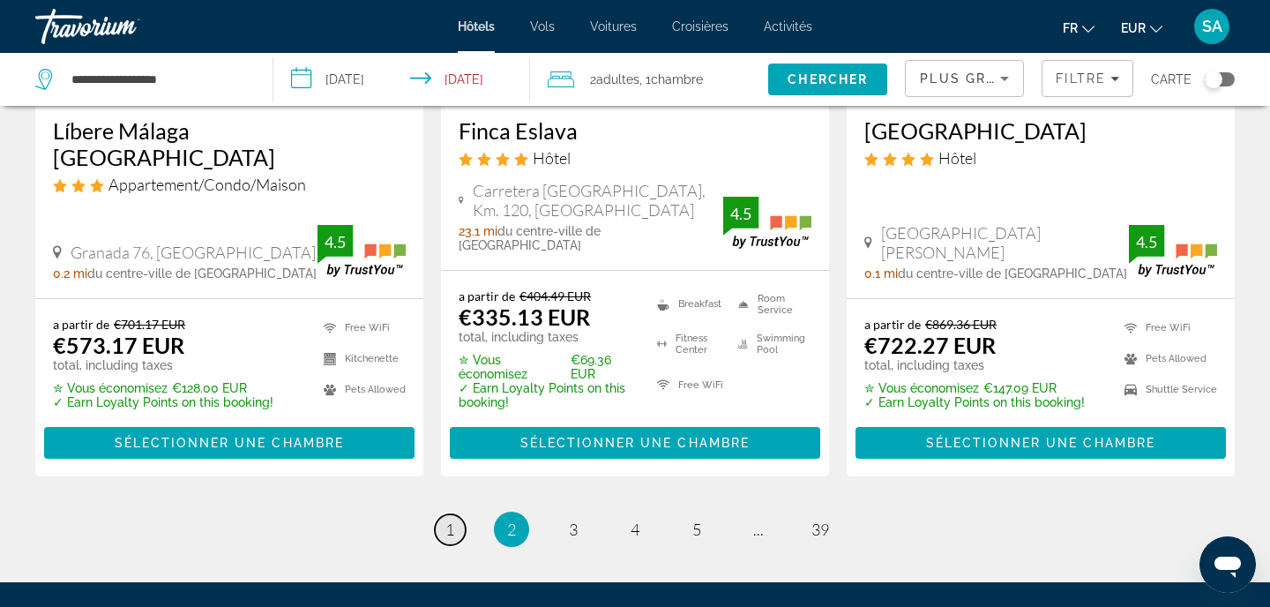
click at [455, 514] on link "page 1" at bounding box center [450, 529] width 31 height 31
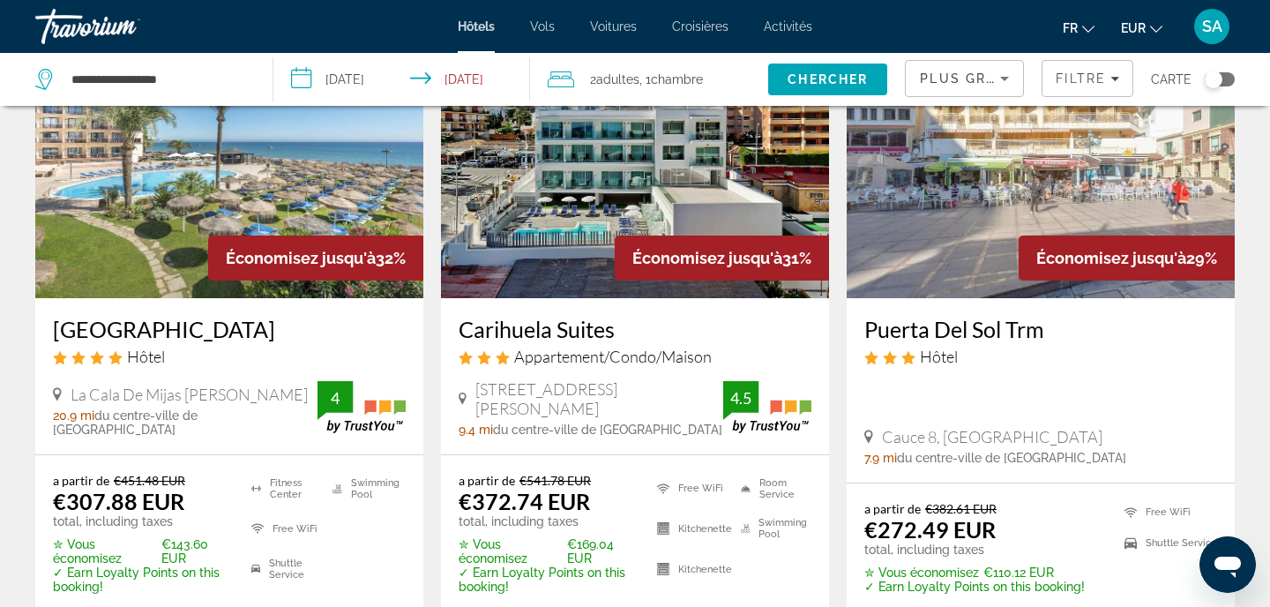
scroll to position [872, 0]
click at [370, 181] on img "Main content" at bounding box center [229, 157] width 388 height 282
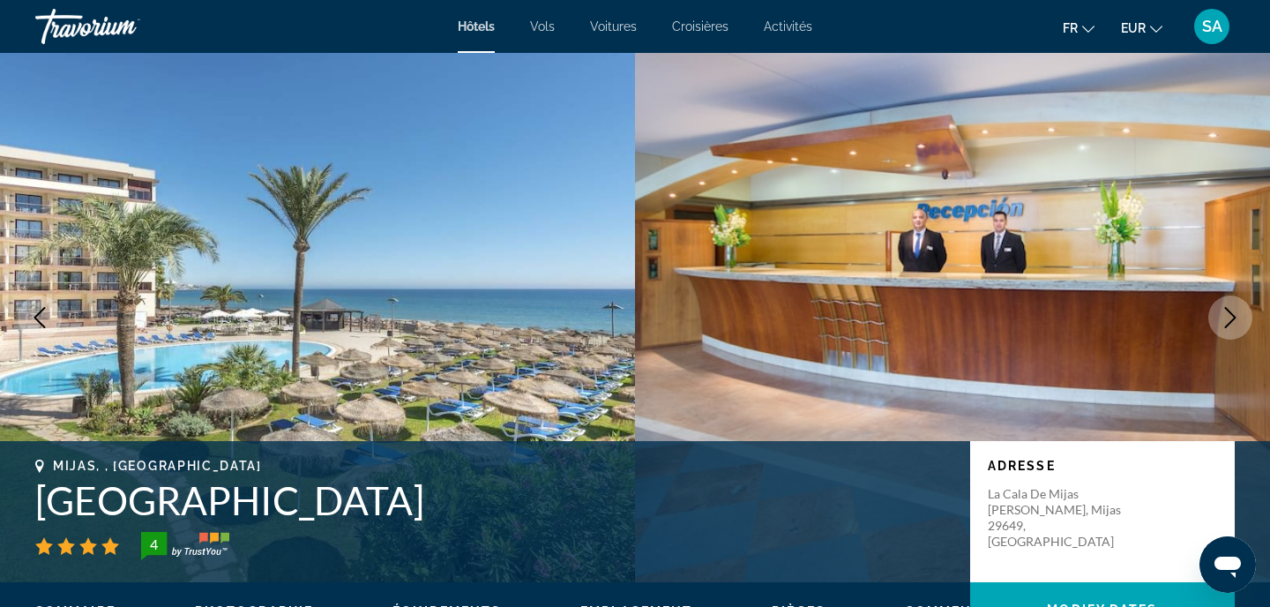
click at [109, 500] on h1 "Gran Hotel Costa del Sol" at bounding box center [493, 500] width 917 height 46
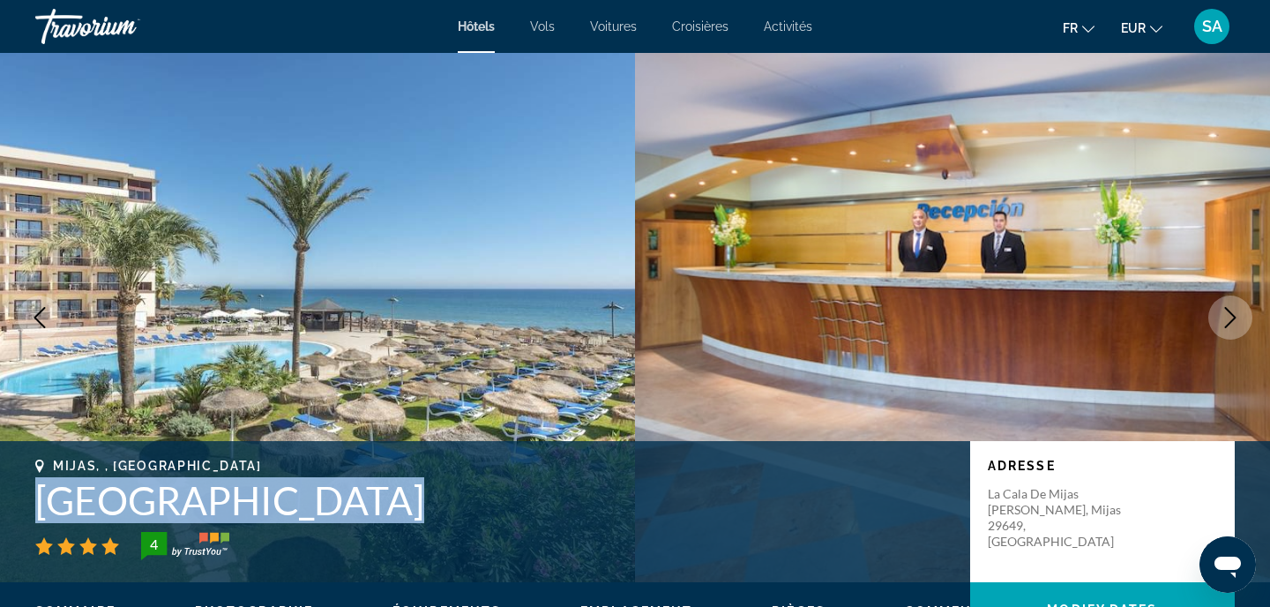
click at [109, 500] on h1 "Gran Hotel Costa del Sol" at bounding box center [493, 500] width 917 height 46
copy h1 "Gran Hotel Costa del Sol"
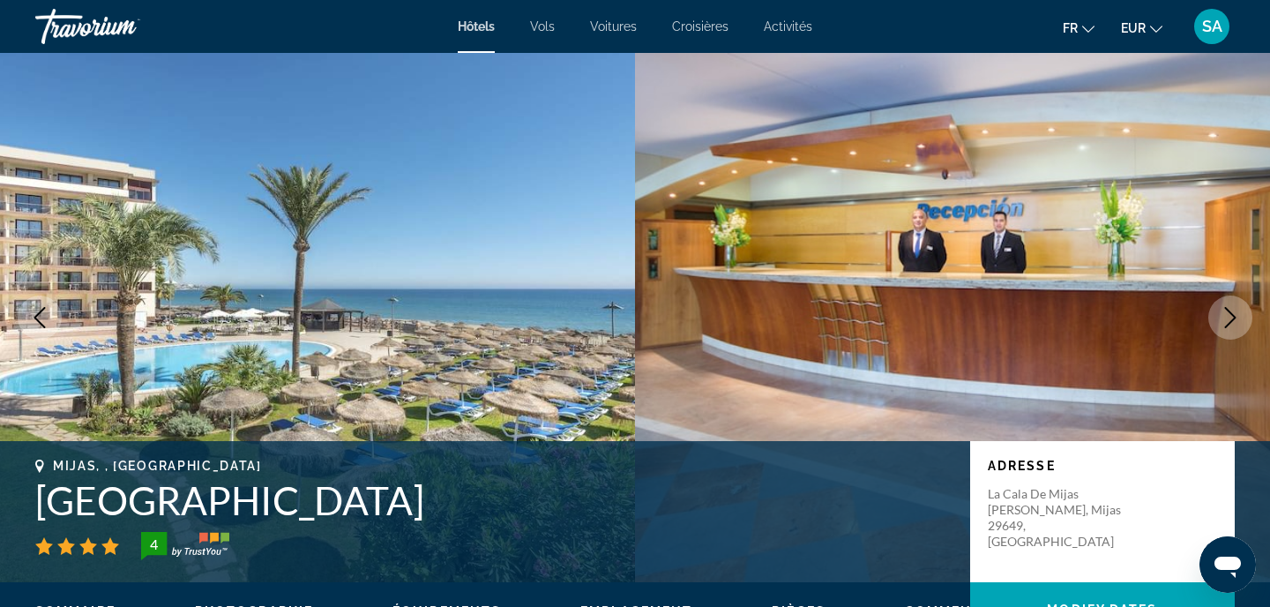
click at [544, 573] on div "Mijas, , Spain Gran Hotel Costa del Sol 4 Adresse La Cala De Mijas Mijas Costa,…" at bounding box center [635, 511] width 1270 height 141
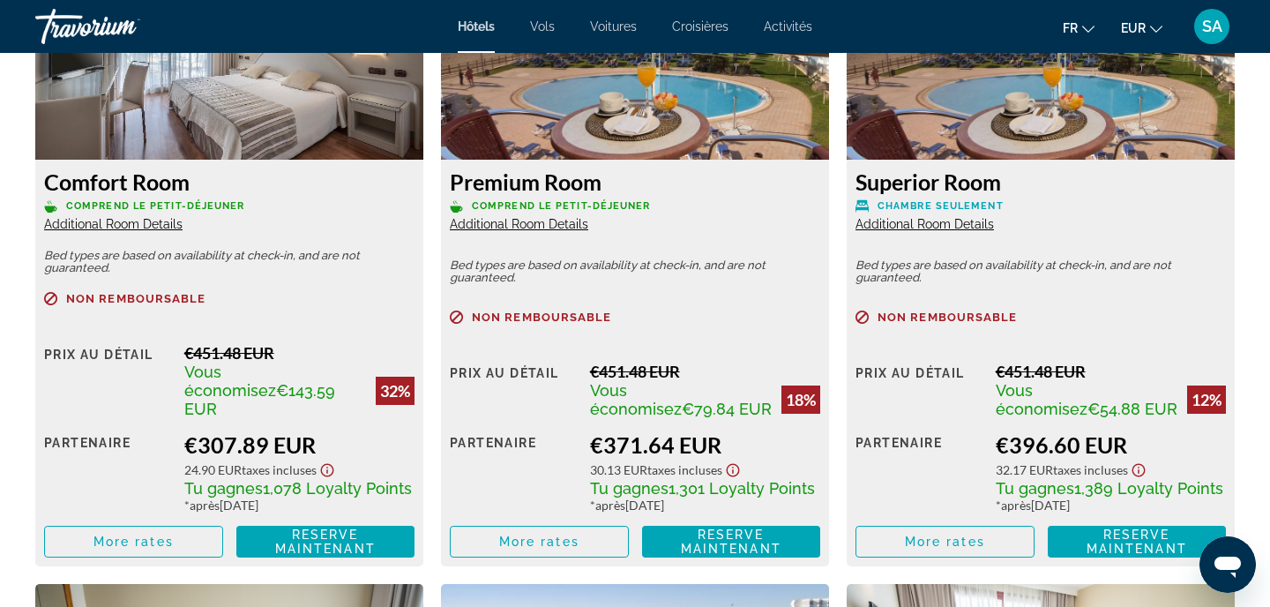
scroll to position [2561, 0]
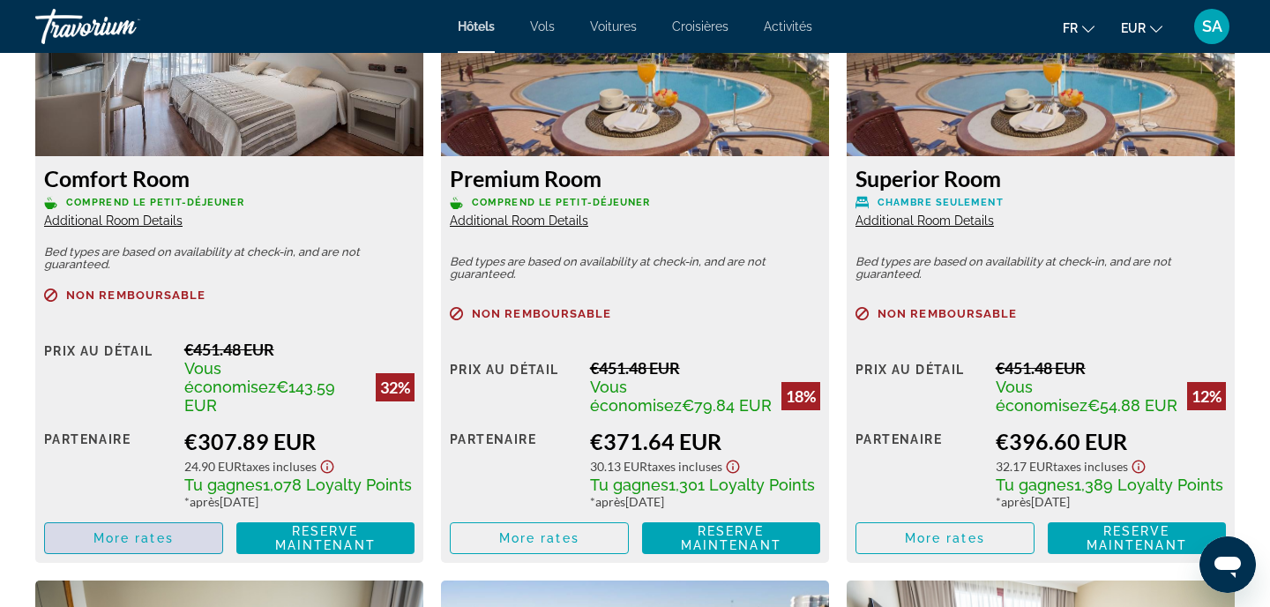
click at [172, 531] on span "More rates" at bounding box center [133, 538] width 80 height 14
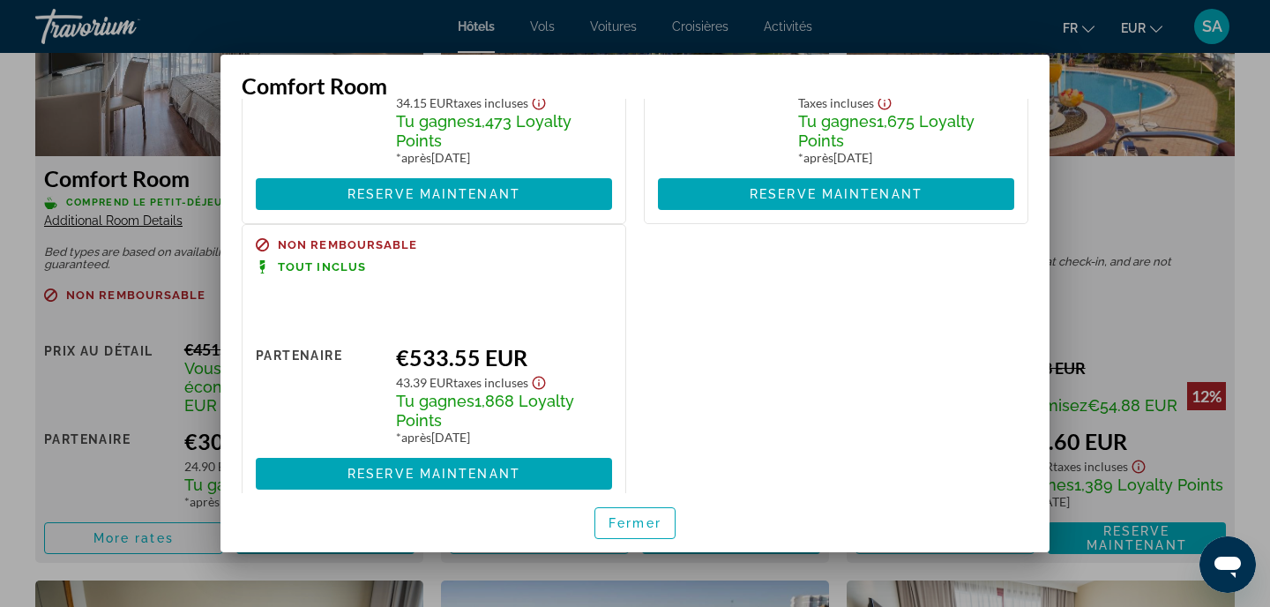
scroll to position [597, 0]
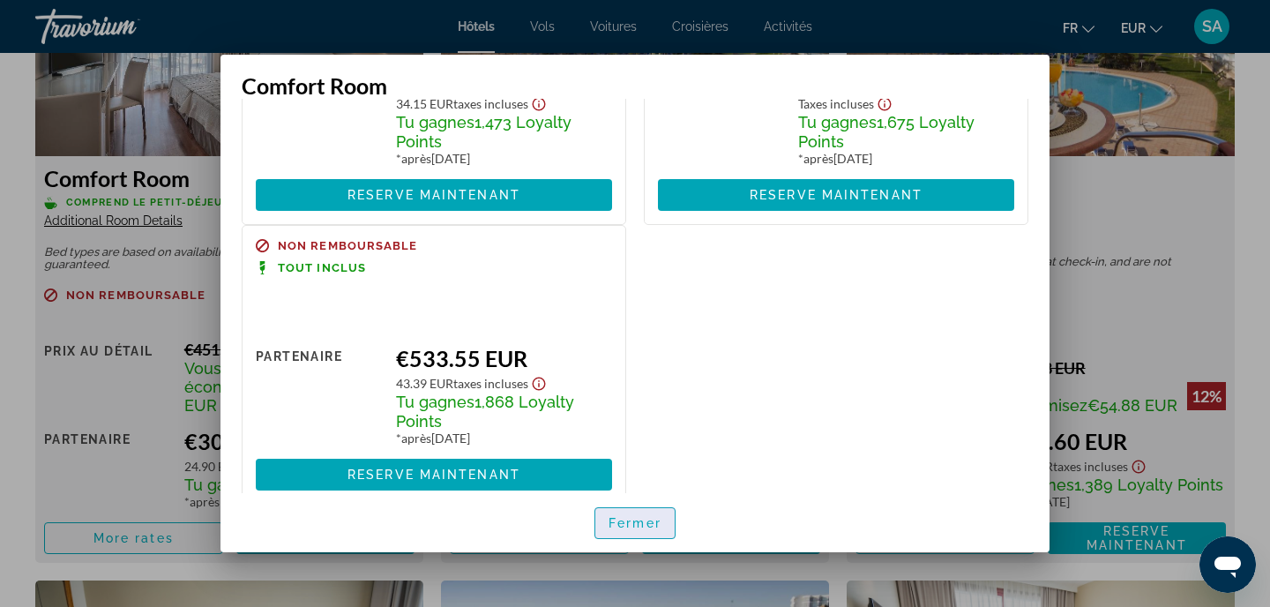
click at [656, 526] on span "Fermer" at bounding box center [634, 523] width 53 height 14
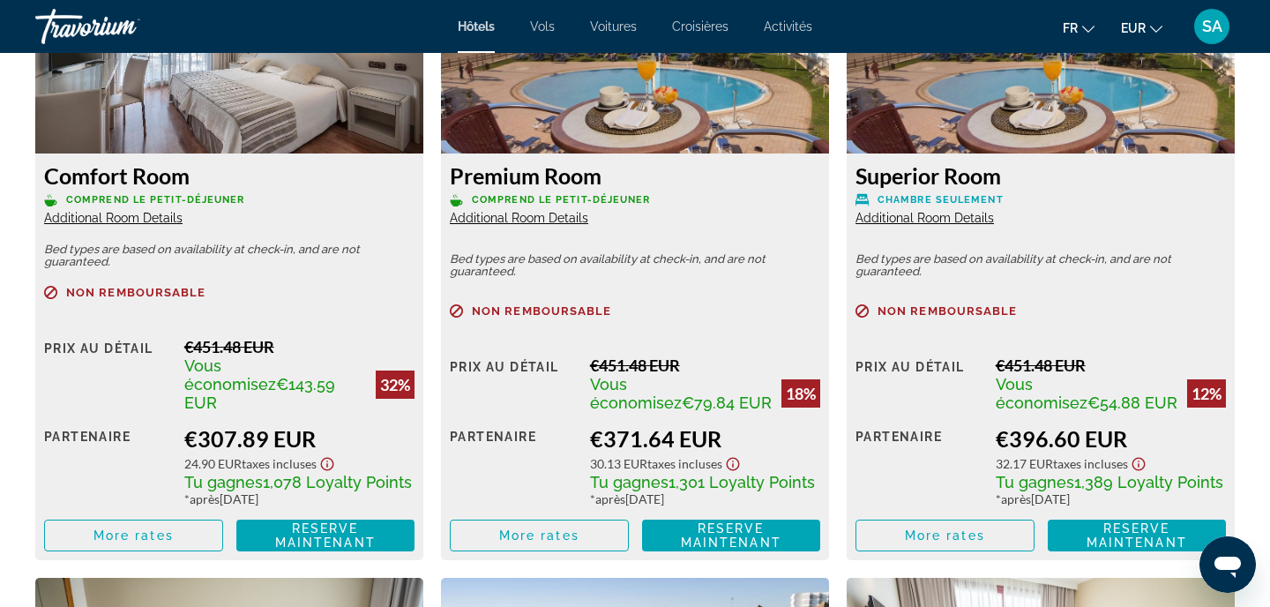
scroll to position [2571, 0]
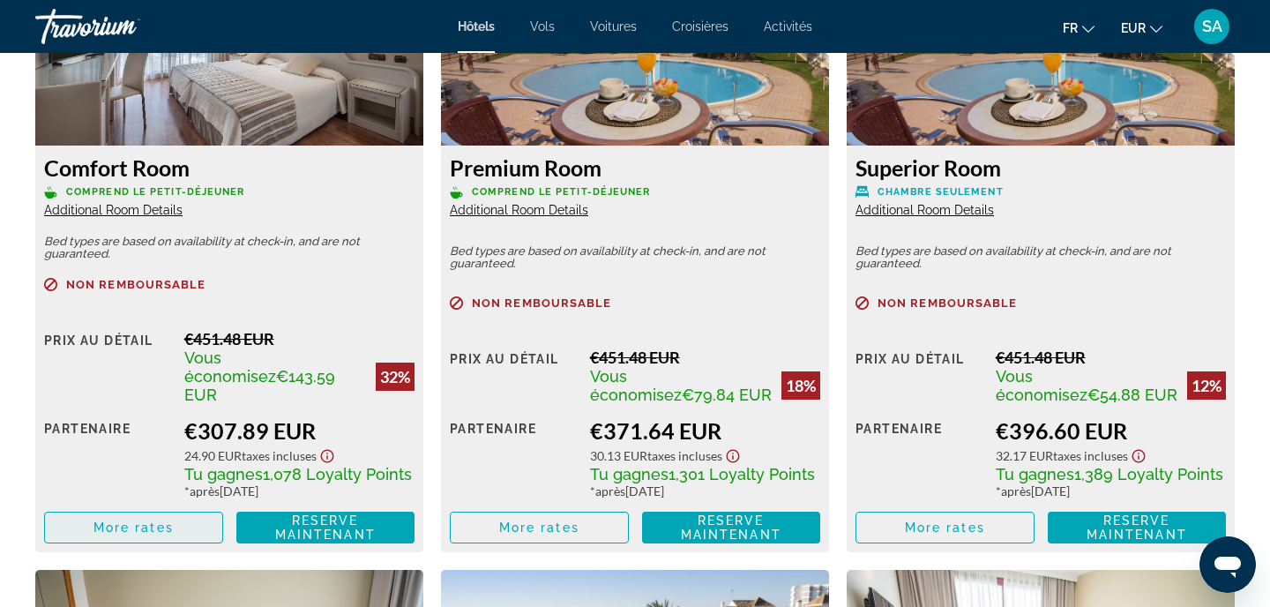
click at [169, 520] on span "More rates" at bounding box center [133, 527] width 80 height 14
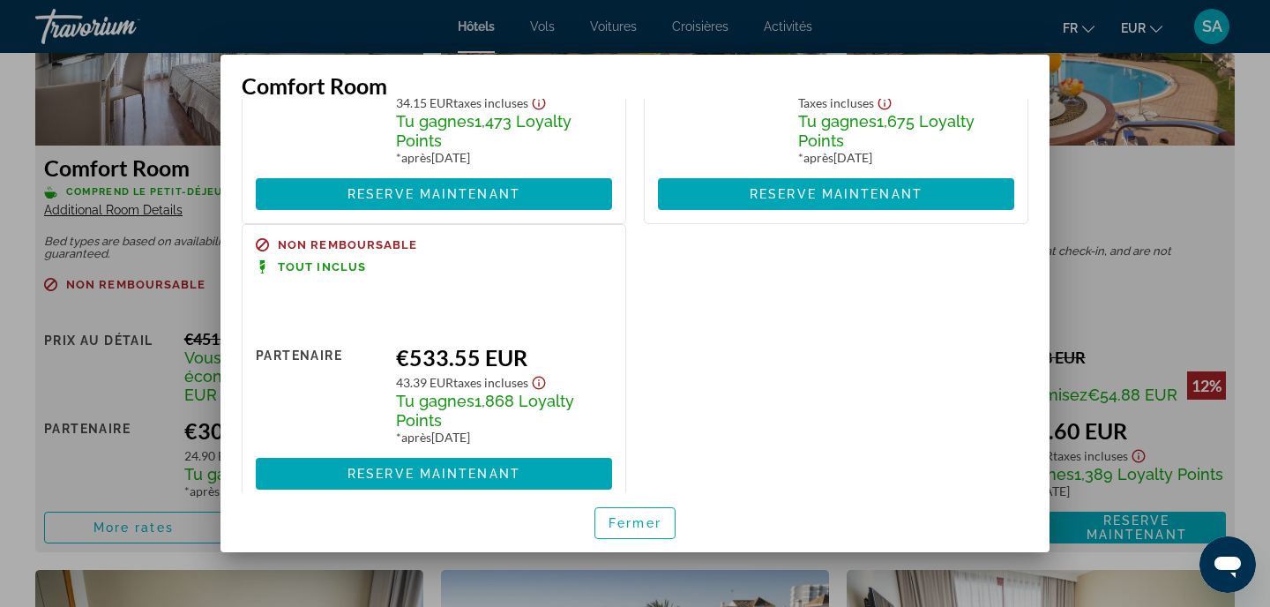
scroll to position [597, 0]
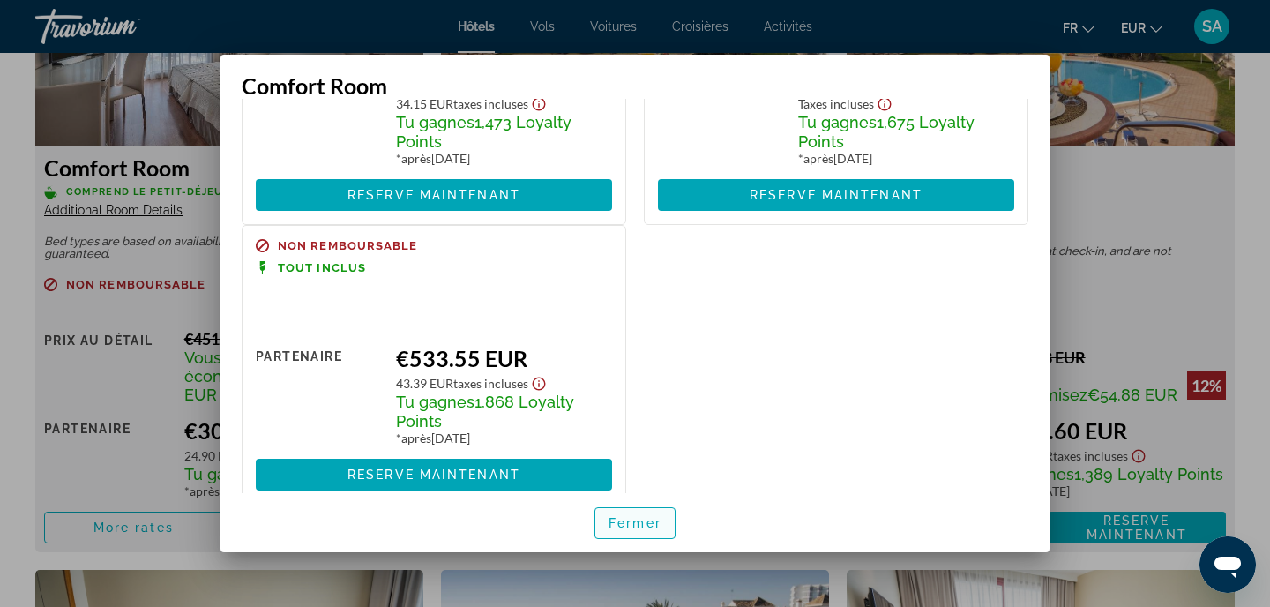
click at [637, 518] on span "Fermer" at bounding box center [634, 523] width 53 height 14
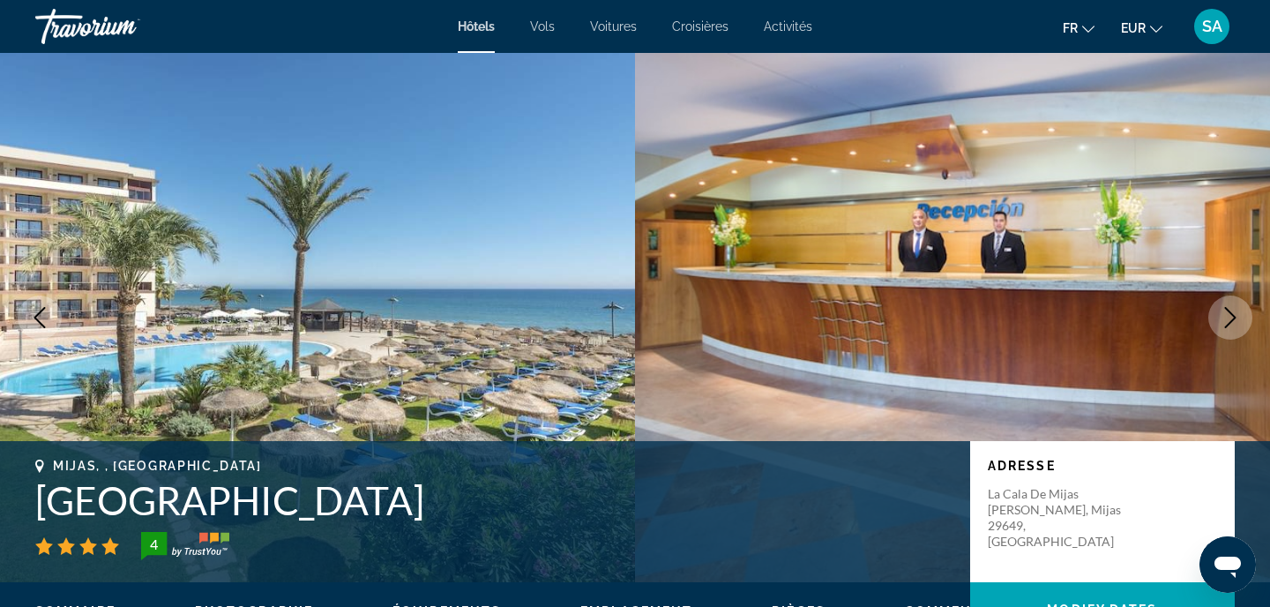
scroll to position [2571, 0]
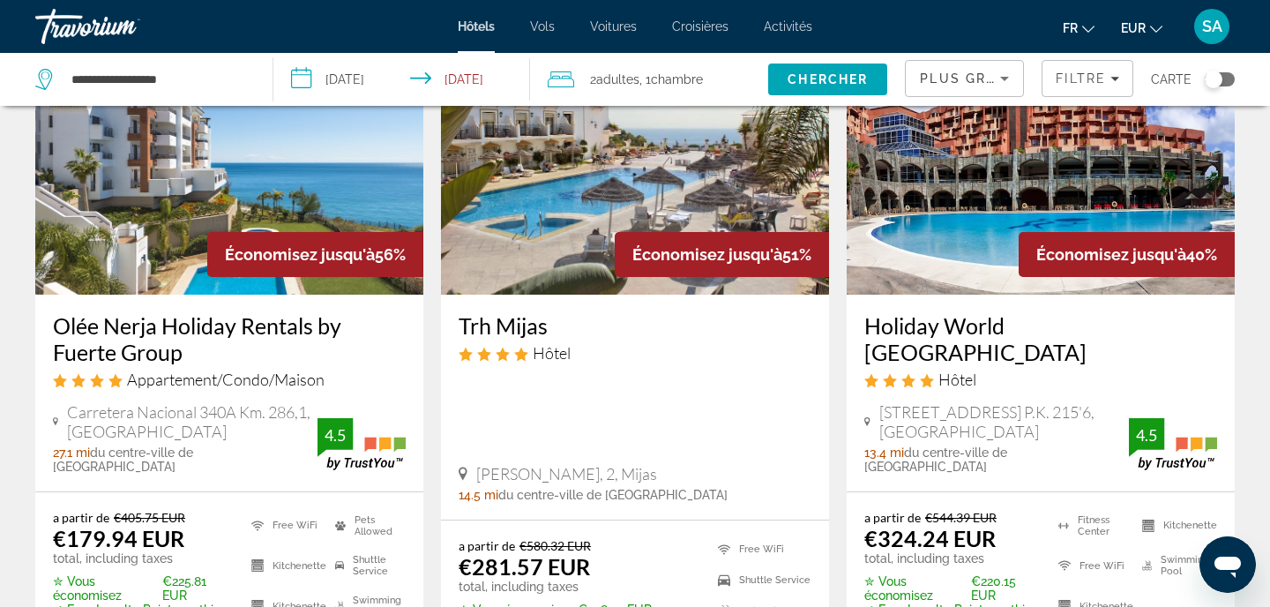
scroll to position [159, 0]
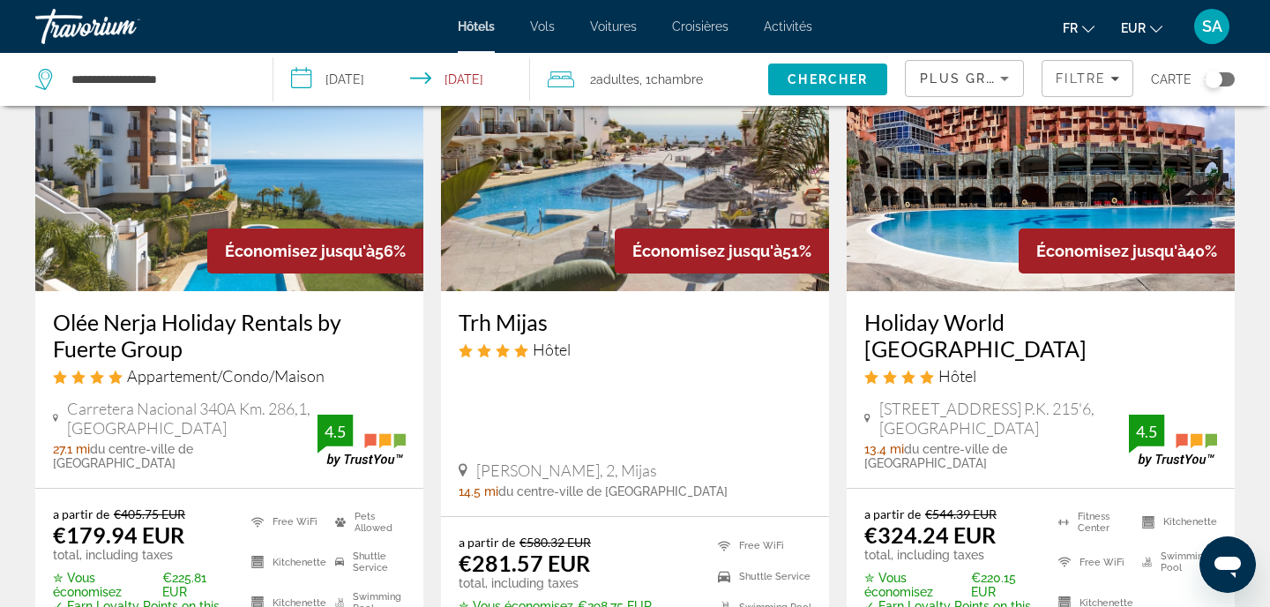
click at [272, 175] on img "Main content" at bounding box center [229, 150] width 388 height 282
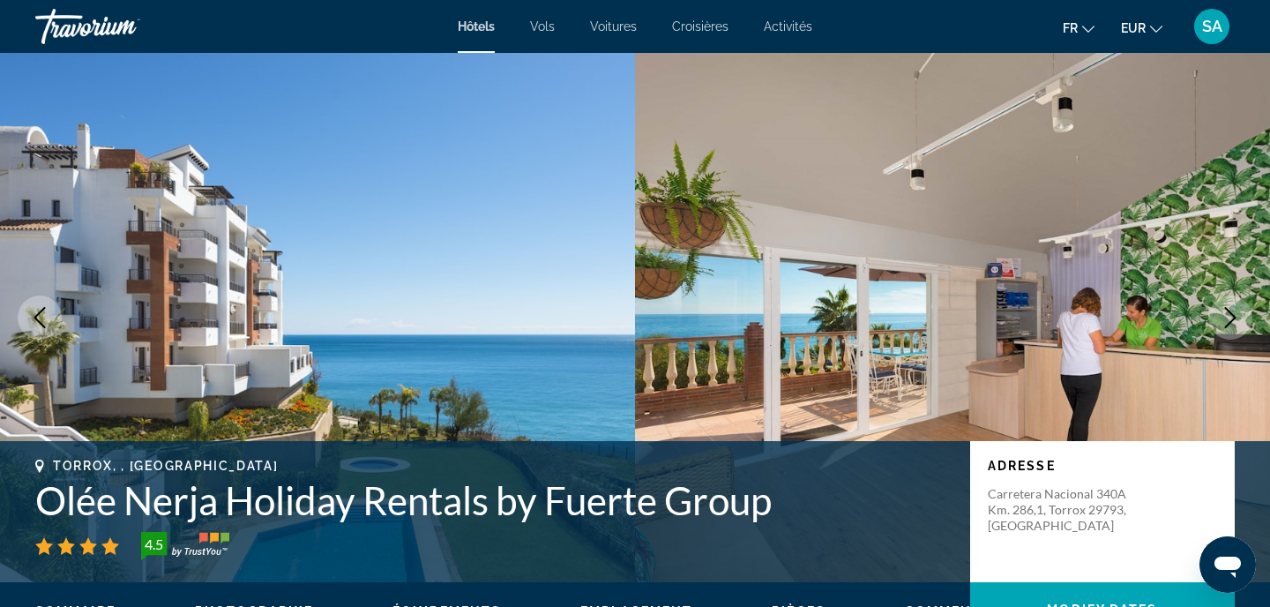
click at [102, 499] on h1 "Olée Nerja Holiday Rentals by Fuerte Group" at bounding box center [493, 500] width 917 height 46
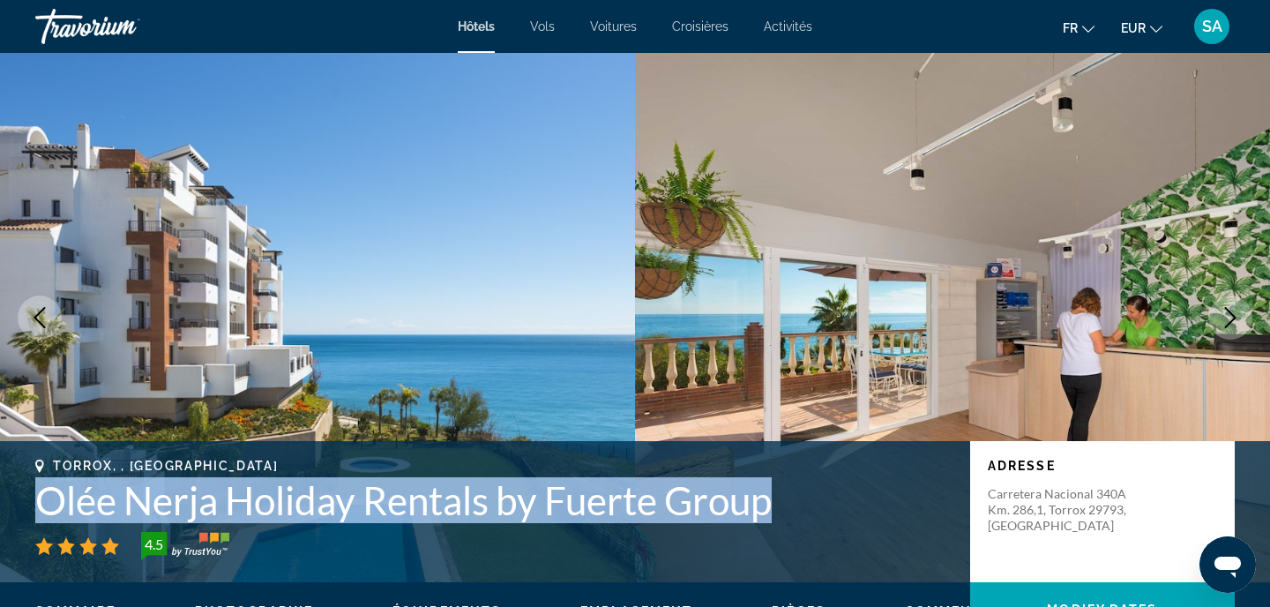
click at [102, 499] on h1 "Olée Nerja Holiday Rentals by Fuerte Group" at bounding box center [493, 500] width 917 height 46
copy h1 "Olée Nerja Holiday Rentals by Fuerte Group"
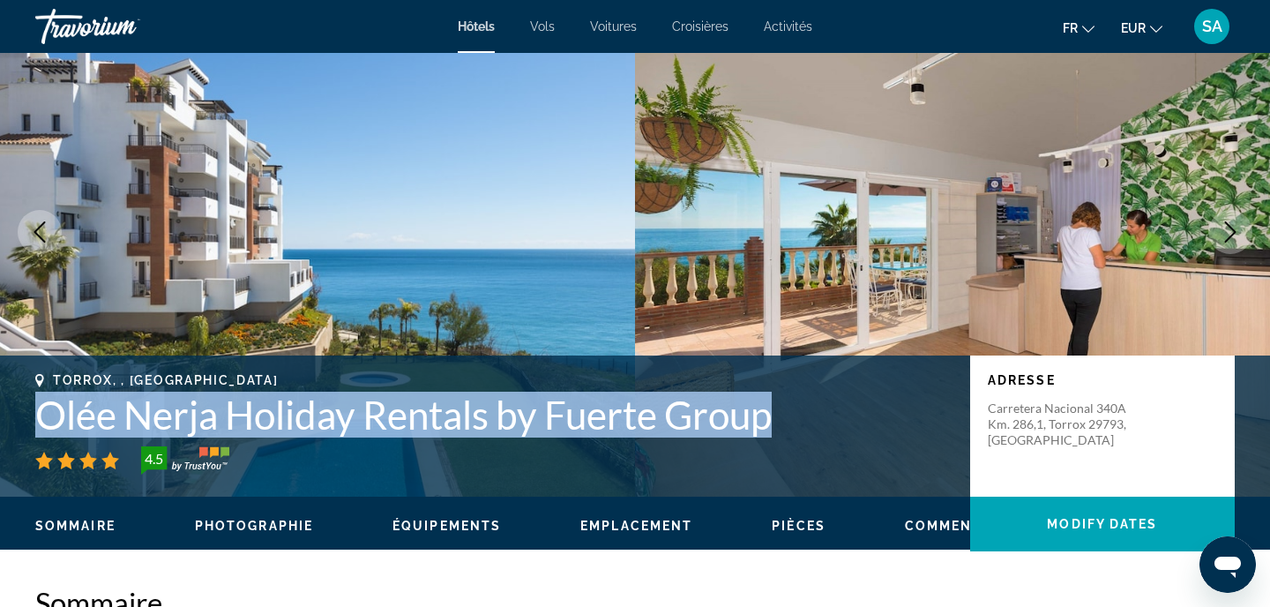
scroll to position [73, 0]
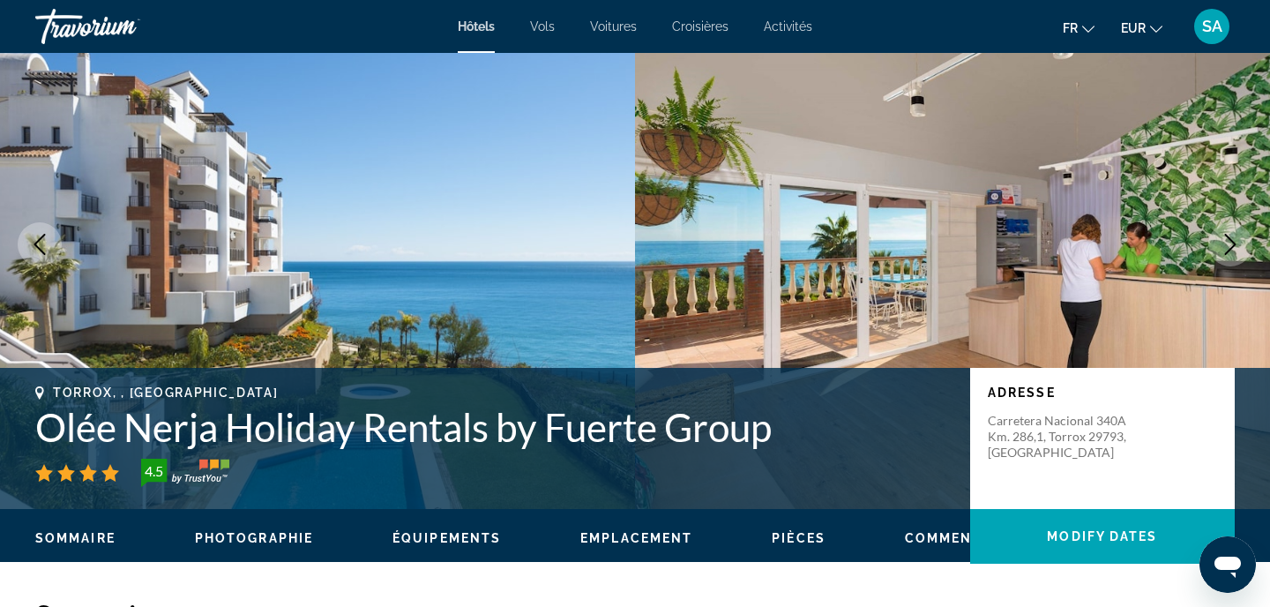
click at [514, 495] on div "Torrox, , Spain Olée Nerja Holiday Rentals by Fuerte Group 4.5 Adresse Carreter…" at bounding box center [635, 438] width 1270 height 141
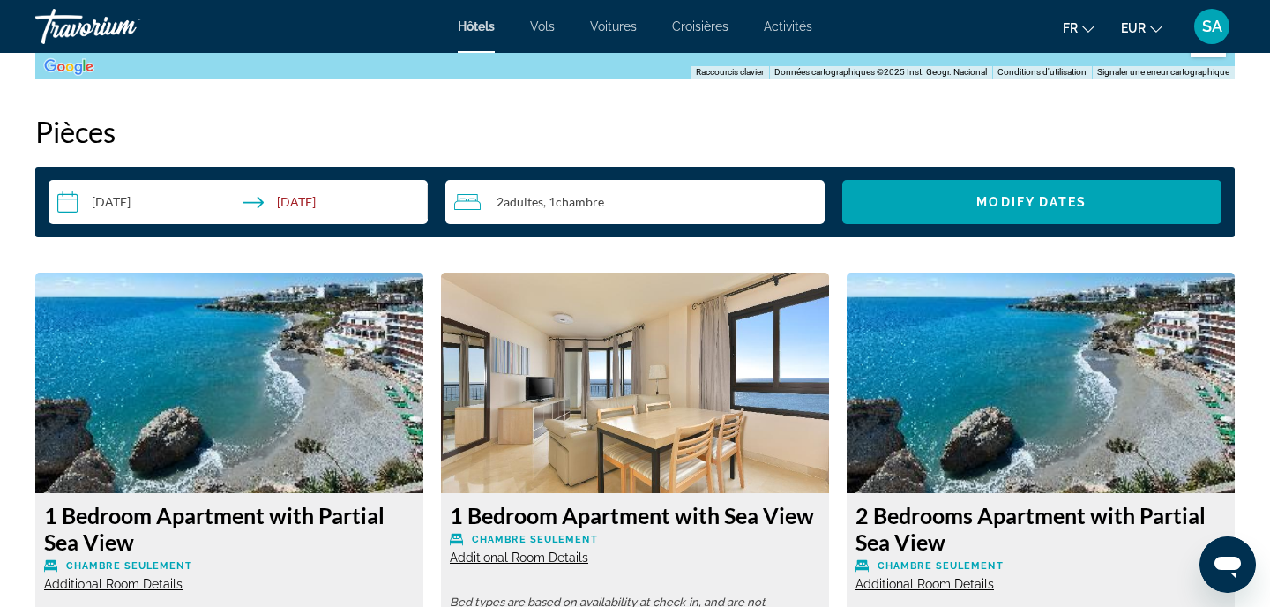
scroll to position [2194, 0]
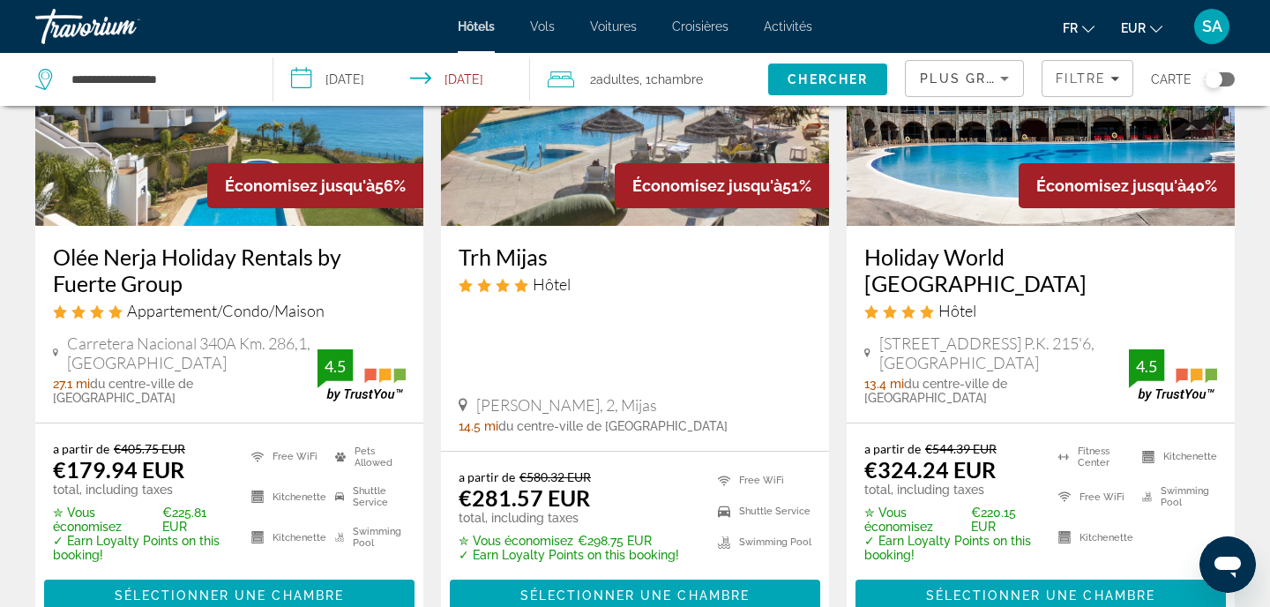
scroll to position [160, 0]
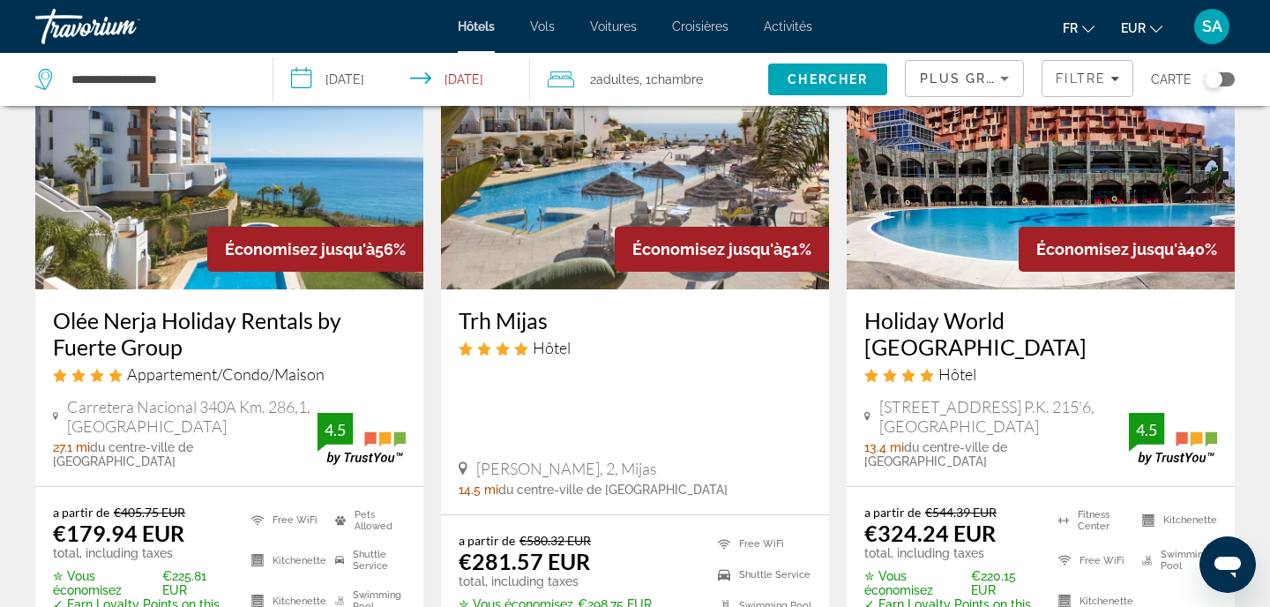
click at [907, 234] on img "Main content" at bounding box center [1041, 148] width 388 height 282
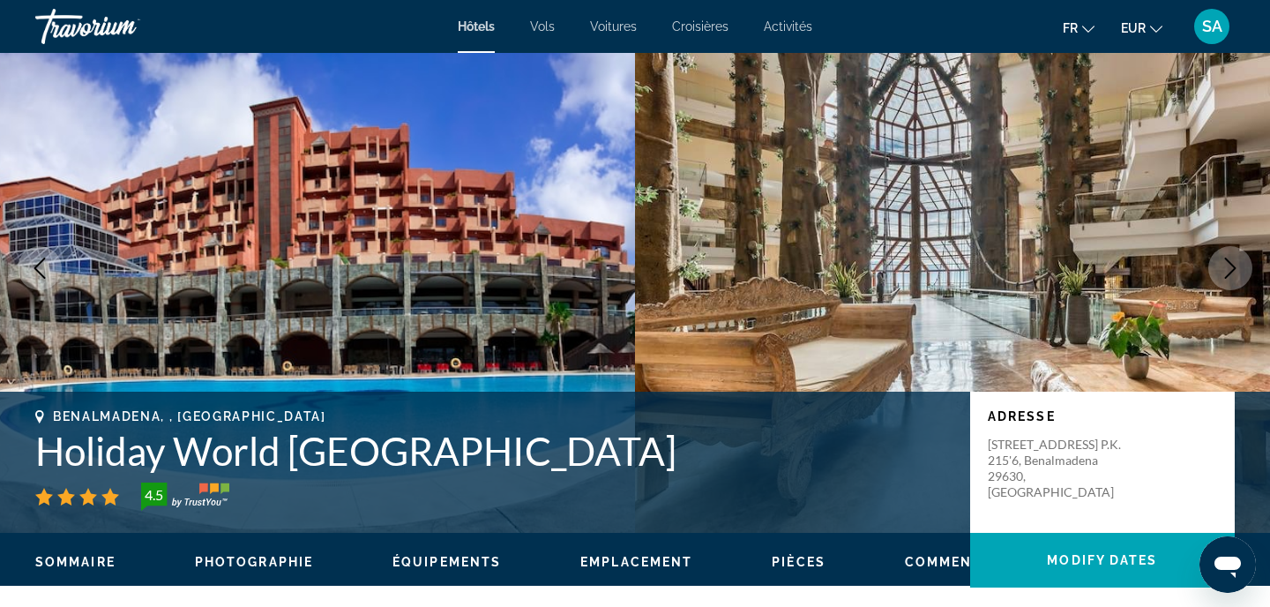
scroll to position [51, 0]
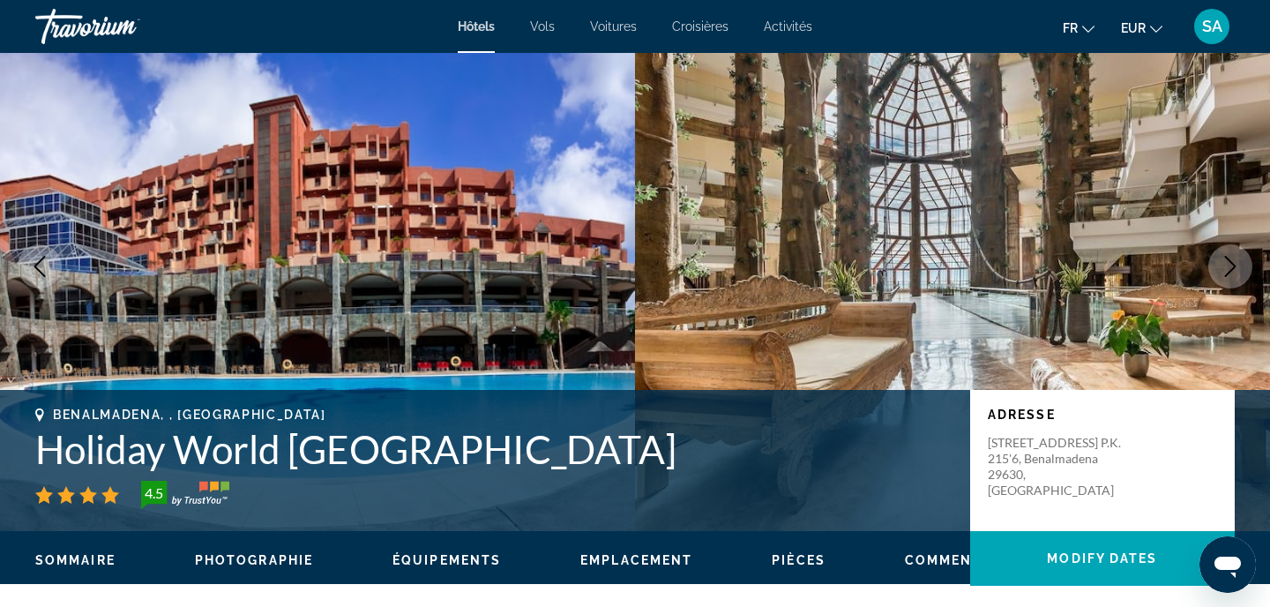
click at [271, 451] on h1 "Holiday World Polynesia" at bounding box center [493, 449] width 917 height 46
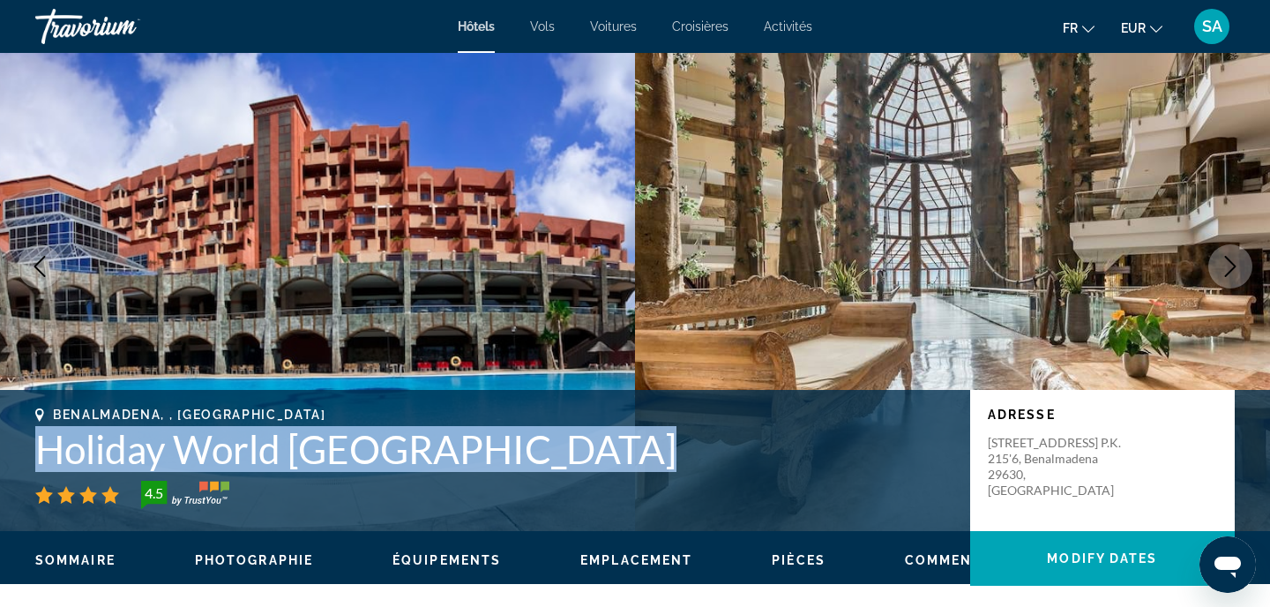
click at [271, 451] on h1 "Holiday World Polynesia" at bounding box center [493, 449] width 917 height 46
copy h1 "Holiday World Polynesia"
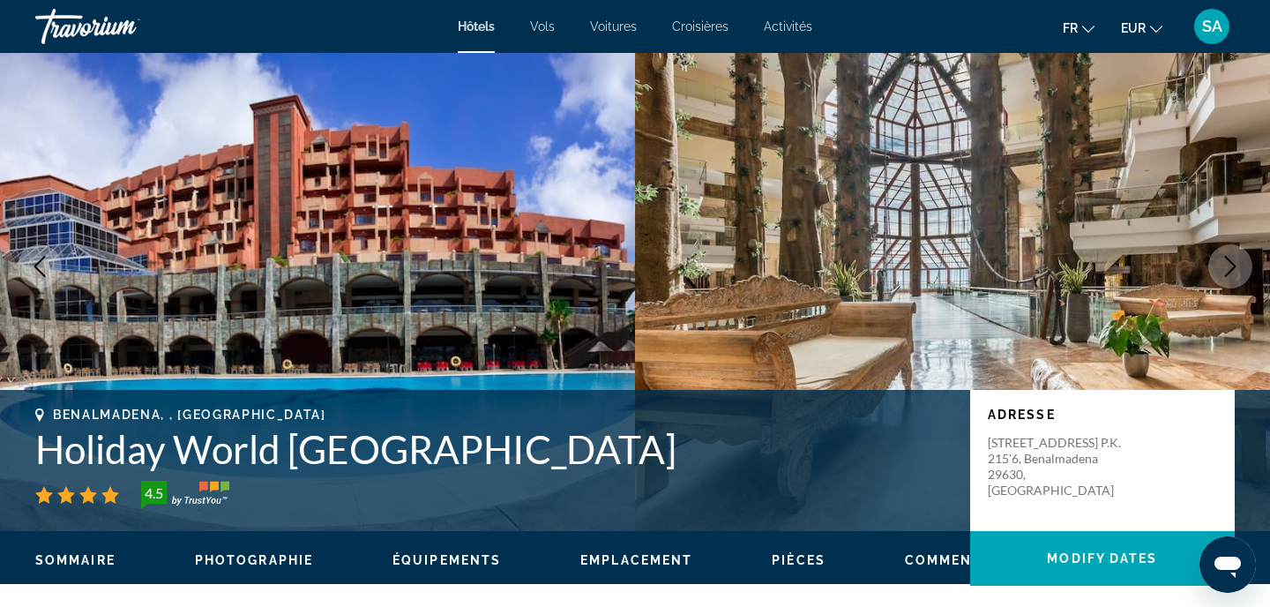
click at [414, 505] on div "4.5" at bounding box center [493, 495] width 917 height 28
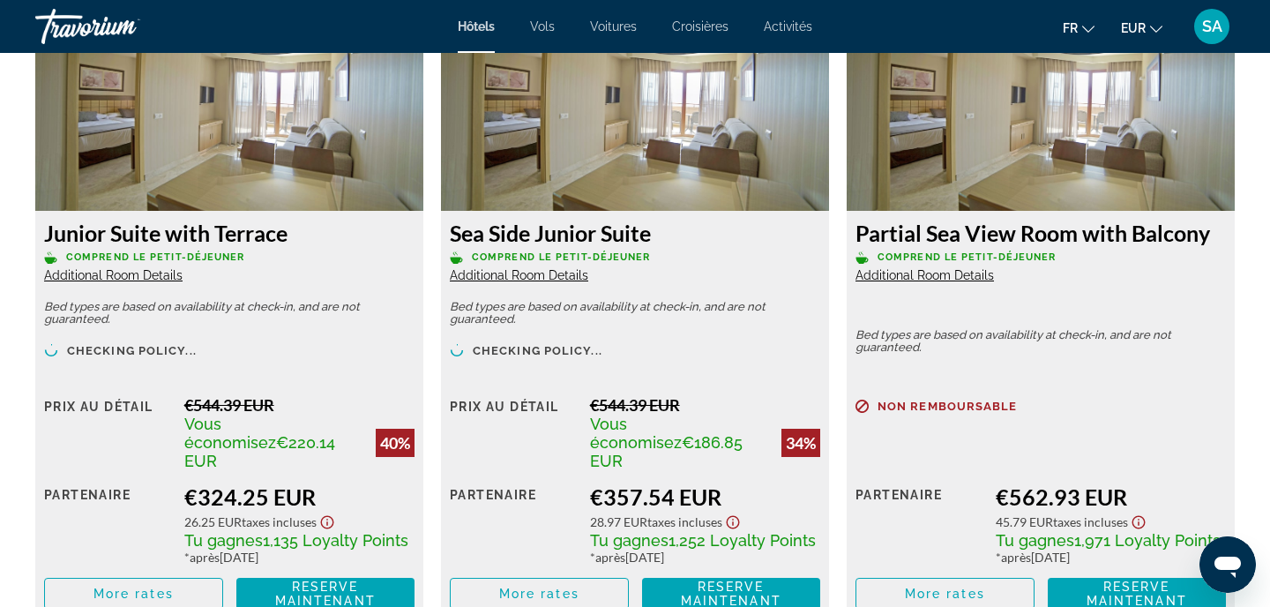
scroll to position [2503, 0]
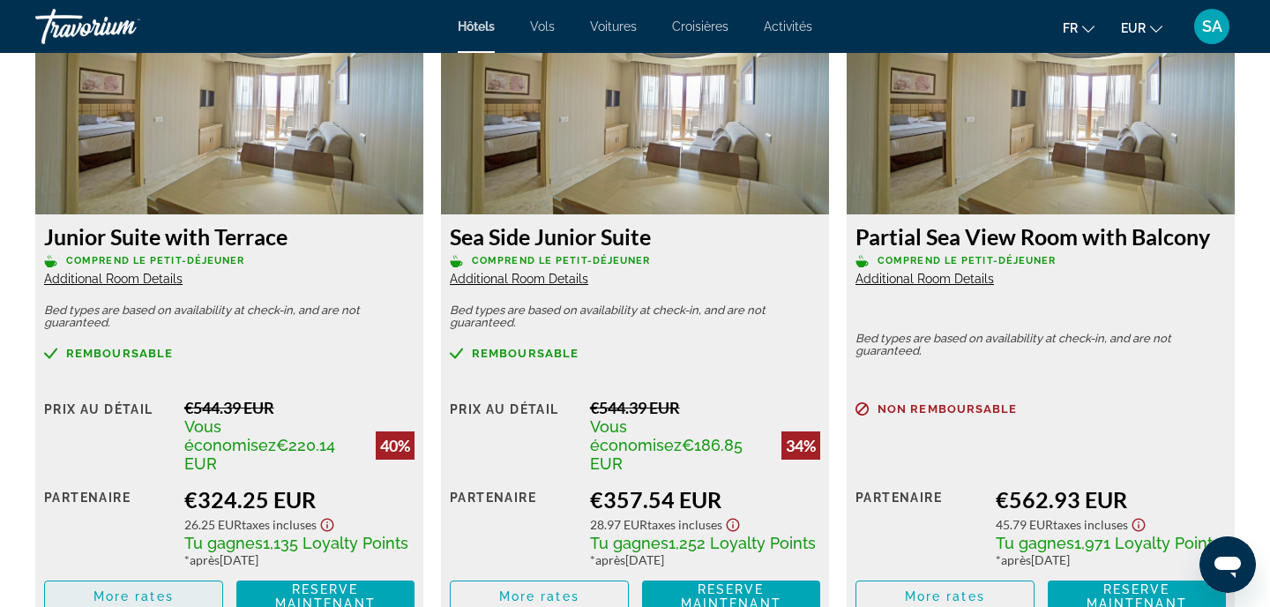
click at [148, 589] on span "More rates" at bounding box center [133, 596] width 80 height 14
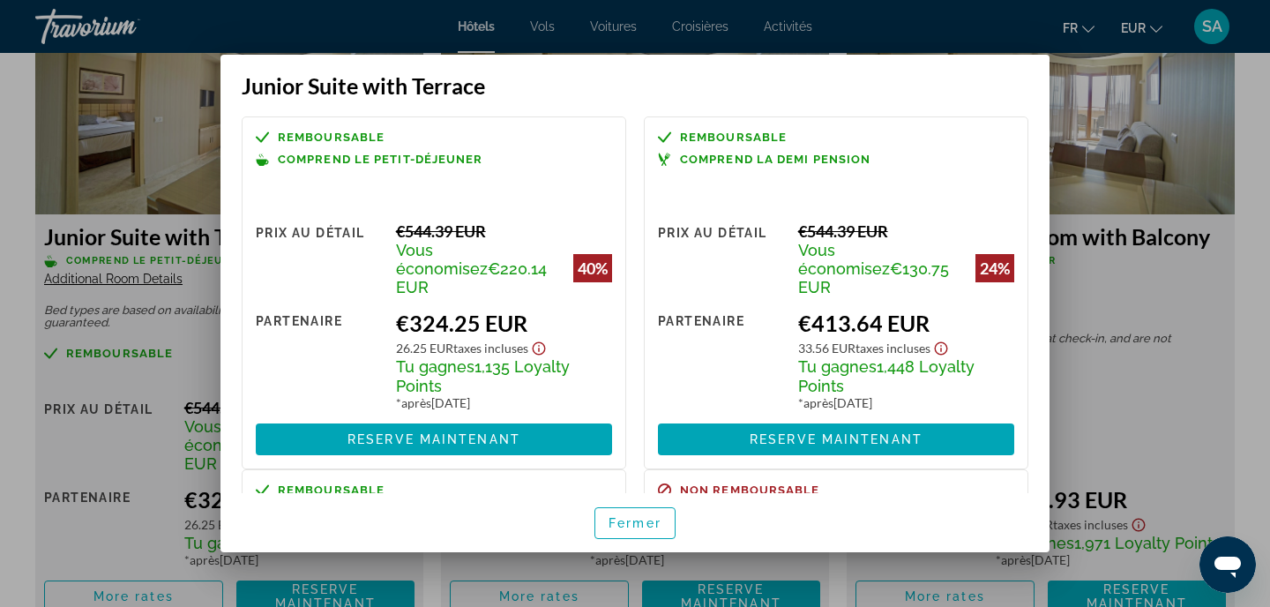
scroll to position [0, 0]
click at [662, 533] on span "button" at bounding box center [634, 523] width 79 height 42
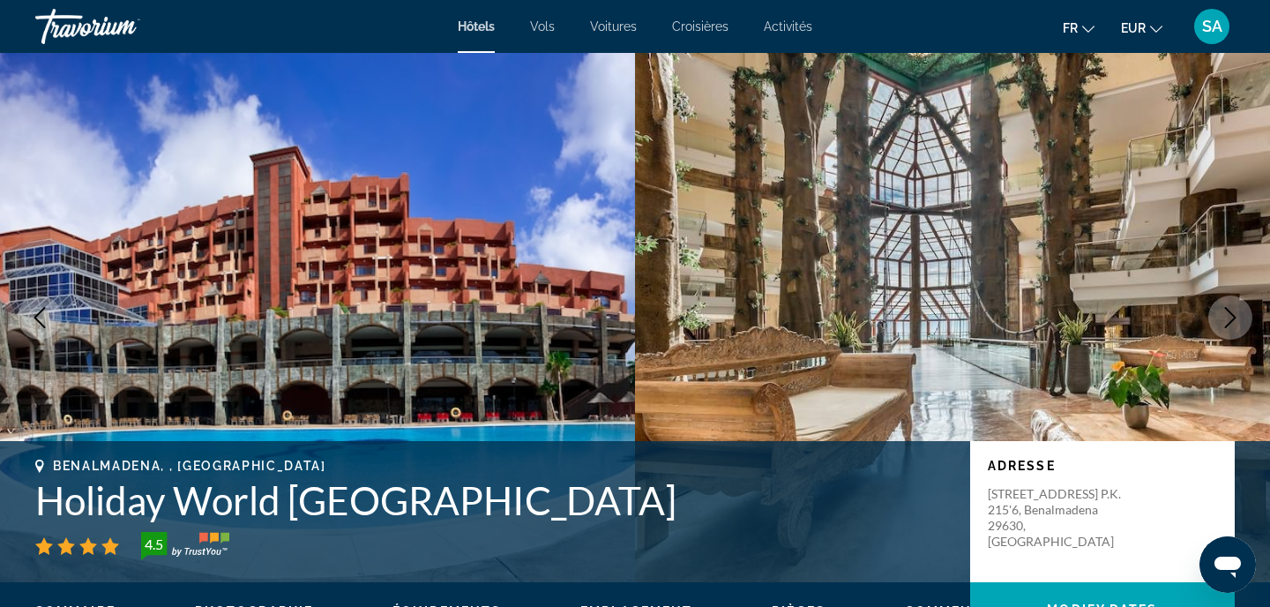
scroll to position [2503, 0]
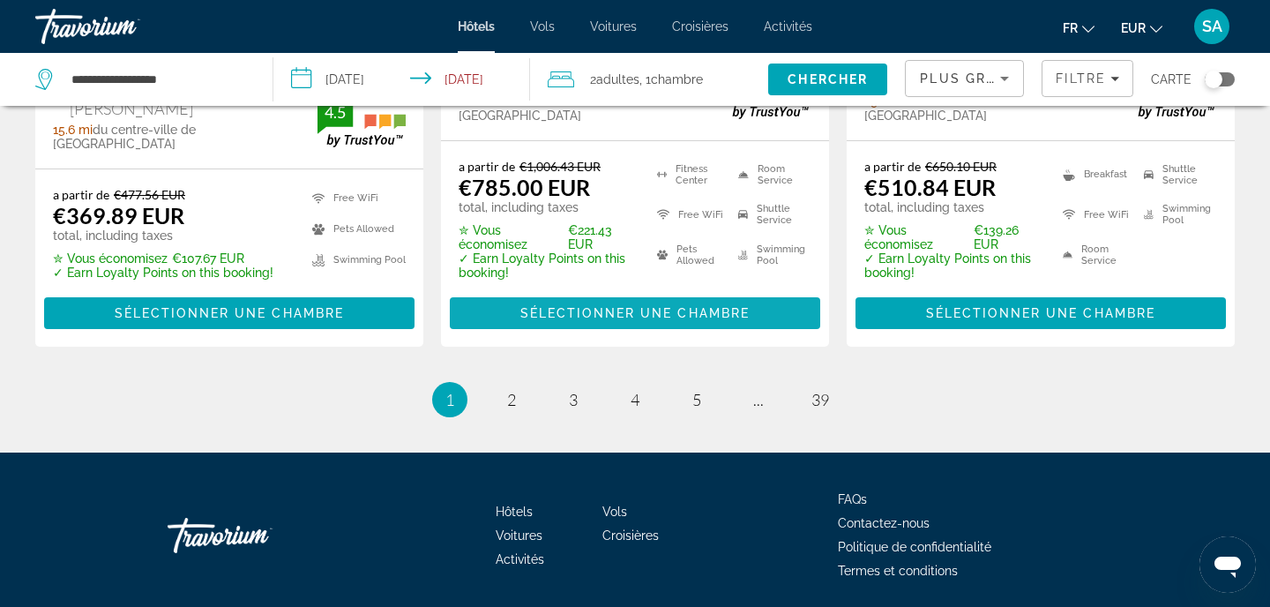
scroll to position [2619, 0]
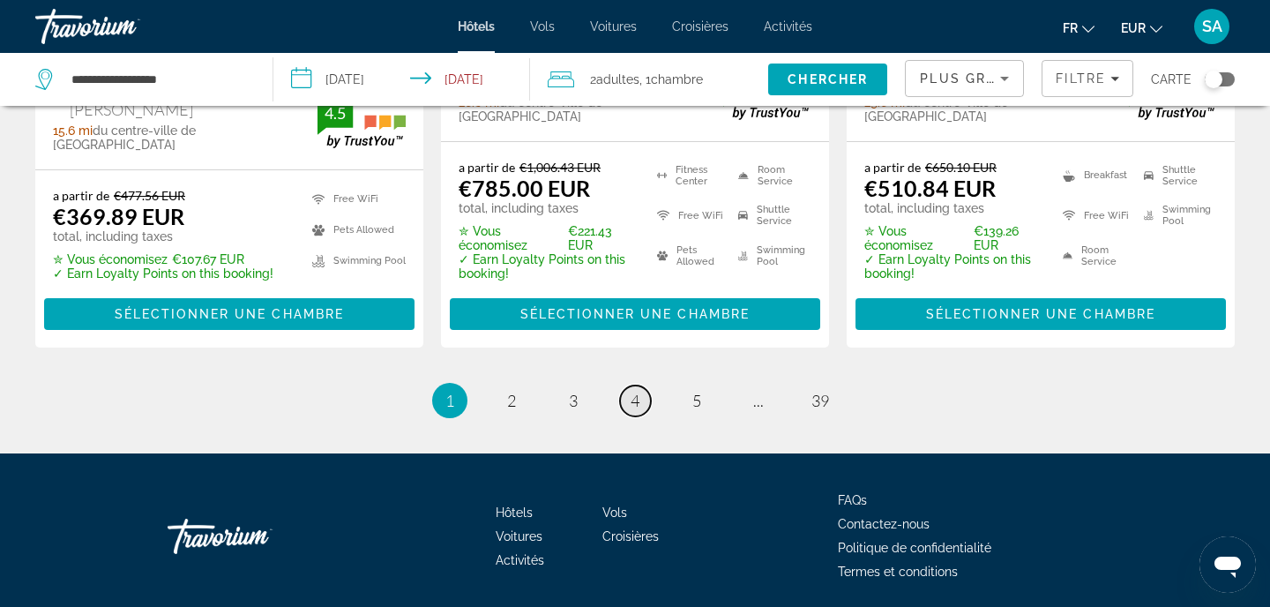
click at [632, 391] on span "4" at bounding box center [634, 400] width 9 height 19
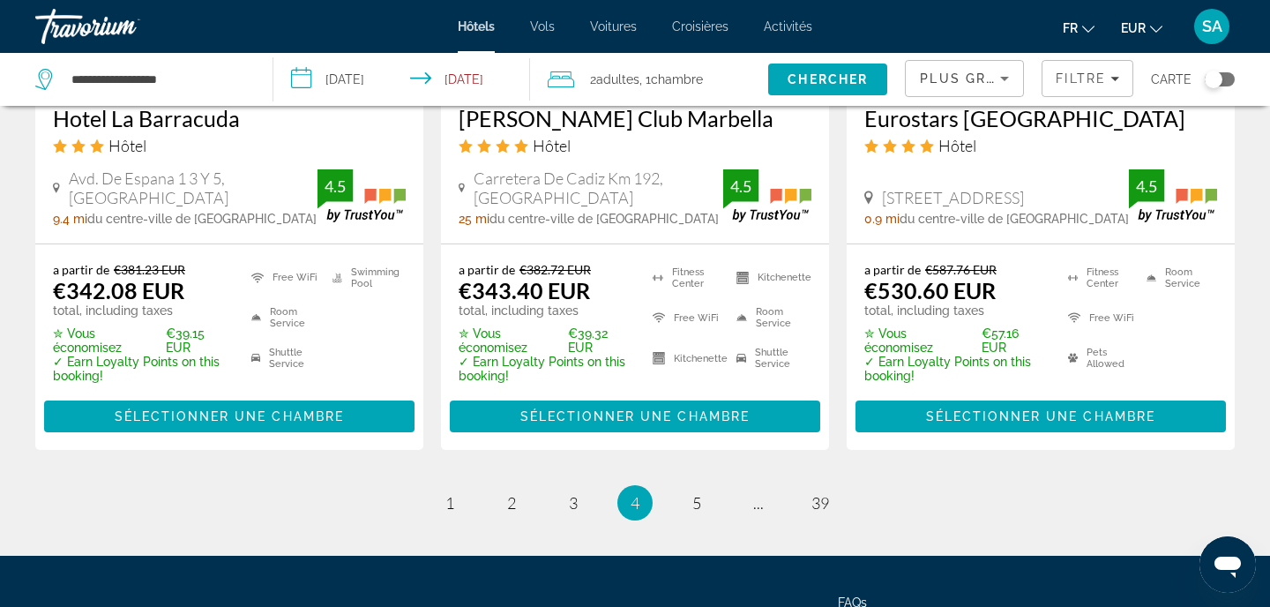
scroll to position [2505, 0]
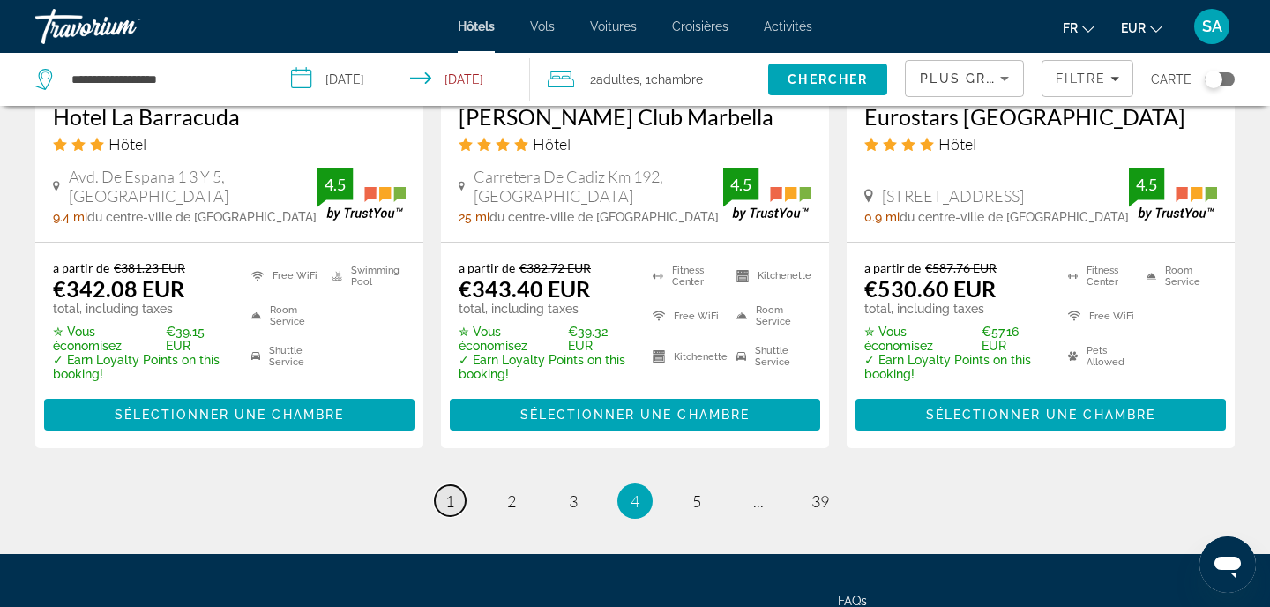
click at [445, 491] on span "1" at bounding box center [449, 500] width 9 height 19
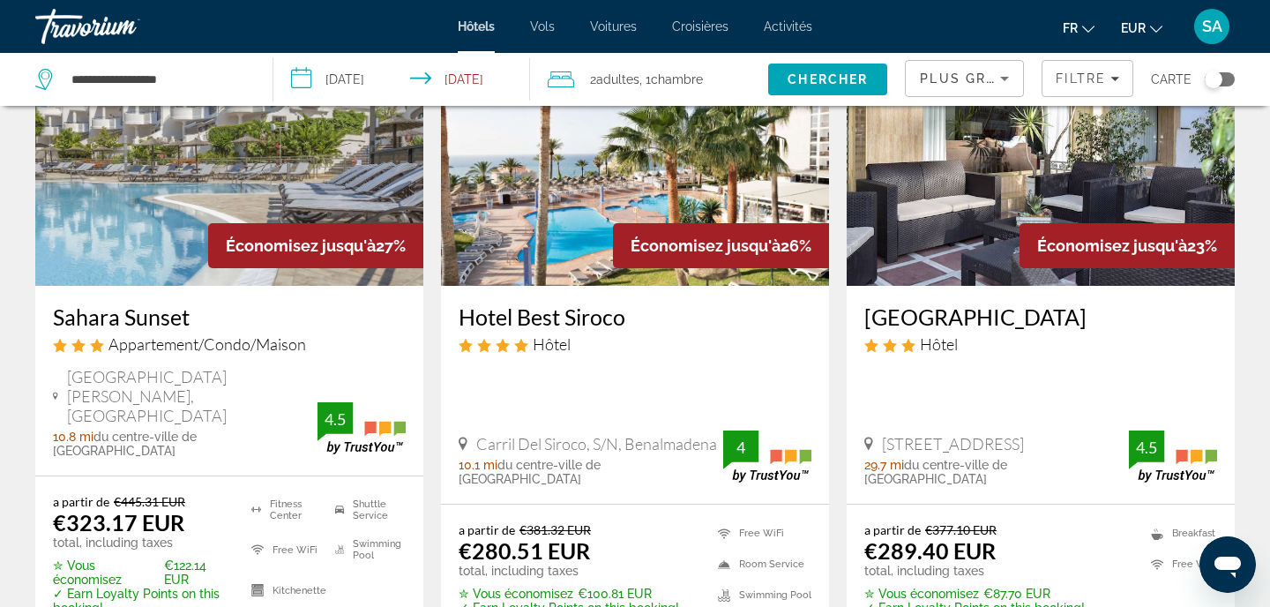
scroll to position [1567, 0]
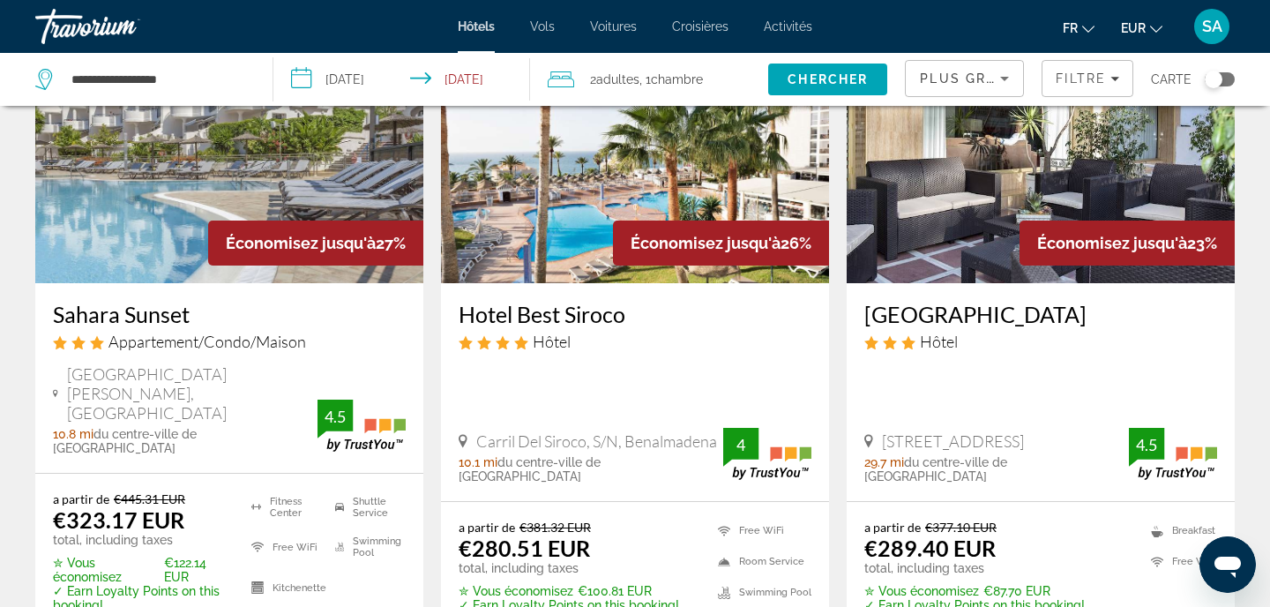
click at [210, 167] on img "Main content" at bounding box center [229, 142] width 388 height 282
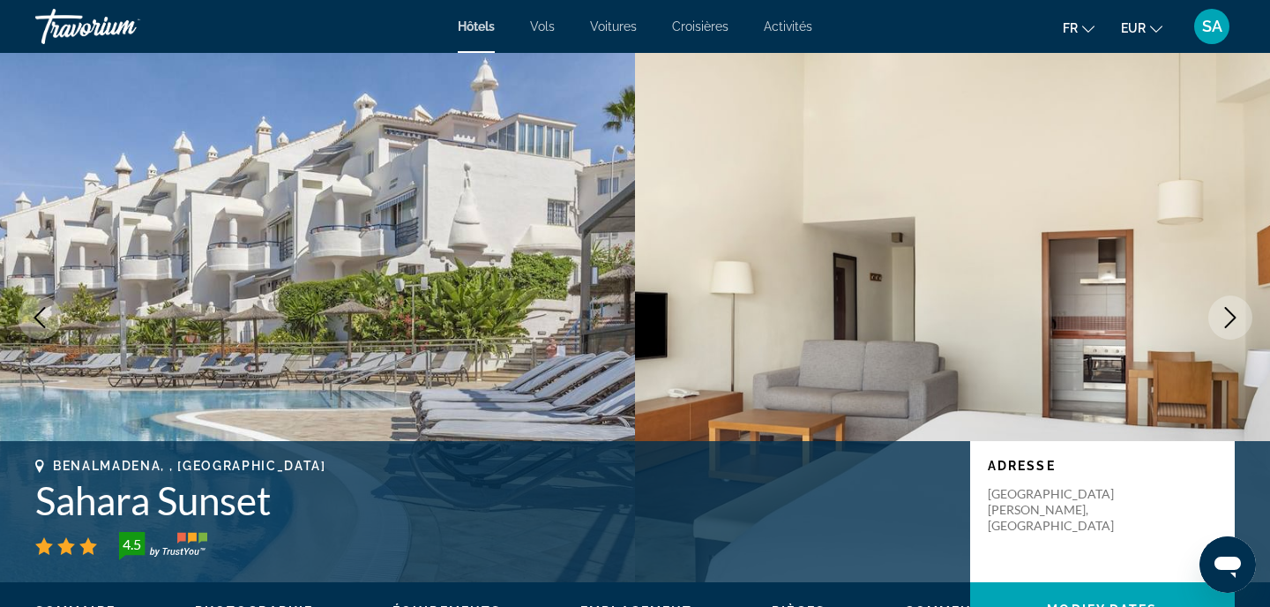
click at [127, 497] on h1 "Sahara Sunset" at bounding box center [493, 500] width 917 height 46
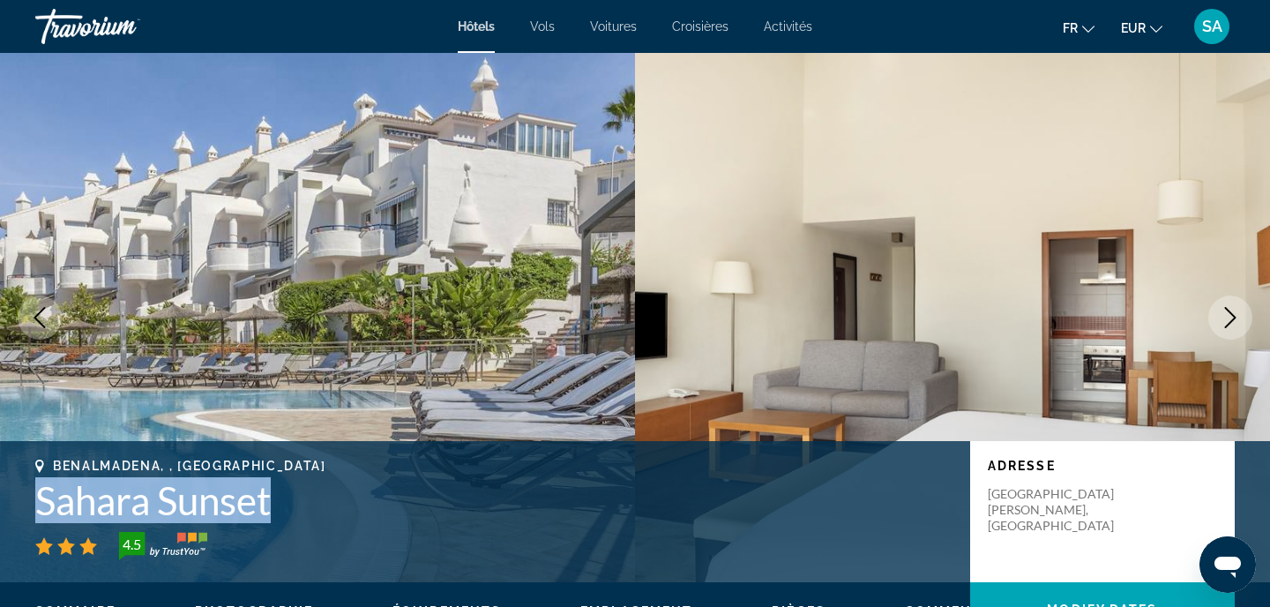
click at [127, 497] on h1 "Sahara Sunset" at bounding box center [493, 500] width 917 height 46
copy h1 "Sahara Sunset"
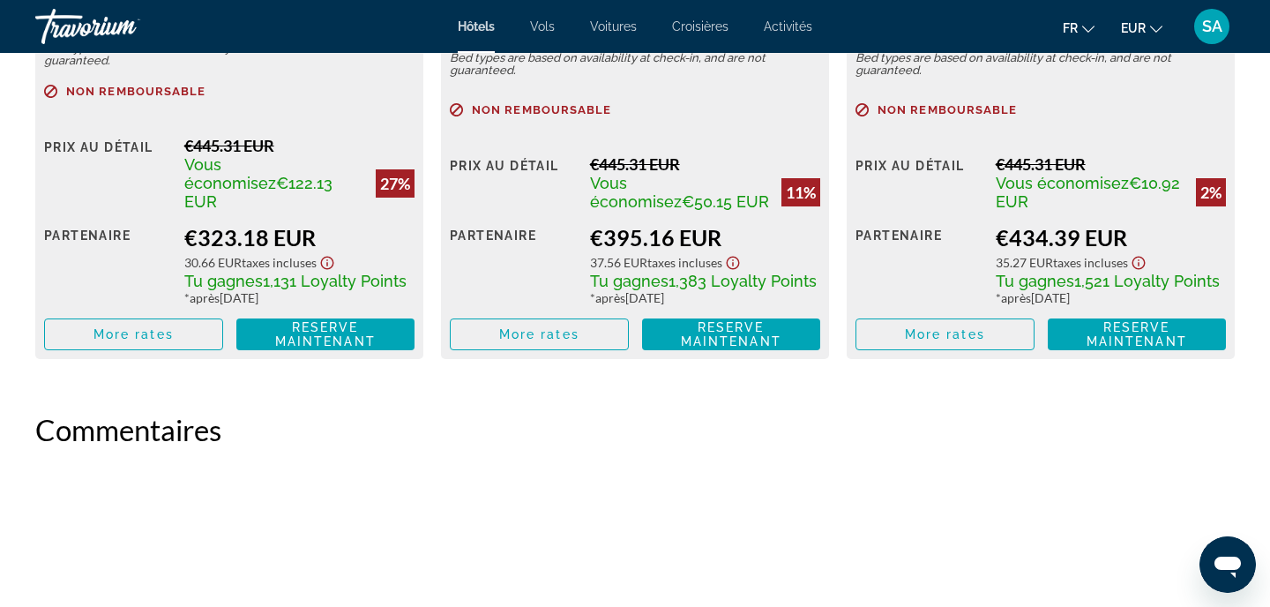
scroll to position [2766, 0]
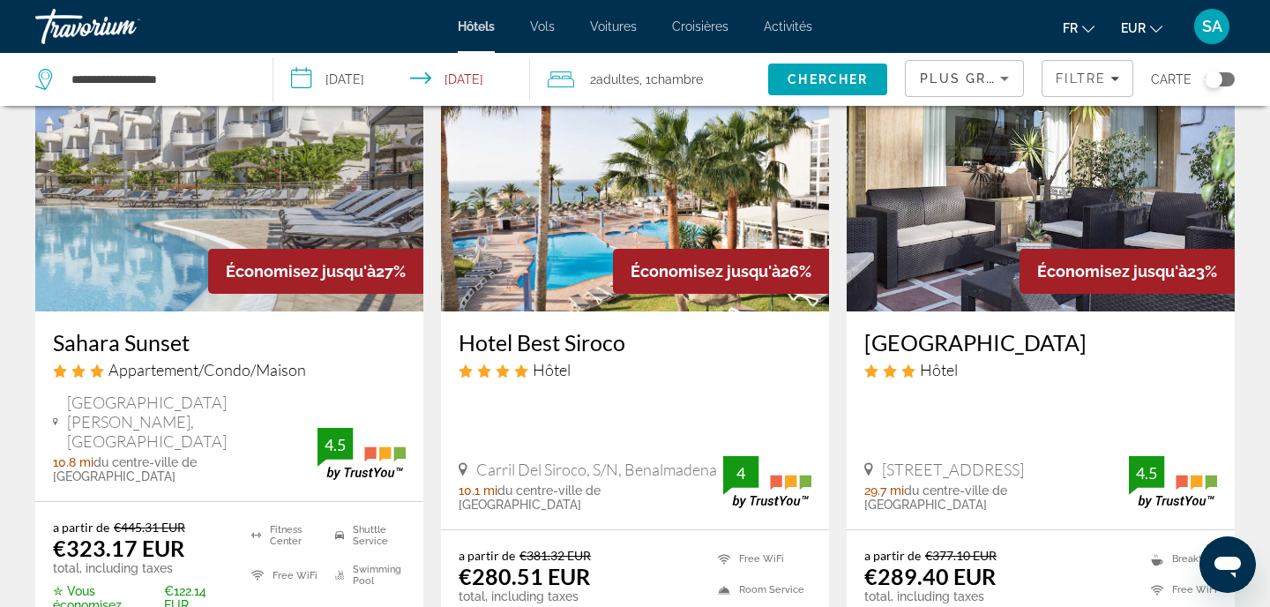
scroll to position [1534, 0]
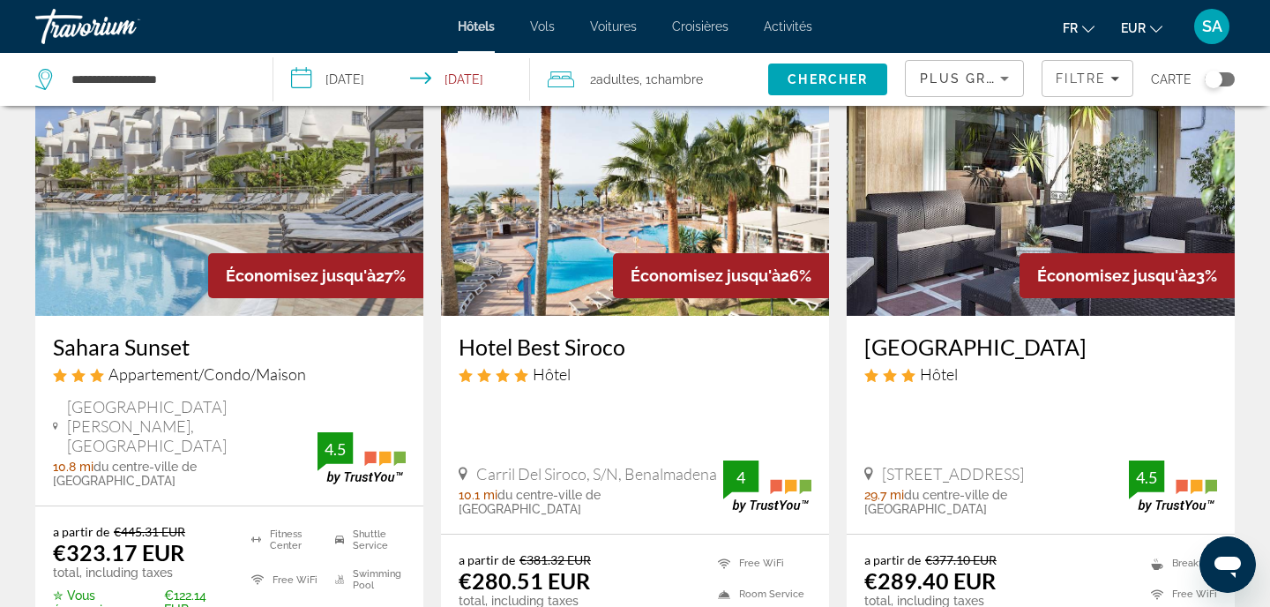
click at [625, 214] on img "Main content" at bounding box center [635, 175] width 388 height 282
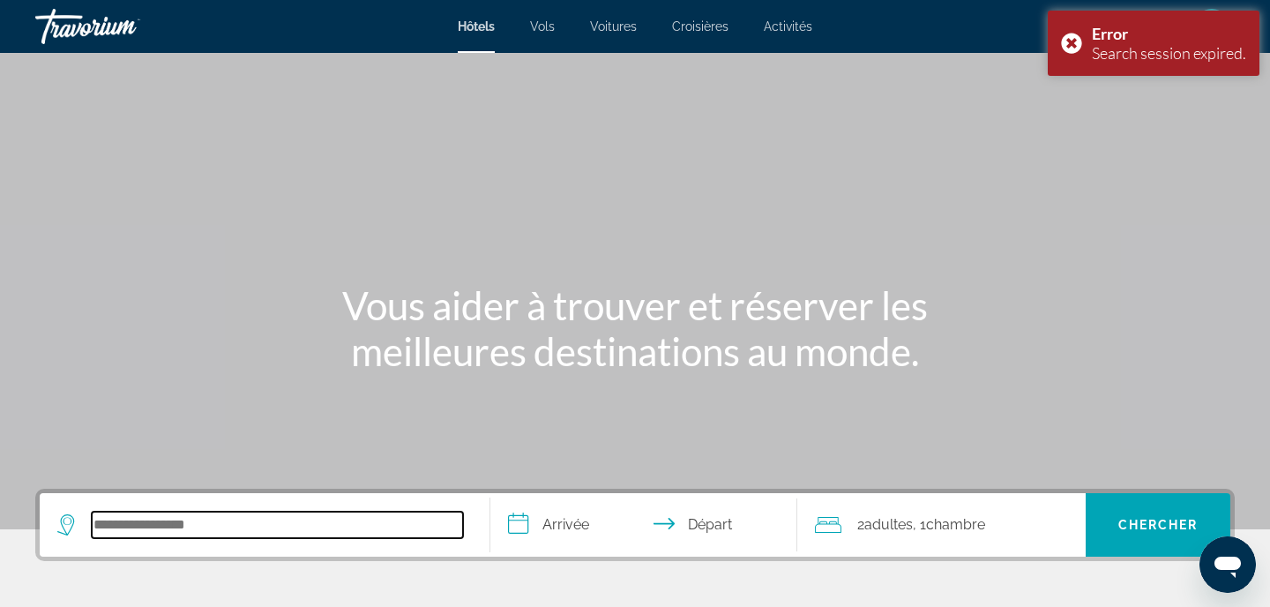
click at [165, 517] on input "Search hotel destination" at bounding box center [277, 524] width 371 height 26
